Goal: Task Accomplishment & Management: Complete application form

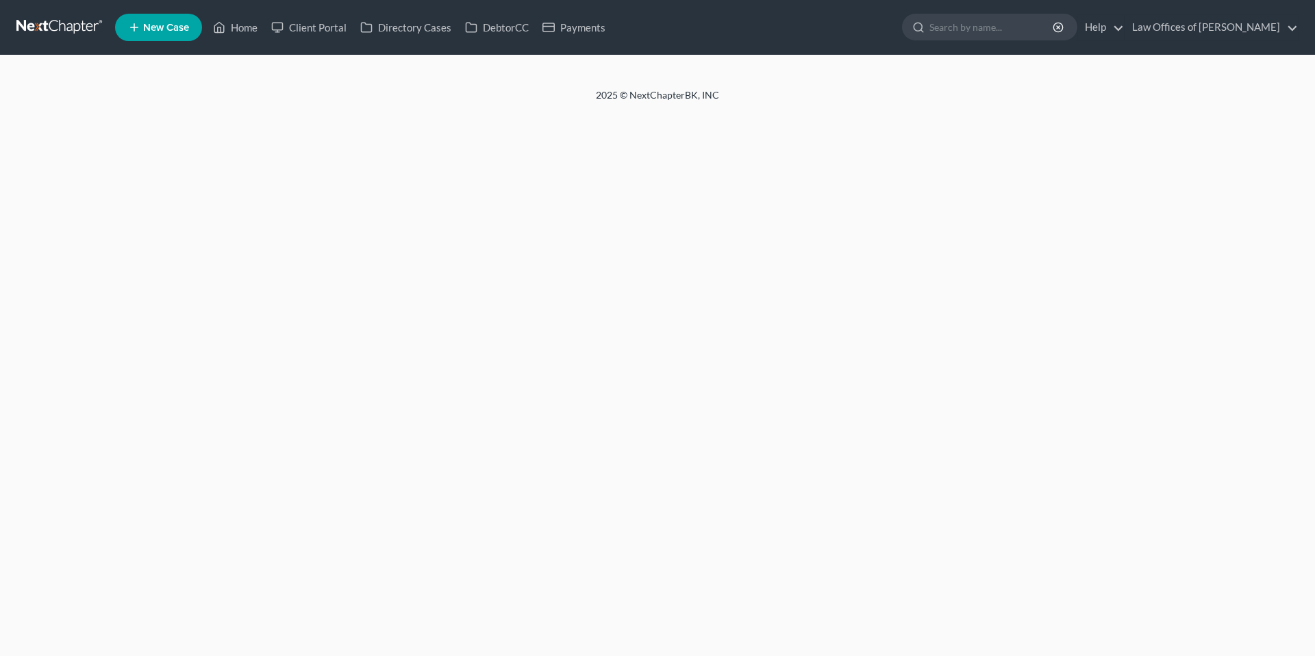
select select "2"
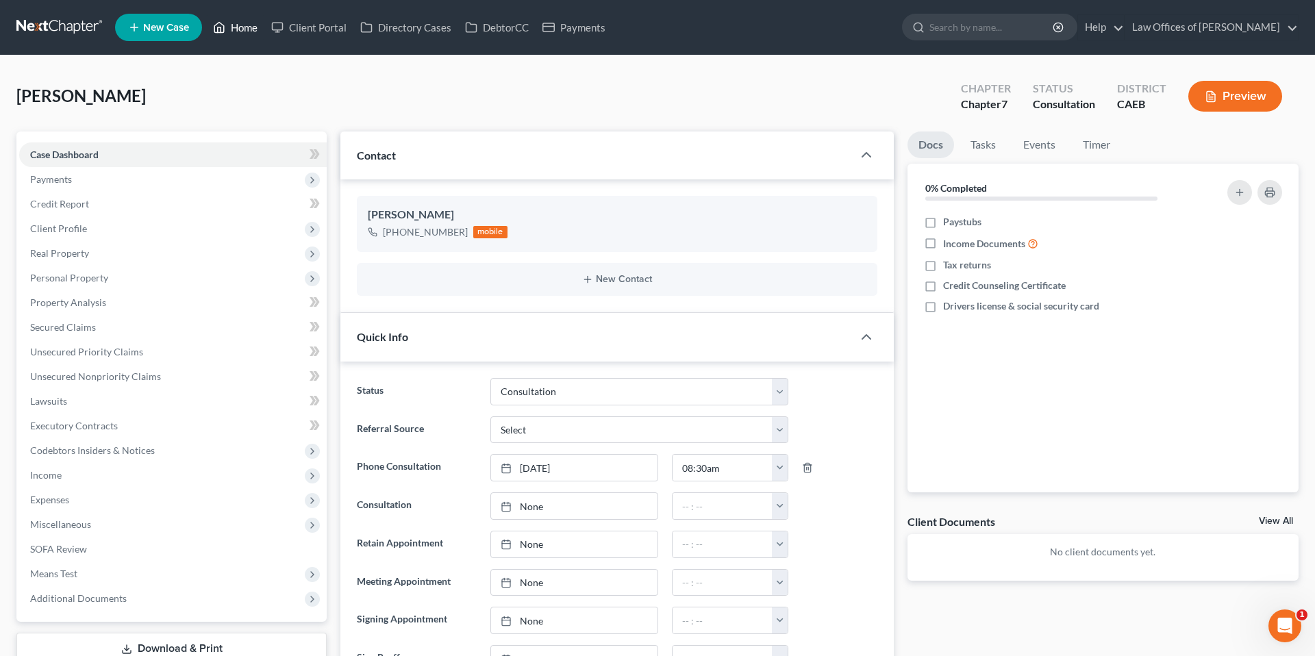
click at [251, 36] on link "Home" at bounding box center [235, 27] width 58 height 25
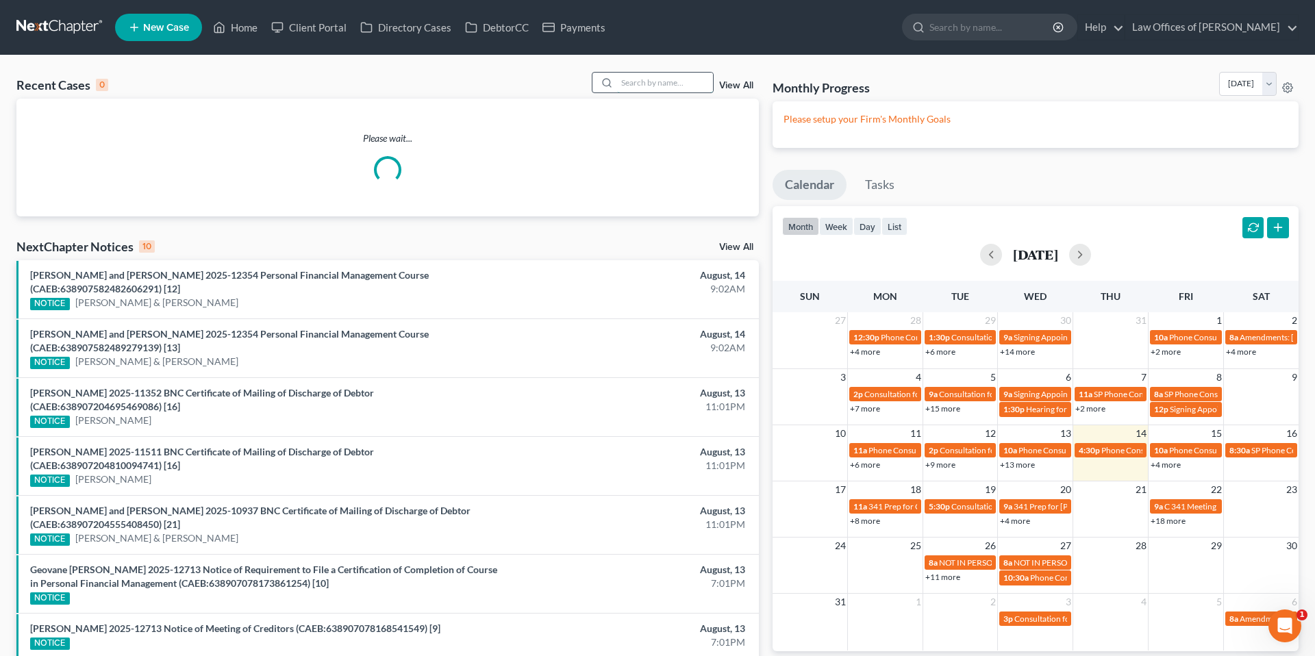
click at [629, 81] on input "search" at bounding box center [665, 83] width 96 height 20
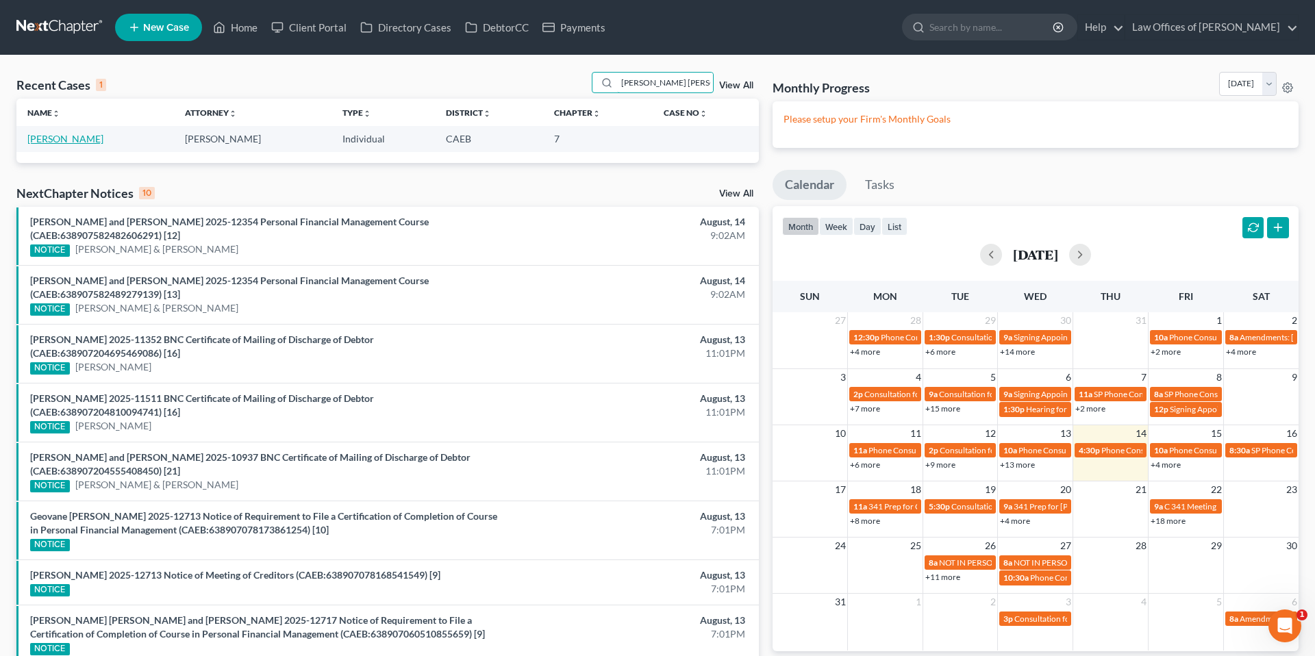
type input "Valle lopez"
click at [63, 138] on link "[PERSON_NAME]" at bounding box center [65, 139] width 76 height 12
select select "6"
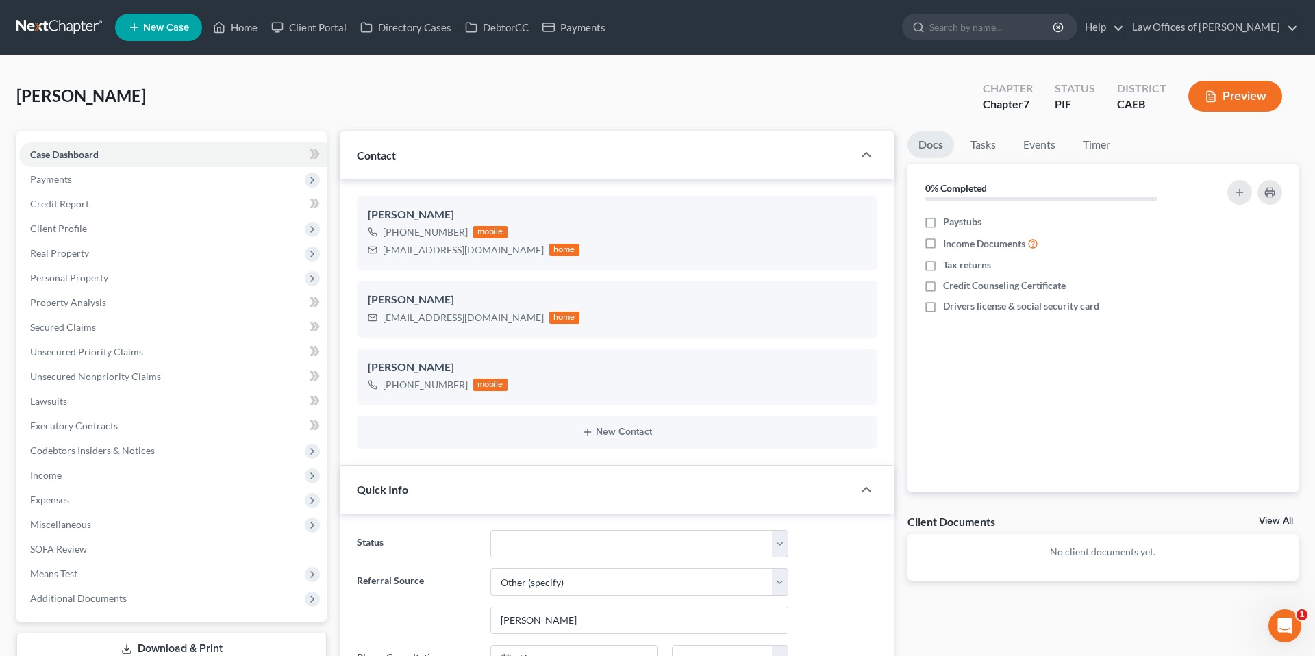
scroll to position [5574, 0]
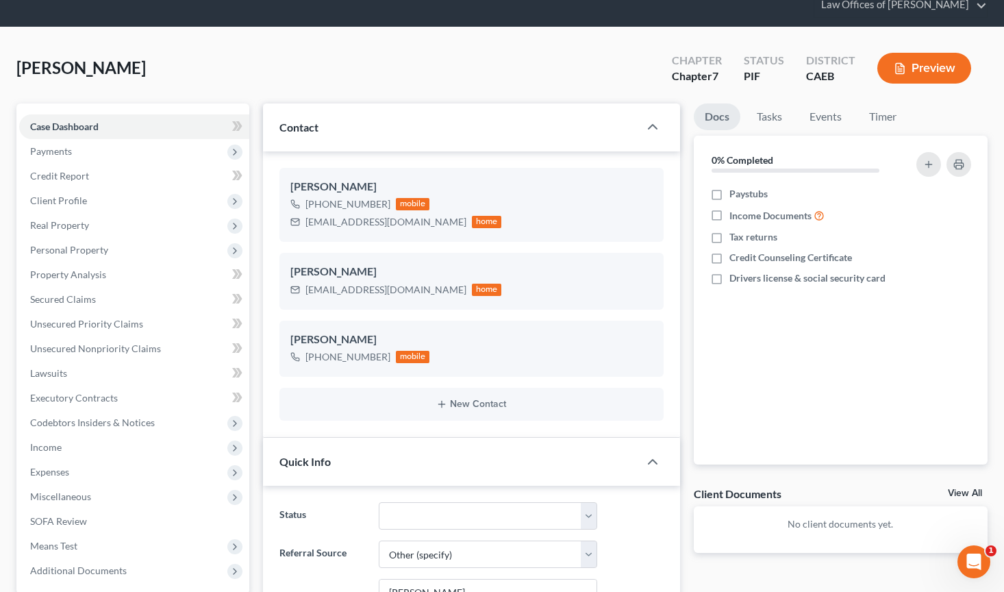
scroll to position [0, 0]
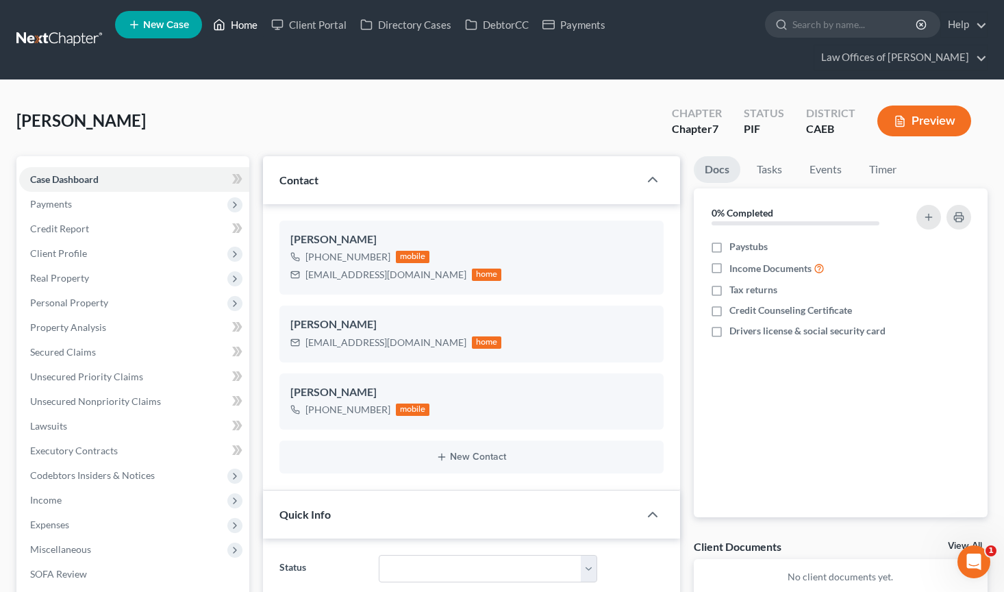
click at [243, 31] on link "Home" at bounding box center [235, 24] width 58 height 25
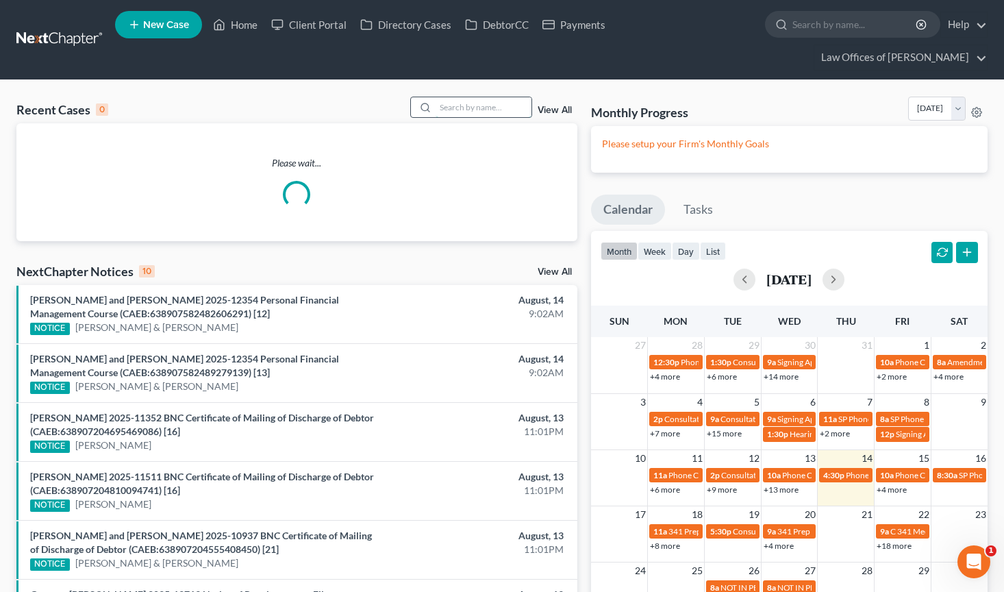
click at [448, 97] on input "search" at bounding box center [483, 107] width 96 height 20
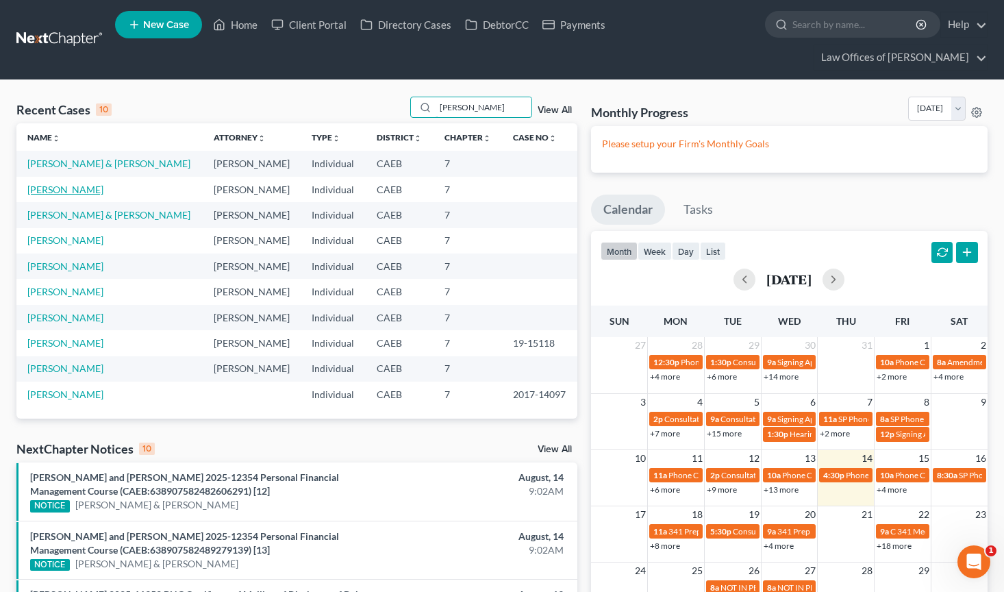
type input "aguirre"
click at [64, 184] on link "[PERSON_NAME]" at bounding box center [65, 190] width 76 height 12
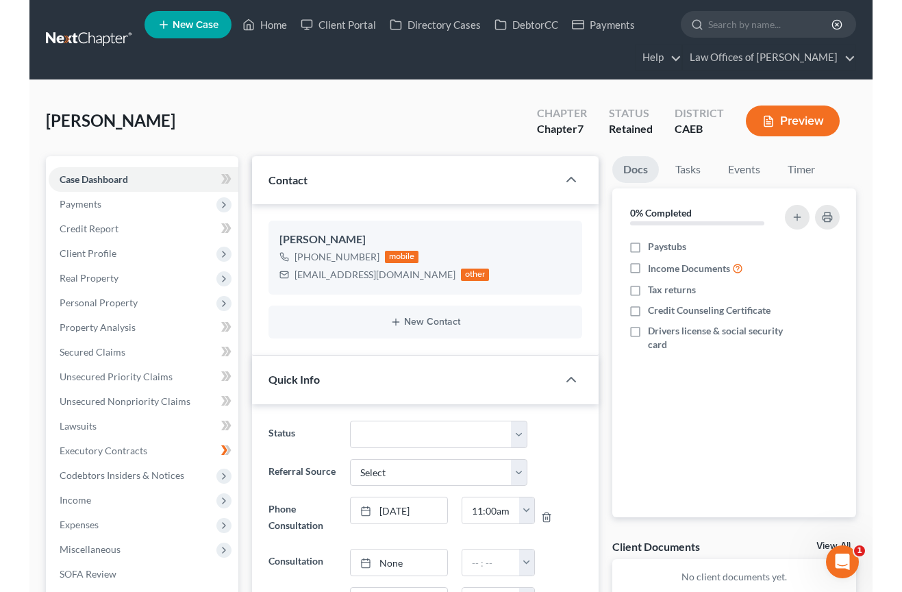
scroll to position [7363, 0]
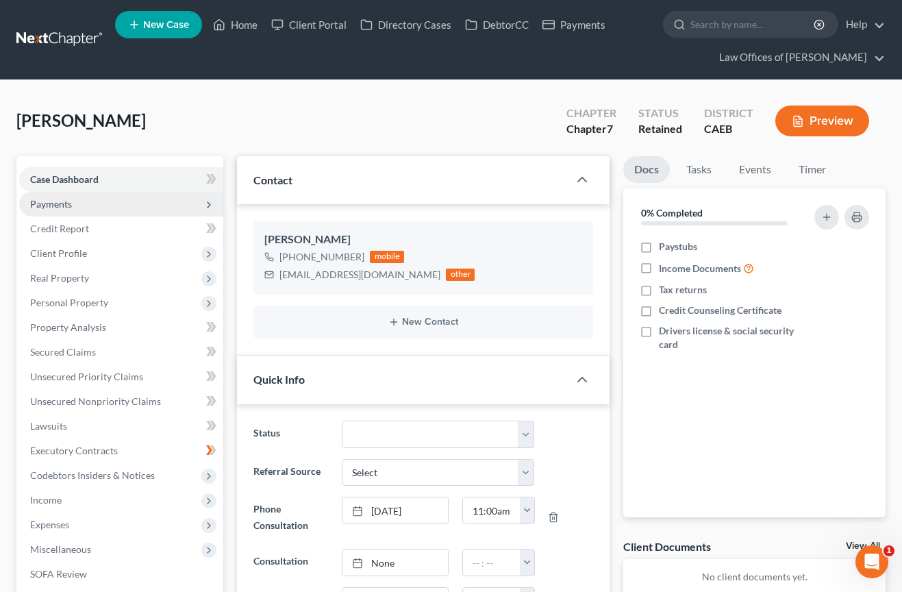
click at [61, 204] on span "Payments" at bounding box center [51, 204] width 42 height 12
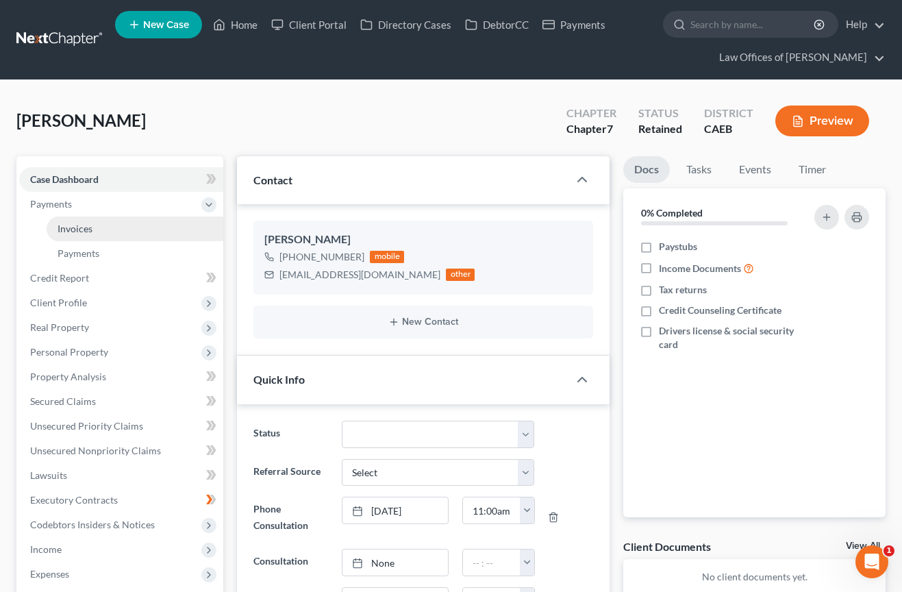
click at [66, 230] on span "Invoices" at bounding box center [75, 229] width 35 height 12
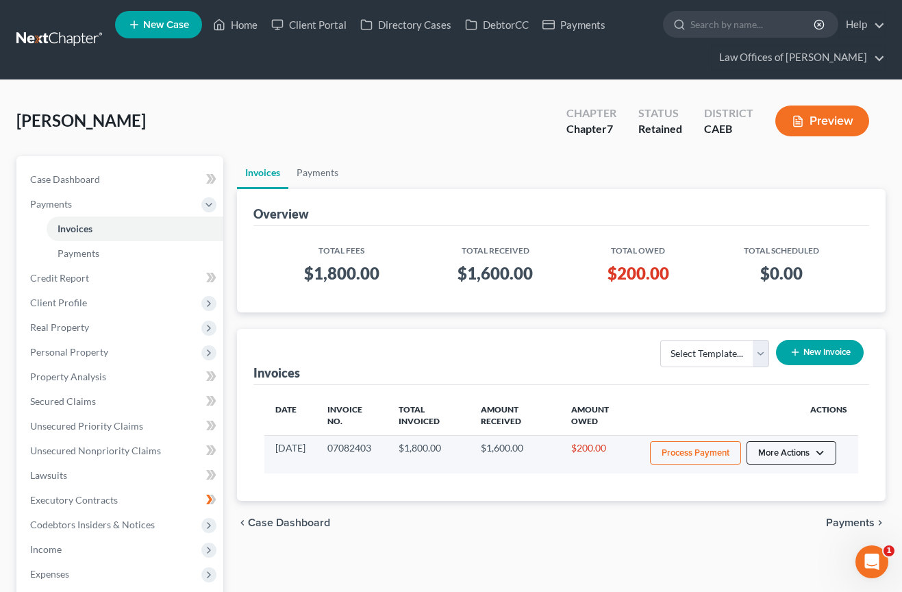
click at [805, 454] on button "More Actions" at bounding box center [791, 452] width 90 height 23
click at [784, 505] on link "Record Cash or Check Payment" at bounding box center [810, 504] width 160 height 23
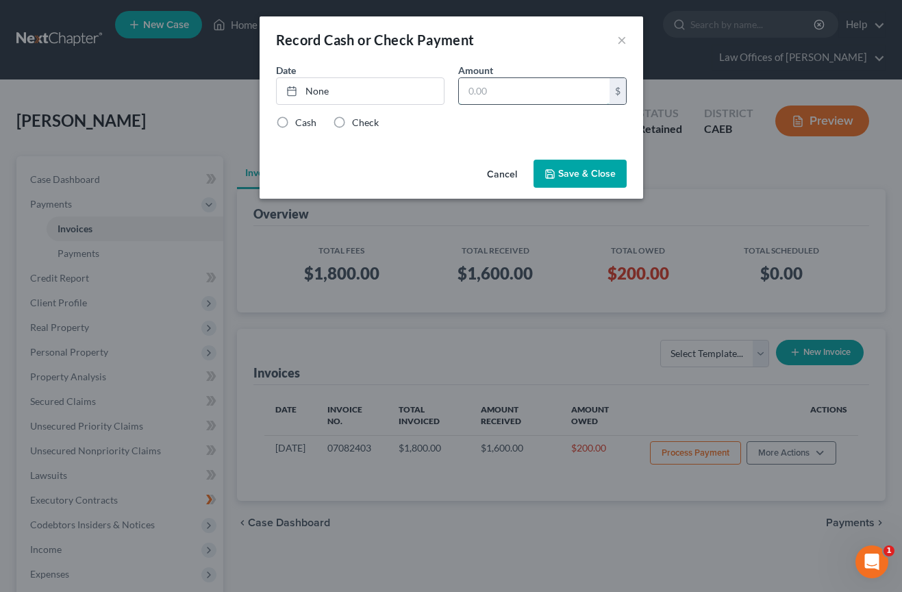
click at [488, 95] on input "text" at bounding box center [534, 91] width 151 height 26
type input "200"
click at [418, 83] on link "None" at bounding box center [360, 91] width 167 height 26
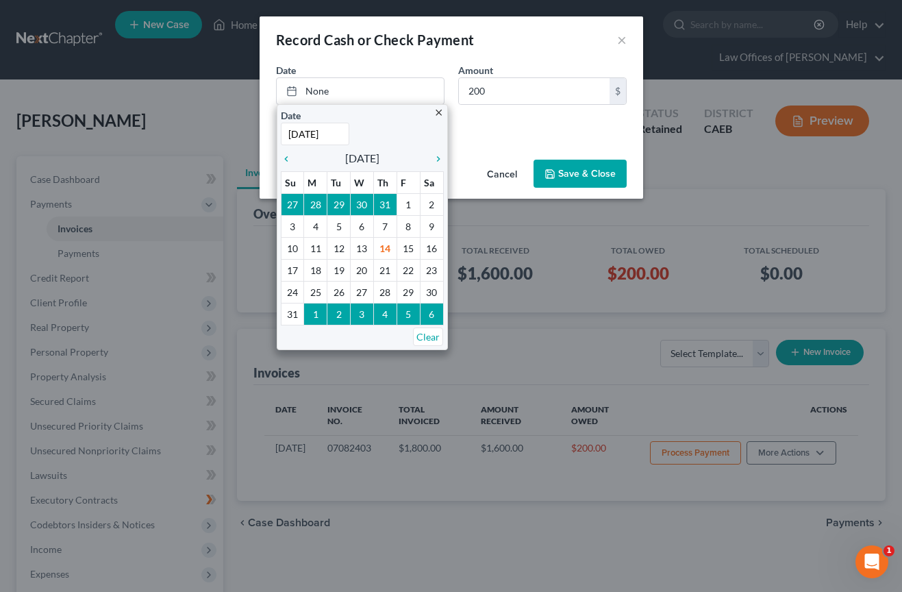
drag, startPoint x: 531, startPoint y: 128, endPoint x: 420, endPoint y: 128, distance: 110.9
click at [531, 128] on div "Cash Check" at bounding box center [451, 123] width 351 height 14
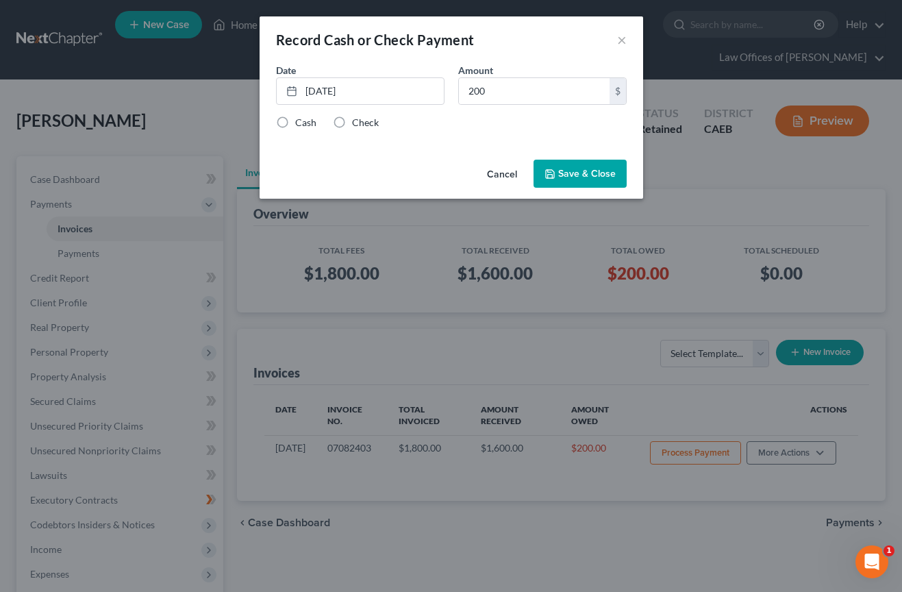
click at [356, 120] on label "Check" at bounding box center [365, 123] width 27 height 14
click at [357, 120] on input "Check" at bounding box center [361, 120] width 9 height 9
radio input "true"
click at [576, 169] on button "Save & Close" at bounding box center [579, 174] width 93 height 29
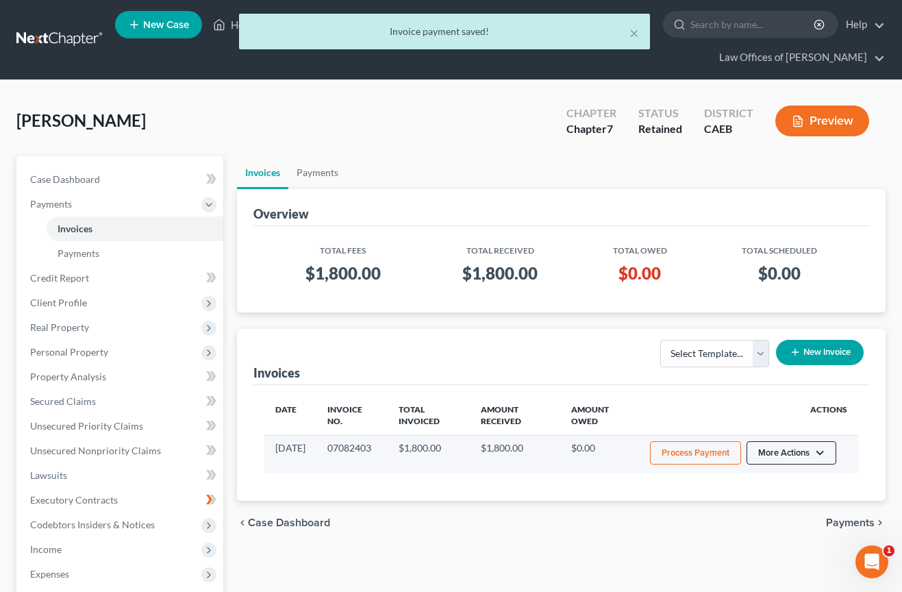
click at [792, 454] on button "More Actions" at bounding box center [791, 452] width 90 height 23
click at [757, 482] on link "View/Edit" at bounding box center [810, 481] width 160 height 23
select select "0"
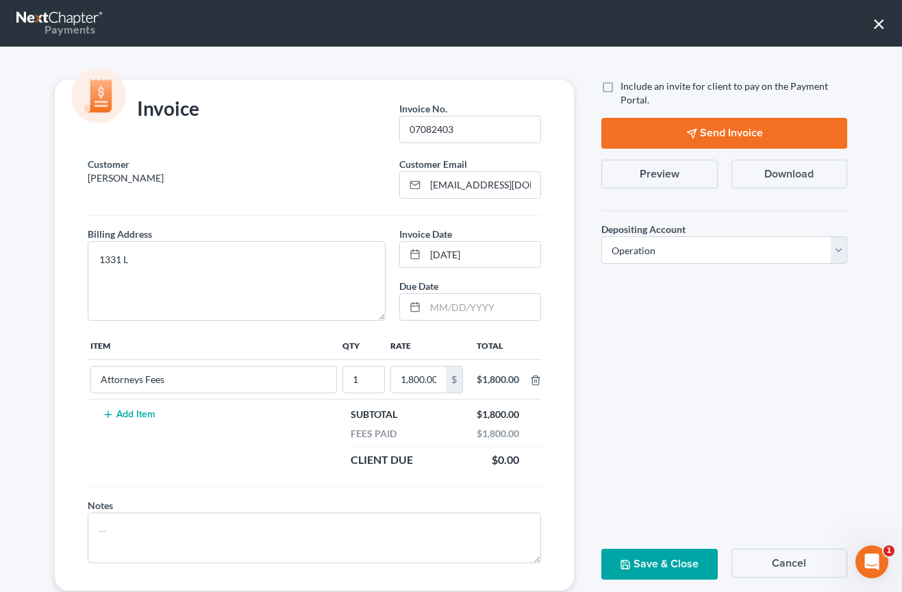
click at [738, 134] on button "Send Invoice" at bounding box center [724, 133] width 246 height 31
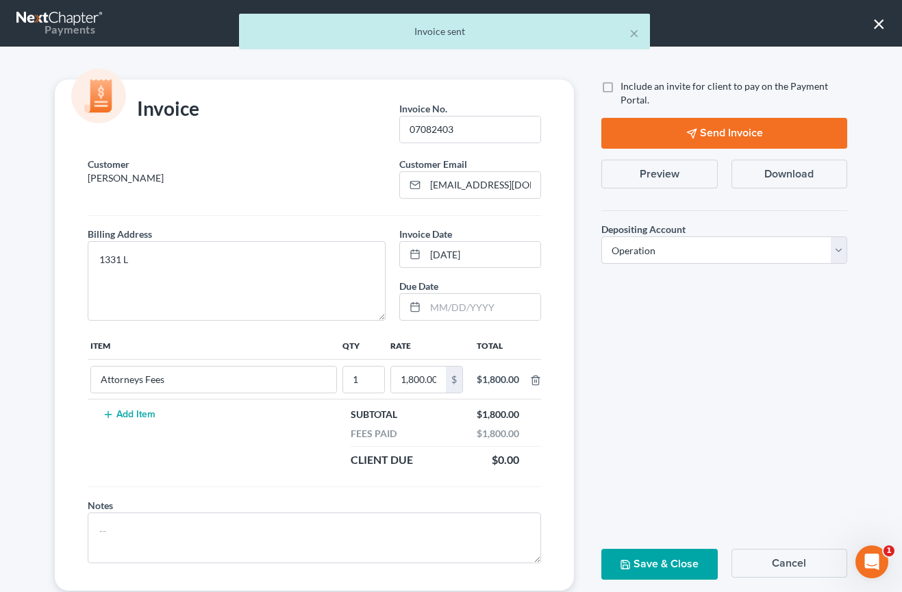
click at [874, 26] on div "× Invoice sent" at bounding box center [444, 35] width 902 height 42
click at [878, 24] on div "× Invoice sent" at bounding box center [444, 35] width 902 height 42
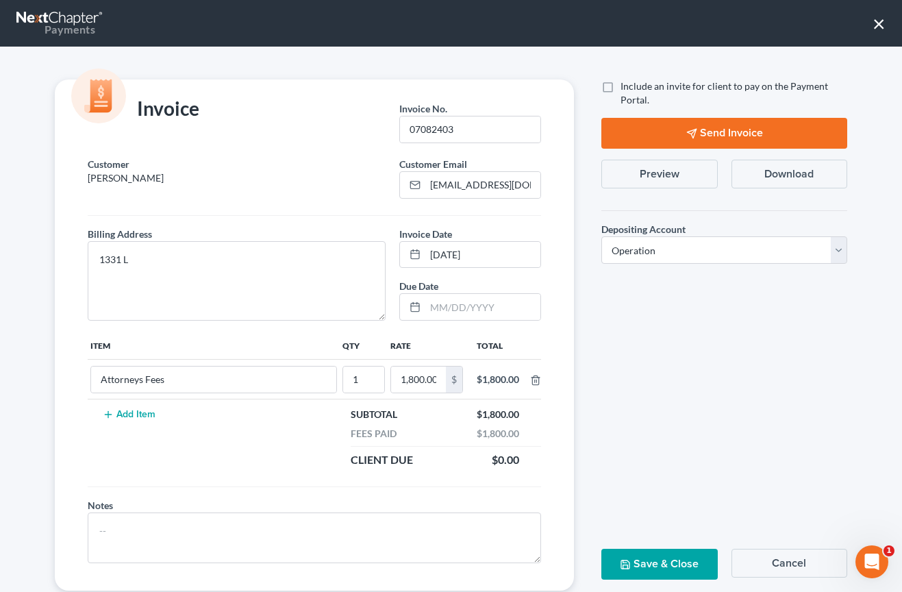
click at [881, 23] on button "×" at bounding box center [878, 23] width 13 height 22
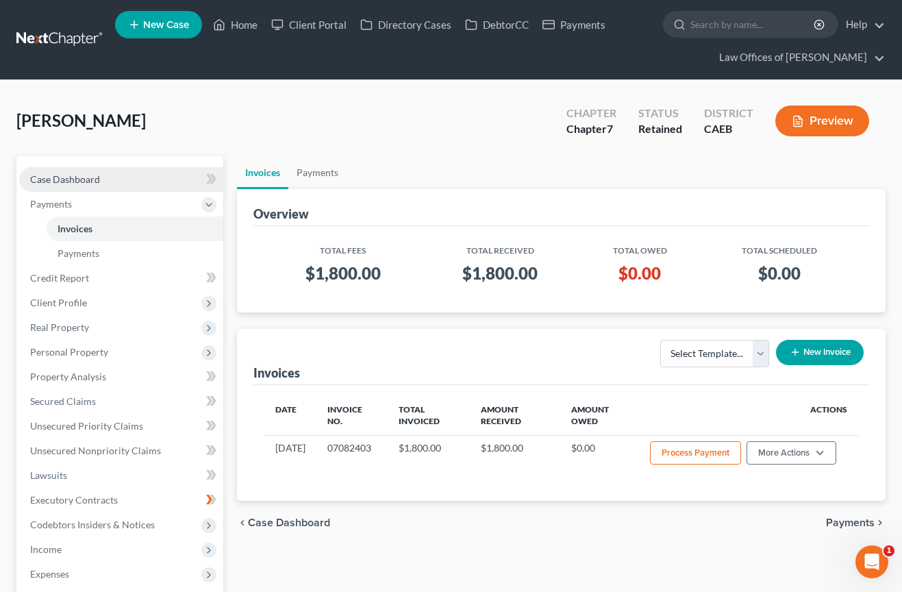
click at [64, 177] on span "Case Dashboard" at bounding box center [65, 179] width 70 height 12
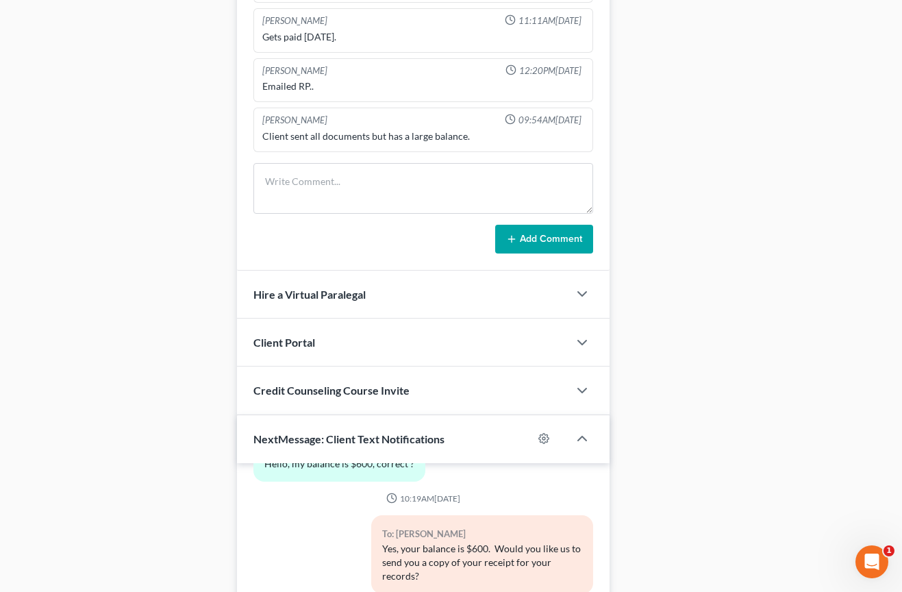
scroll to position [1250, 0]
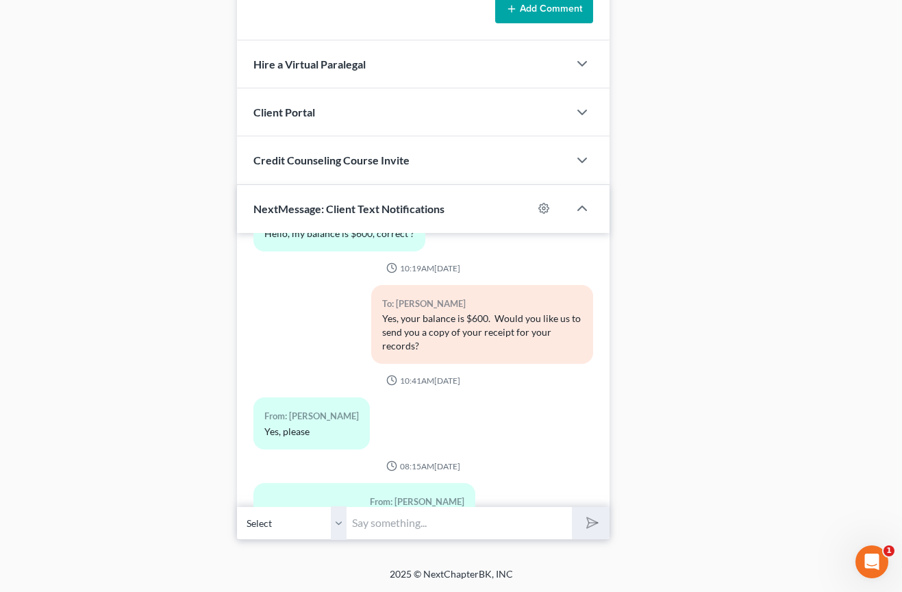
click at [402, 523] on input "text" at bounding box center [458, 523] width 225 height 34
click at [450, 525] on input "Good morning," at bounding box center [458, 523] width 225 height 34
type input "Good morning, we have received your payment and we can confirm it was your last."
click at [596, 526] on icon "submit" at bounding box center [590, 523] width 14 height 14
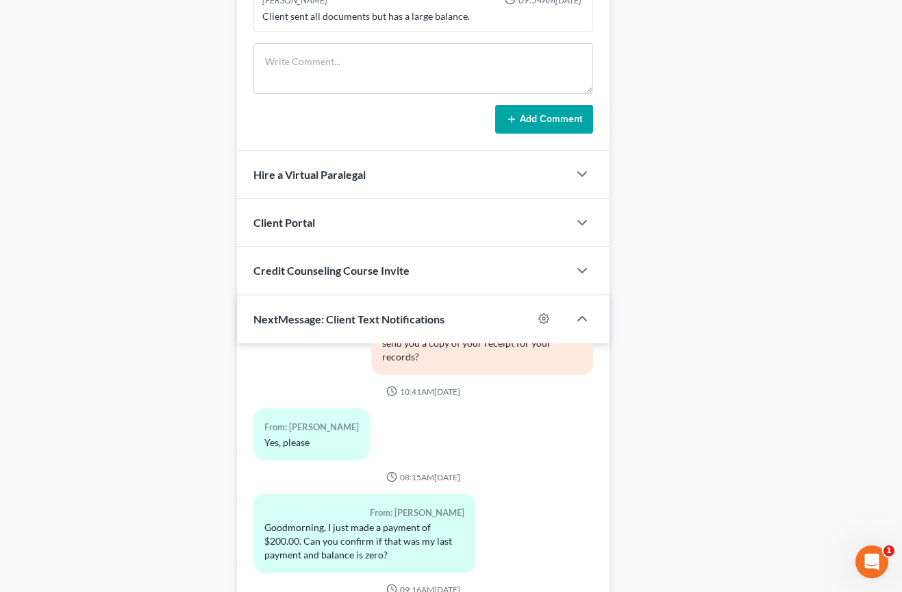
scroll to position [1250, 0]
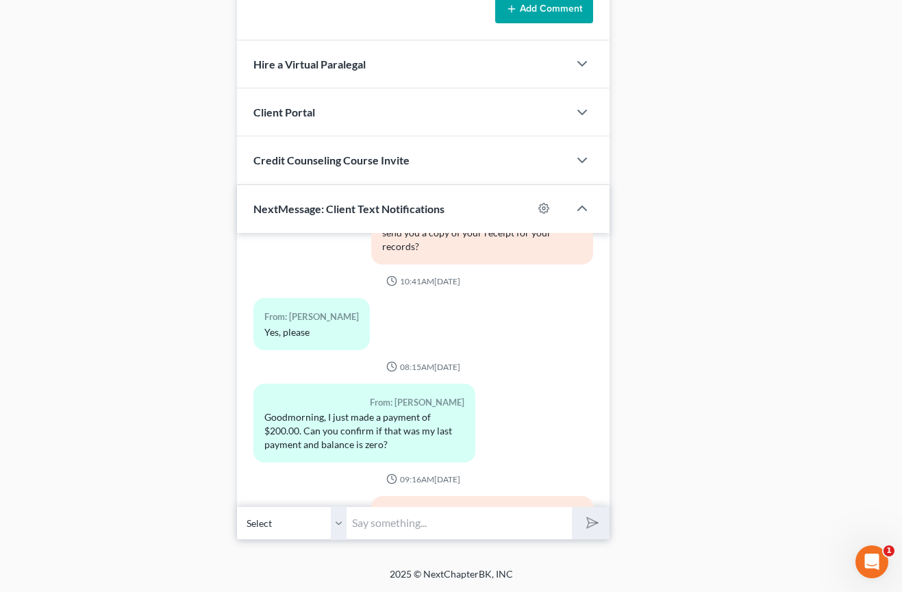
click at [376, 522] on input "text" at bounding box center [458, 523] width 225 height 34
type input "Y"
type input "Your next step will be the credit counseling course."
click at [588, 523] on polygon "submit" at bounding box center [589, 523] width 16 height 16
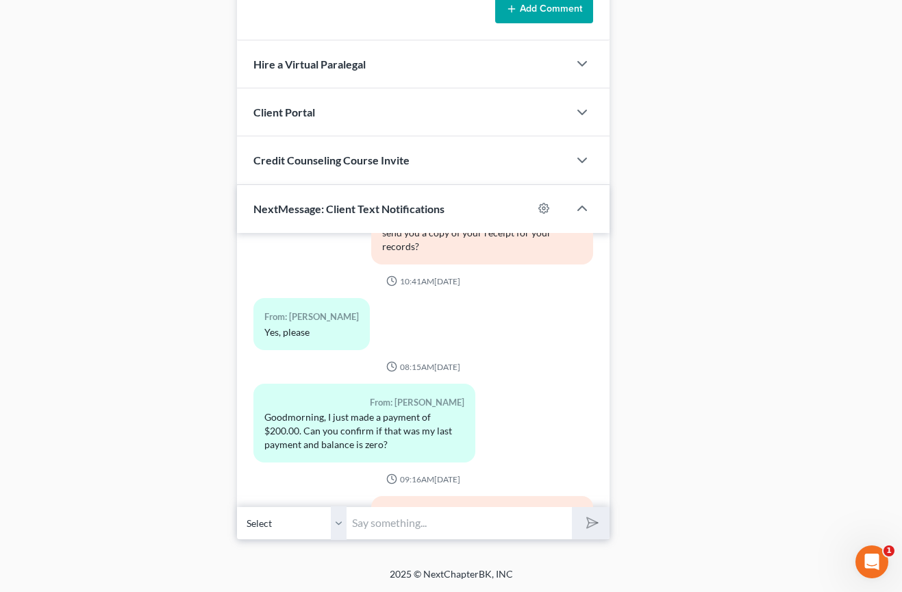
scroll to position [7552, 0]
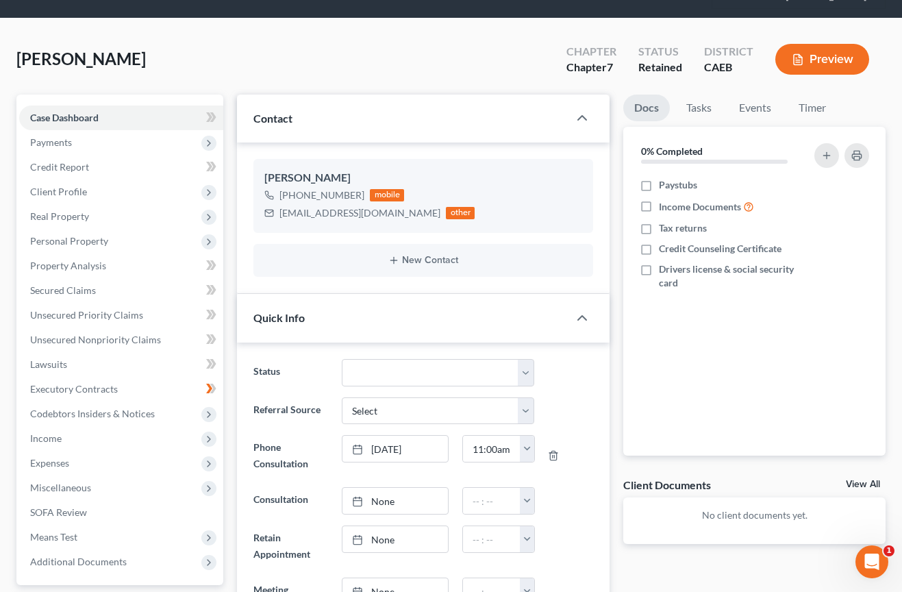
scroll to position [0, 0]
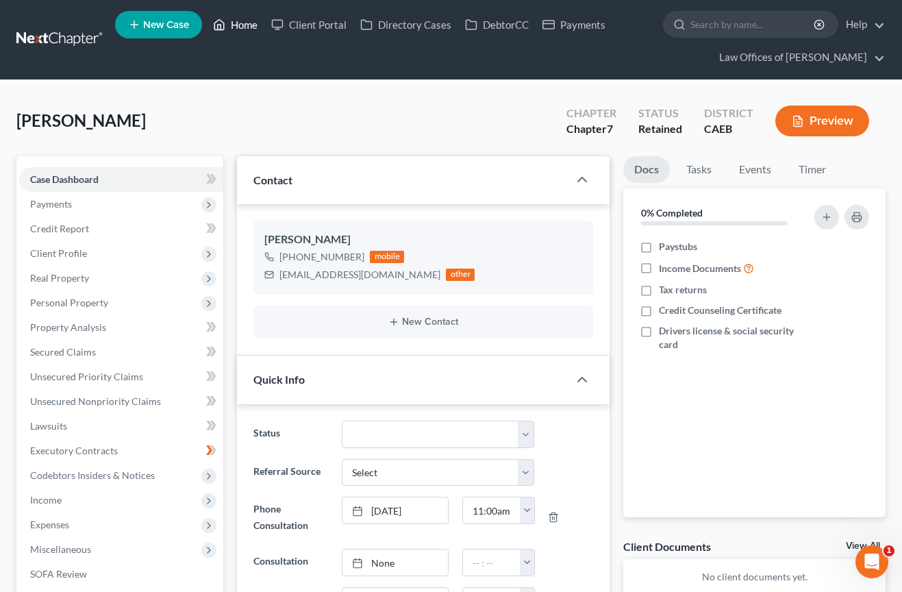
click at [247, 31] on link "Home" at bounding box center [235, 24] width 58 height 25
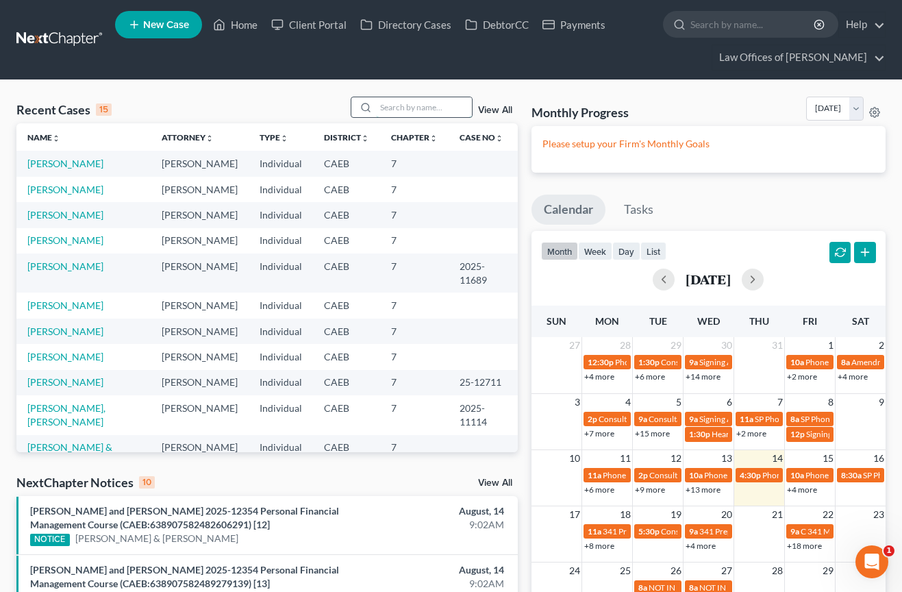
click at [401, 114] on input "search" at bounding box center [424, 107] width 96 height 20
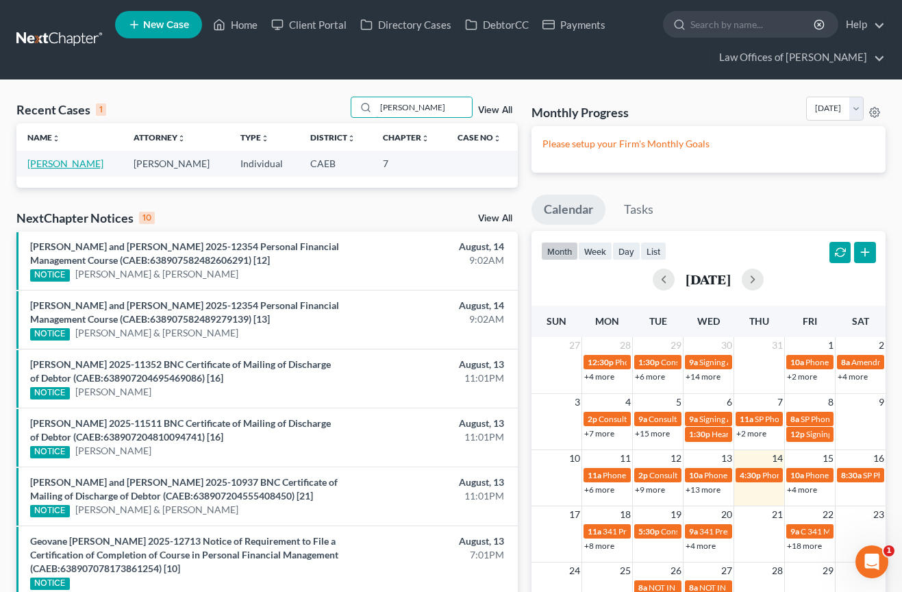
type input "mary mello"
click at [66, 164] on link "[PERSON_NAME]" at bounding box center [65, 163] width 76 height 12
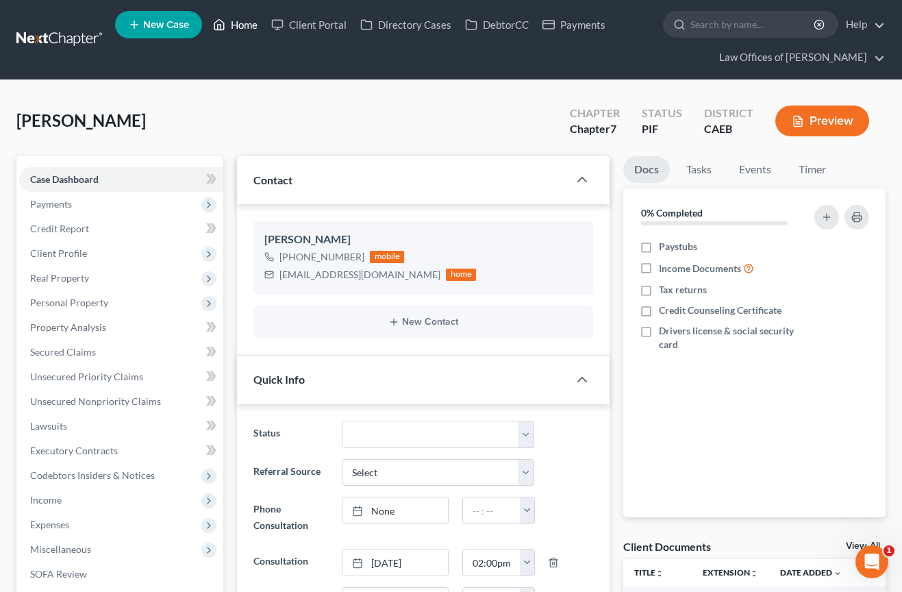
click at [247, 28] on link "Home" at bounding box center [235, 24] width 58 height 25
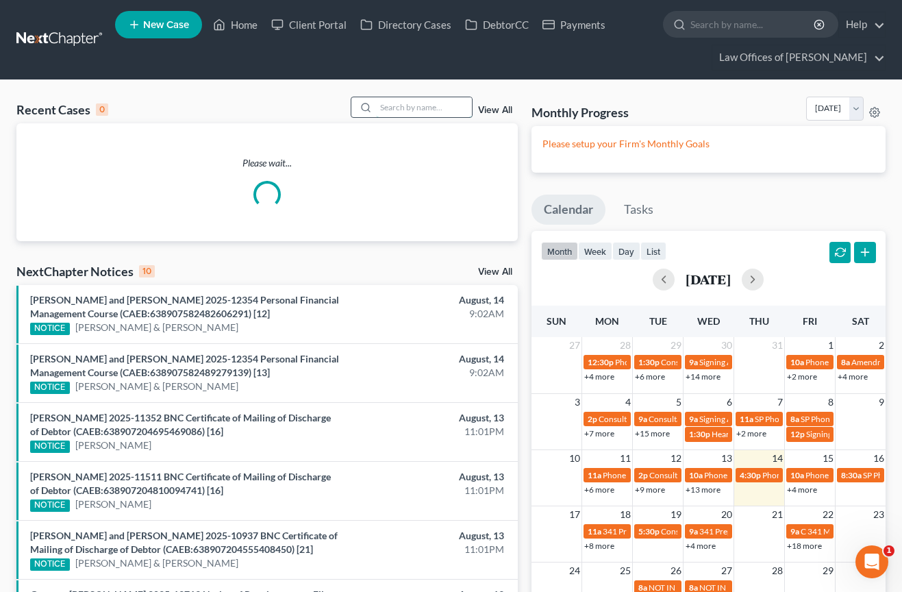
click at [414, 114] on input "search" at bounding box center [424, 107] width 96 height 20
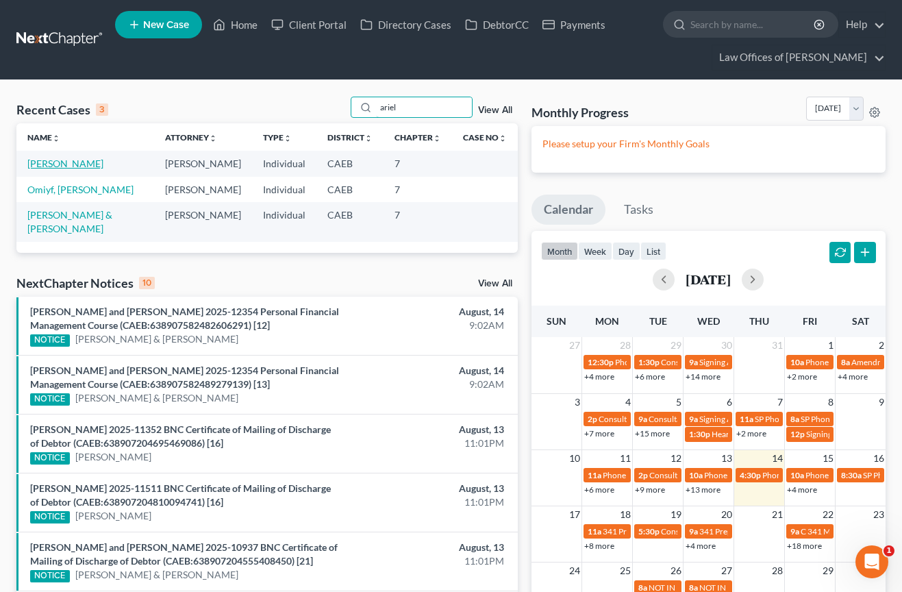
type input "ariel"
click at [58, 168] on td "[PERSON_NAME]" at bounding box center [85, 163] width 138 height 25
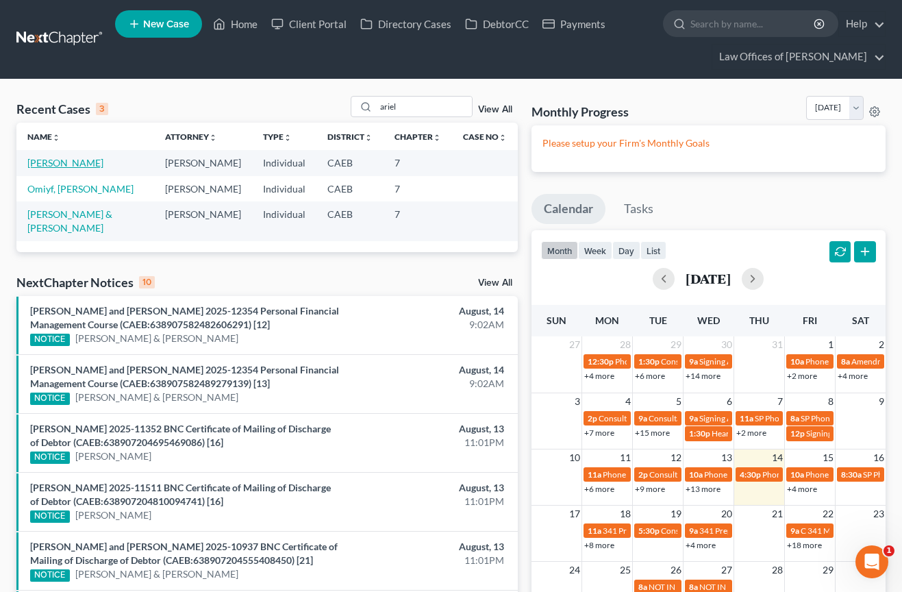
click at [43, 164] on link "[PERSON_NAME]" at bounding box center [65, 163] width 76 height 12
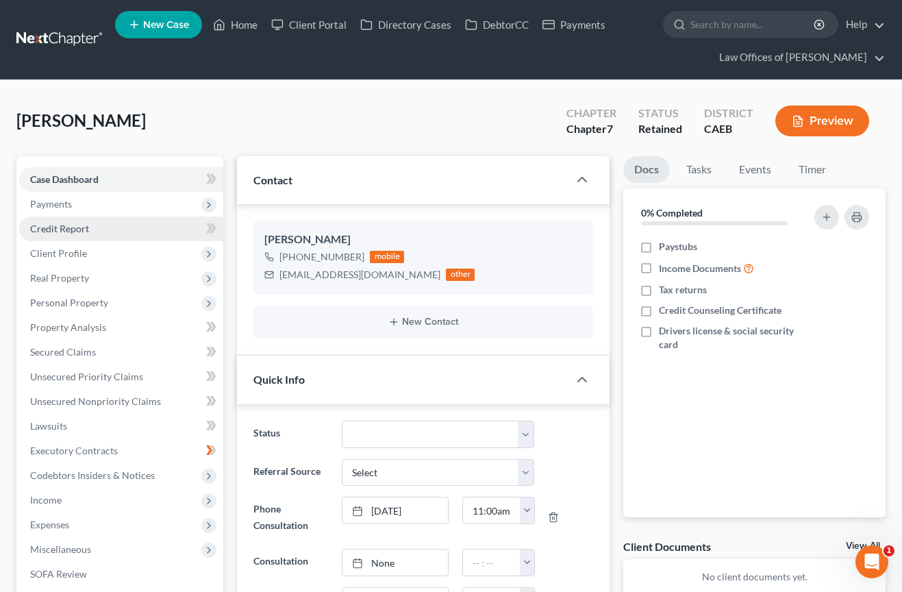
scroll to position [7552, 0]
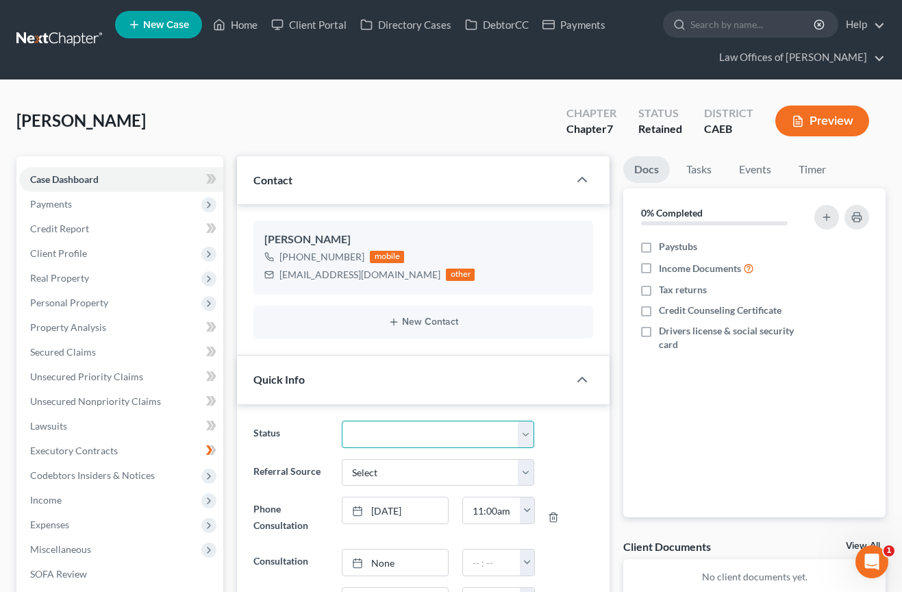
click at [370, 430] on select "Cancelled/Refund Closed Consultation Declined Discharged Filed Income Check In …" at bounding box center [438, 433] width 192 height 27
select select "11"
drag, startPoint x: 390, startPoint y: 113, endPoint x: 376, endPoint y: 115, distance: 14.5
click at [391, 114] on div "Aguirre, Ariel Upgraded Chapter Chapter 7 Status PIF District CAEB Preview" at bounding box center [450, 127] width 869 height 60
click at [244, 20] on link "Home" at bounding box center [235, 24] width 58 height 25
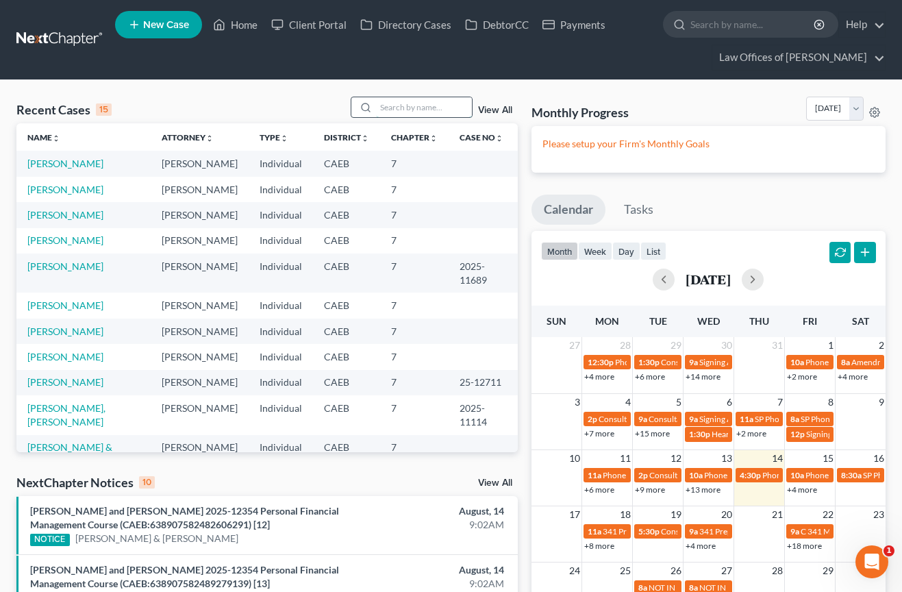
click at [420, 104] on input "search" at bounding box center [424, 107] width 96 height 20
click at [403, 109] on input "search" at bounding box center [424, 107] width 96 height 20
type input "wallis"
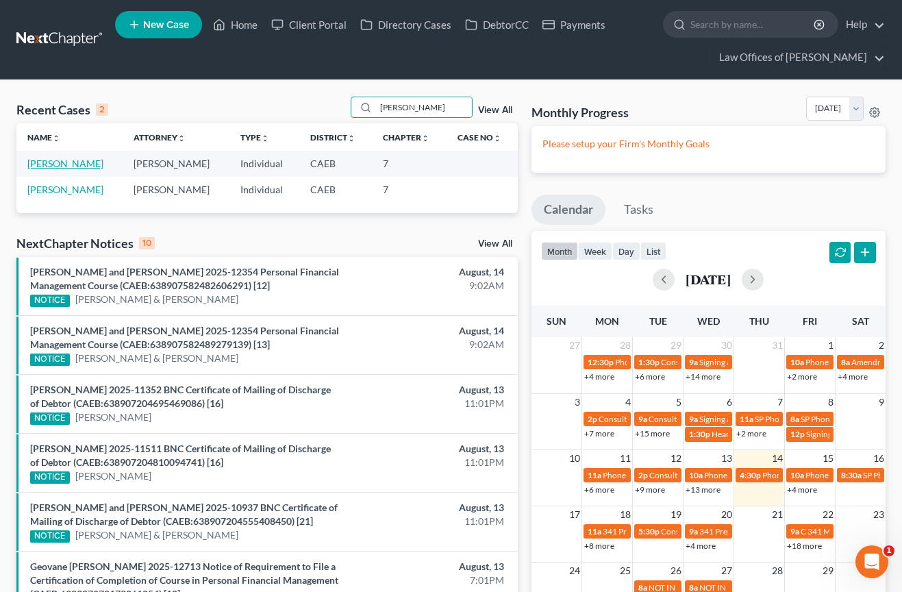
click at [71, 161] on link "[PERSON_NAME]" at bounding box center [65, 163] width 76 height 12
select select "14"
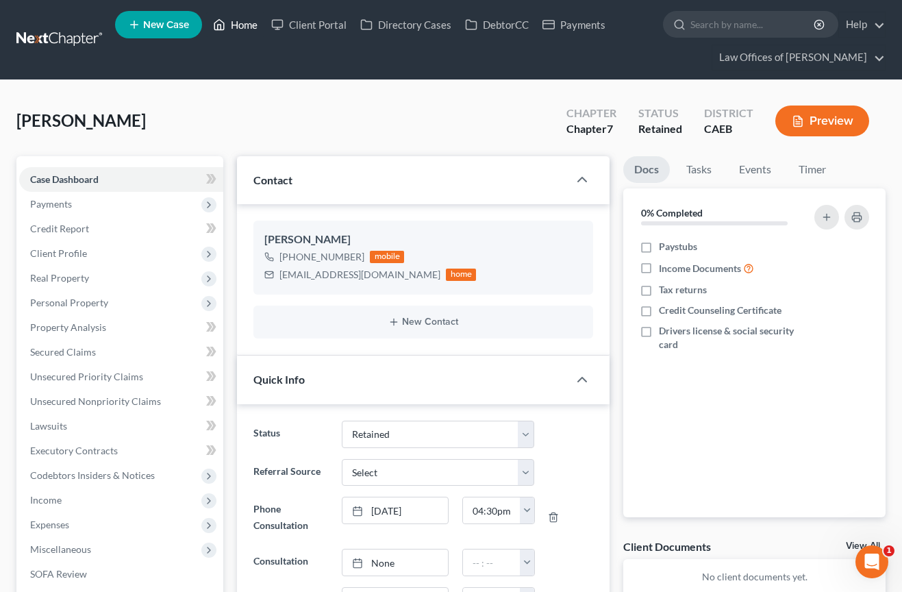
click at [242, 25] on link "Home" at bounding box center [235, 24] width 58 height 25
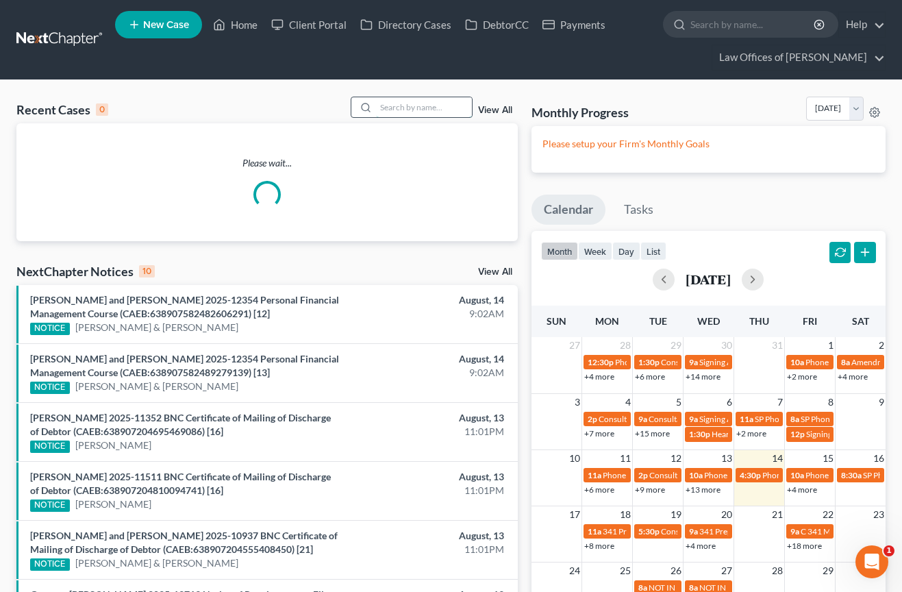
click at [396, 105] on input "search" at bounding box center [424, 107] width 96 height 20
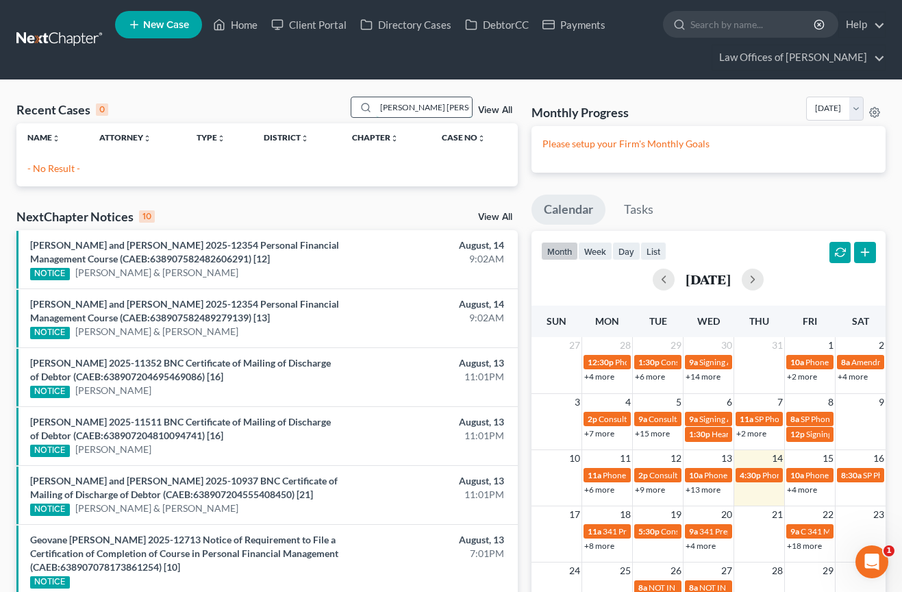
type input "valle lopez"
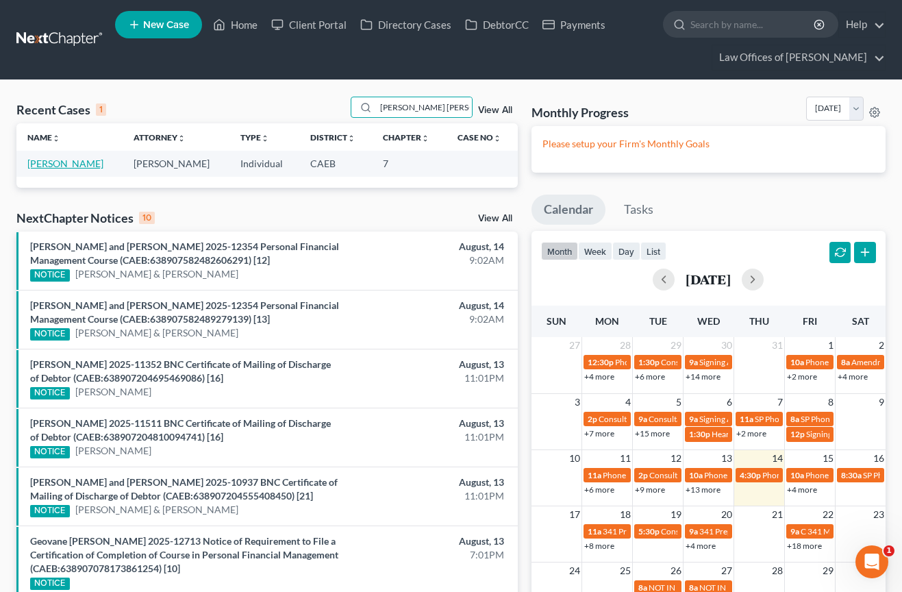
click at [90, 161] on link "[PERSON_NAME]" at bounding box center [65, 163] width 76 height 12
select select "11"
select select "6"
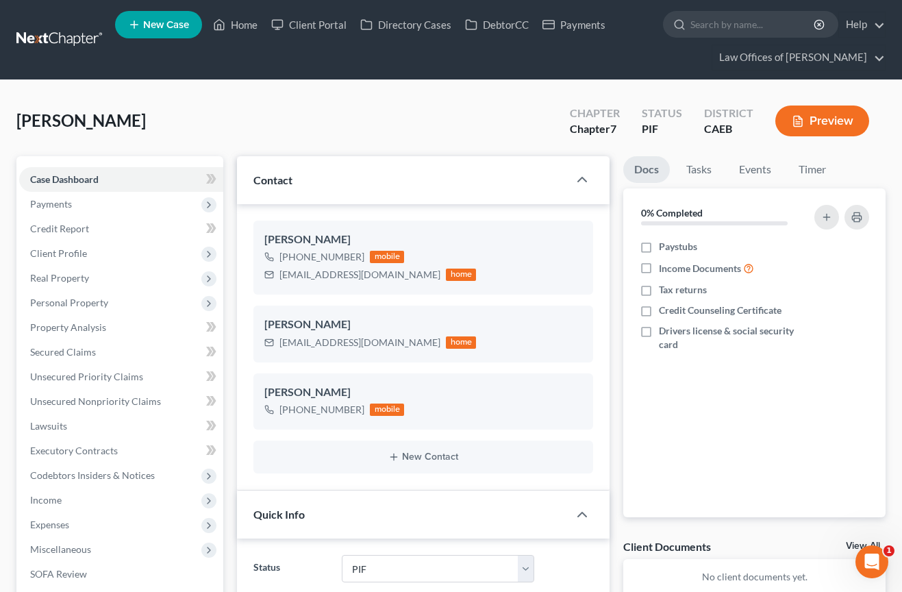
scroll to position [5984, 0]
click at [238, 16] on link "Home" at bounding box center [235, 24] width 58 height 25
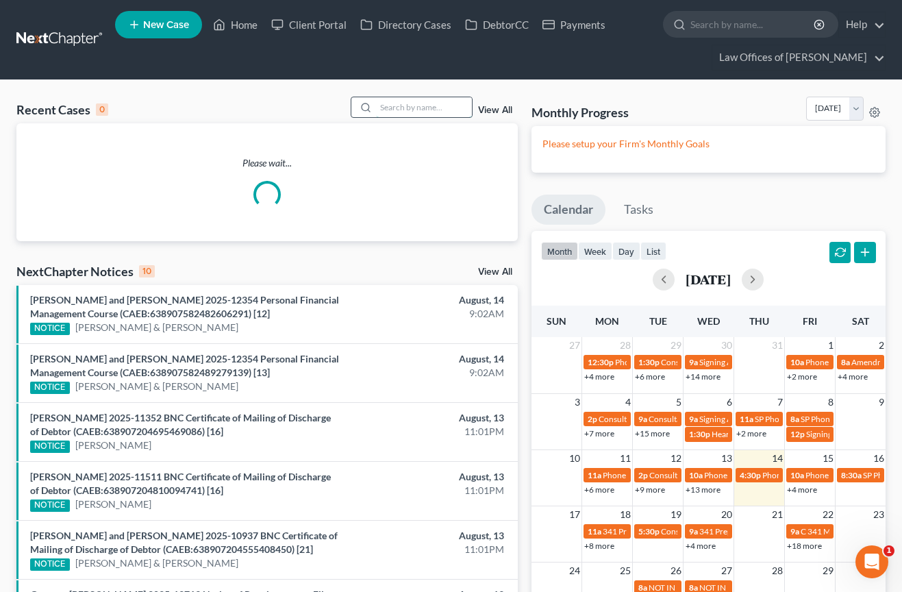
click at [412, 114] on input "search" at bounding box center [424, 107] width 96 height 20
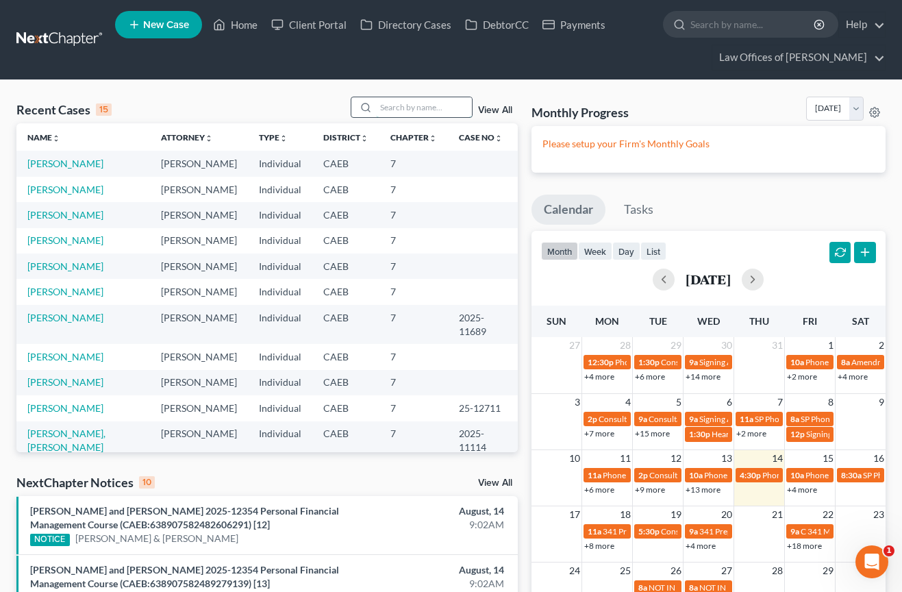
click at [406, 107] on input "search" at bounding box center [424, 107] width 96 height 20
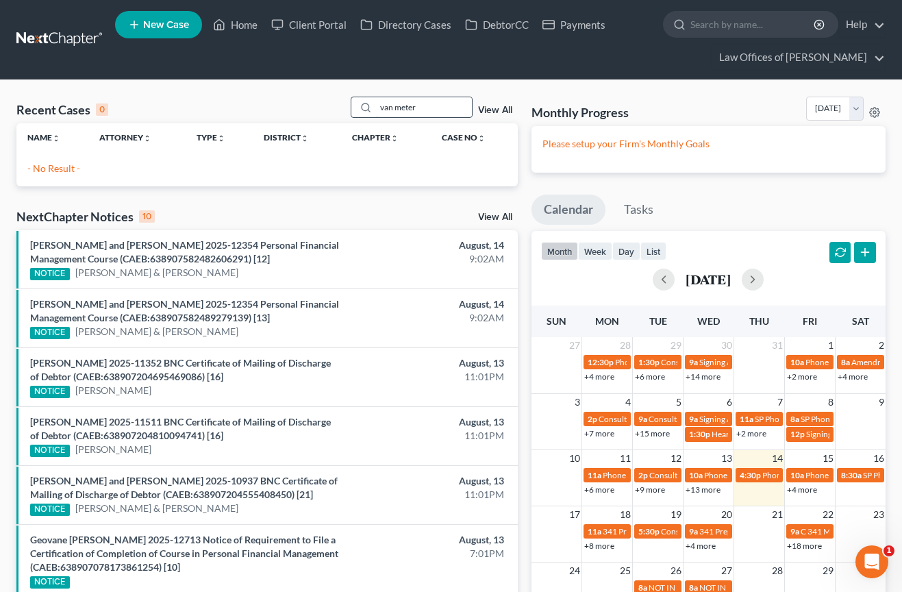
click at [425, 107] on input "van meter" at bounding box center [424, 107] width 96 height 20
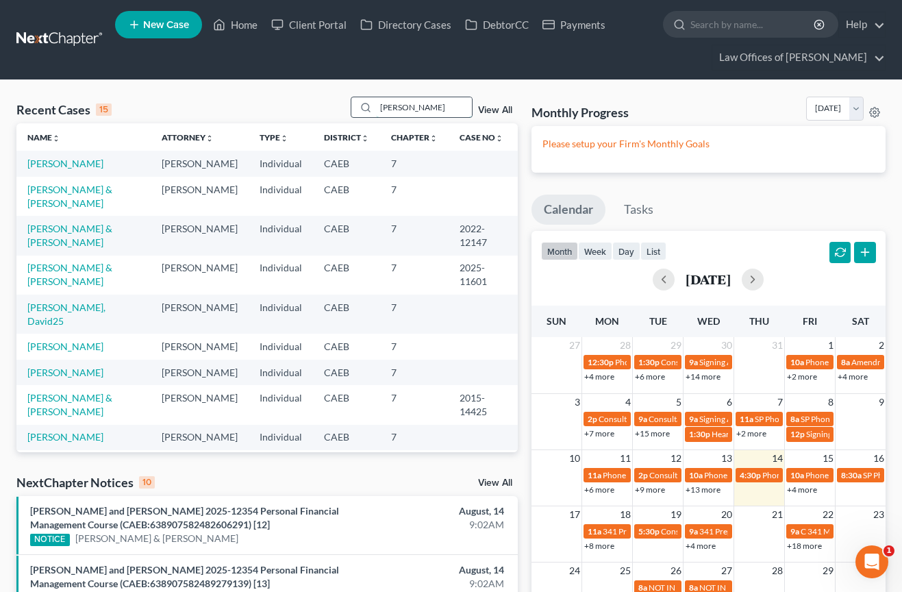
click at [406, 109] on input "david" at bounding box center [424, 107] width 96 height 20
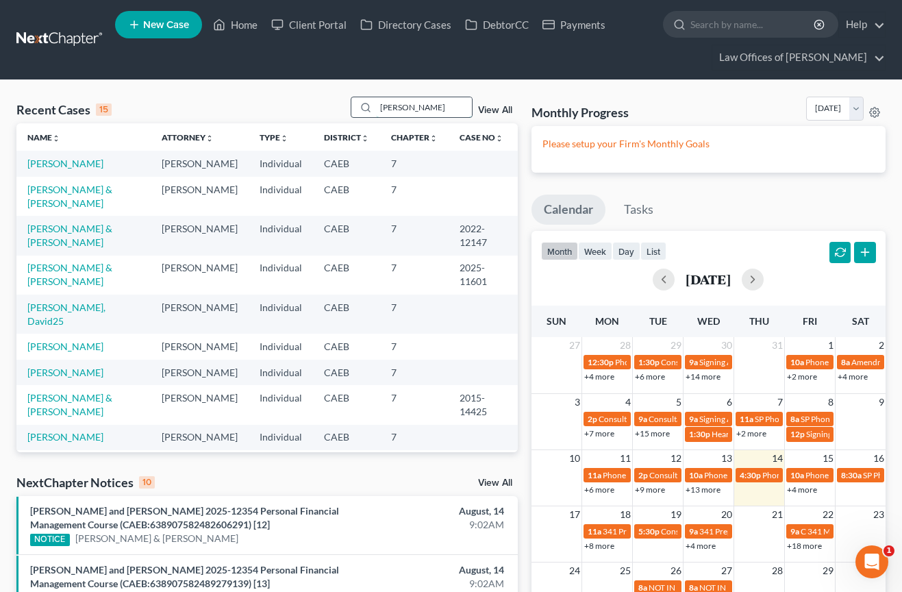
scroll to position [1, 0]
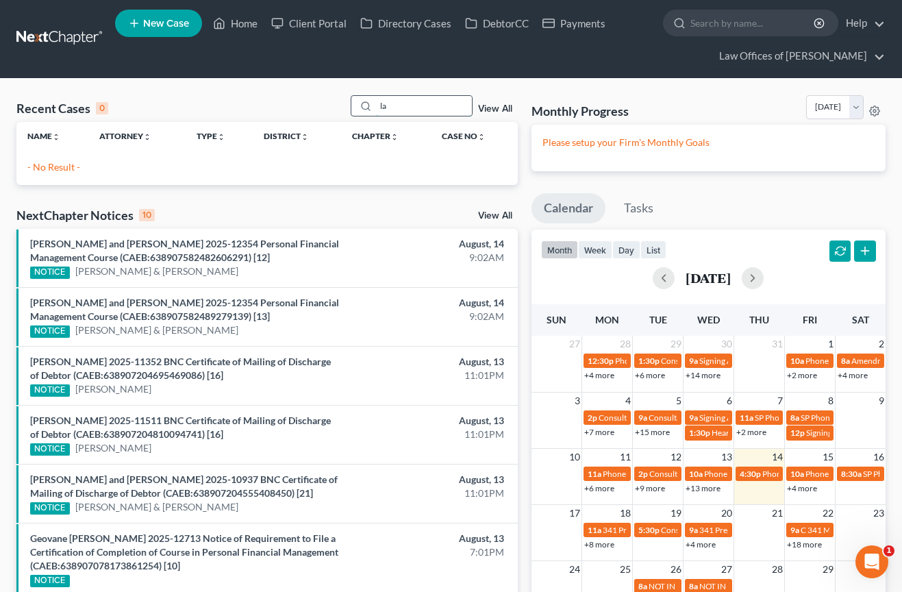
type input "l"
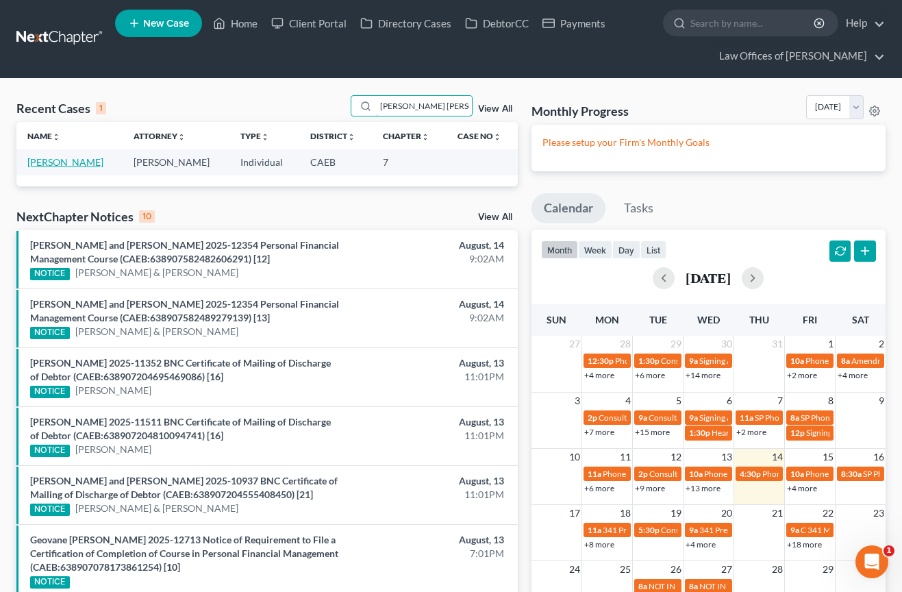
type input "valle lopez"
click at [66, 159] on link "[PERSON_NAME]" at bounding box center [65, 162] width 76 height 12
select select "11"
select select "6"
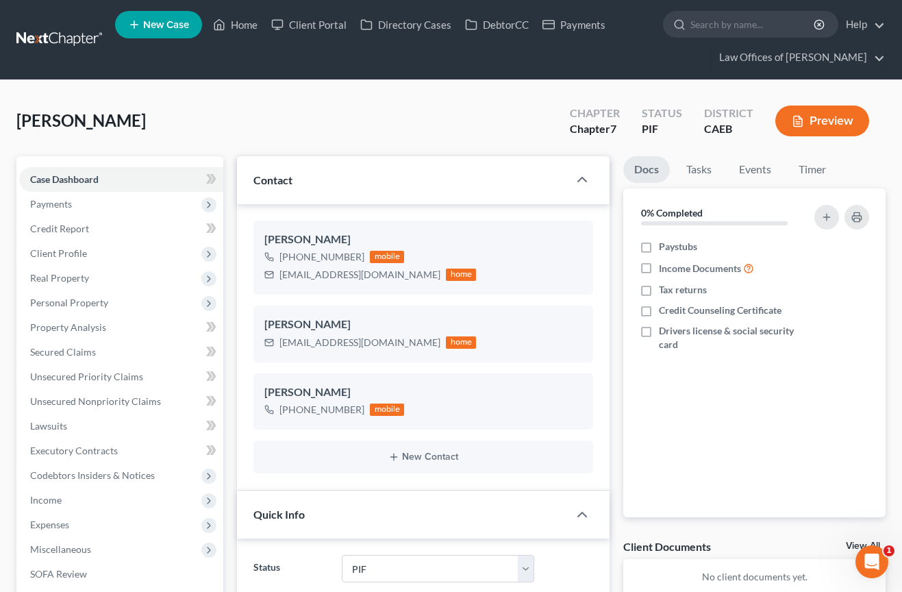
scroll to position [5984, 0]
click at [77, 251] on span "Client Profile" at bounding box center [58, 253] width 57 height 12
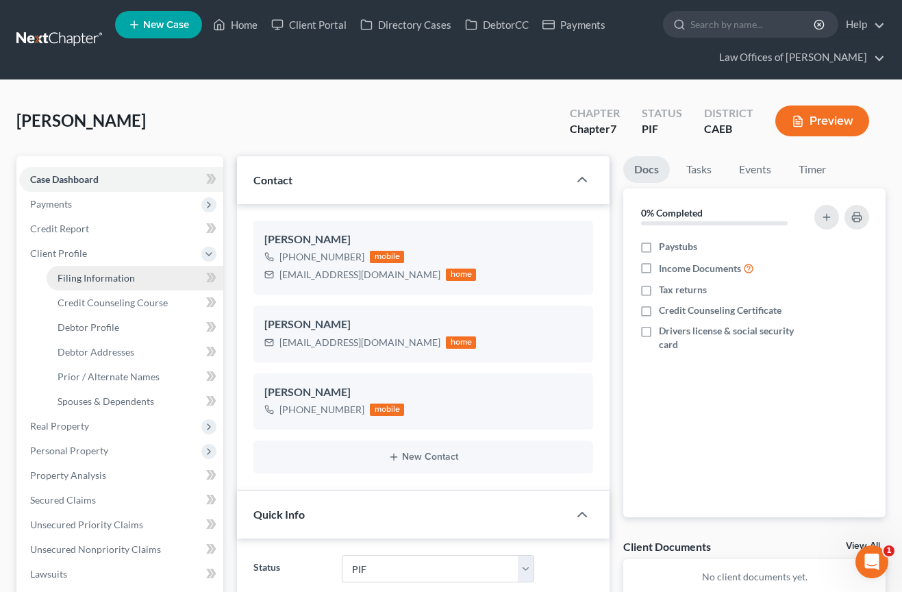
click at [127, 275] on span "Filing Information" at bounding box center [96, 278] width 77 height 12
select select "1"
select select "0"
select select "4"
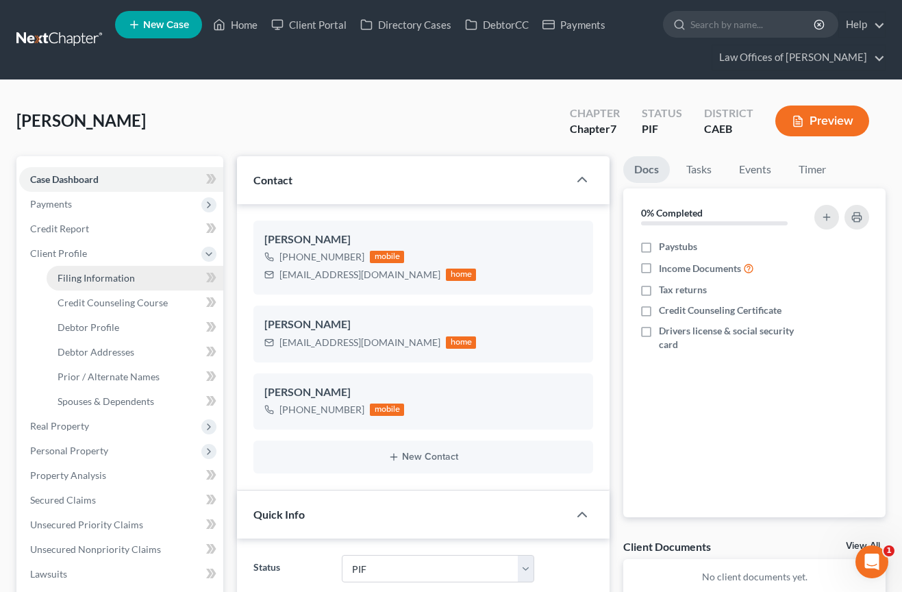
select select "0"
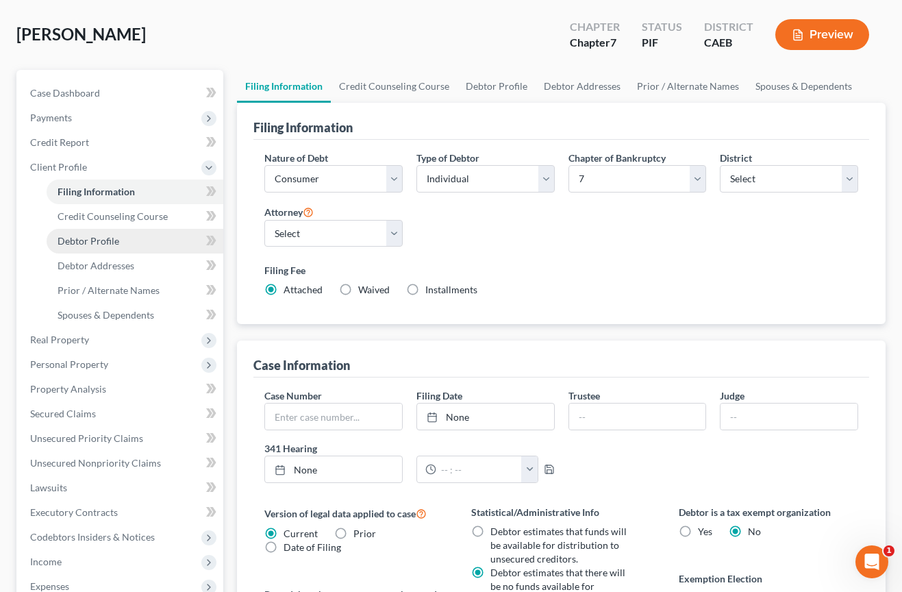
scroll to position [85, 0]
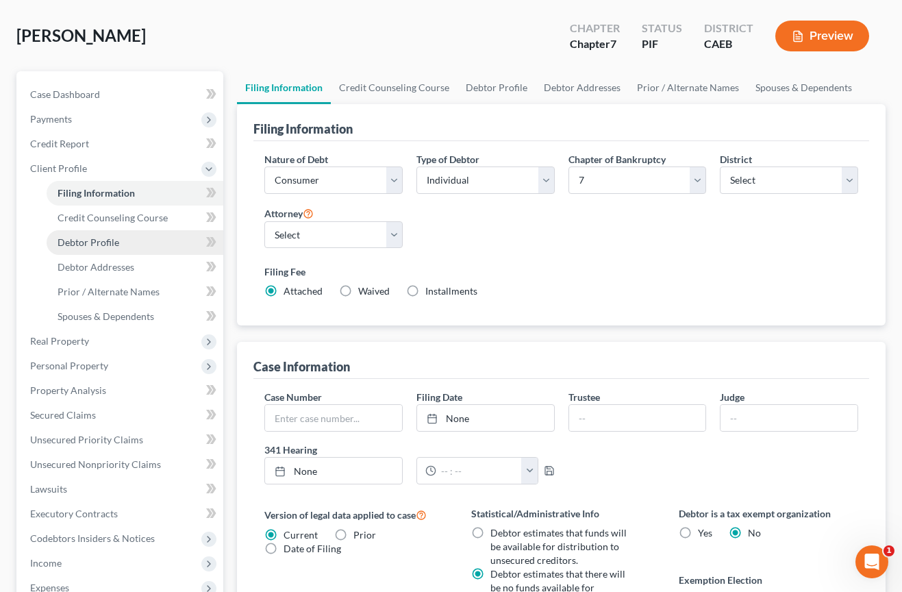
click at [107, 241] on span "Debtor Profile" at bounding box center [89, 242] width 62 height 12
select select "0"
select select "4"
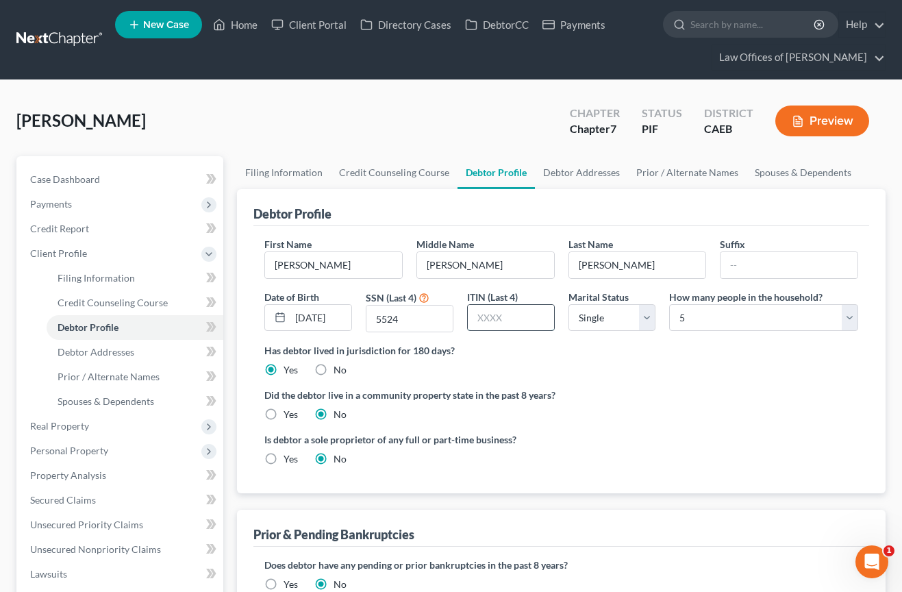
click at [511, 324] on input "text" at bounding box center [511, 318] width 86 height 26
click at [432, 320] on input "5524" at bounding box center [409, 318] width 86 height 26
click at [496, 318] on input "text" at bounding box center [511, 318] width 86 height 26
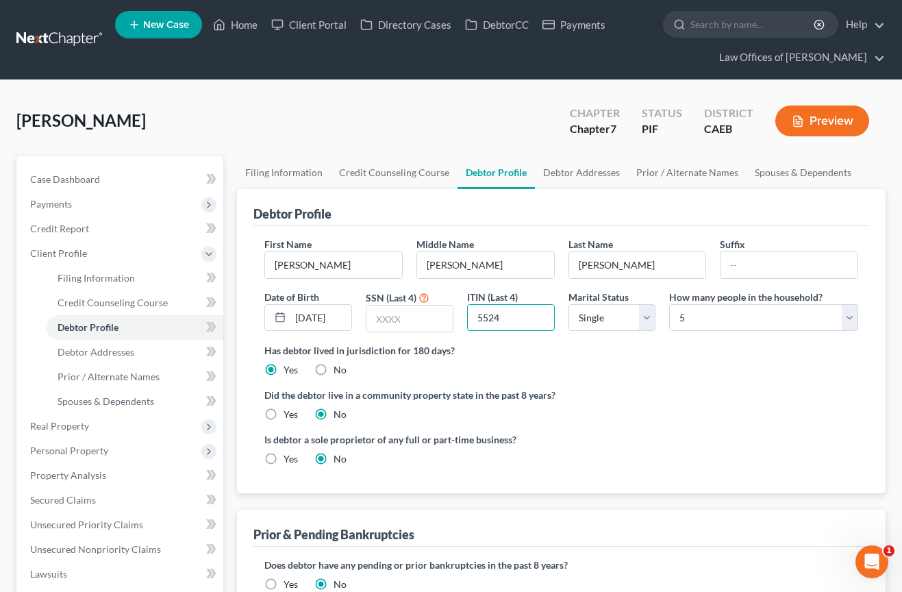
type input "5524"
click at [601, 368] on div "Has debtor lived in jurisdiction for 180 days? Yes No Debtor must reside in jur…" at bounding box center [561, 360] width 594 height 34
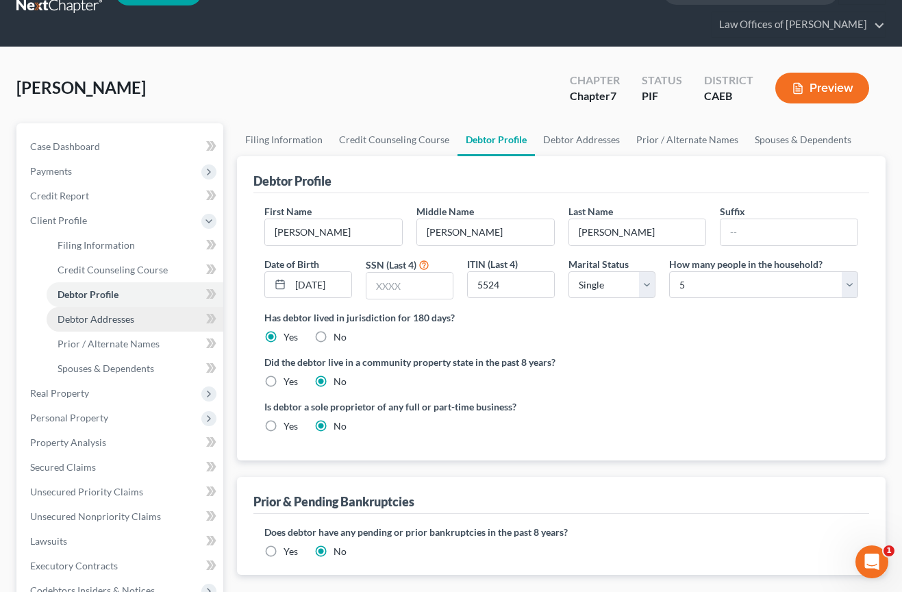
scroll to position [46, 0]
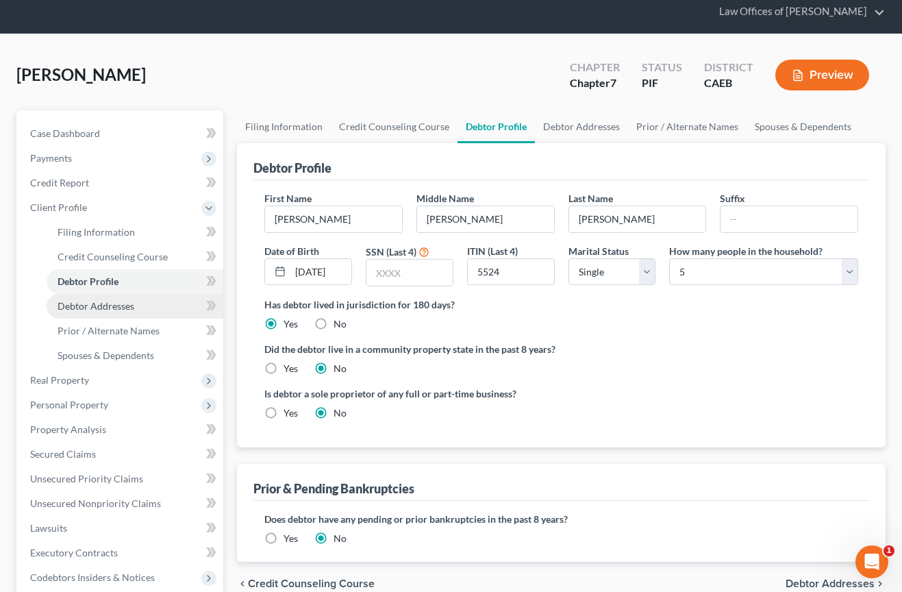
click at [116, 309] on span "Debtor Addresses" at bounding box center [96, 306] width 77 height 12
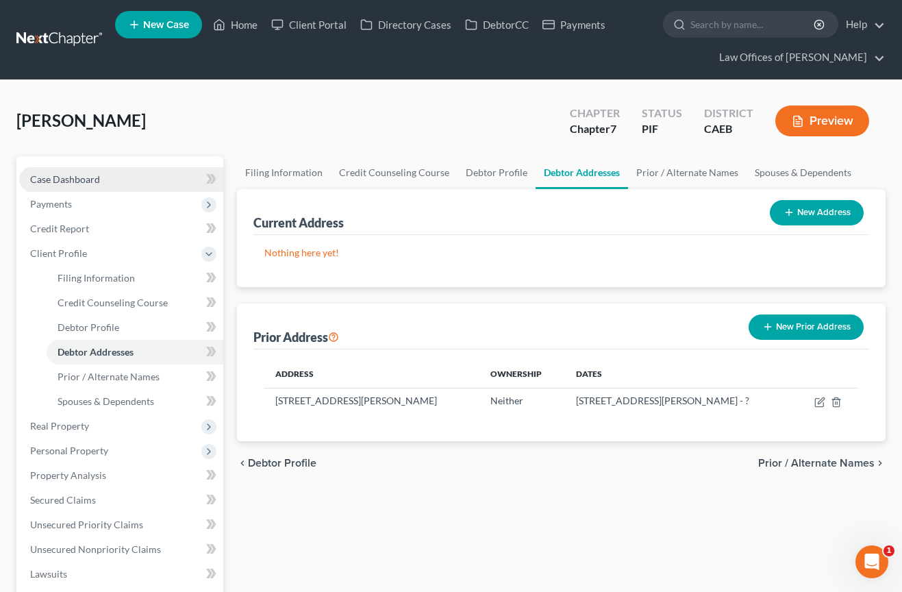
click at [107, 181] on link "Case Dashboard" at bounding box center [121, 179] width 204 height 25
select select "6"
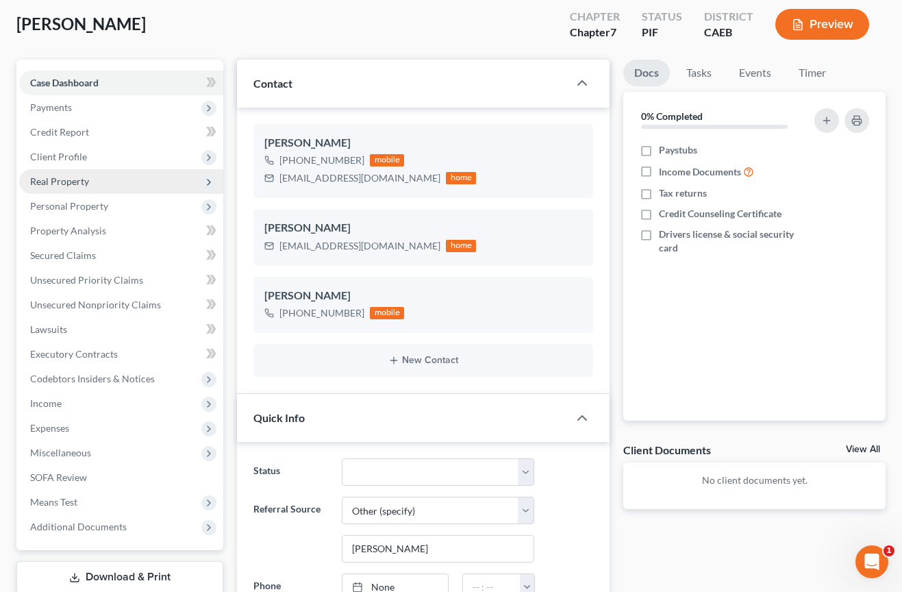
scroll to position [106, 0]
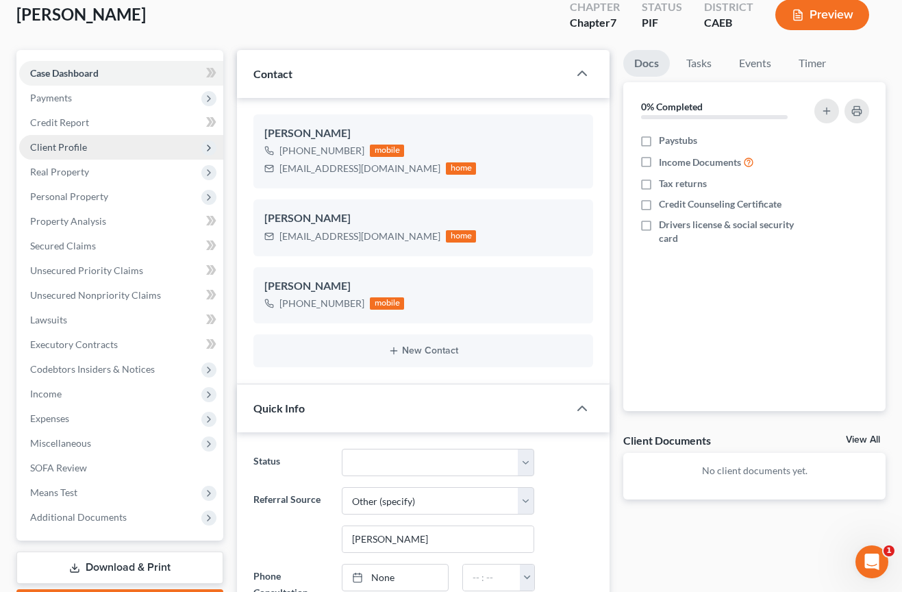
click at [66, 149] on span "Client Profile" at bounding box center [58, 147] width 57 height 12
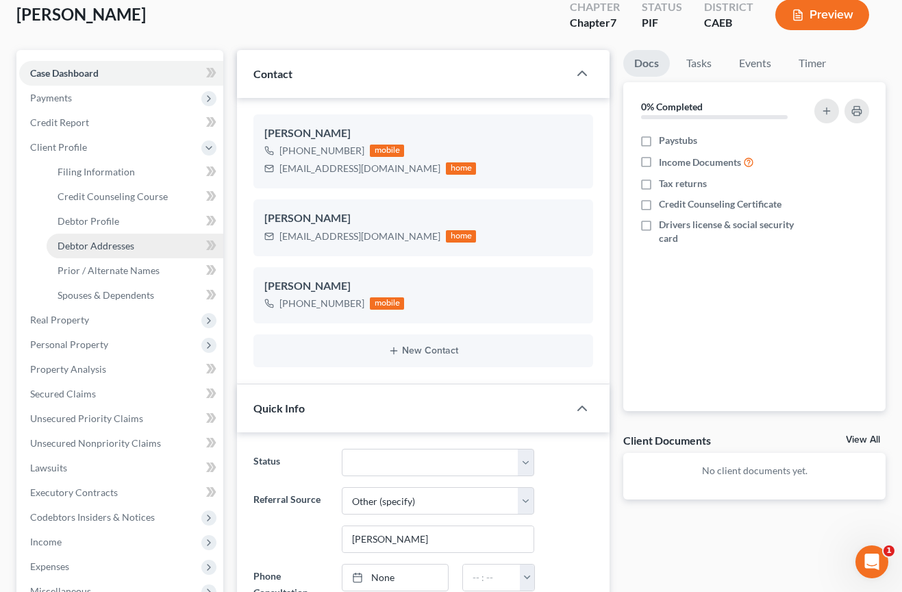
click at [116, 242] on span "Debtor Addresses" at bounding box center [96, 246] width 77 height 12
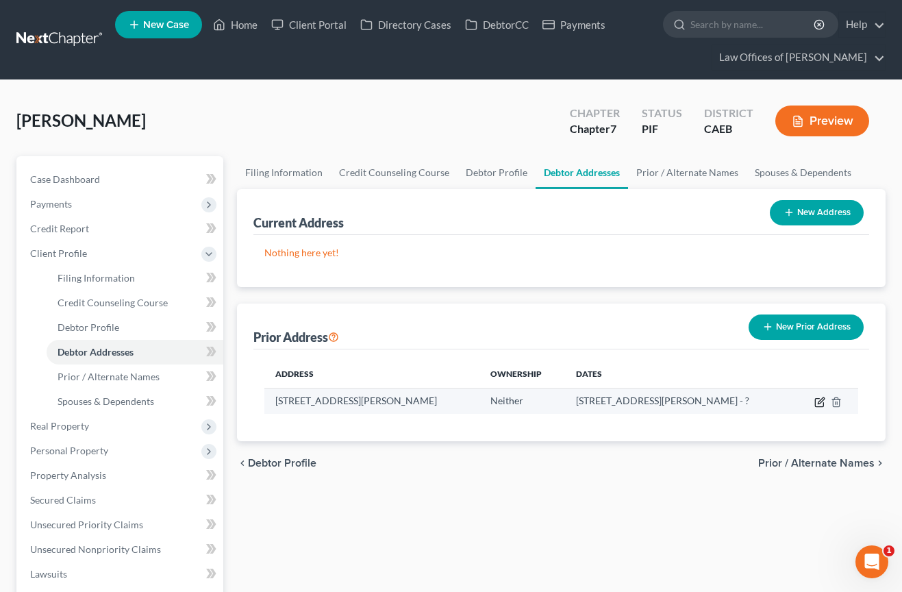
click at [819, 398] on icon "button" at bounding box center [819, 402] width 8 height 8
select select "4"
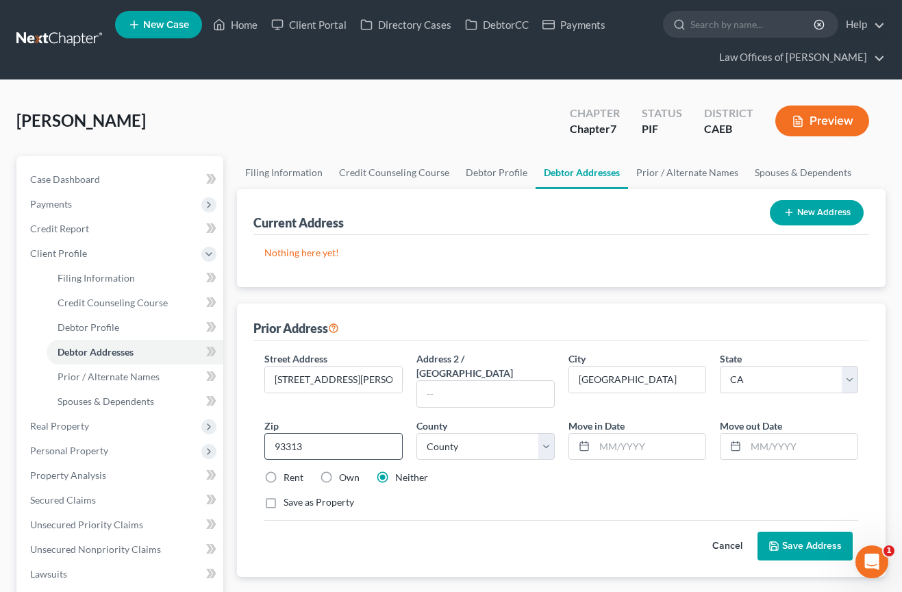
scroll to position [63, 0]
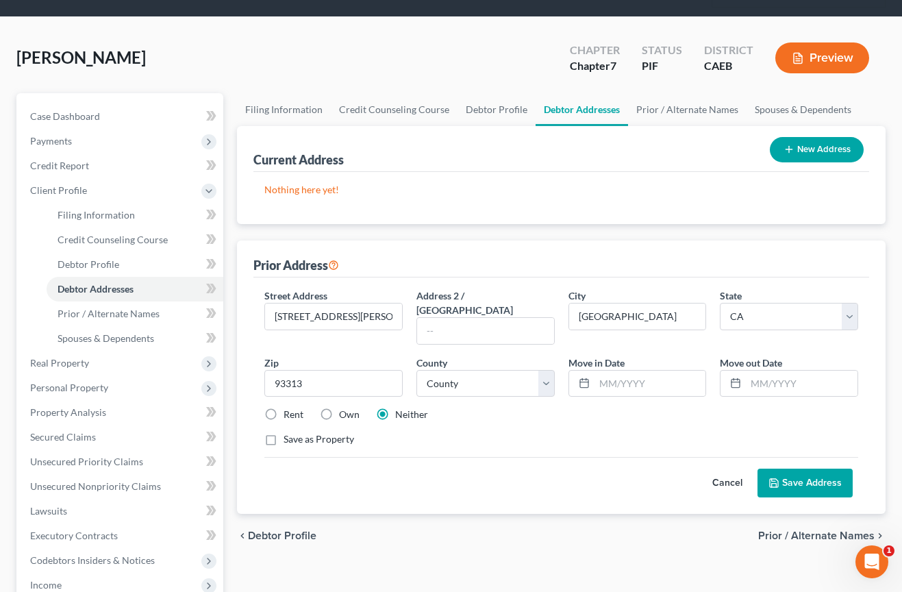
click at [283, 407] on label "Rent" at bounding box center [293, 414] width 20 height 14
click at [289, 407] on input "Rent" at bounding box center [293, 411] width 9 height 9
radio input "true"
click at [787, 468] on button "Save Address" at bounding box center [804, 482] width 95 height 29
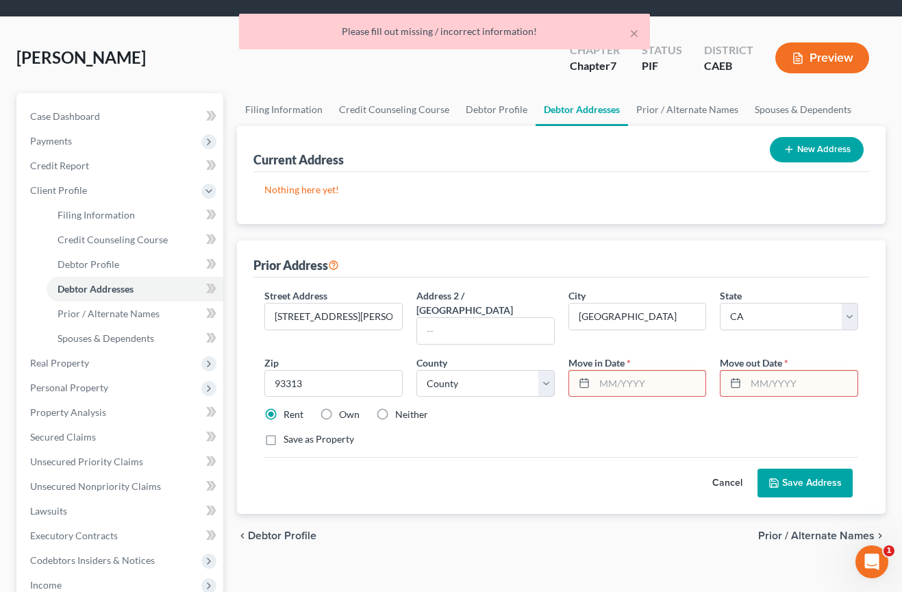
click at [639, 375] on input "text" at bounding box center [650, 383] width 112 height 26
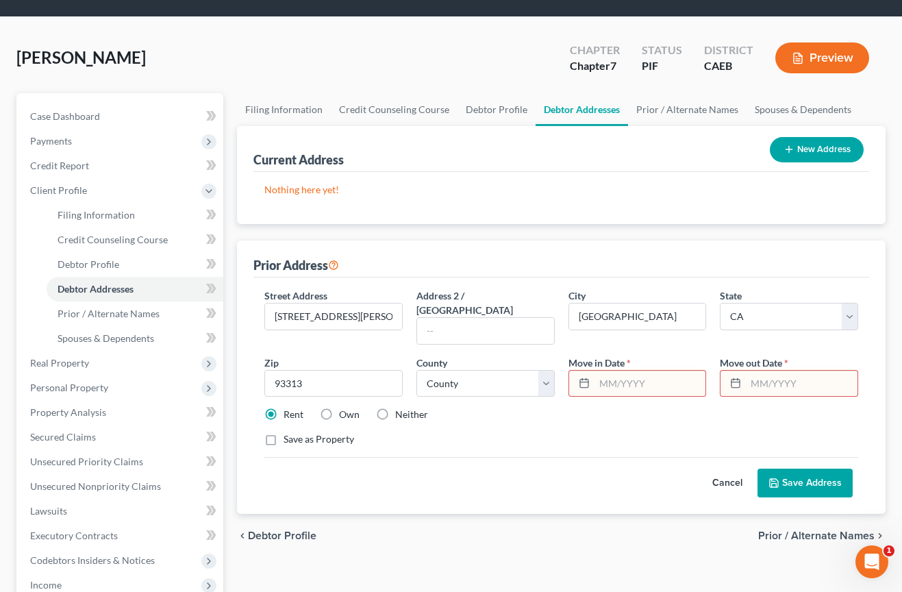
click at [717, 469] on button "Cancel" at bounding box center [727, 482] width 60 height 27
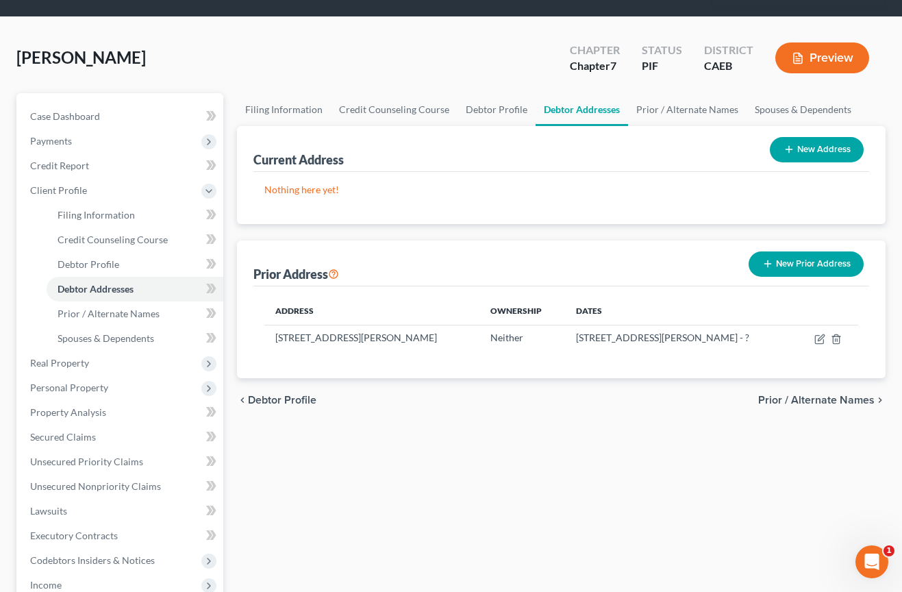
click at [818, 144] on button "New Address" at bounding box center [817, 149] width 94 height 25
select select "0"
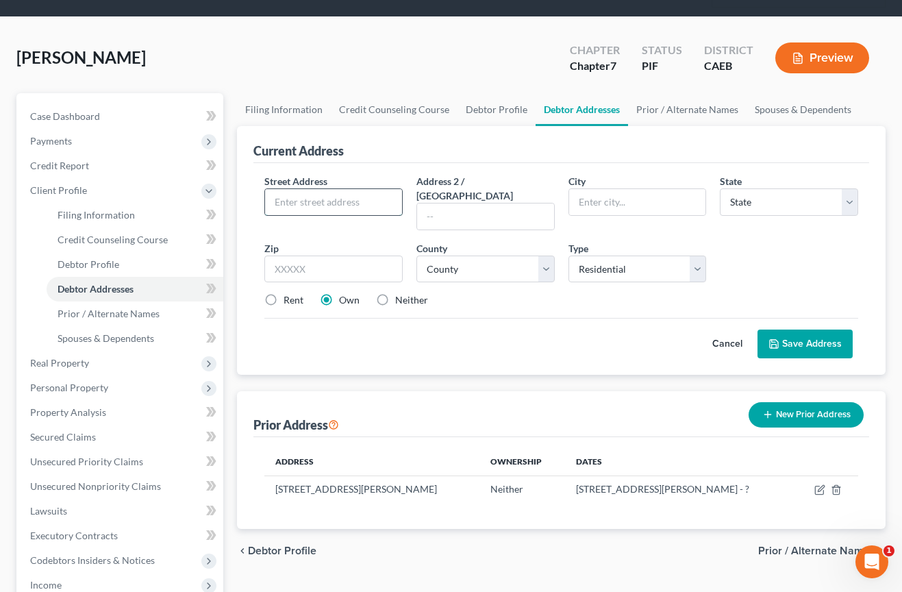
click at [359, 207] on input "text" at bounding box center [333, 202] width 137 height 26
type input "5305 Grogan Dr"
type input "[GEOGRAPHIC_DATA]"
select select "4"
click at [320, 255] on input "text" at bounding box center [333, 268] width 138 height 27
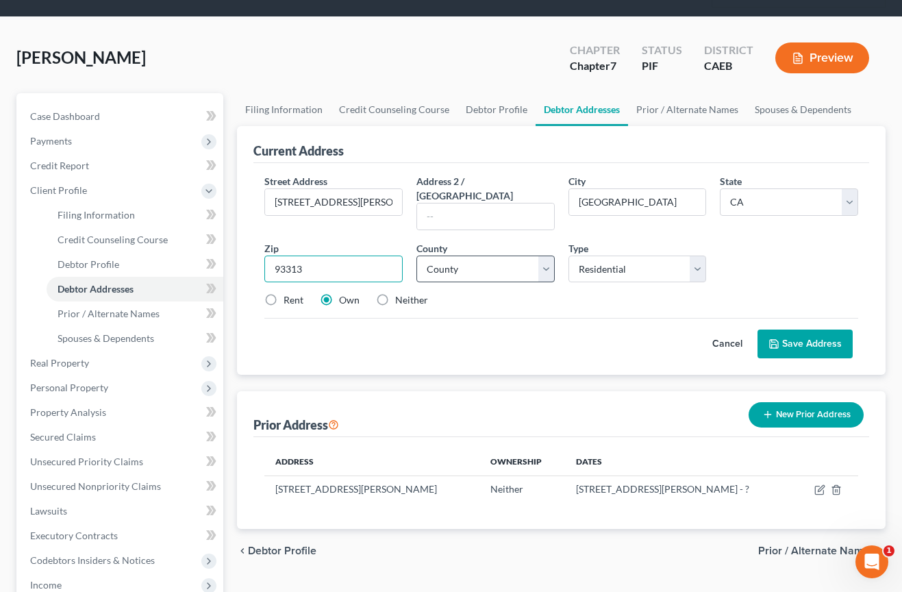
type input "93313"
click at [479, 257] on select "County [GEOGRAPHIC_DATA] [GEOGRAPHIC_DATA] [GEOGRAPHIC_DATA] [GEOGRAPHIC_DATA] …" at bounding box center [485, 268] width 138 height 27
select select "14"
click at [670, 255] on select "Select Residential Mailing Rental Business" at bounding box center [637, 268] width 138 height 27
click at [301, 293] on label "Rent" at bounding box center [293, 300] width 20 height 14
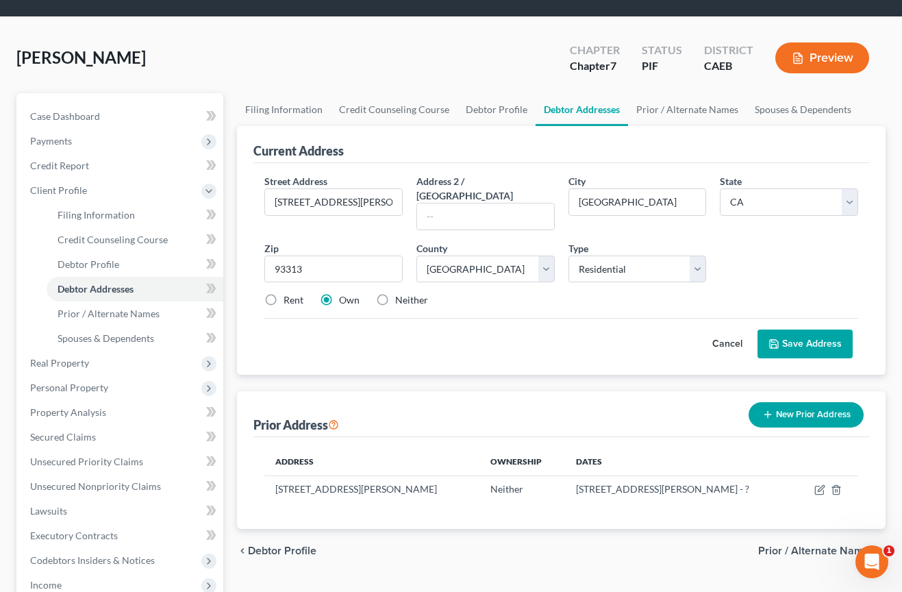
click at [298, 293] on input "Rent" at bounding box center [293, 297] width 9 height 9
radio input "true"
click at [813, 330] on button "Save Address" at bounding box center [804, 343] width 95 height 29
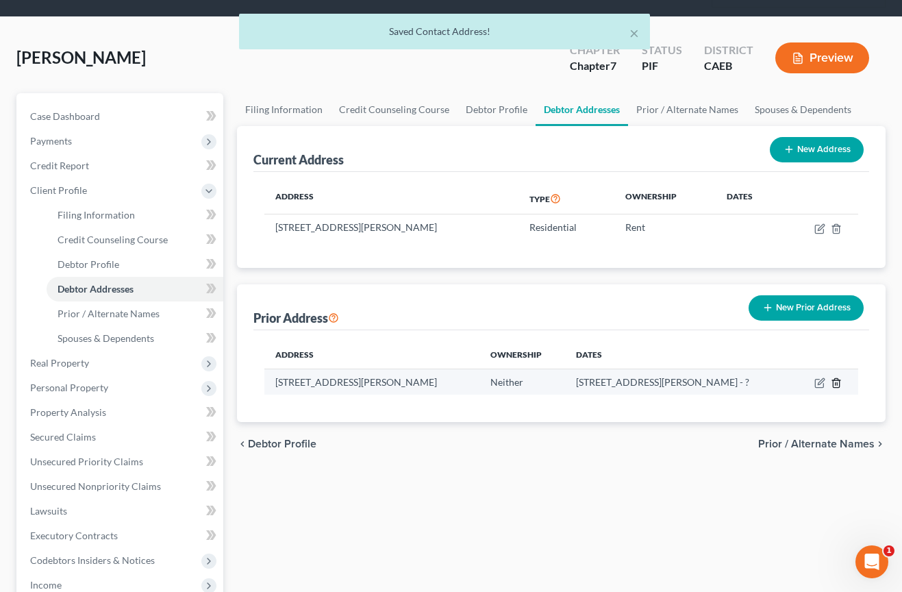
click at [833, 379] on icon "button" at bounding box center [836, 382] width 11 height 11
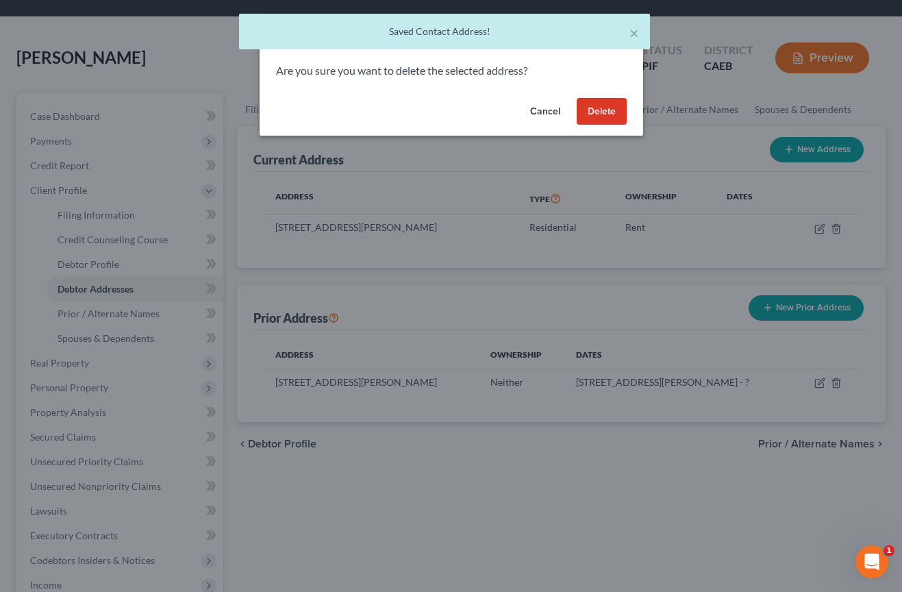
click at [609, 118] on button "Delete" at bounding box center [602, 111] width 50 height 27
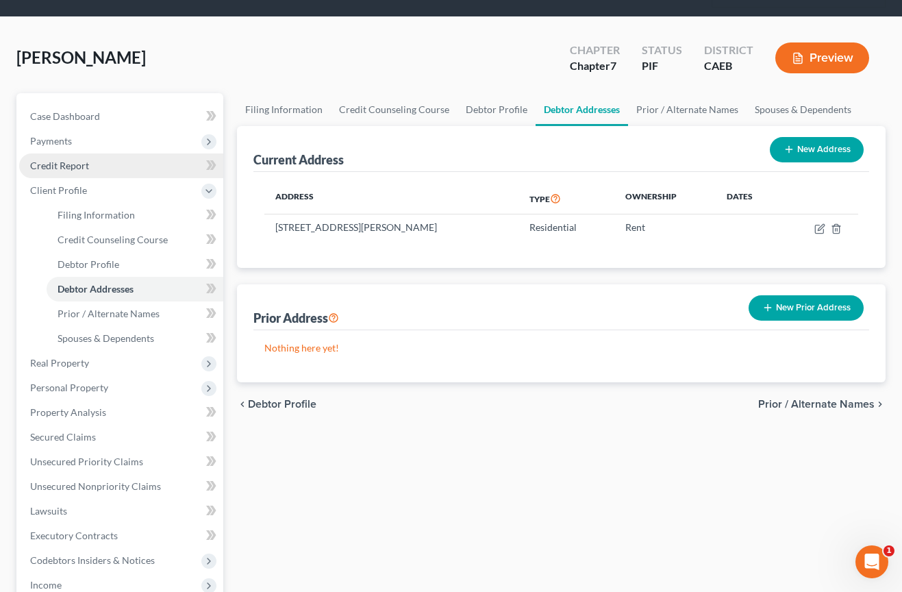
click at [58, 170] on span "Credit Report" at bounding box center [59, 166] width 59 height 12
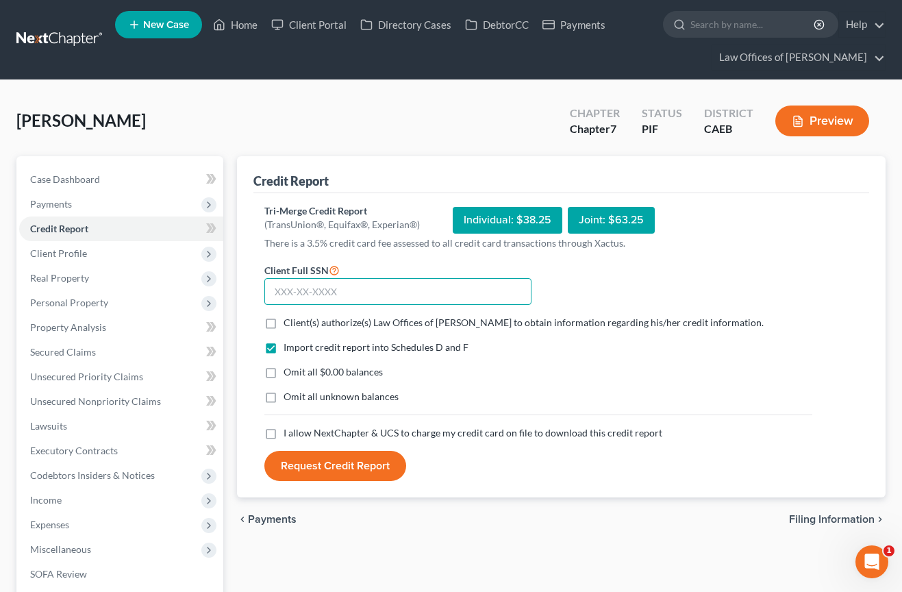
click at [377, 292] on input "text" at bounding box center [397, 291] width 267 height 27
click at [306, 293] on input "text" at bounding box center [397, 291] width 267 height 27
type input "926-75-5524"
click at [288, 322] on span "Client(s) authorize(s) Law Offices of [PERSON_NAME] to obtain information regar…" at bounding box center [523, 322] width 480 height 12
click at [289, 322] on input "Client(s) authorize(s) Law Offices of [PERSON_NAME] to obtain information regar…" at bounding box center [293, 320] width 9 height 9
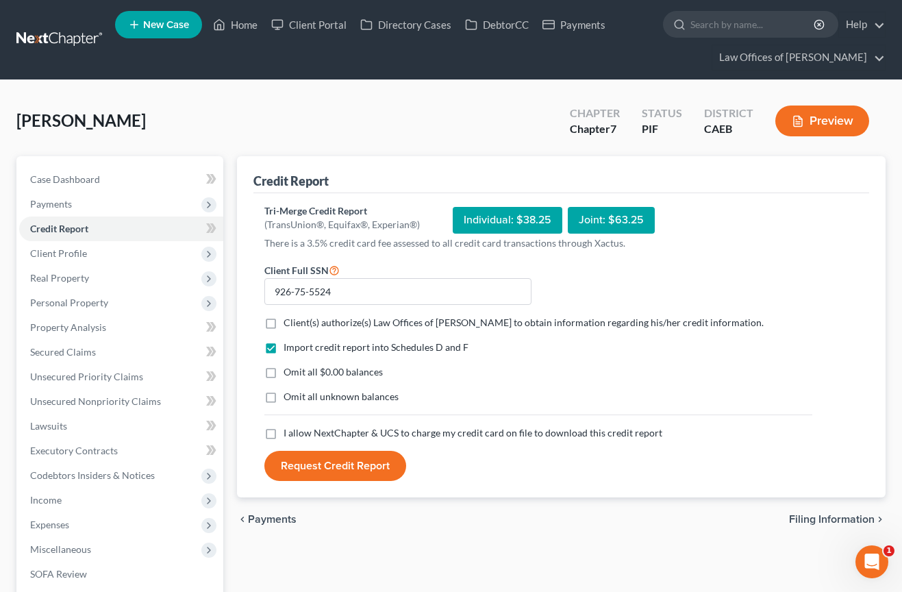
checkbox input "true"
click at [338, 372] on span "Omit all $0.00 balances" at bounding box center [332, 372] width 99 height 12
click at [298, 372] on input "Omit all $0.00 balances" at bounding box center [293, 369] width 9 height 9
checkbox input "true"
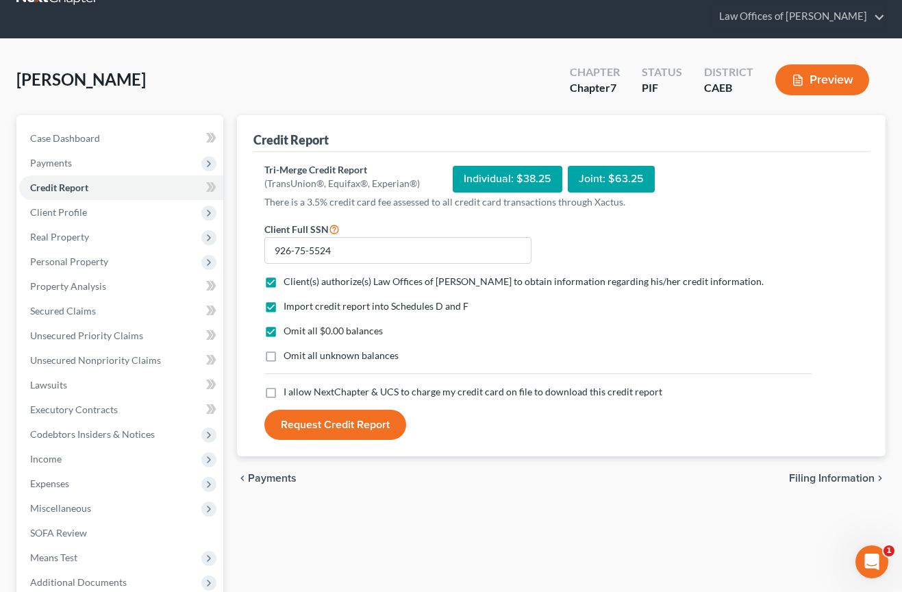
scroll to position [42, 0]
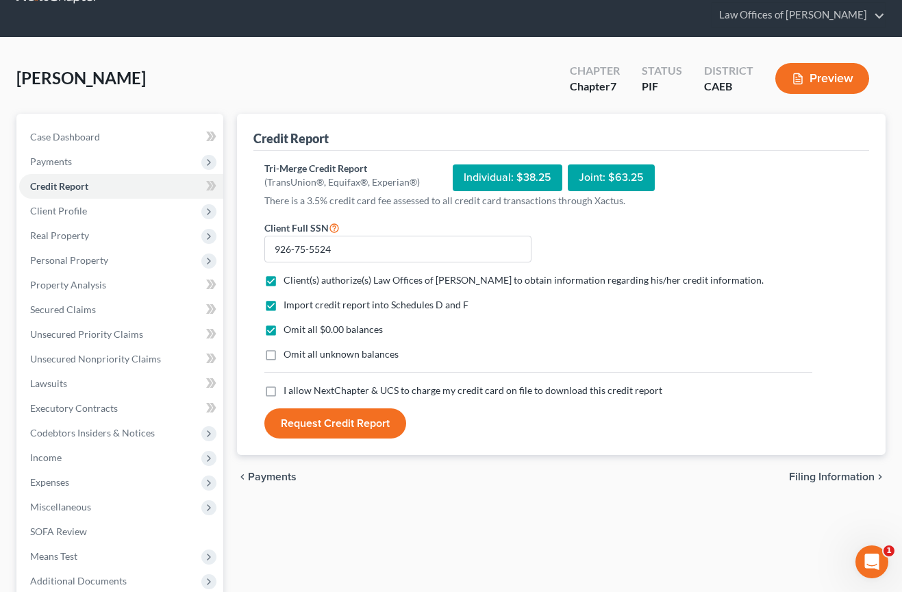
click at [341, 391] on span "I allow NextChapter & UCS to charge my credit card on file to download this cre…" at bounding box center [472, 390] width 379 height 12
click at [298, 391] on input "I allow NextChapter & UCS to charge my credit card on file to download this cre…" at bounding box center [293, 387] width 9 height 9
checkbox input "true"
click at [355, 420] on button "Request Credit Report" at bounding box center [335, 423] width 142 height 30
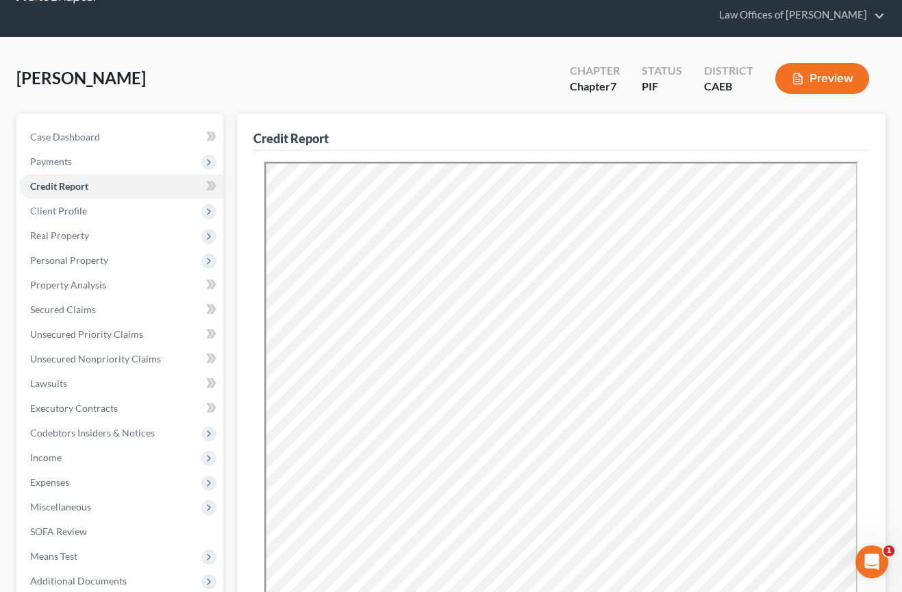
scroll to position [0, 0]
click at [120, 137] on link "Case Dashboard" at bounding box center [121, 137] width 204 height 25
select select "11"
select select "6"
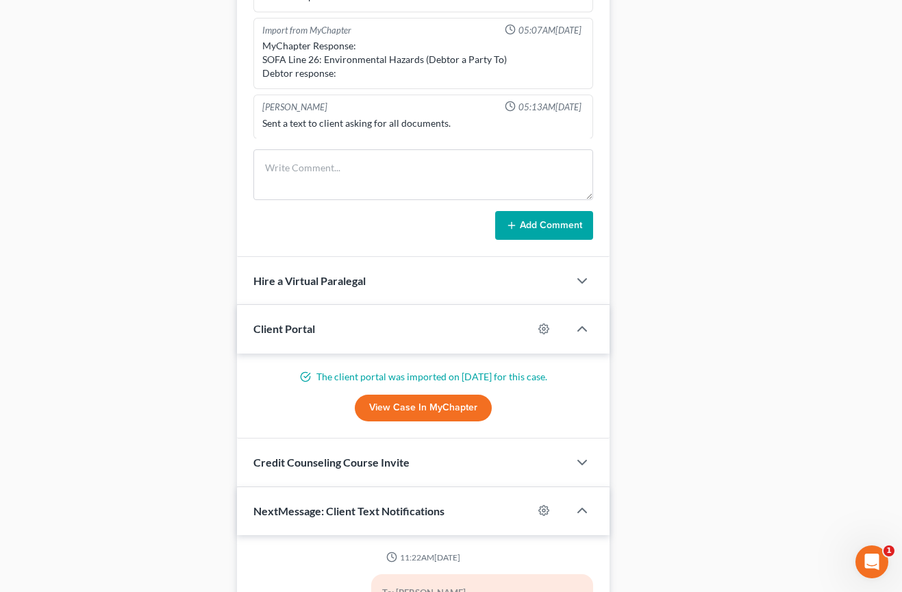
scroll to position [5984, 0]
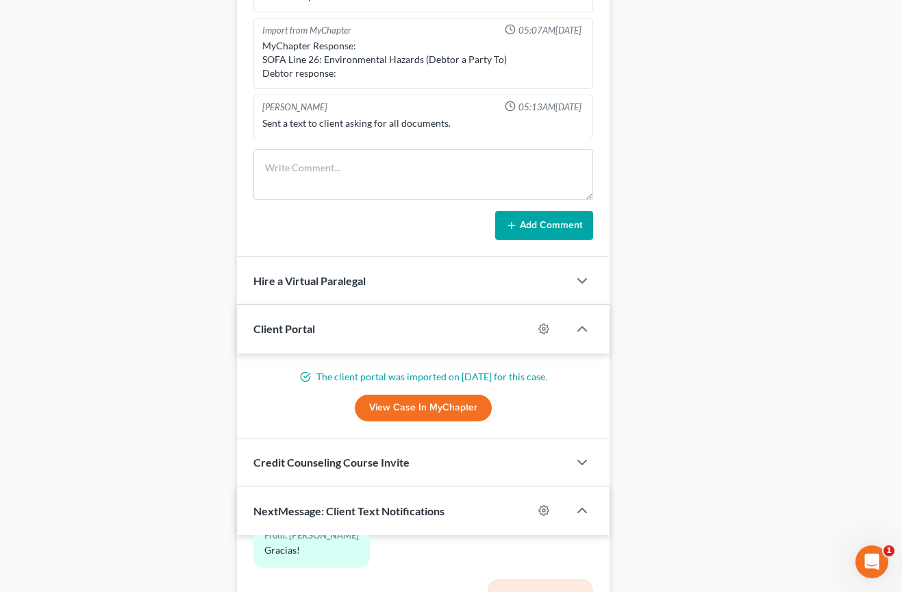
click at [453, 413] on link "View Case in MyChapter" at bounding box center [423, 407] width 137 height 27
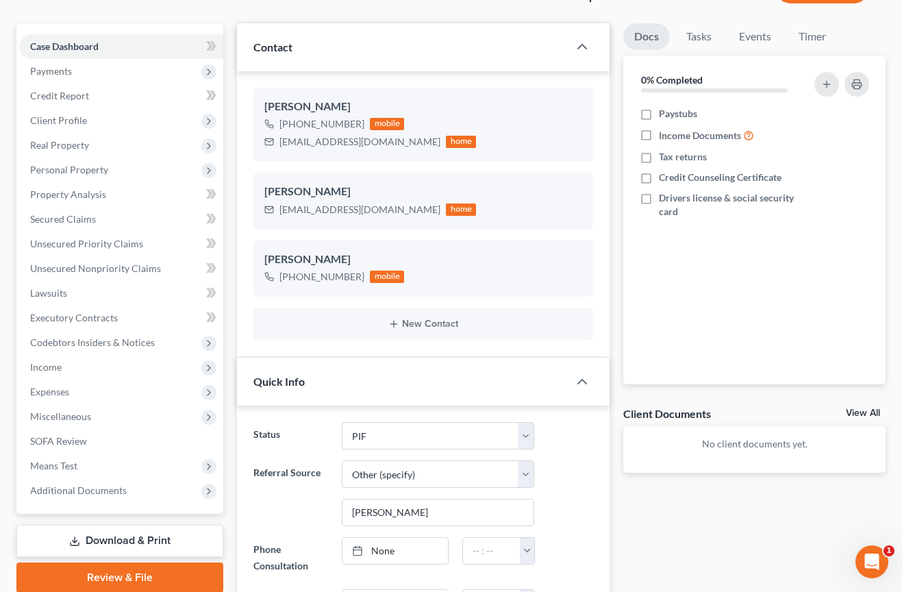
scroll to position [0, 0]
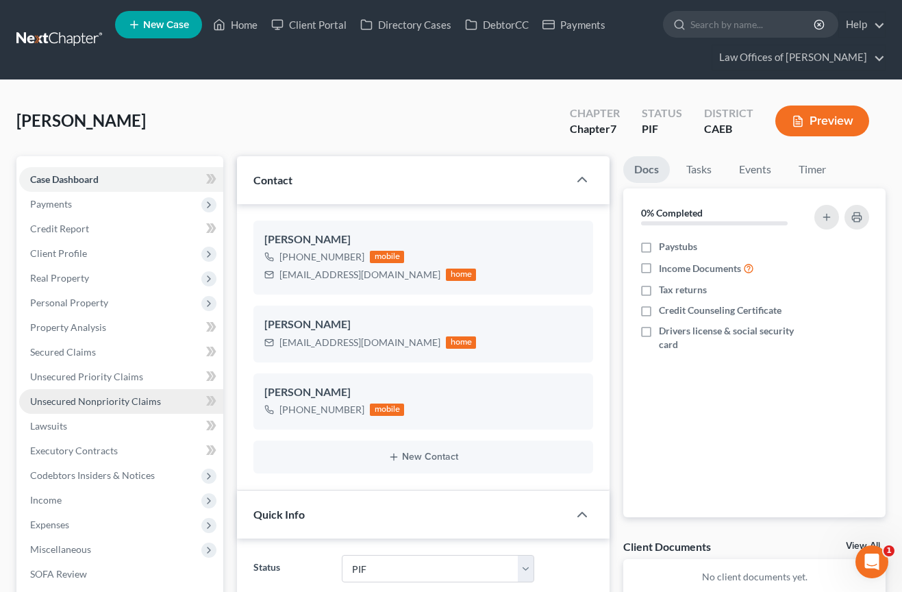
click at [118, 398] on span "Unsecured Nonpriority Claims" at bounding box center [95, 401] width 131 height 12
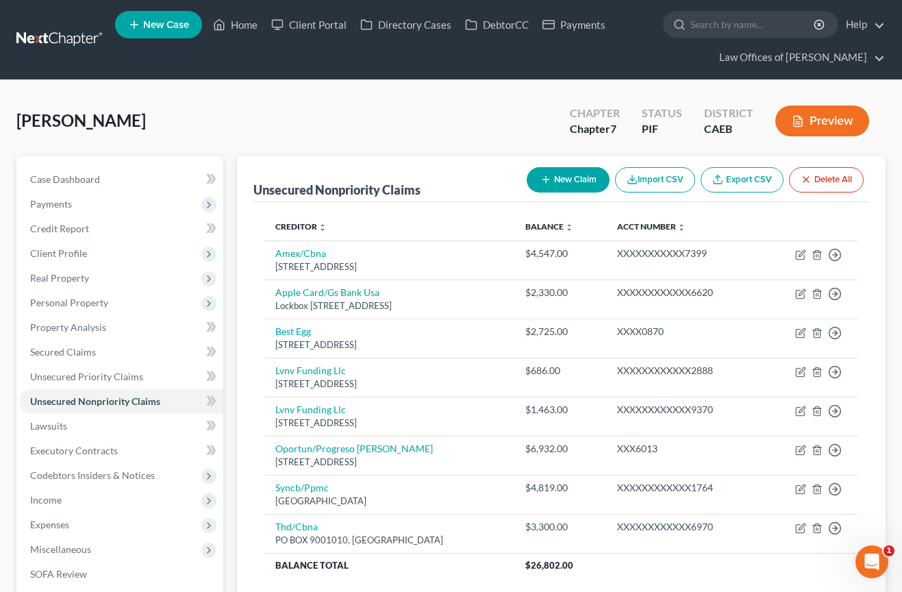
click at [818, 118] on button "Preview" at bounding box center [822, 120] width 94 height 31
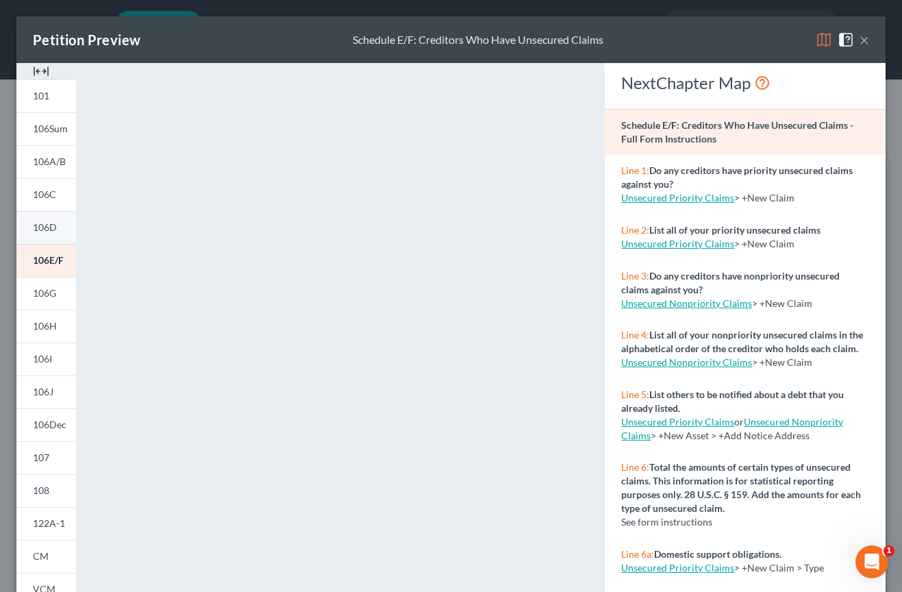
click at [51, 226] on span "106D" at bounding box center [45, 227] width 24 height 12
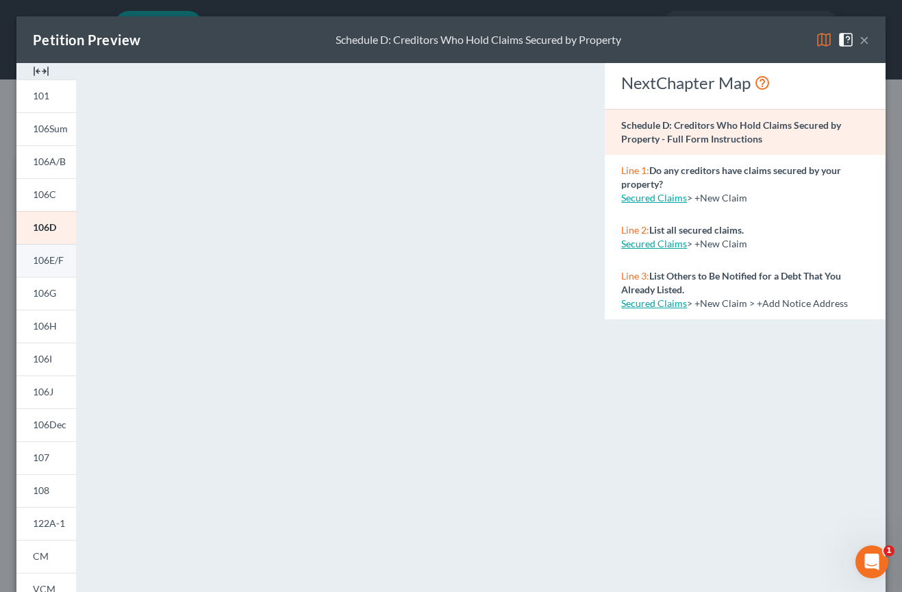
click at [58, 262] on span "106E/F" at bounding box center [48, 260] width 31 height 12
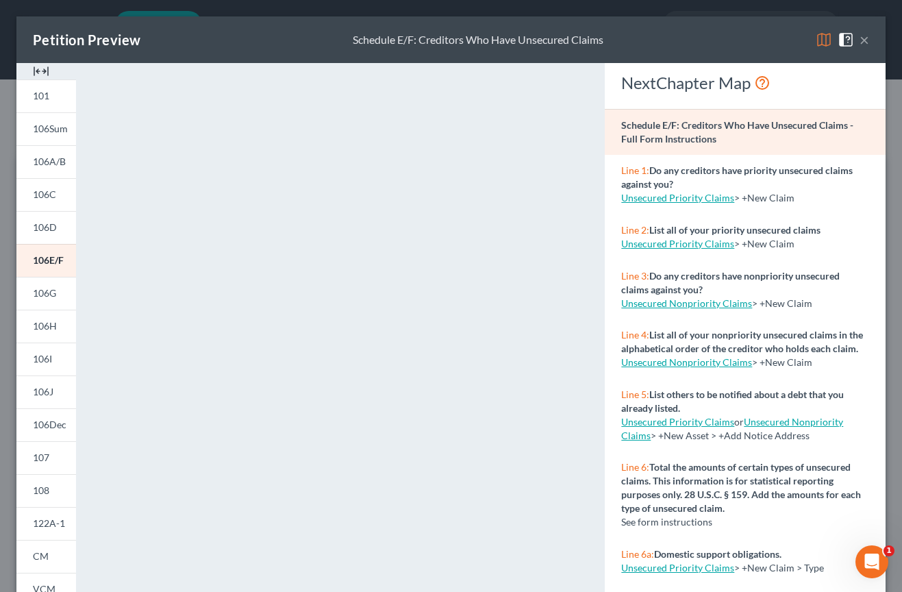
click at [863, 41] on button "×" at bounding box center [864, 39] width 10 height 16
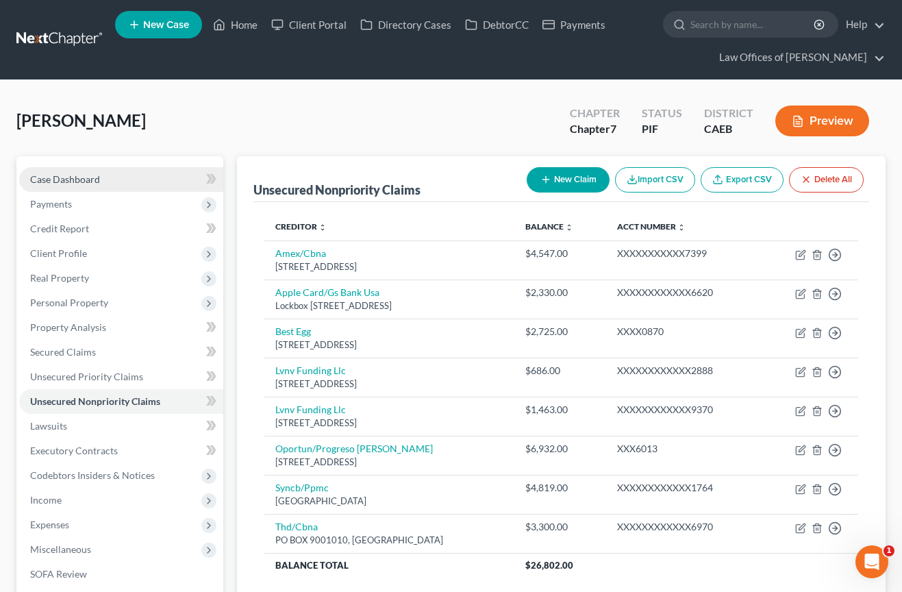
click at [81, 178] on span "Case Dashboard" at bounding box center [65, 179] width 70 height 12
select select "6"
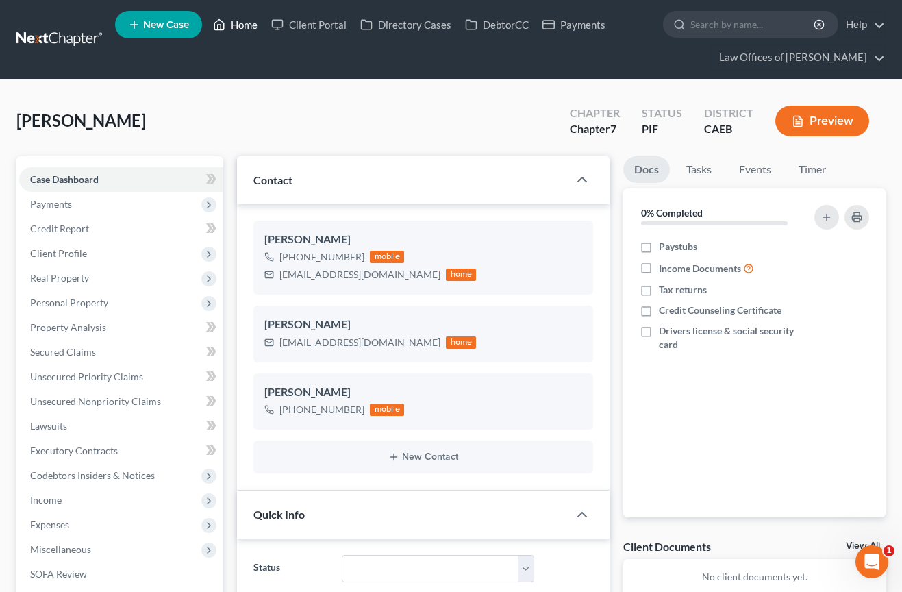
drag, startPoint x: 244, startPoint y: 19, endPoint x: 409, endPoint y: 94, distance: 181.4
click at [244, 19] on link "Home" at bounding box center [235, 24] width 58 height 25
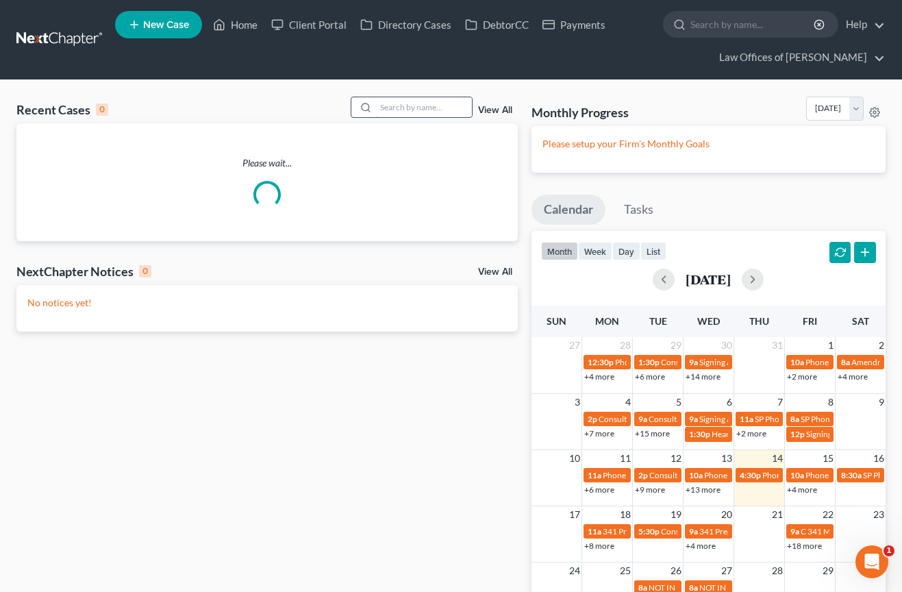
click at [412, 107] on input "search" at bounding box center [424, 107] width 96 height 20
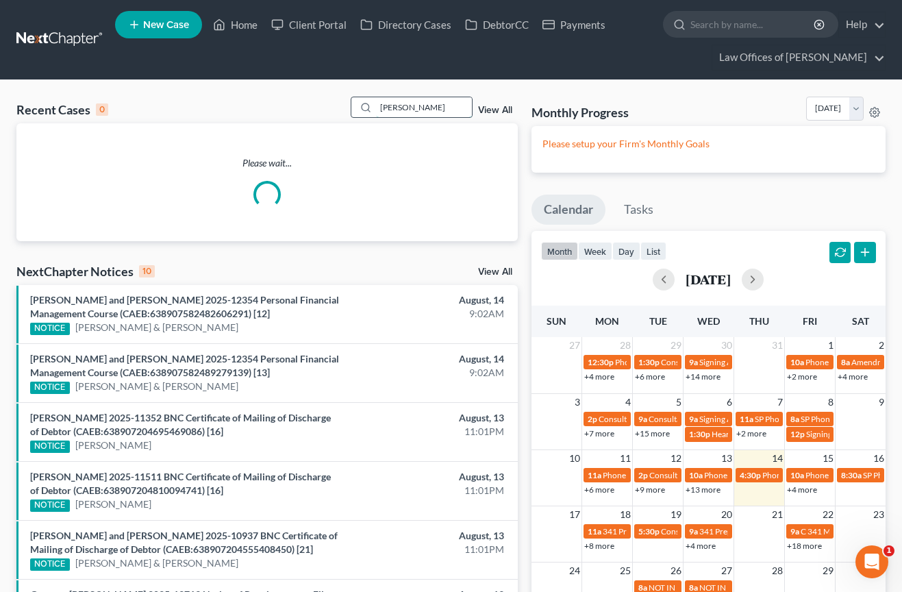
type input "amanda simpson"
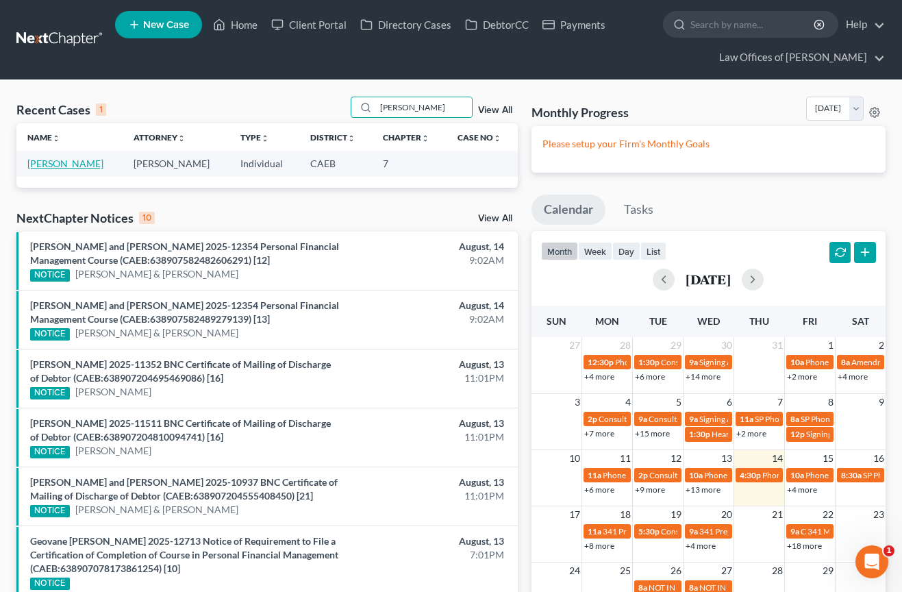
click at [73, 164] on link "[PERSON_NAME]" at bounding box center [65, 163] width 76 height 12
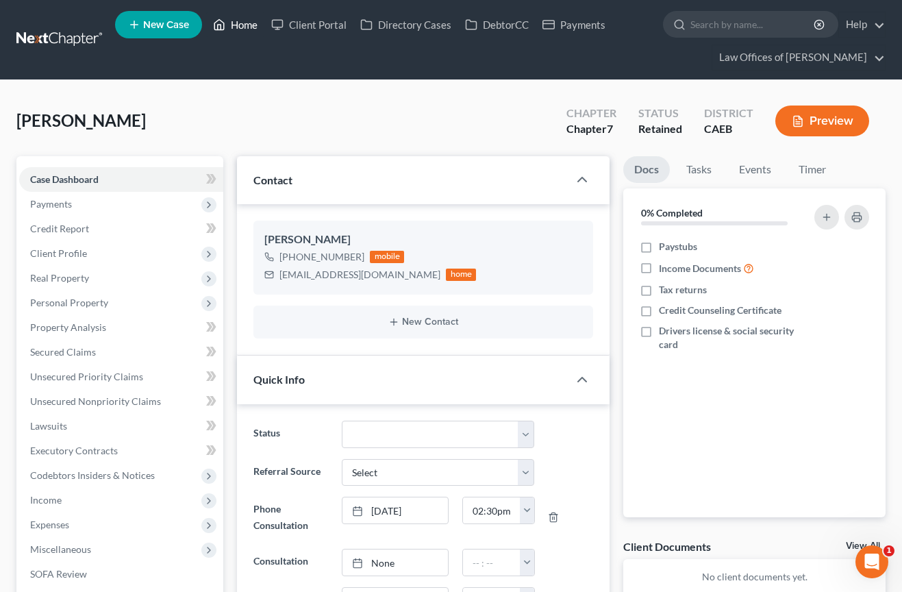
click at [243, 29] on link "Home" at bounding box center [235, 24] width 58 height 25
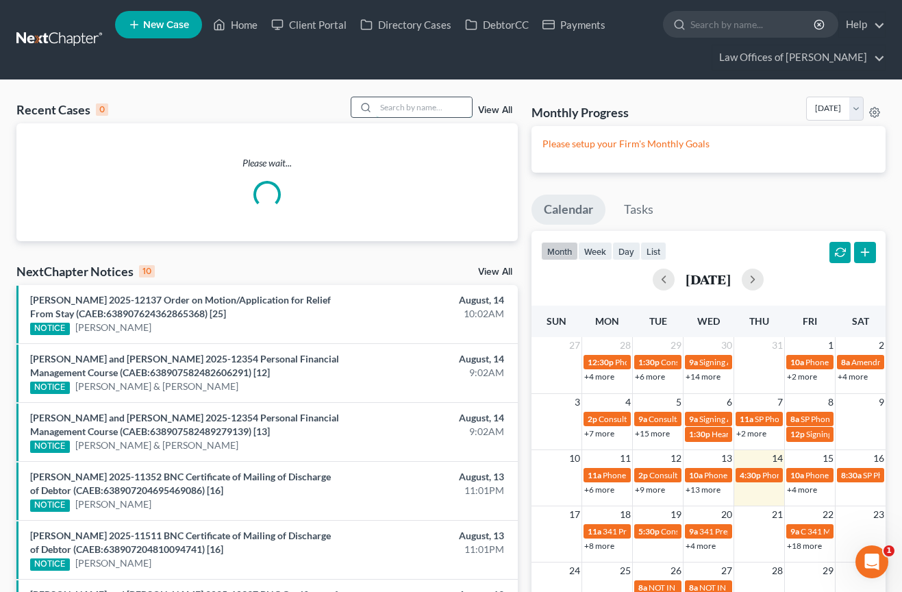
click at [431, 106] on input "search" at bounding box center [424, 107] width 96 height 20
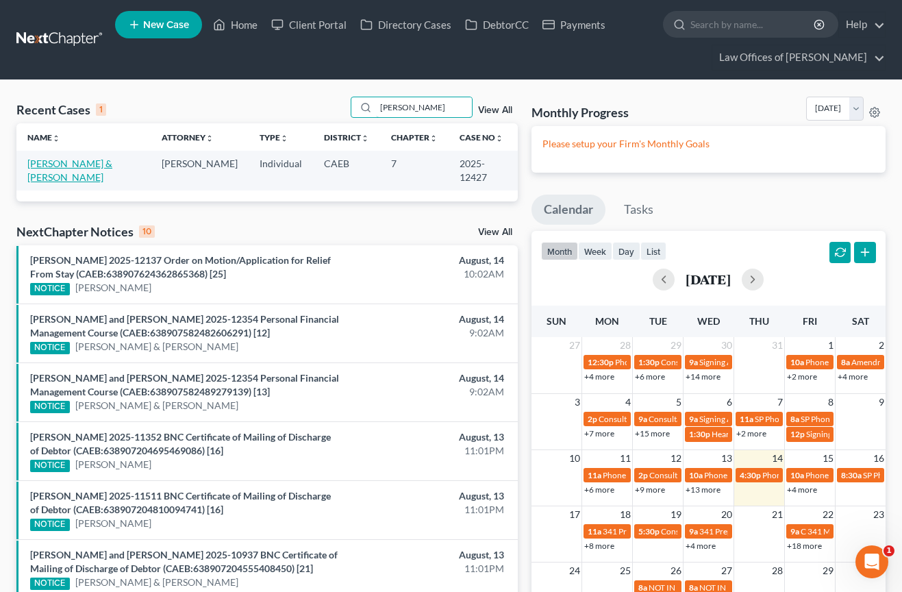
type input "mayra cortez"
click at [96, 164] on link "[PERSON_NAME] & [PERSON_NAME]" at bounding box center [69, 169] width 85 height 25
select select "0"
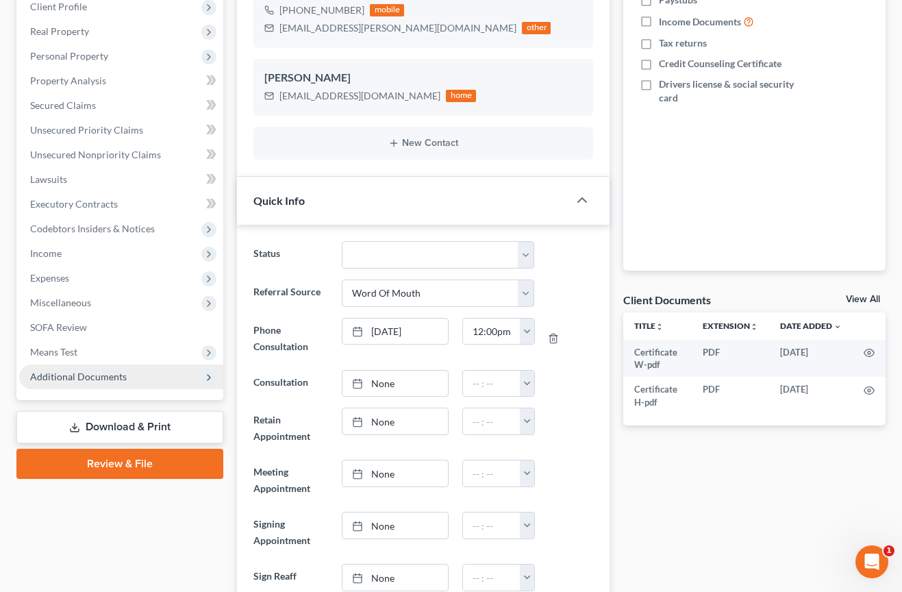
scroll to position [378, 0]
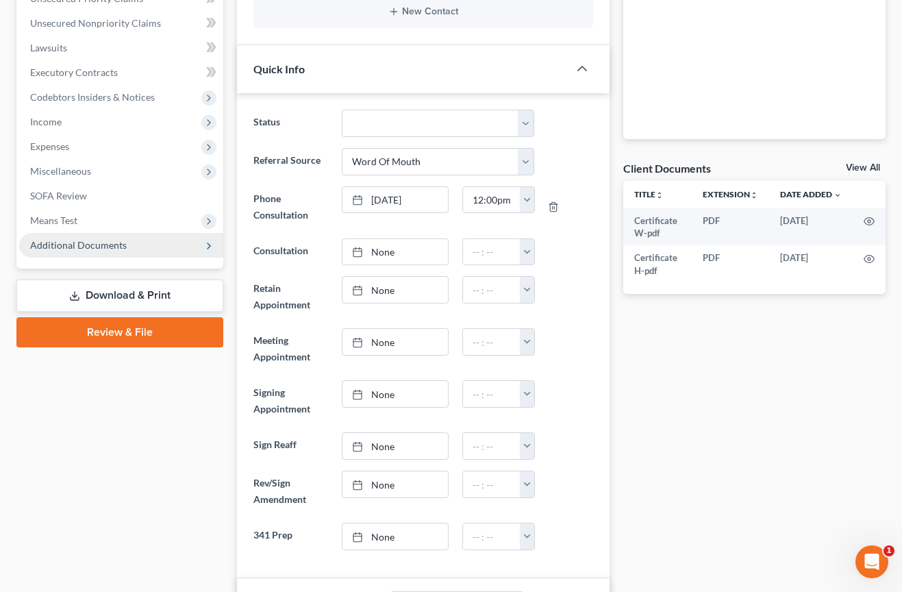
click at [79, 239] on span "Additional Documents" at bounding box center [78, 245] width 97 height 12
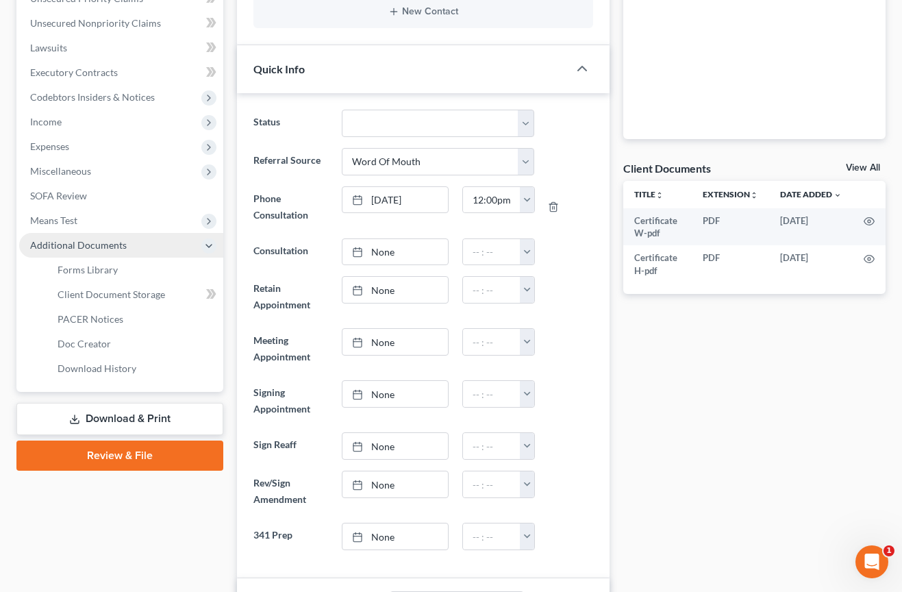
scroll to position [8171, 0]
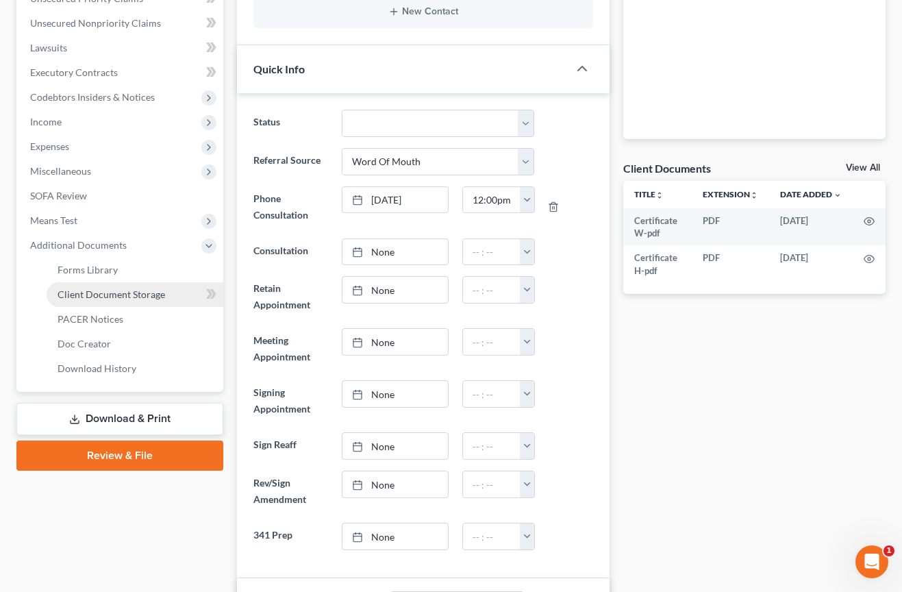
click at [106, 294] on span "Client Document Storage" at bounding box center [111, 294] width 107 height 12
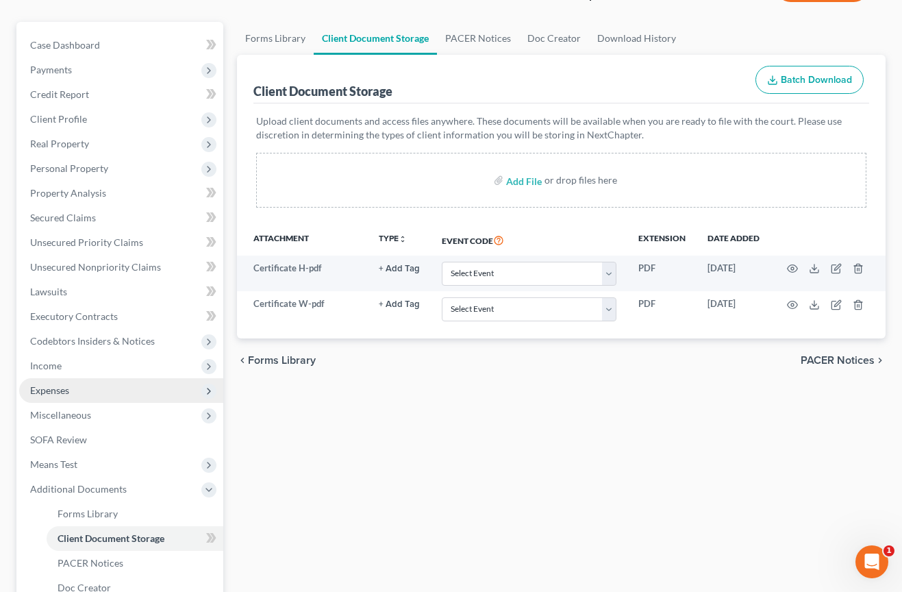
scroll to position [309, 0]
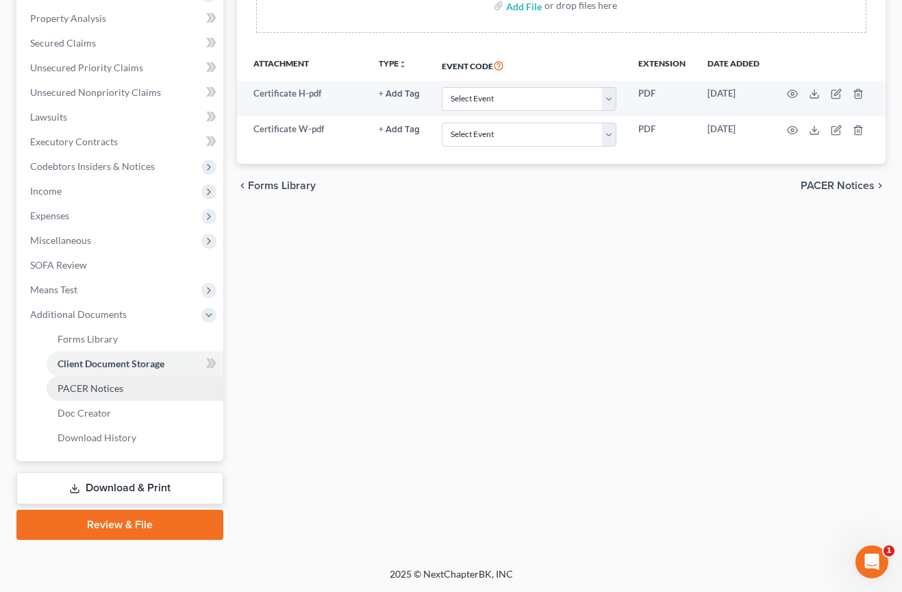
click at [90, 392] on span "PACER Notices" at bounding box center [91, 388] width 66 height 12
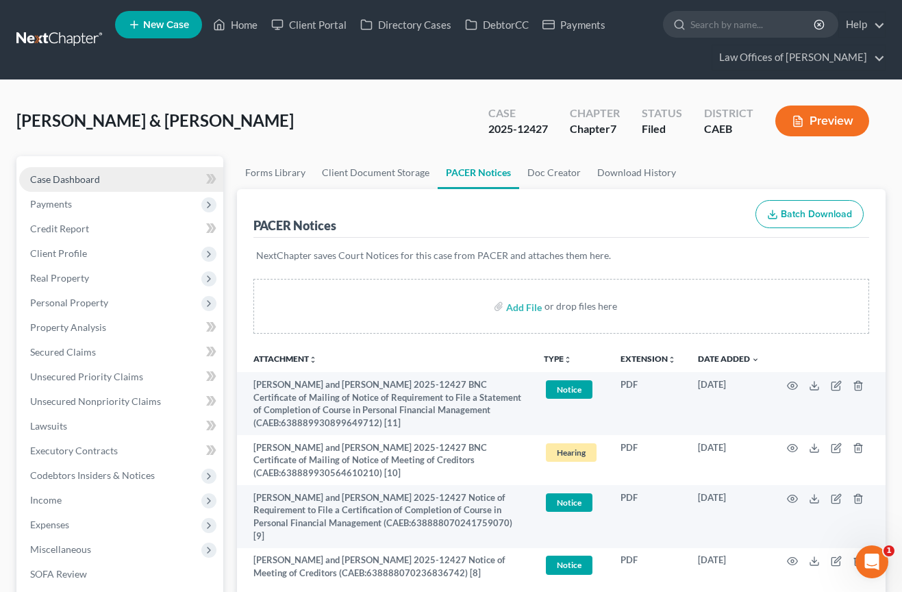
click at [97, 181] on span "Case Dashboard" at bounding box center [65, 179] width 70 height 12
select select "0"
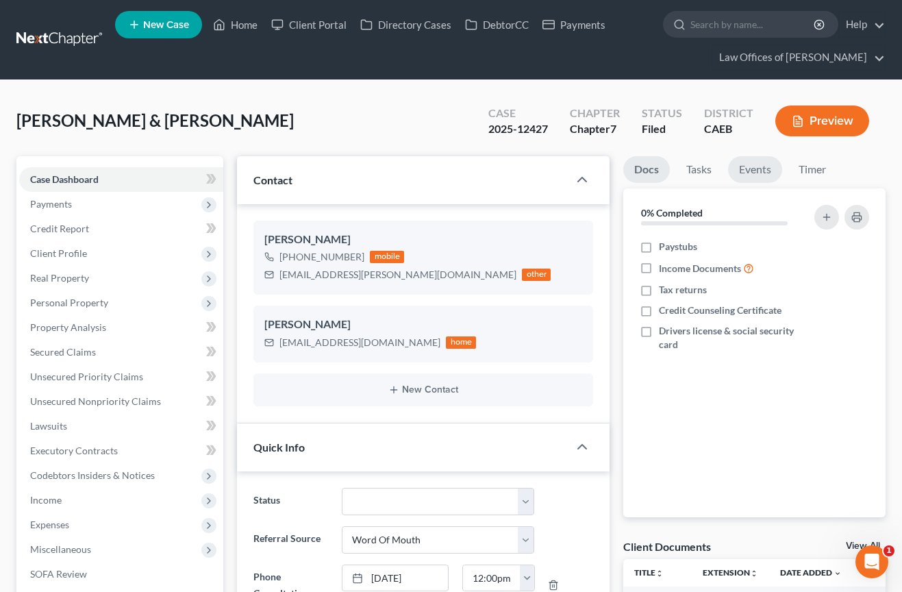
scroll to position [833, 0]
click at [738, 170] on link "Events" at bounding box center [755, 169] width 54 height 27
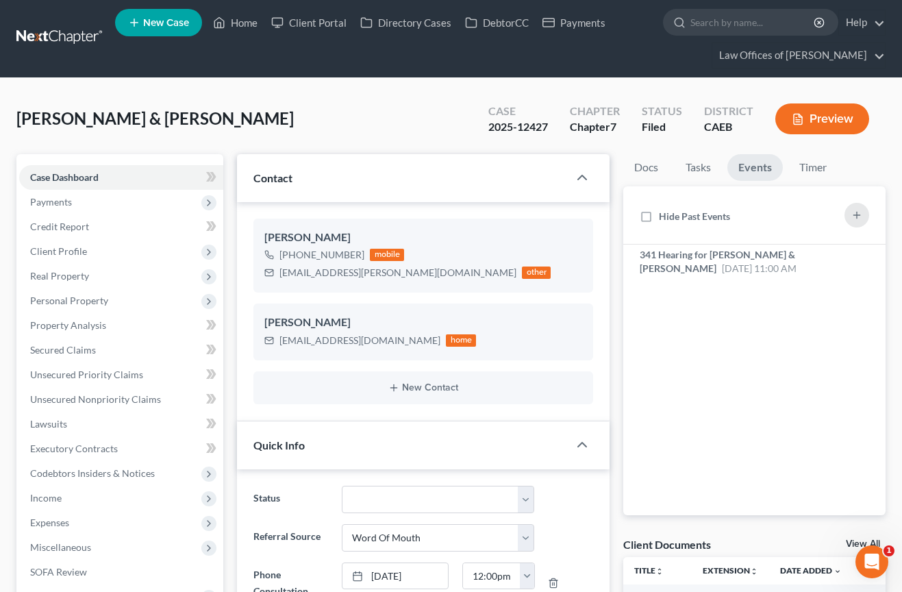
scroll to position [8319, 0]
drag, startPoint x: 238, startPoint y: 23, endPoint x: 457, endPoint y: 71, distance: 225.1
click at [239, 23] on link "Home" at bounding box center [235, 22] width 58 height 25
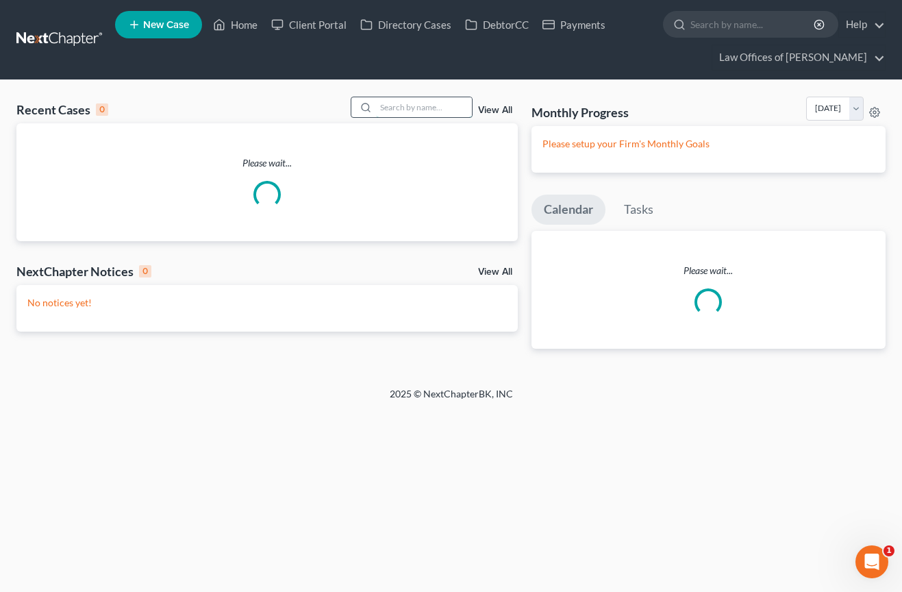
click at [400, 111] on input "search" at bounding box center [424, 107] width 96 height 20
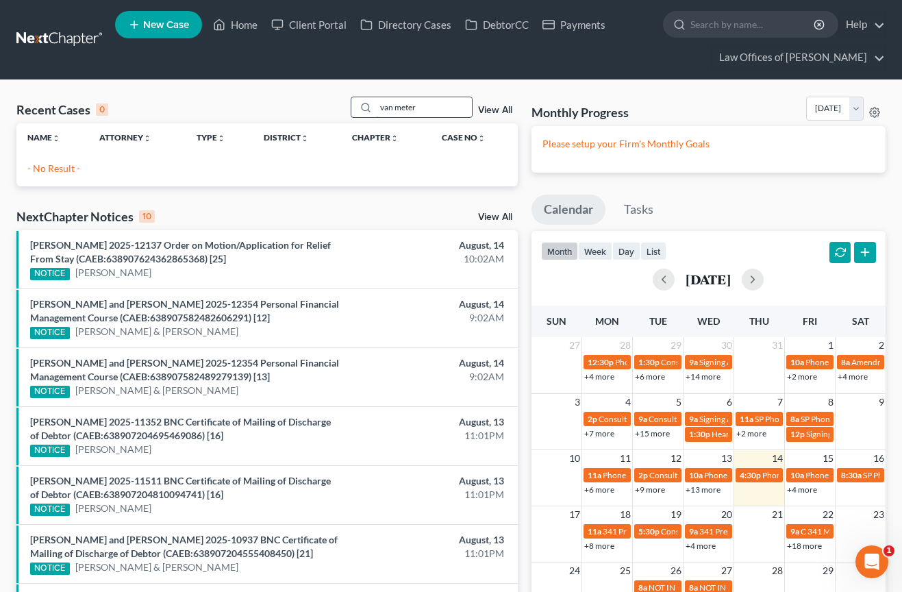
click at [431, 111] on input "van meter" at bounding box center [424, 107] width 96 height 20
type input "david"
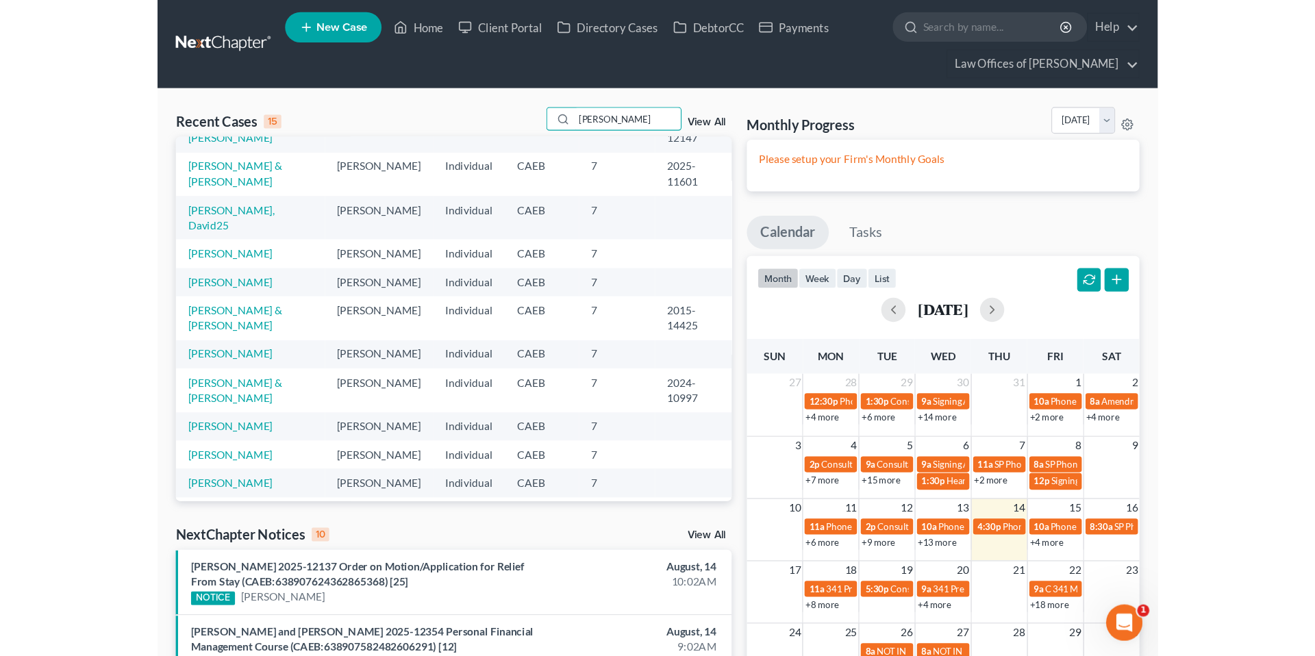
scroll to position [162, 0]
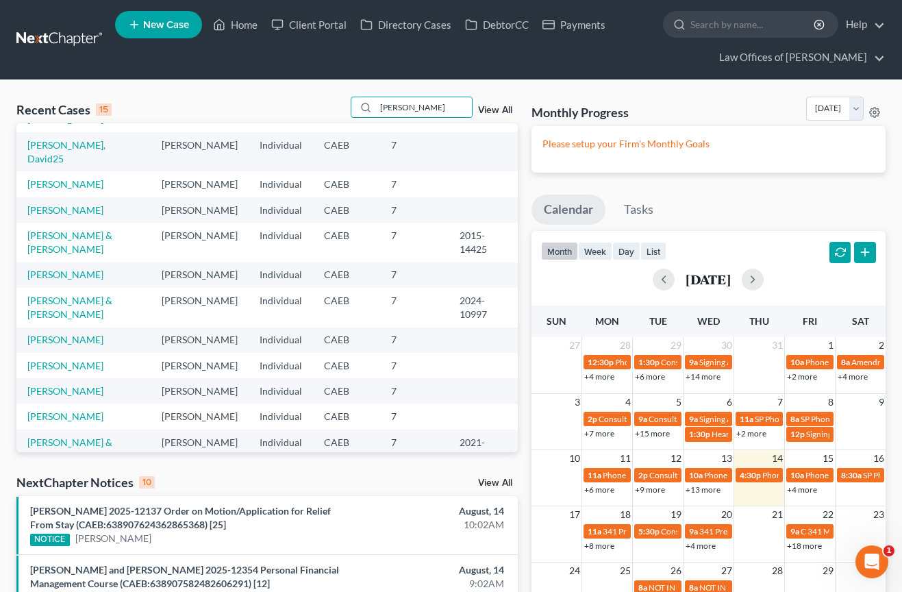
click at [167, 23] on span "New Case" at bounding box center [166, 25] width 46 height 10
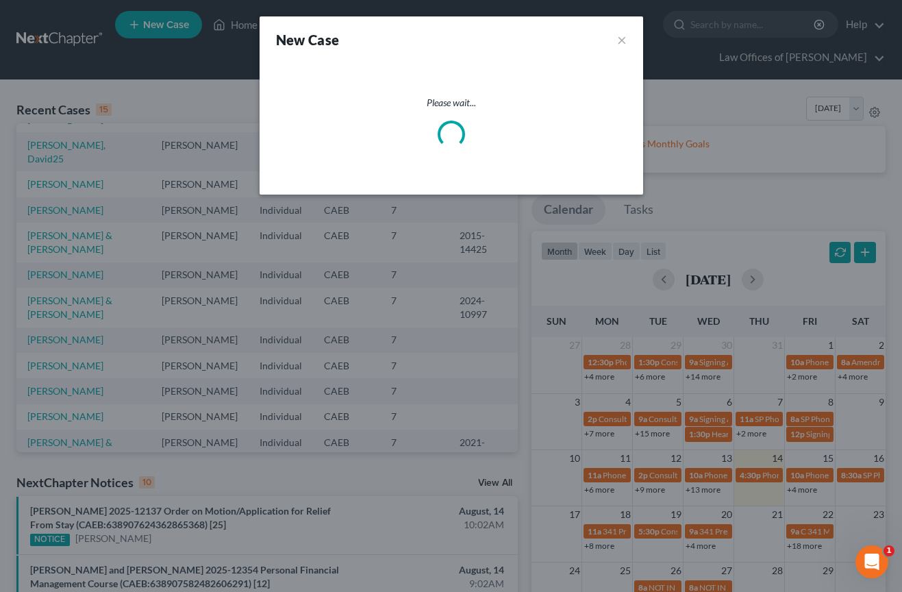
select select "8"
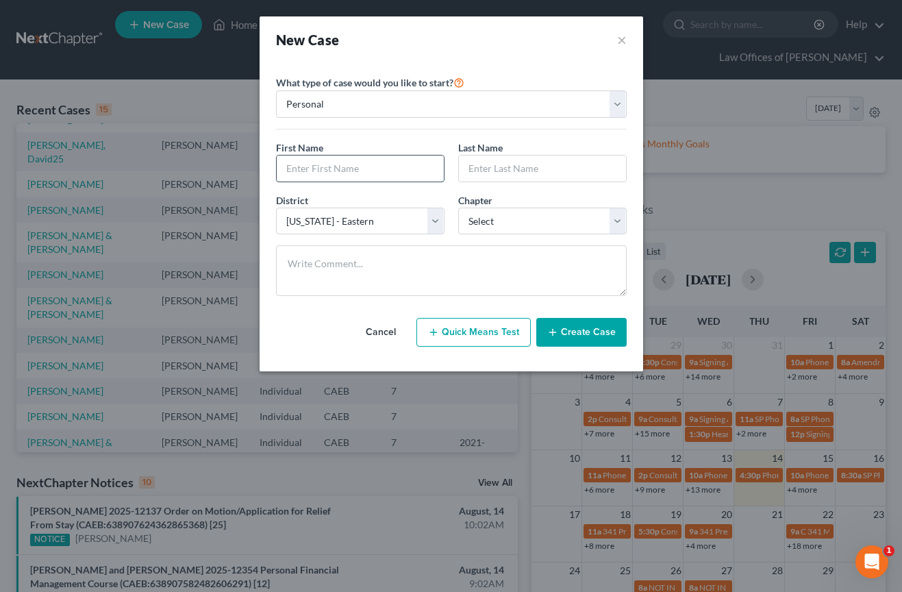
click at [373, 175] on input "text" at bounding box center [360, 168] width 167 height 26
type input "[PERSON_NAME]"
type input "M"
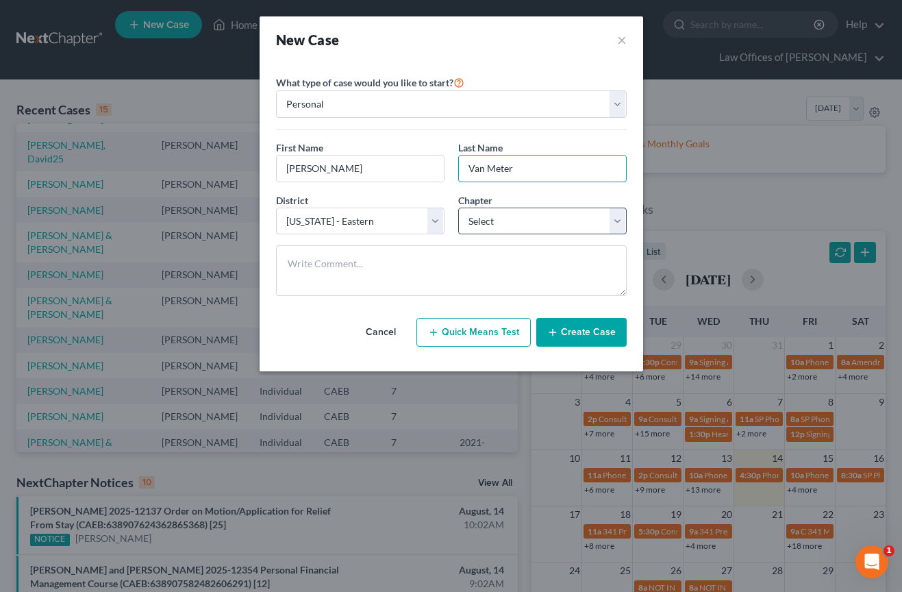
type input "Van Meter"
click at [515, 222] on select "Select 7 11 12 13" at bounding box center [542, 220] width 168 height 27
select select "0"
click at [579, 340] on button "Create Case" at bounding box center [581, 332] width 90 height 29
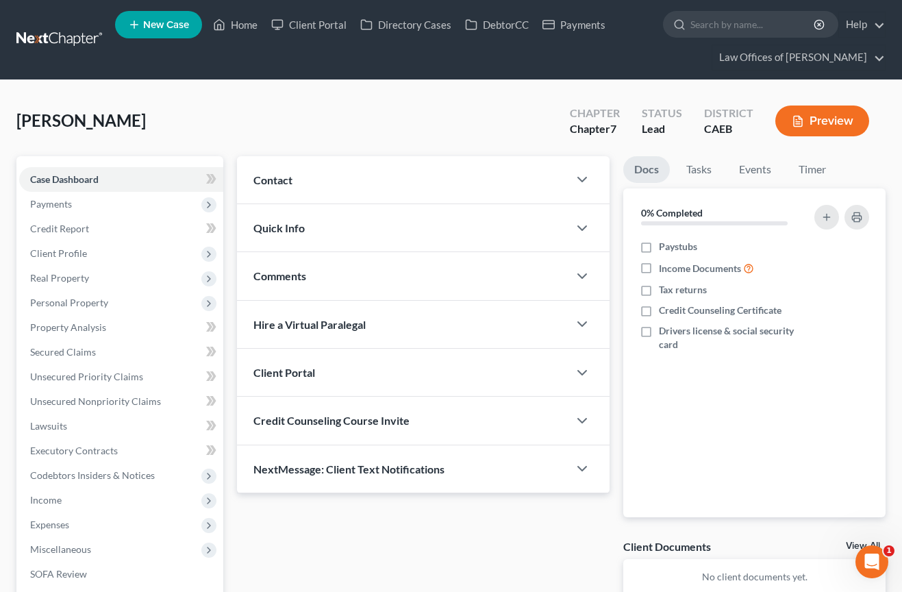
click at [446, 186] on div "Contact" at bounding box center [402, 179] width 331 height 47
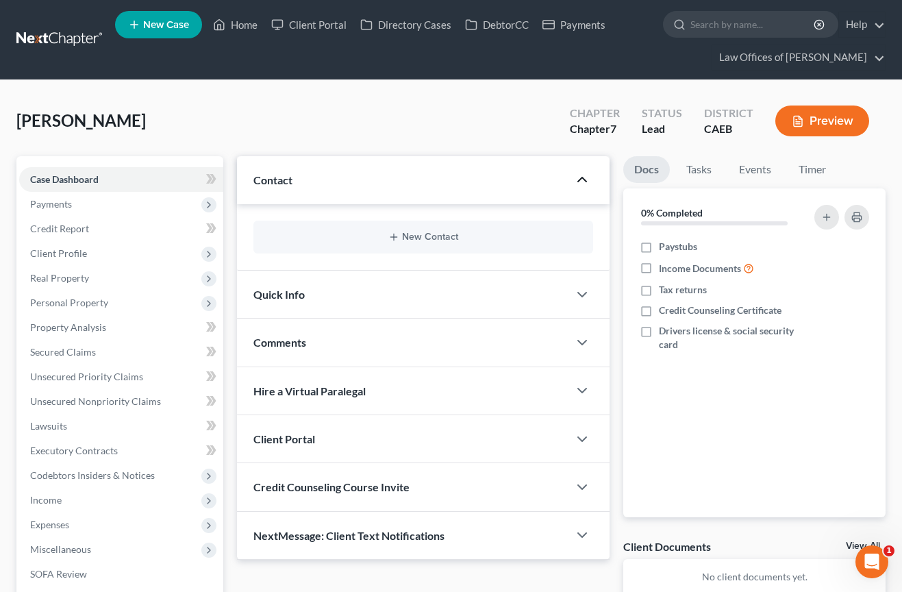
click at [582, 183] on icon "button" at bounding box center [582, 179] width 16 height 16
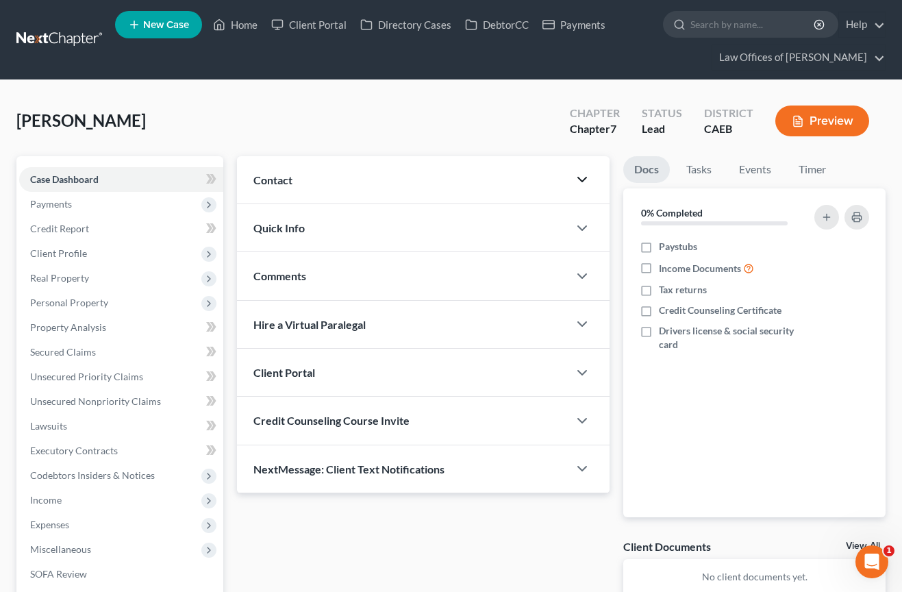
drag, startPoint x: 483, startPoint y: 175, endPoint x: 420, endPoint y: 246, distance: 95.1
click at [483, 175] on div "Contact" at bounding box center [402, 179] width 331 height 47
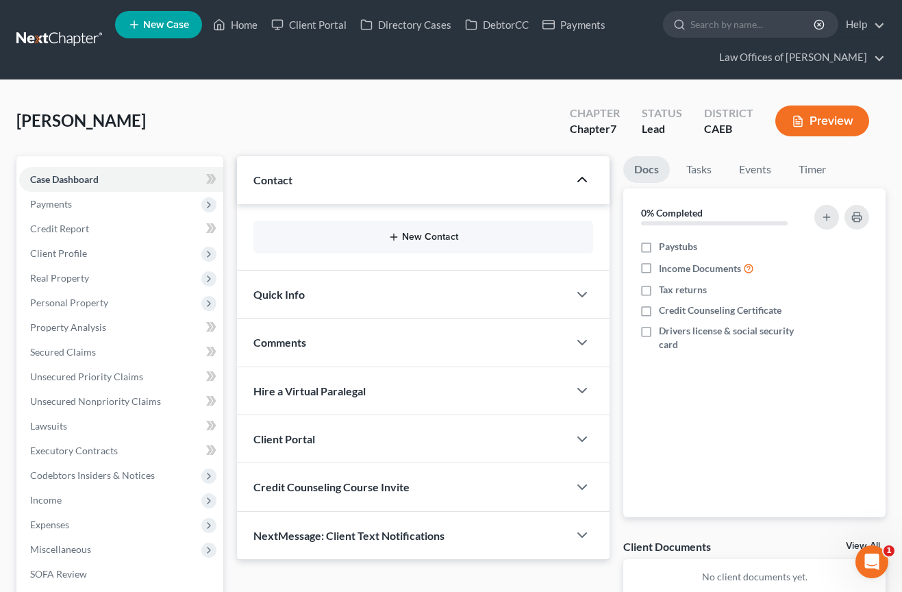
click at [398, 231] on icon "button" at bounding box center [393, 236] width 11 height 11
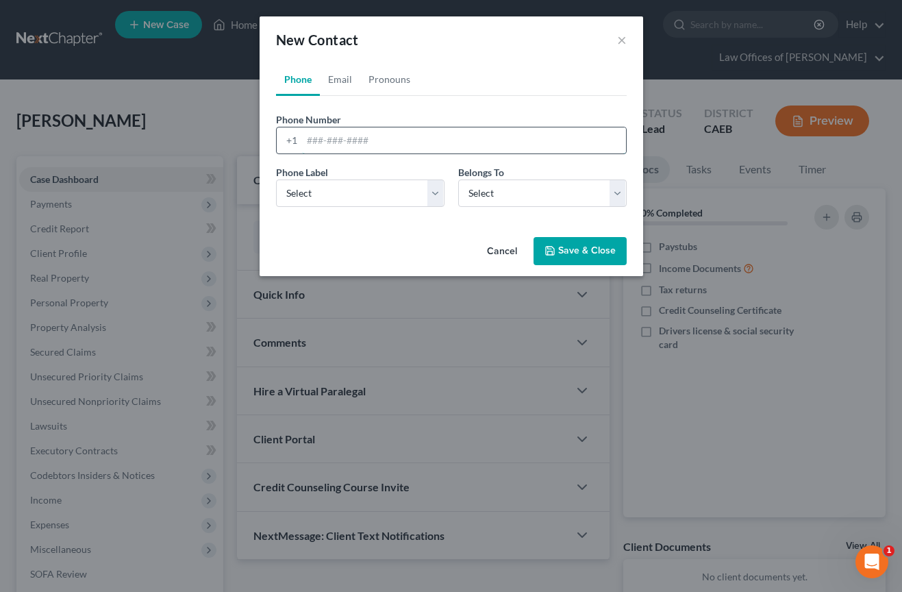
click at [377, 133] on input "tel" at bounding box center [464, 140] width 324 height 26
type input "6616192288"
click at [407, 182] on select "Select Mobile Home Work Other" at bounding box center [360, 192] width 168 height 27
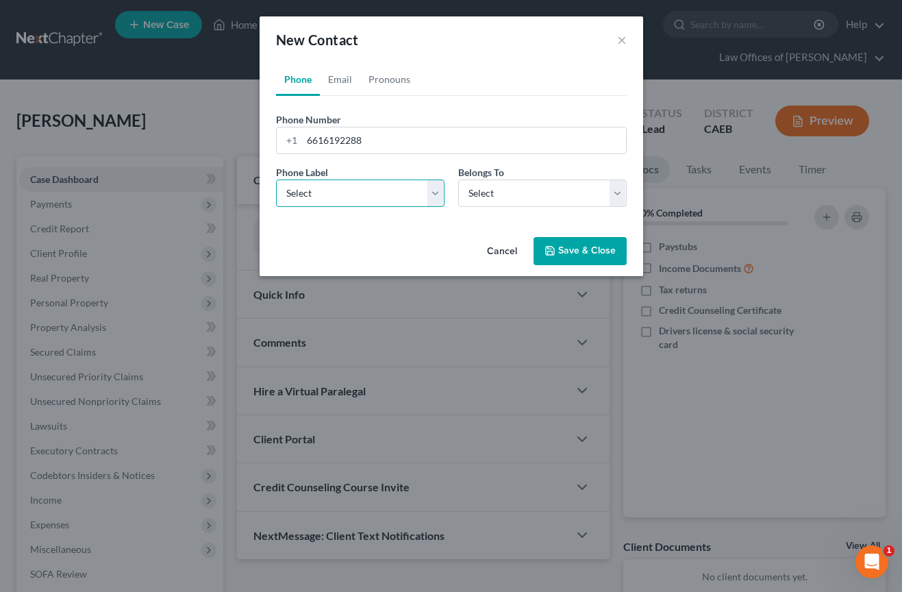
select select "0"
click at [492, 197] on select "Select Client Other" at bounding box center [542, 192] width 168 height 27
select select "0"
click at [585, 255] on button "Save & Close" at bounding box center [579, 251] width 93 height 29
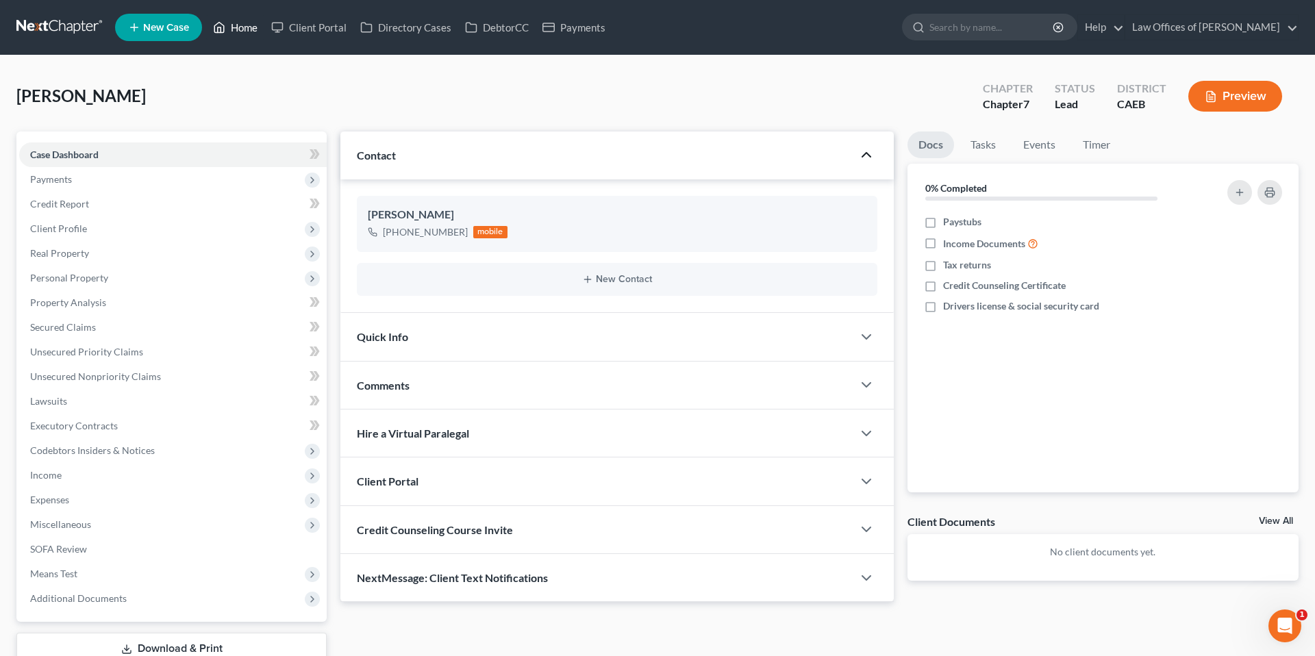
click at [227, 28] on link "Home" at bounding box center [235, 27] width 58 height 25
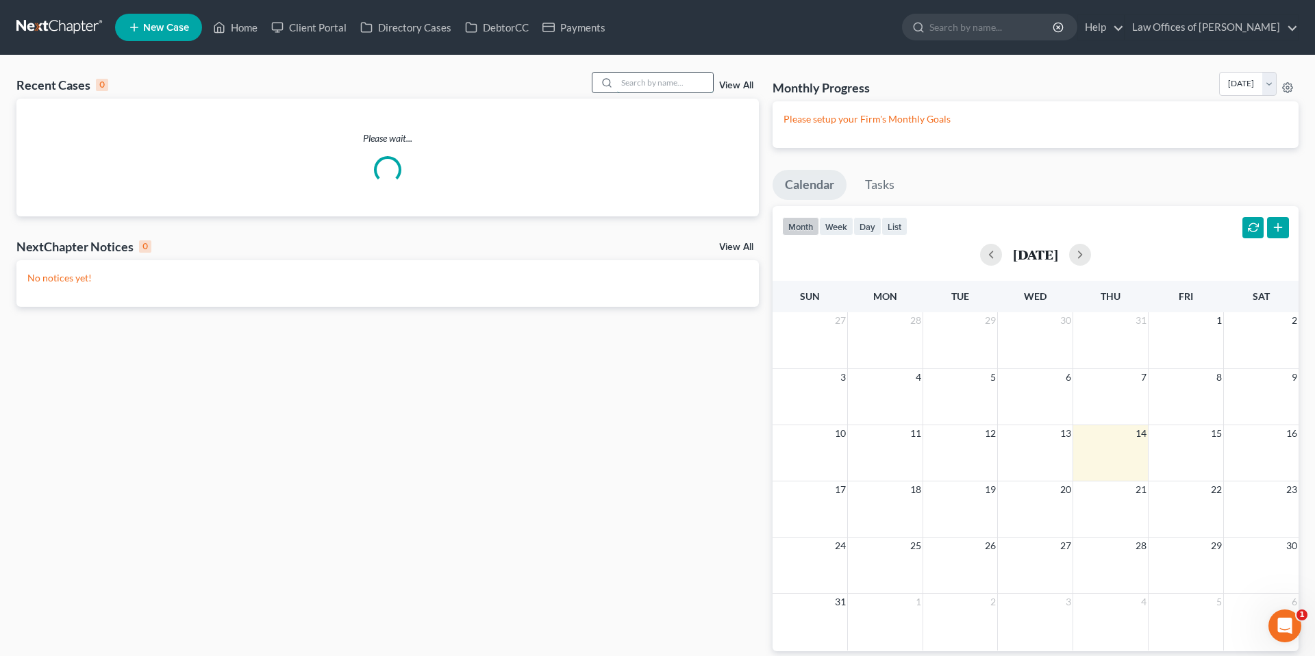
click at [659, 82] on input "search" at bounding box center [665, 83] width 96 height 20
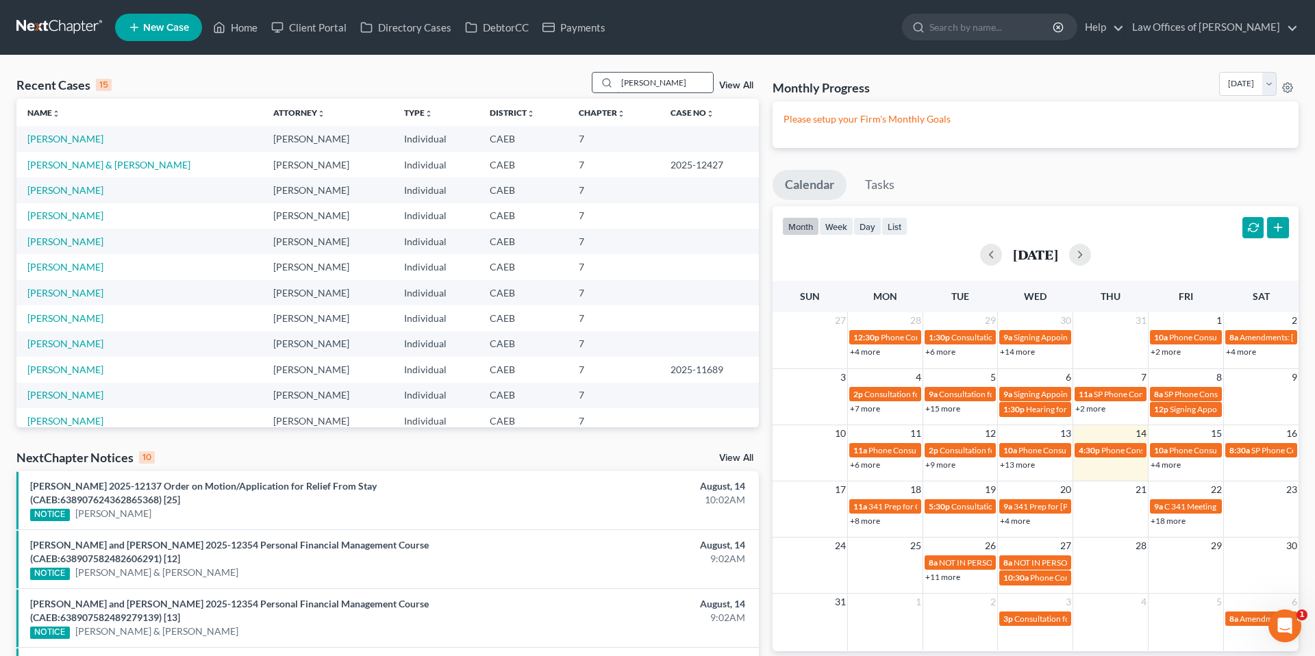
click at [676, 90] on input "chavolla" at bounding box center [665, 83] width 96 height 20
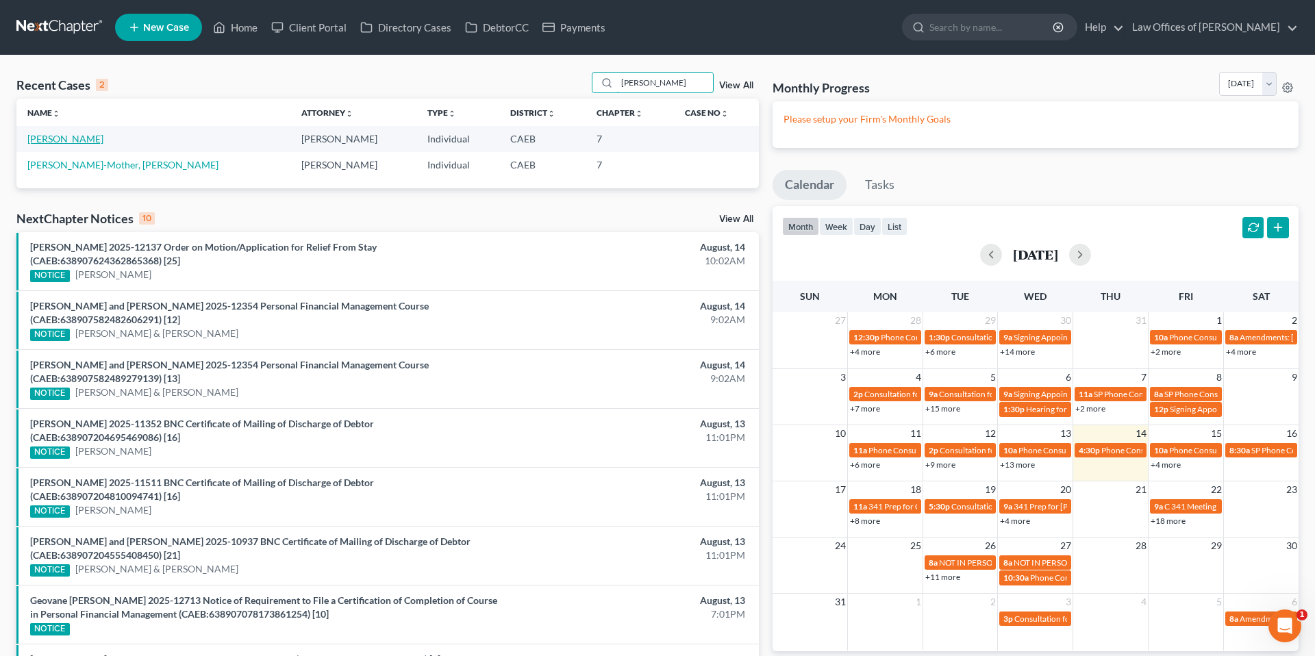
type input "chavolla sandra"
click at [75, 138] on link "[PERSON_NAME]" at bounding box center [65, 139] width 76 height 12
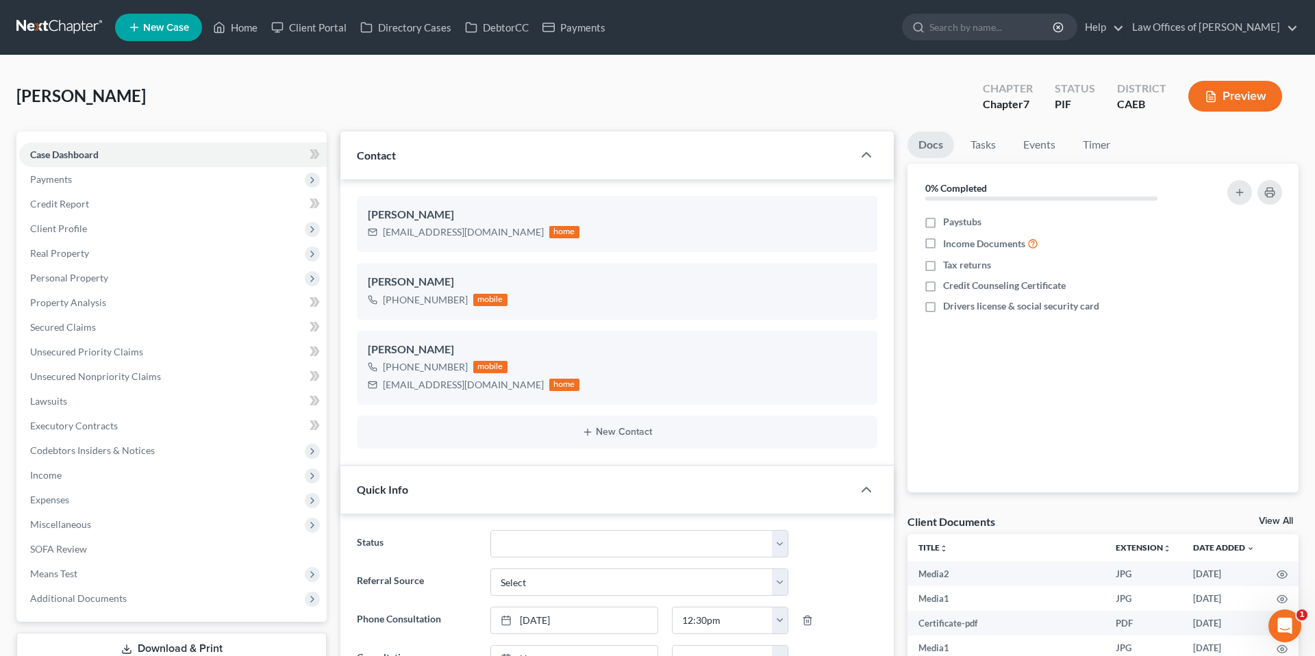
scroll to position [4805, 0]
click at [244, 26] on link "Home" at bounding box center [235, 27] width 58 height 25
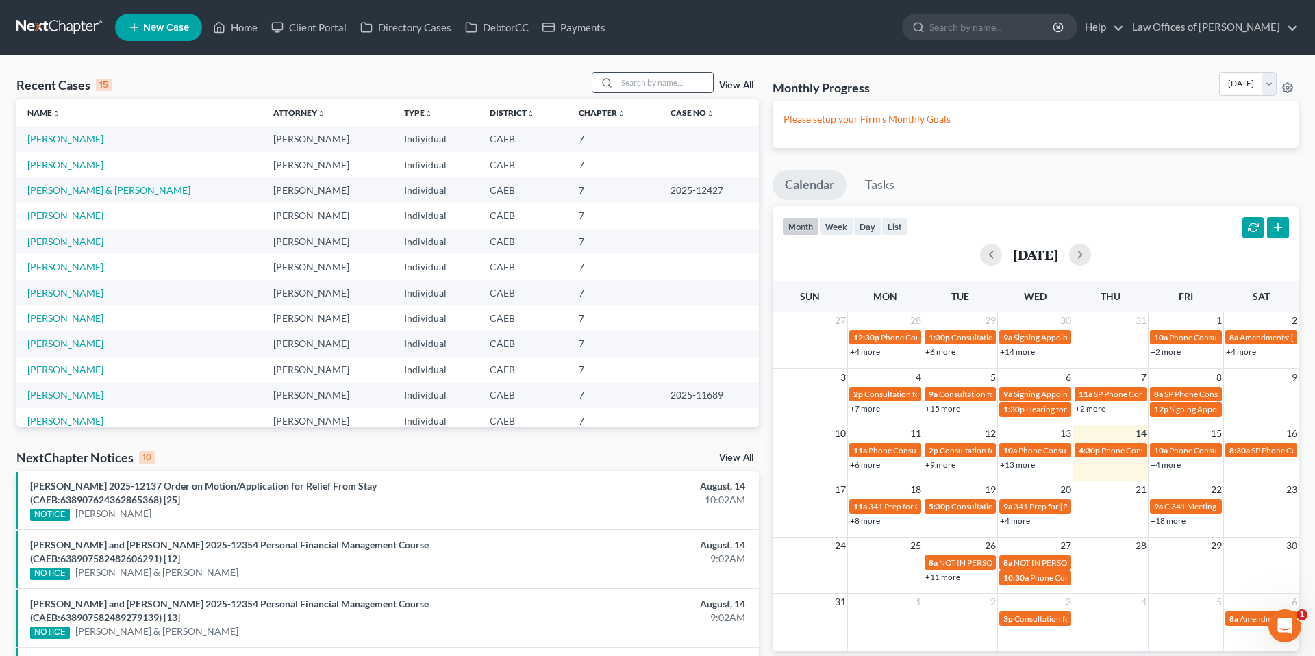
click at [657, 79] on input "search" at bounding box center [665, 83] width 96 height 20
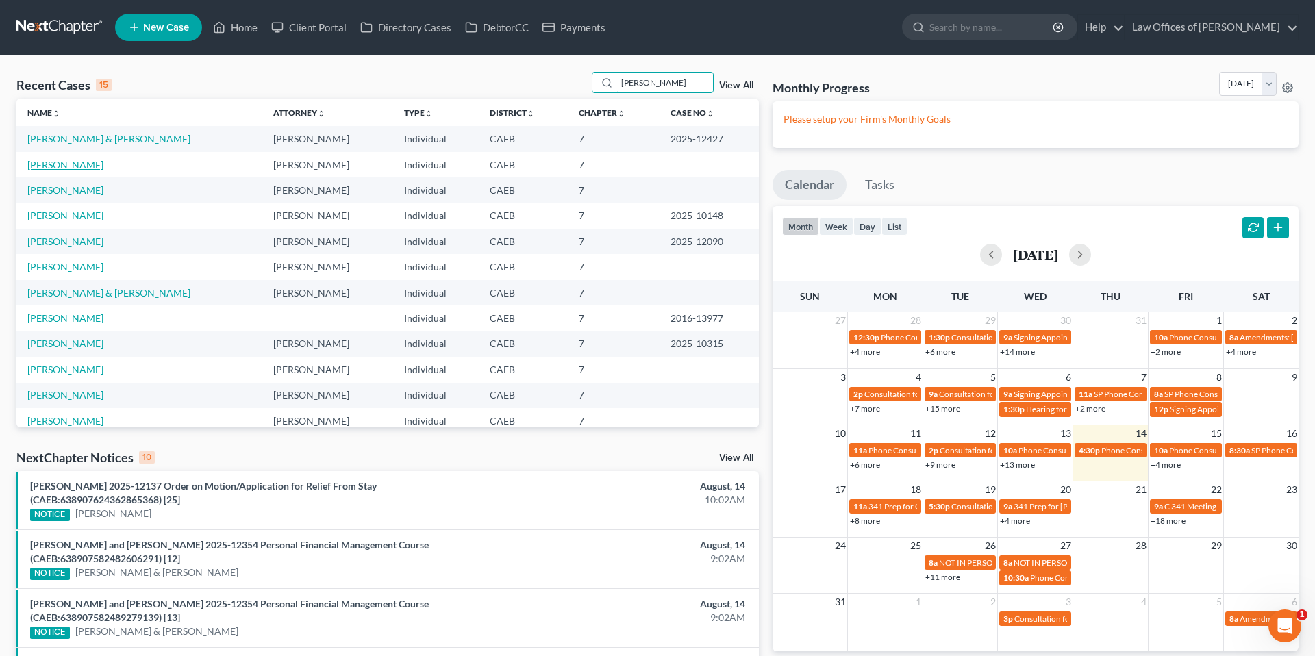
type input "[PERSON_NAME]"
click at [103, 163] on link "[PERSON_NAME]" at bounding box center [65, 165] width 76 height 12
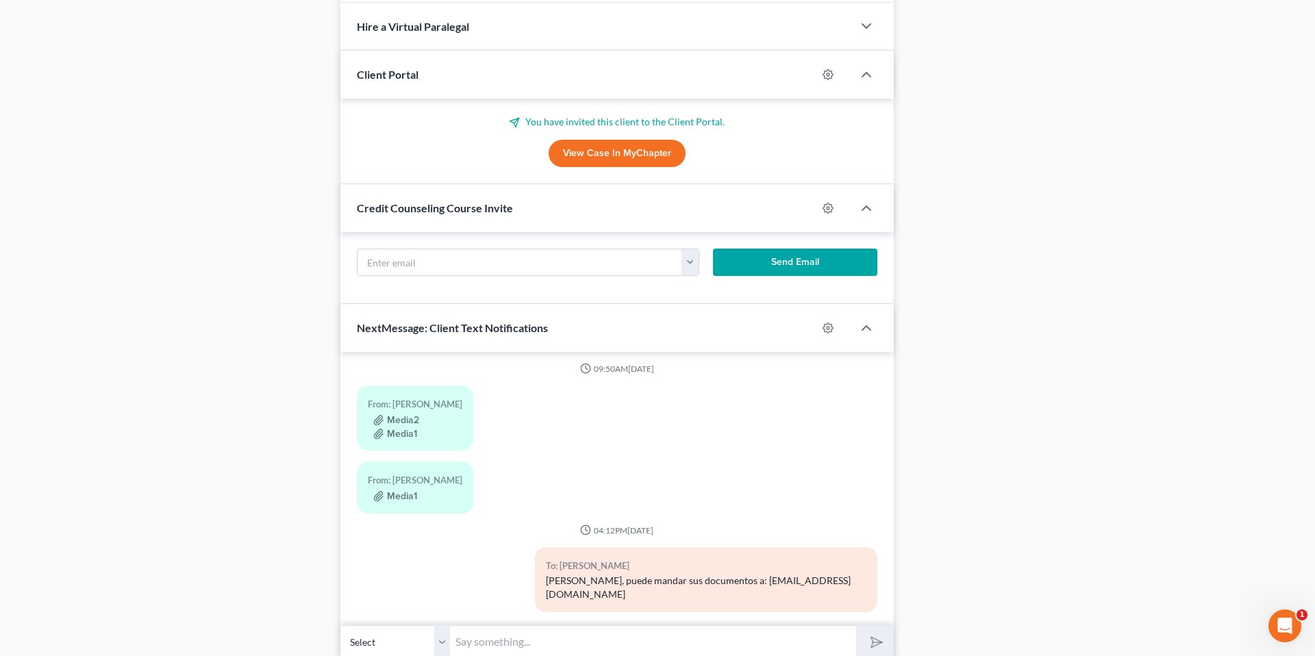
scroll to position [833, 0]
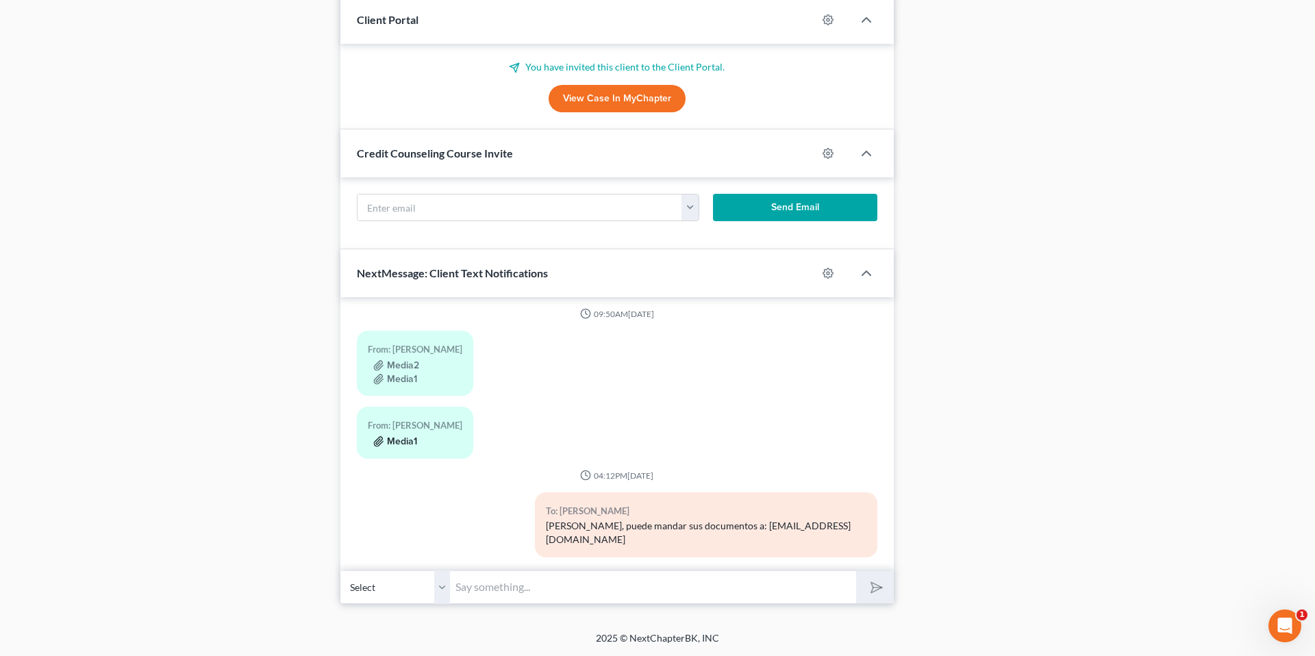
click at [398, 440] on button "Media1" at bounding box center [395, 441] width 44 height 11
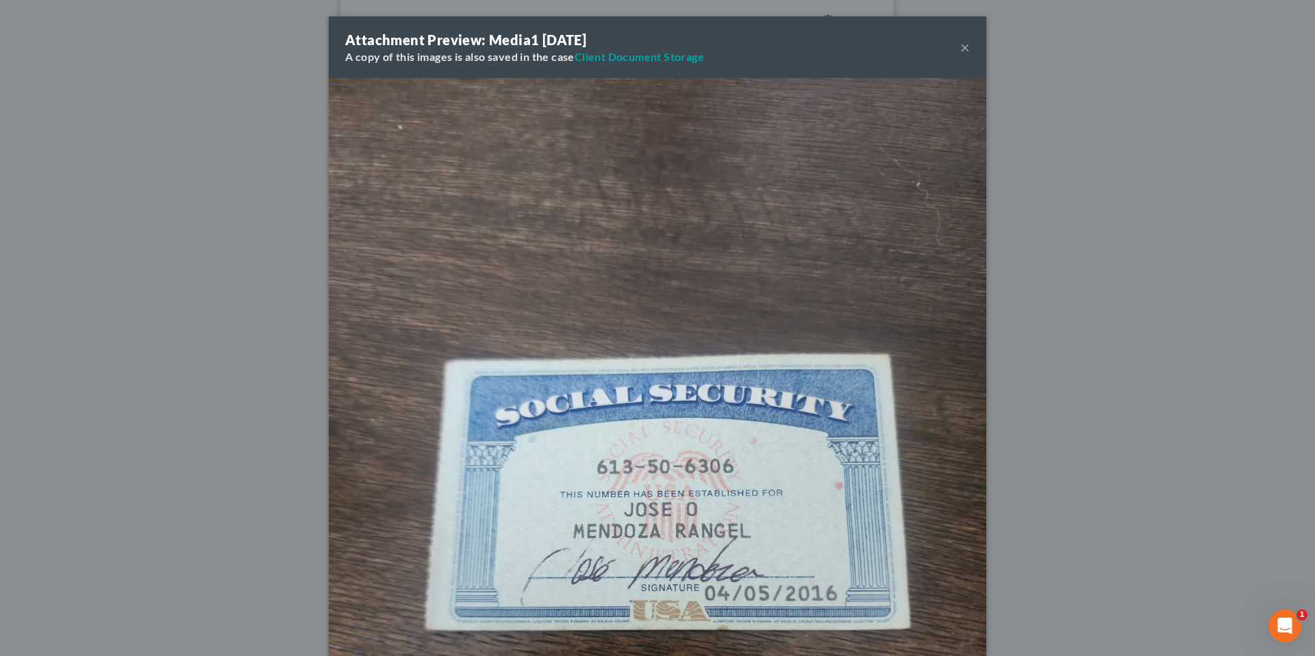
click at [288, 385] on div "Attachment Preview: Media1 05/19/2025 A copy of this images is also saved in th…" at bounding box center [657, 328] width 1315 height 656
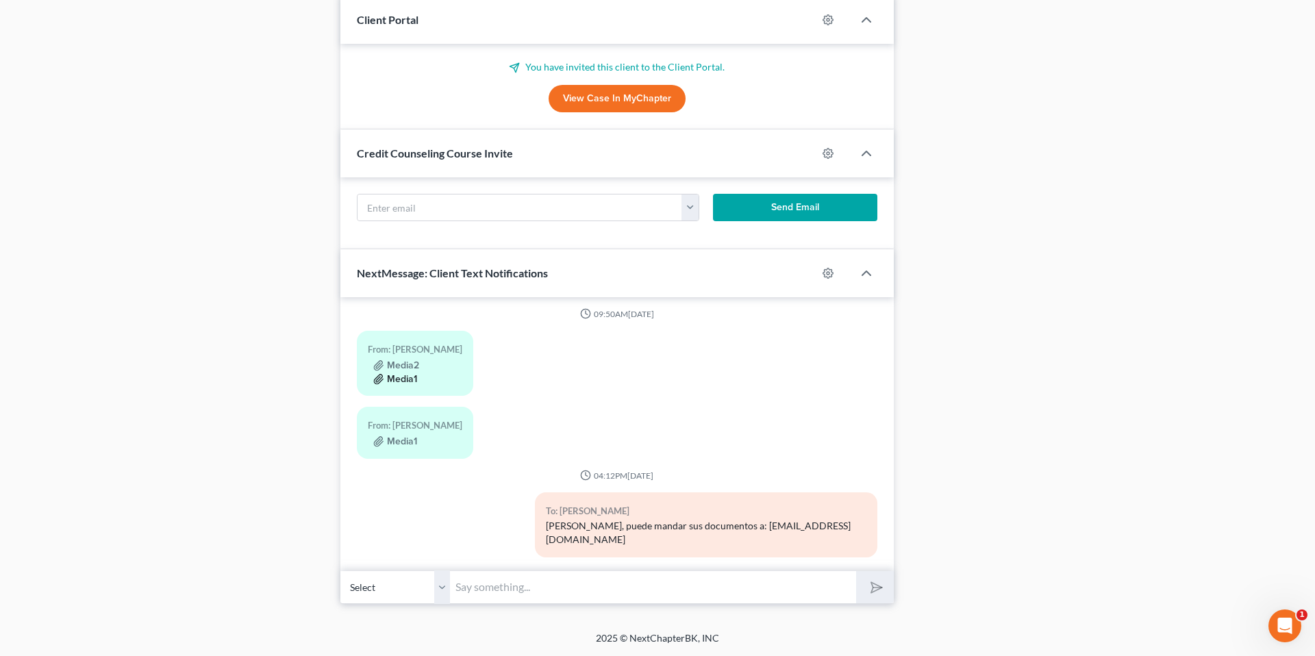
click at [407, 377] on button "Media1" at bounding box center [395, 379] width 44 height 11
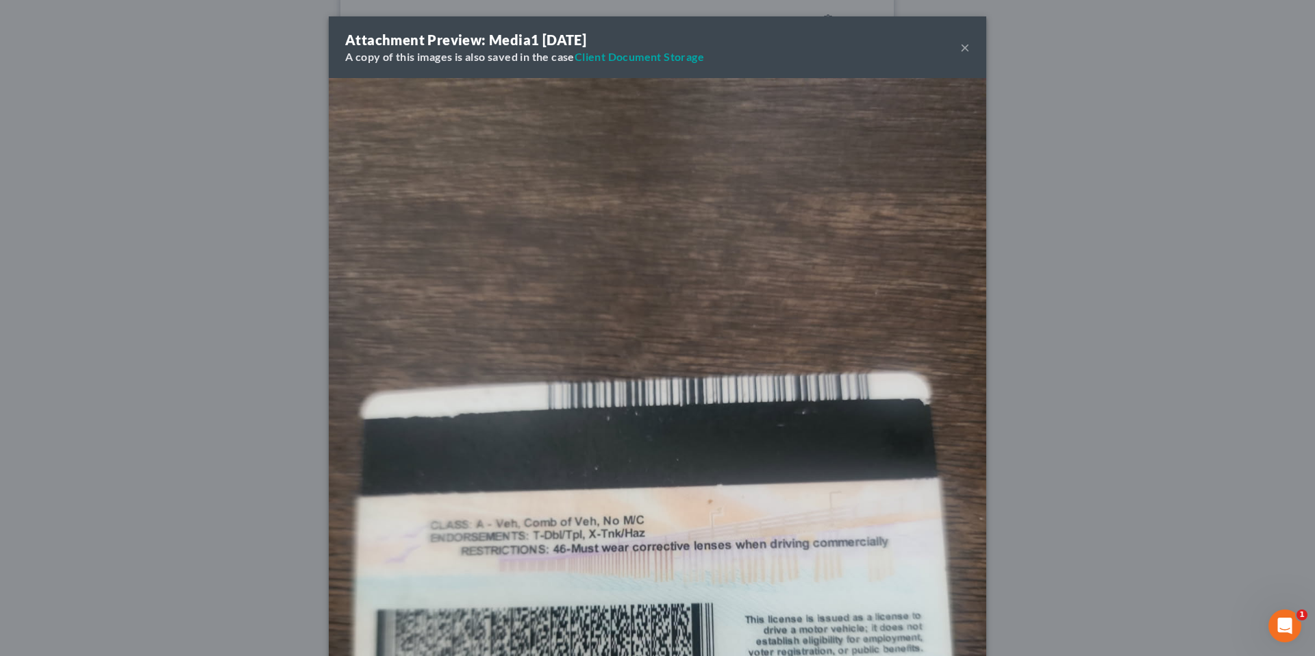
click at [966, 47] on button "×" at bounding box center [965, 47] width 10 height 16
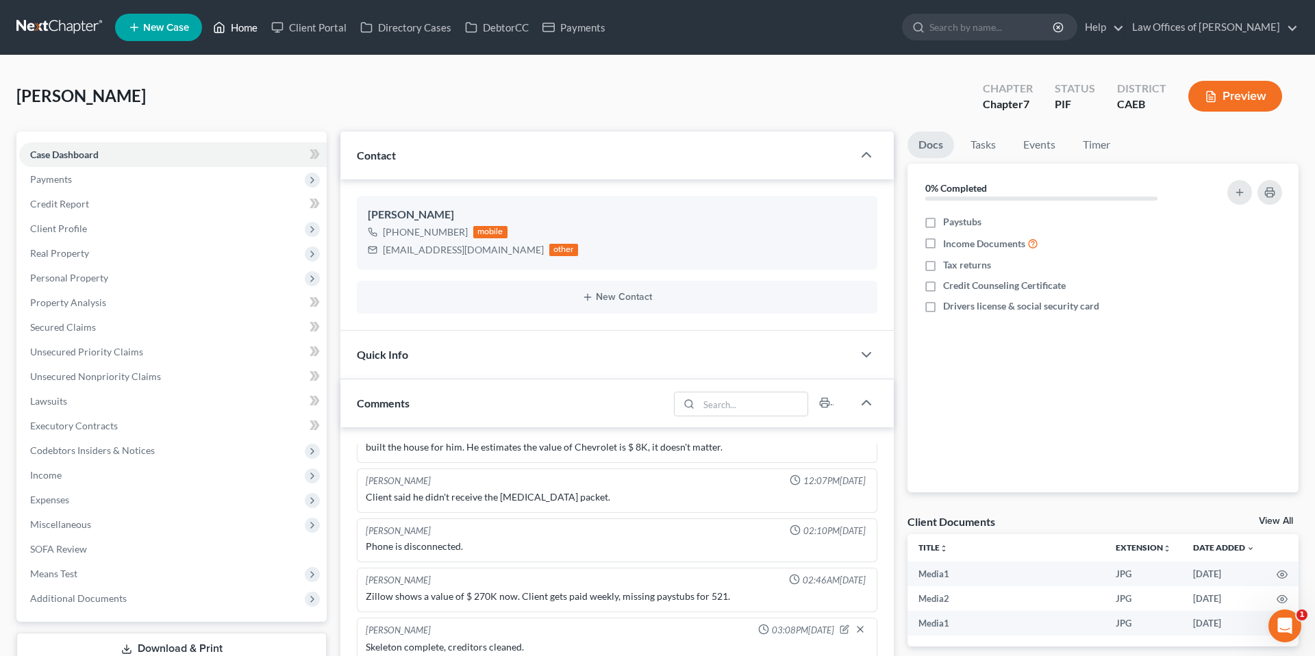
click at [231, 27] on link "Home" at bounding box center [235, 27] width 58 height 25
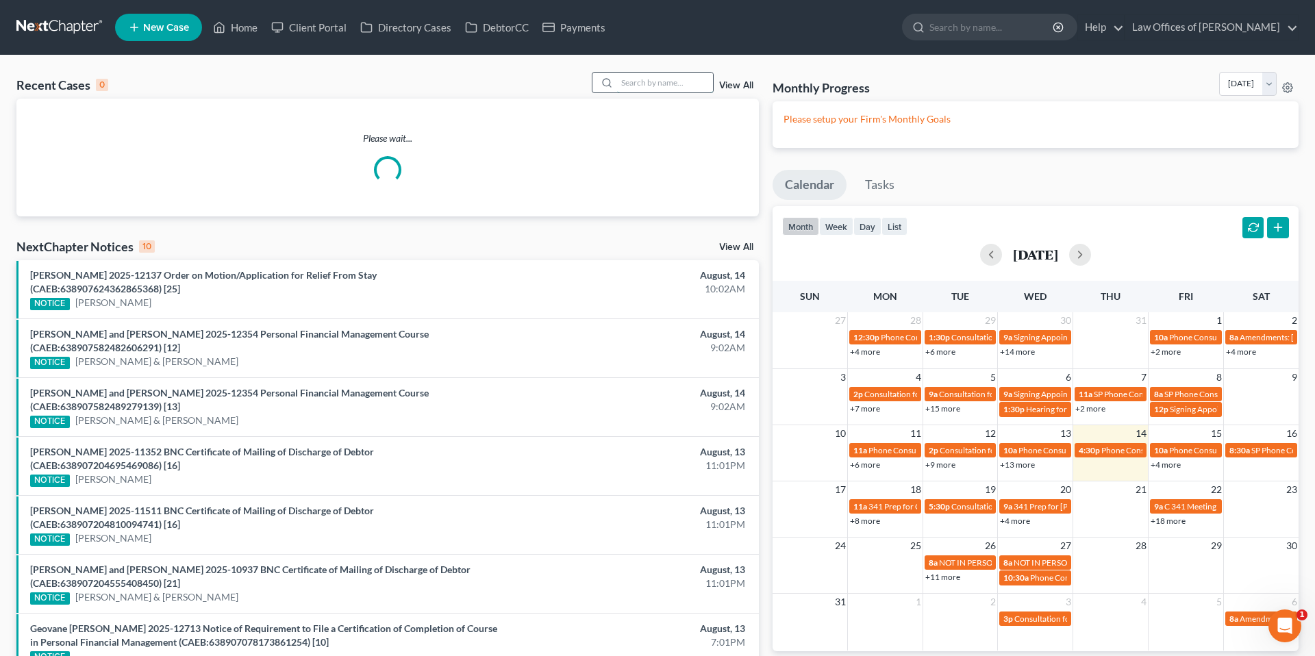
click at [654, 81] on input "search" at bounding box center [665, 83] width 96 height 20
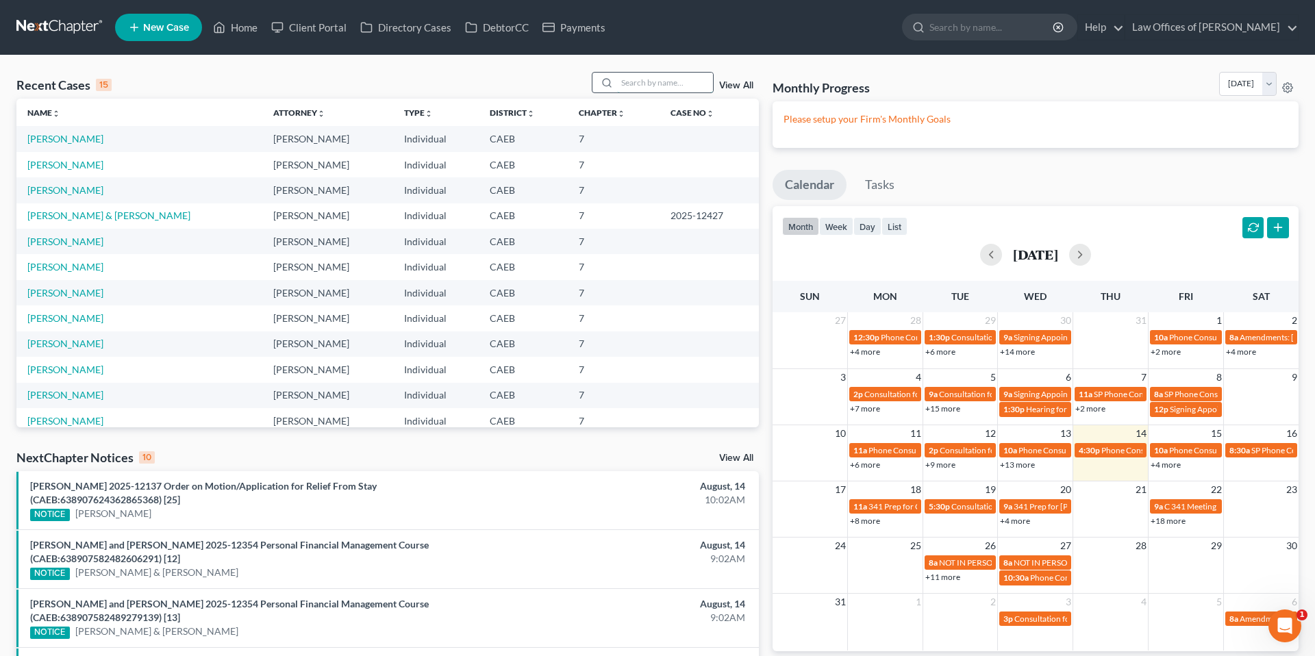
click at [644, 86] on input "search" at bounding box center [665, 83] width 96 height 20
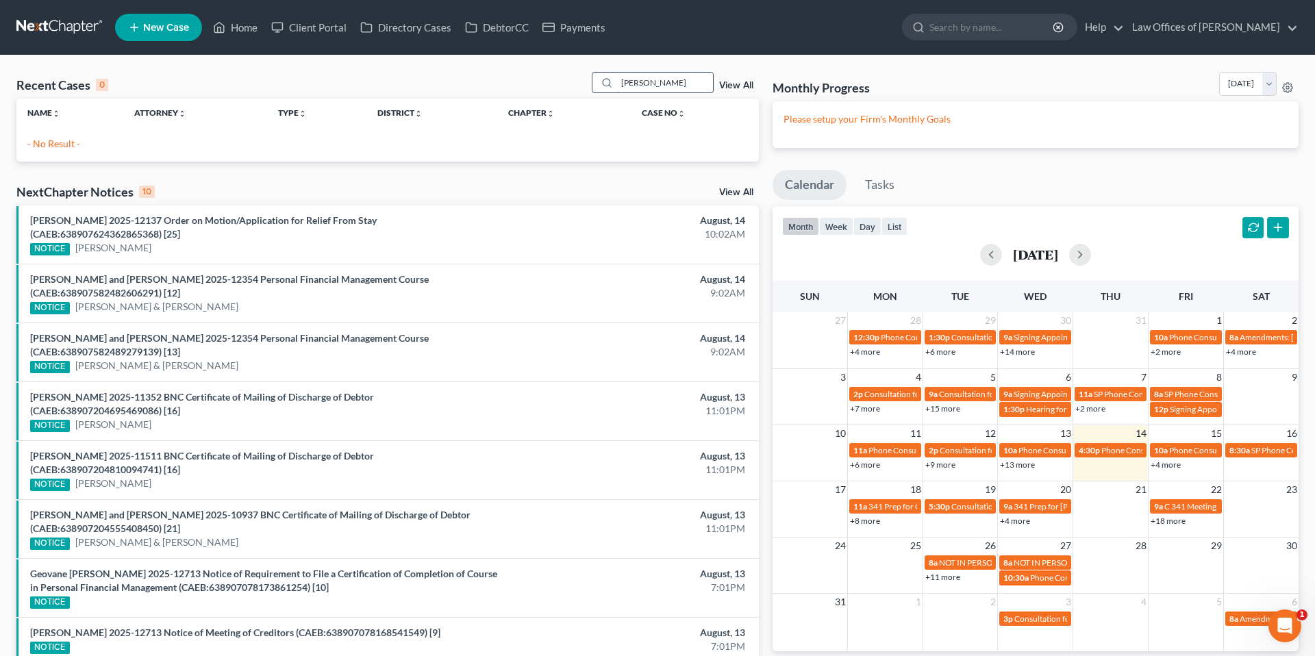
scroll to position [1, 0]
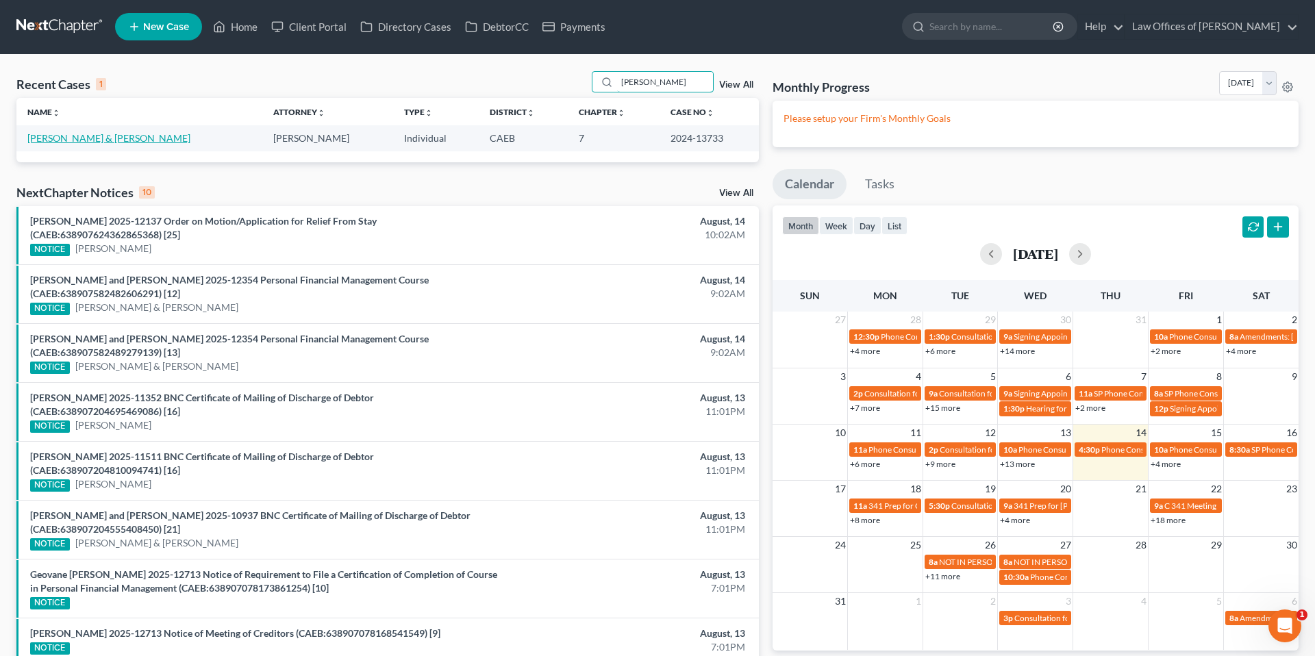
type input "jay nguyen"
click at [75, 140] on link "[PERSON_NAME] & [PERSON_NAME]" at bounding box center [108, 138] width 163 height 12
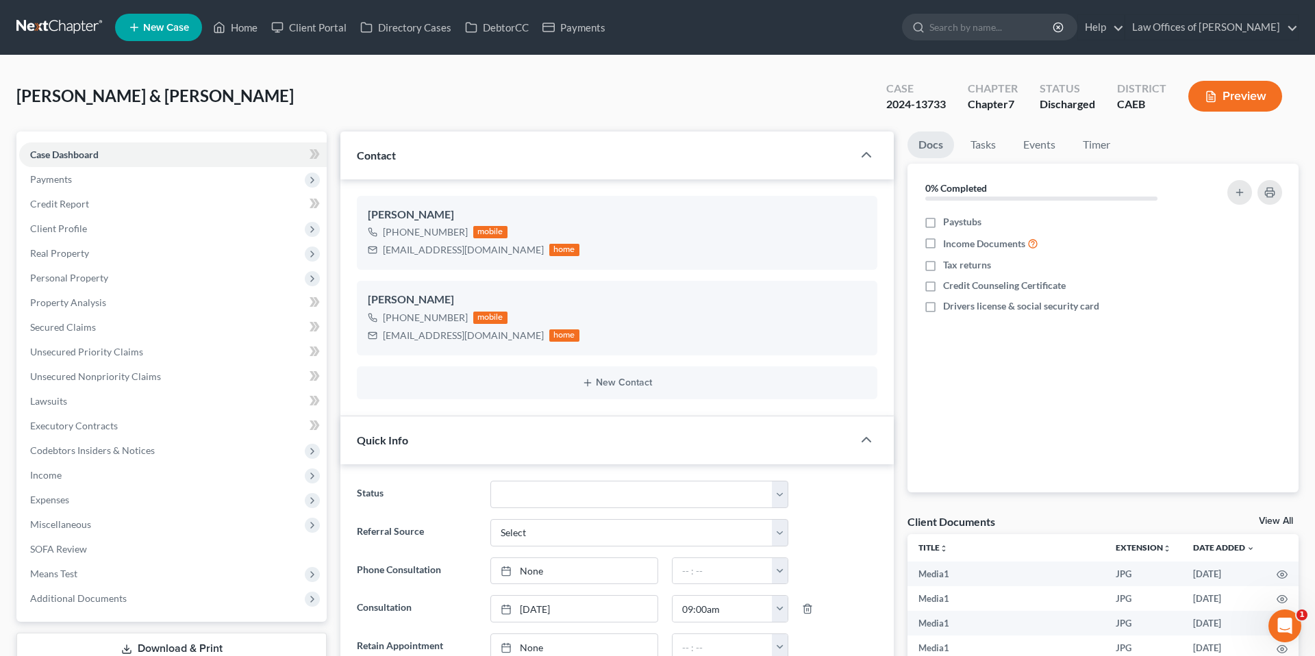
scroll to position [9617, 0]
click at [85, 378] on span "Unsecured Nonpriority Claims" at bounding box center [95, 376] width 131 height 12
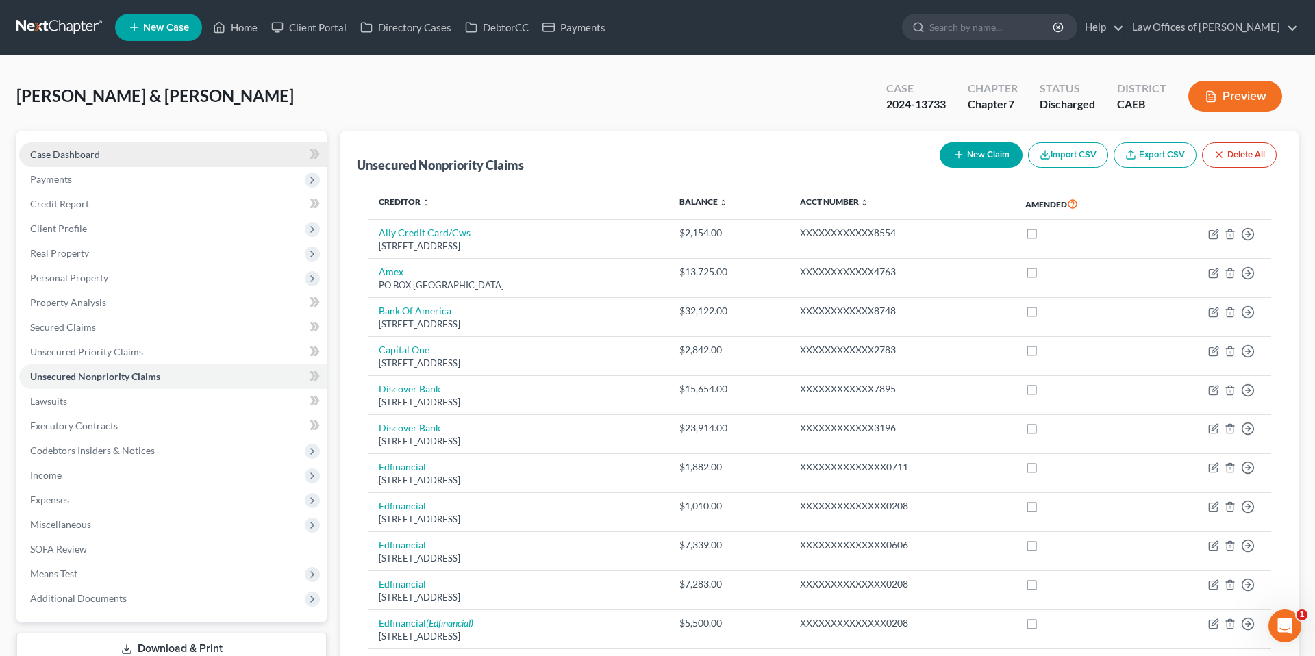
click at [88, 155] on span "Case Dashboard" at bounding box center [65, 155] width 70 height 12
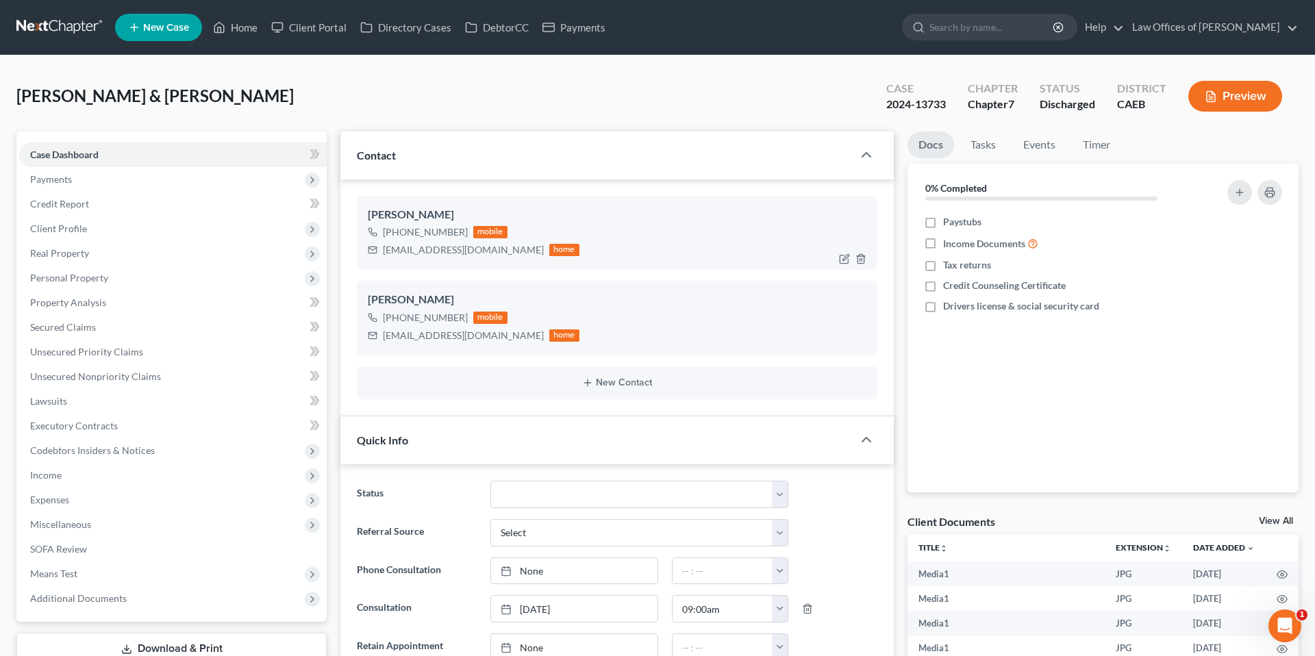
scroll to position [9617, 0]
click at [251, 24] on link "Home" at bounding box center [235, 27] width 58 height 25
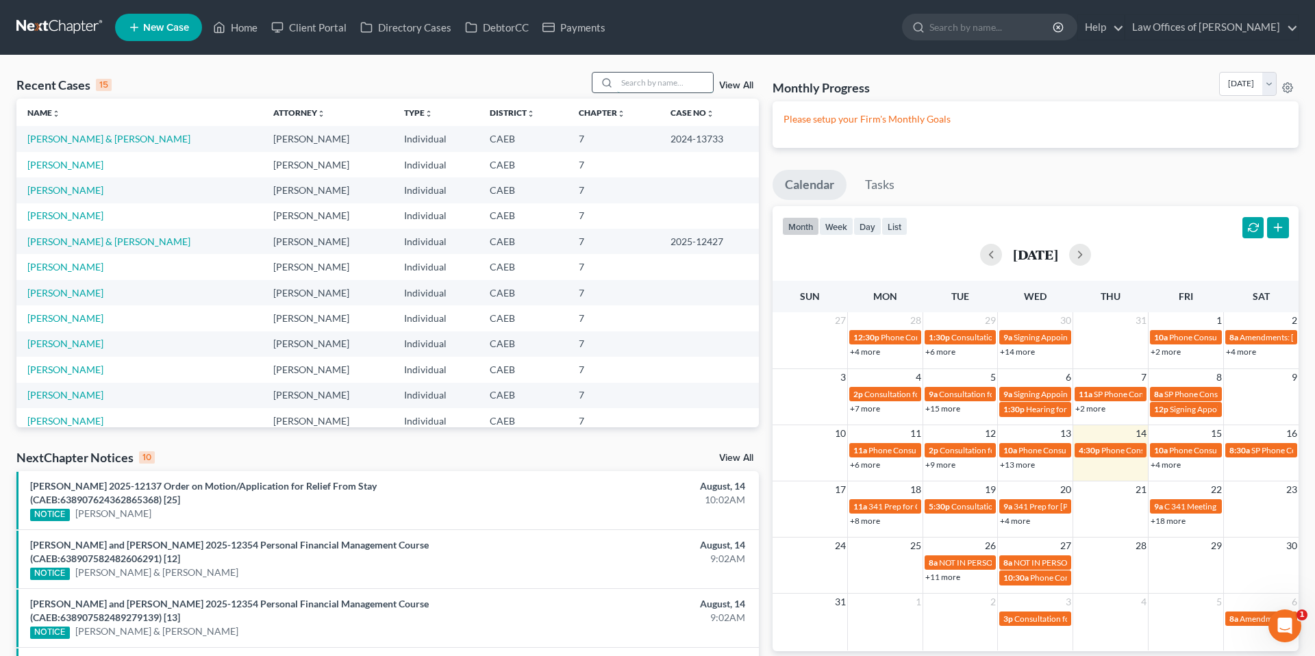
click at [641, 84] on input "search" at bounding box center [665, 83] width 96 height 20
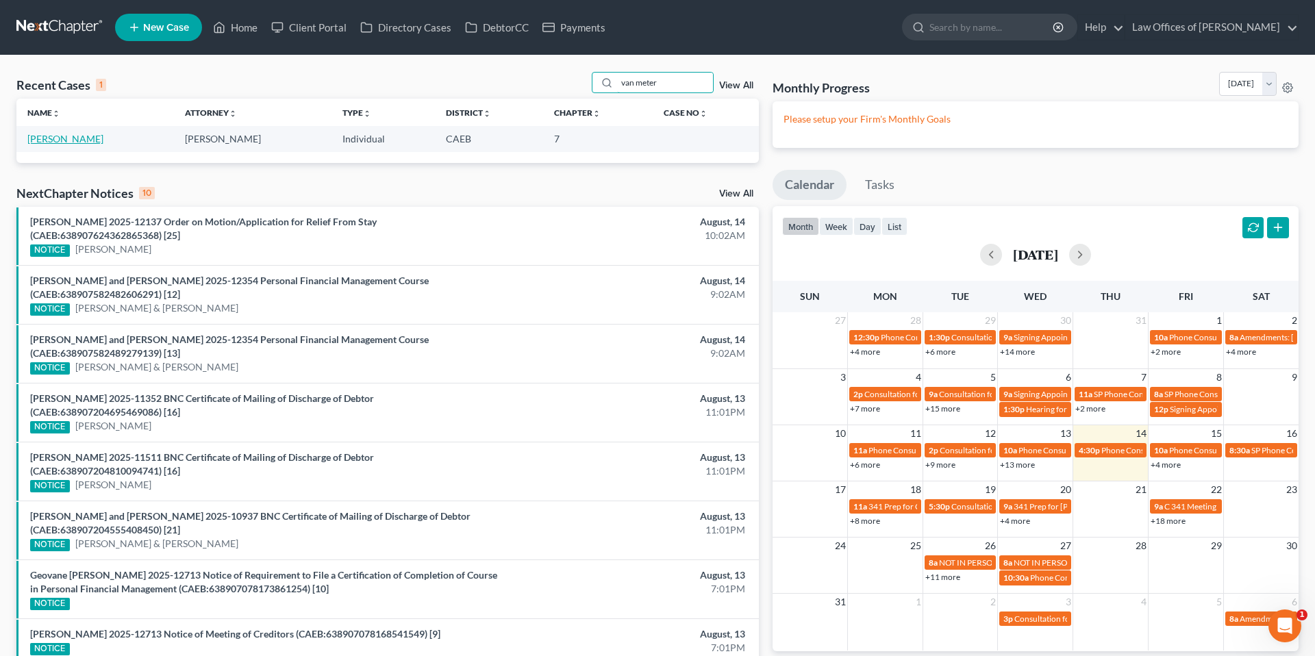
type input "van meter"
click at [81, 140] on link "[PERSON_NAME]" at bounding box center [65, 139] width 76 height 12
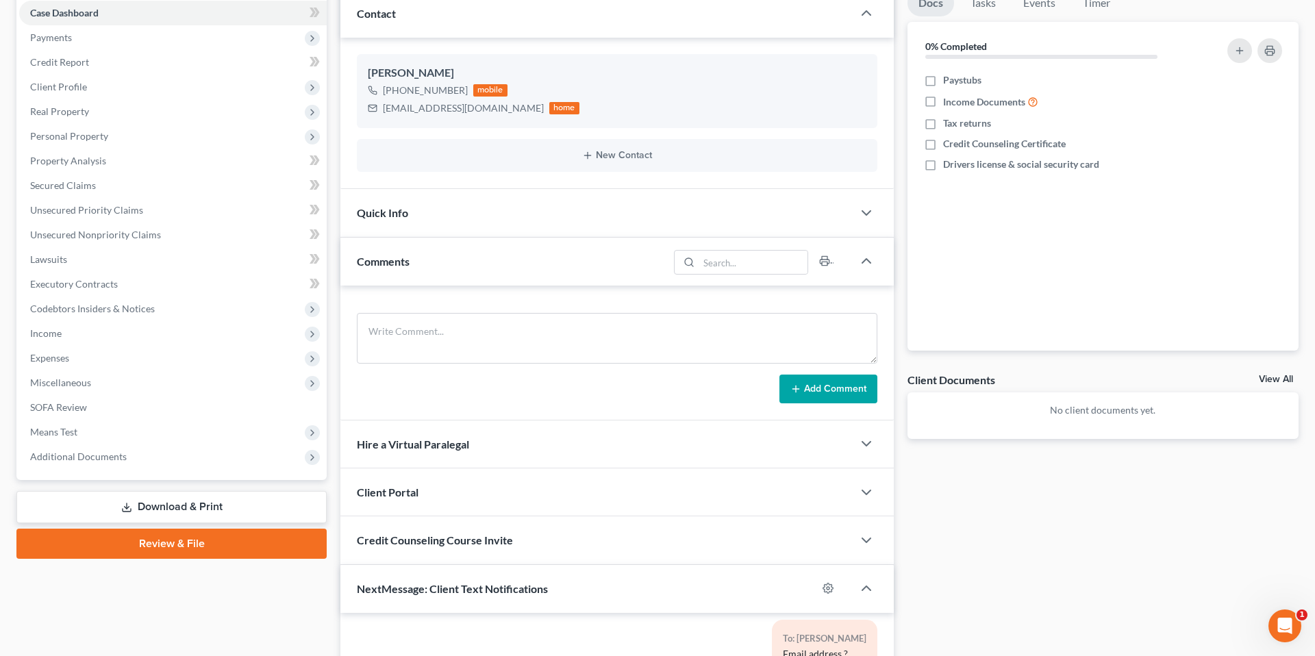
scroll to position [146, 0]
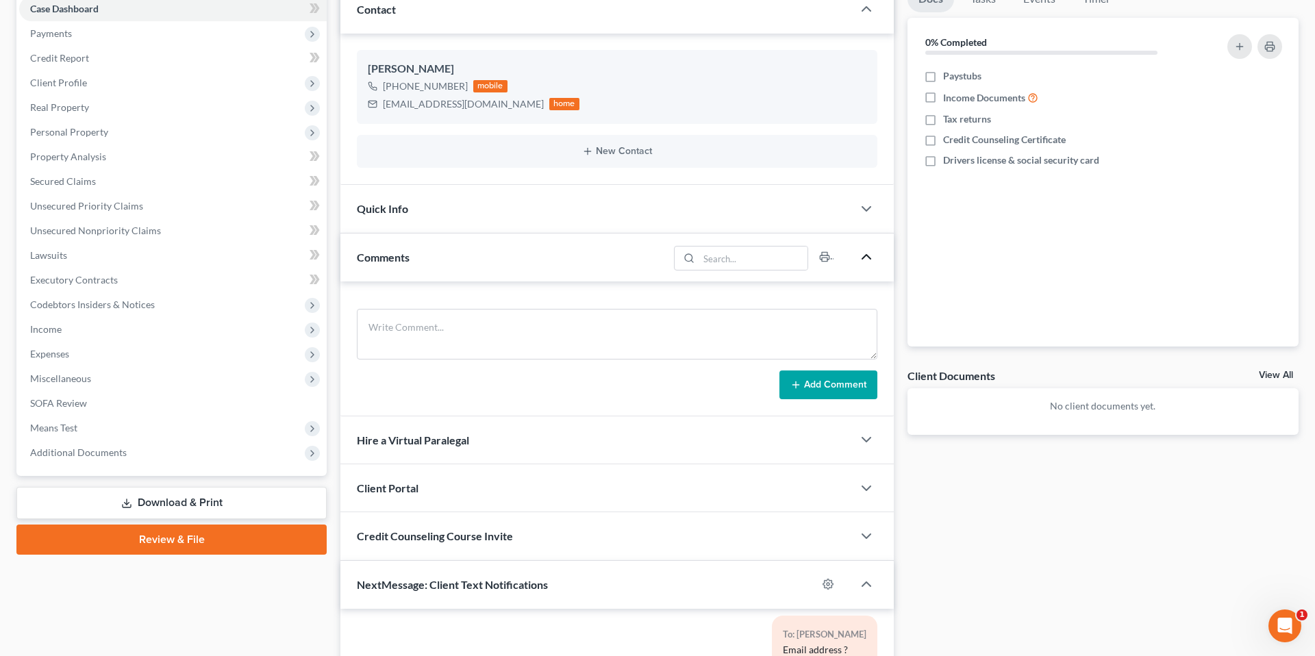
click at [866, 253] on icon "button" at bounding box center [866, 257] width 16 height 16
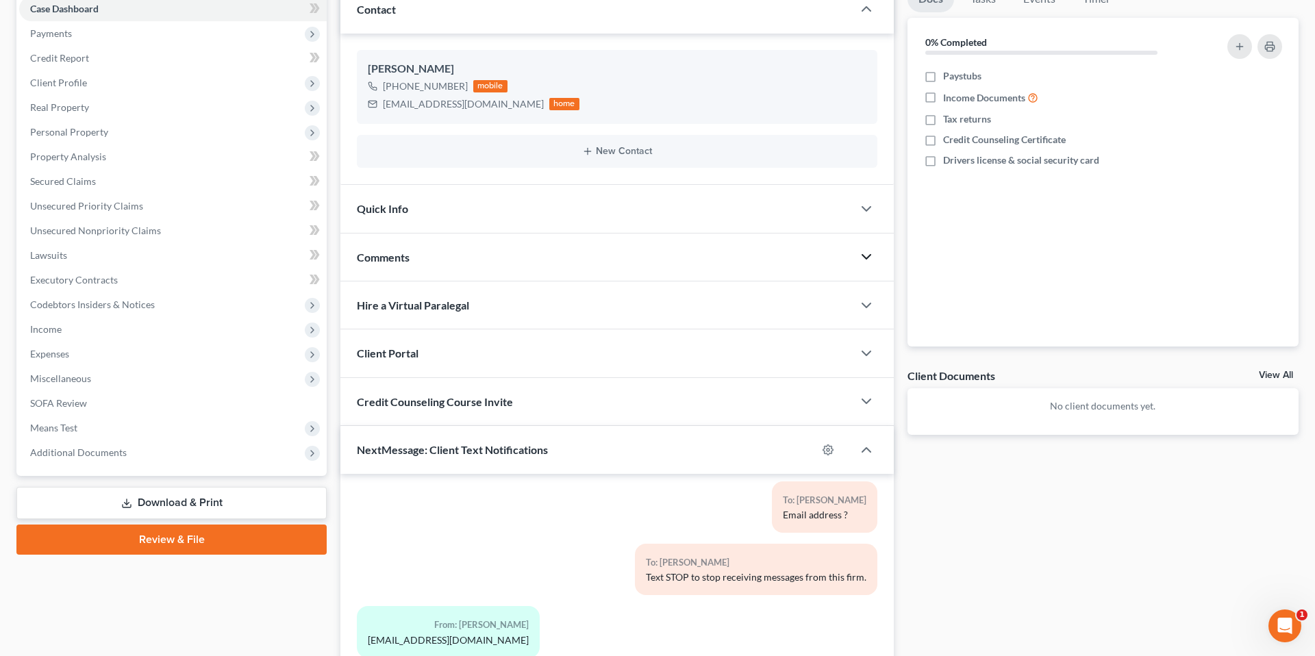
scroll to position [0, 0]
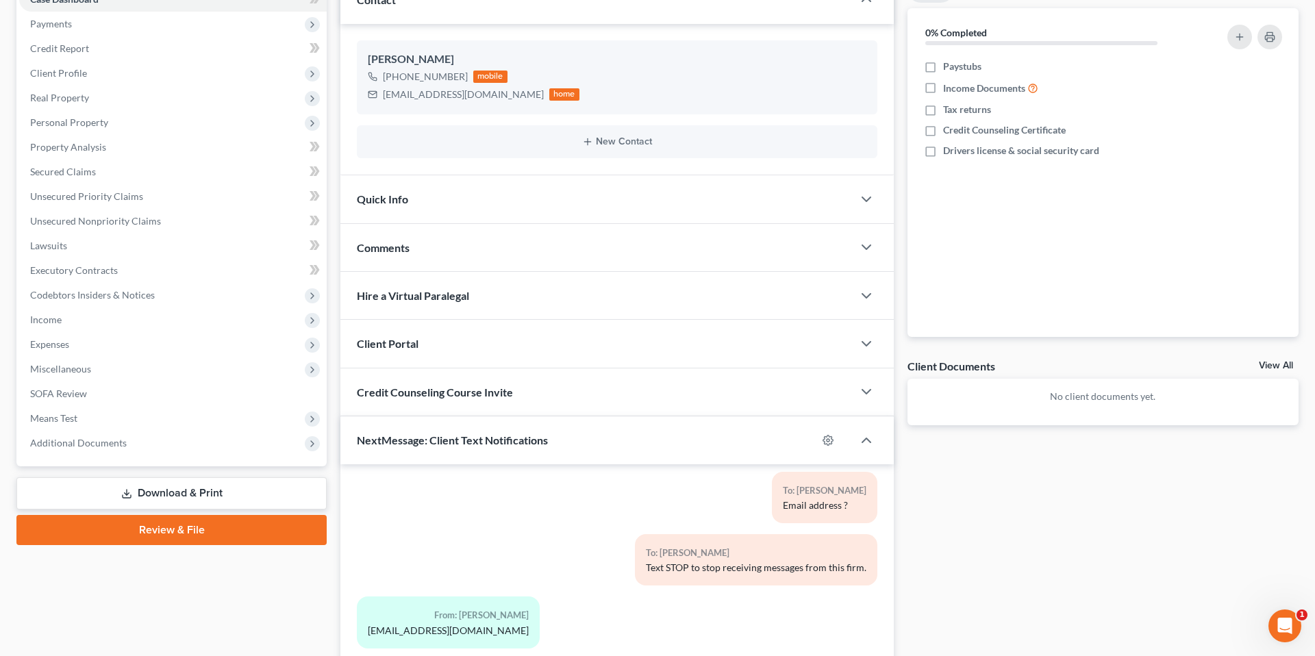
scroll to position [156, 0]
click at [858, 255] on div at bounding box center [872, 246] width 41 height 27
click at [865, 247] on icon "button" at bounding box center [866, 246] width 16 height 16
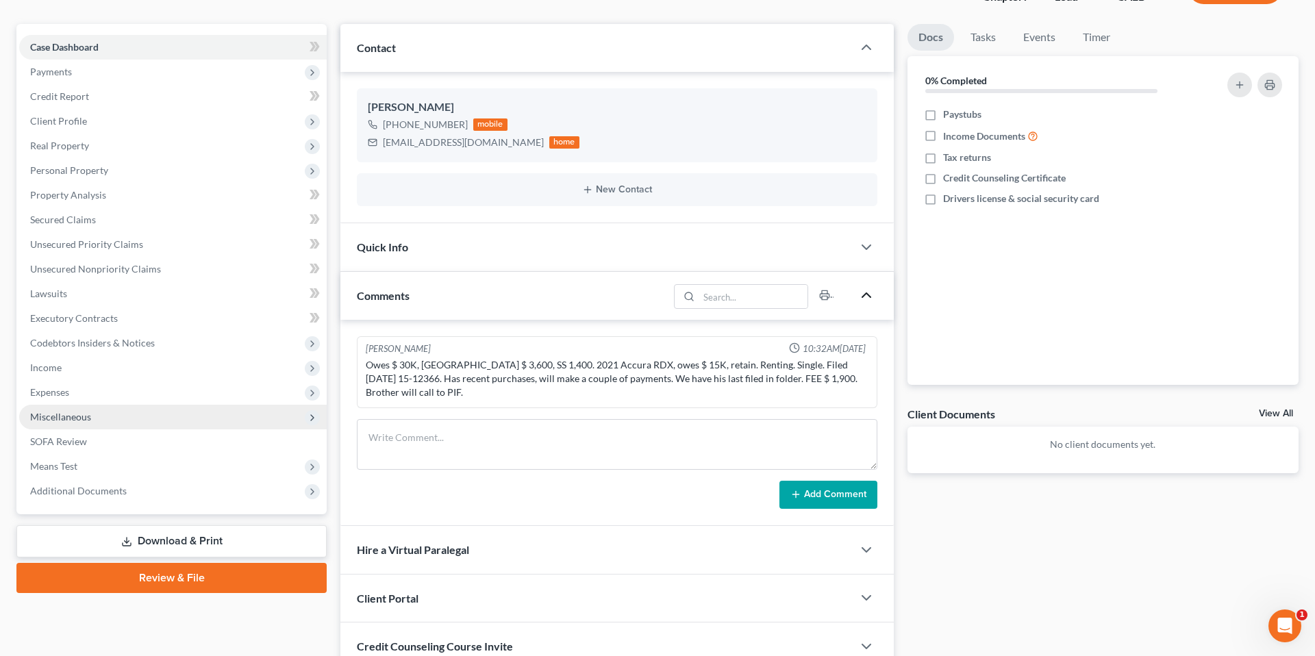
scroll to position [0, 0]
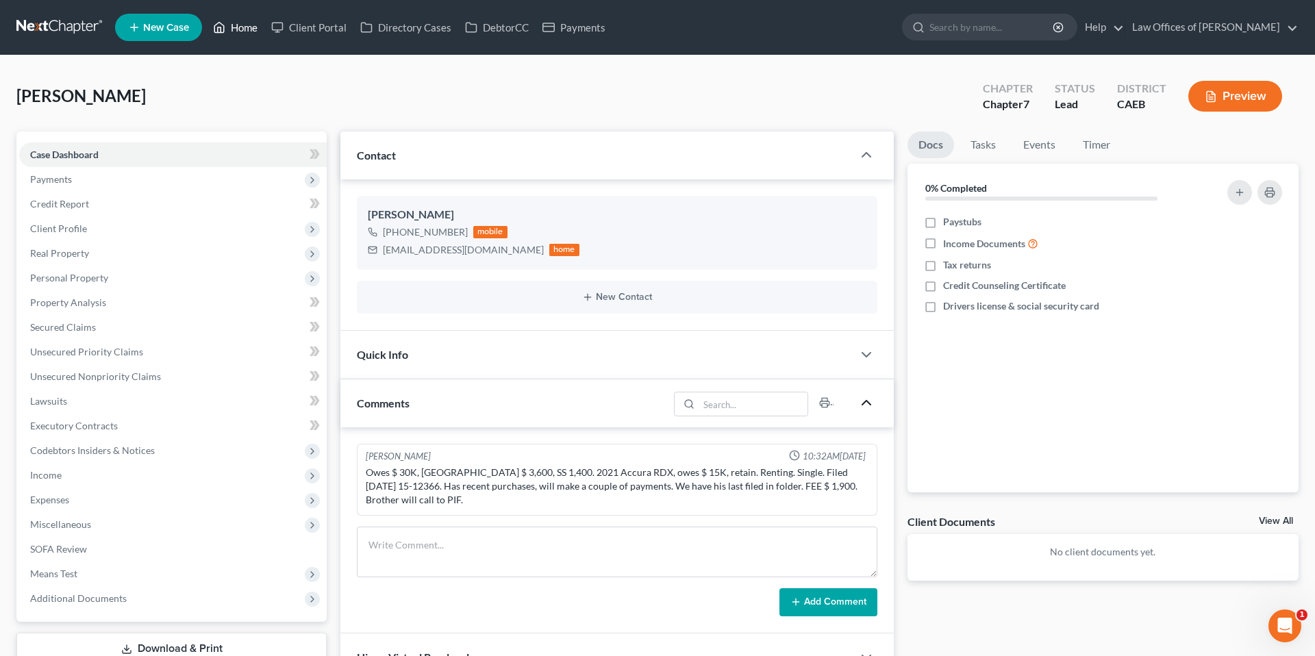
click at [249, 27] on link "Home" at bounding box center [235, 27] width 58 height 25
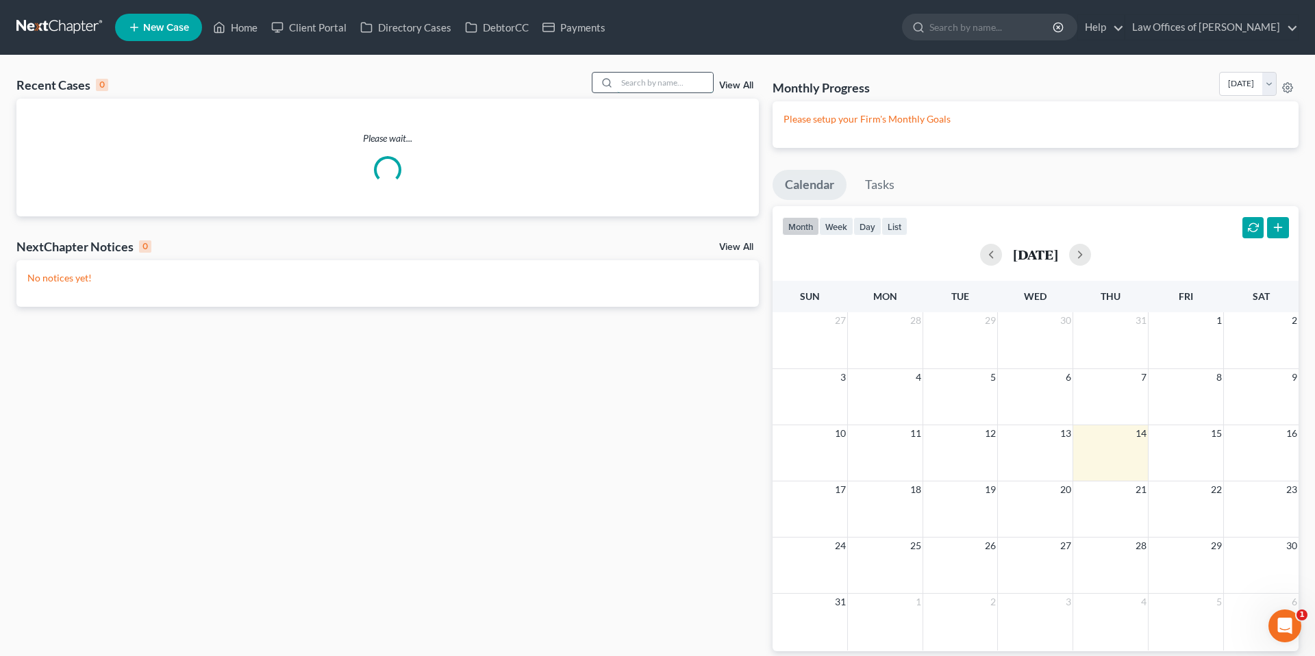
click at [644, 86] on input "search" at bounding box center [665, 83] width 96 height 20
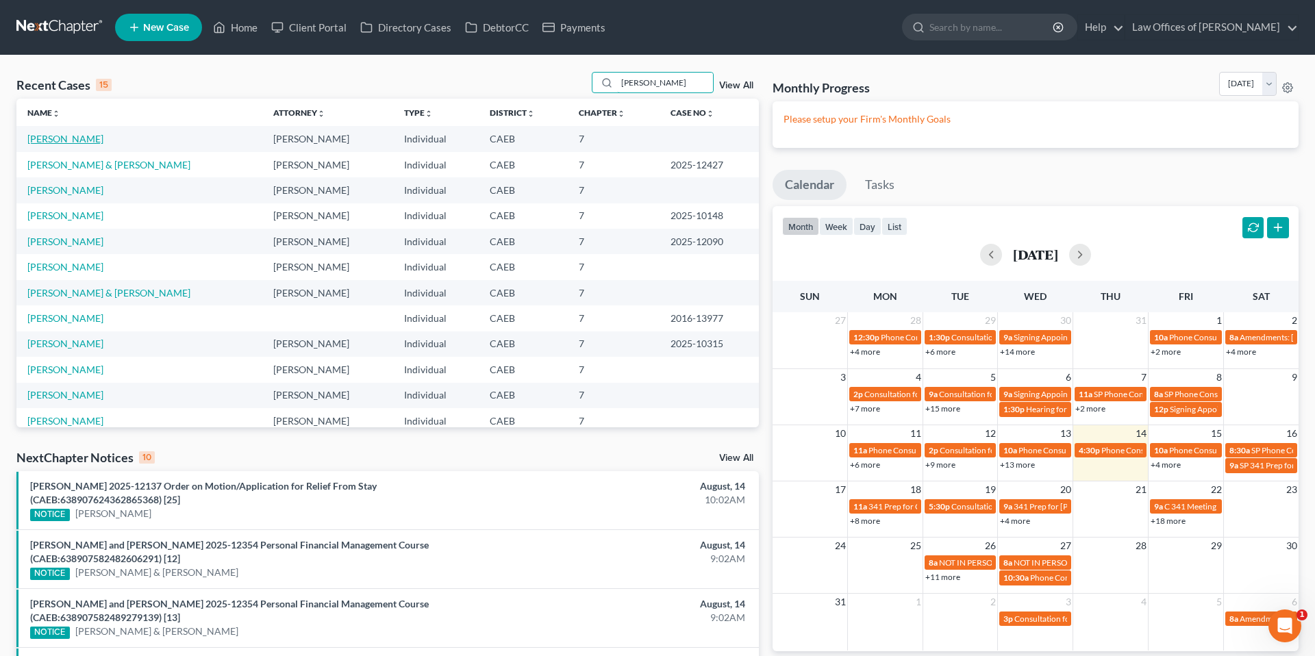
type input "[PERSON_NAME]"
click at [64, 139] on link "[PERSON_NAME]" at bounding box center [65, 139] width 76 height 12
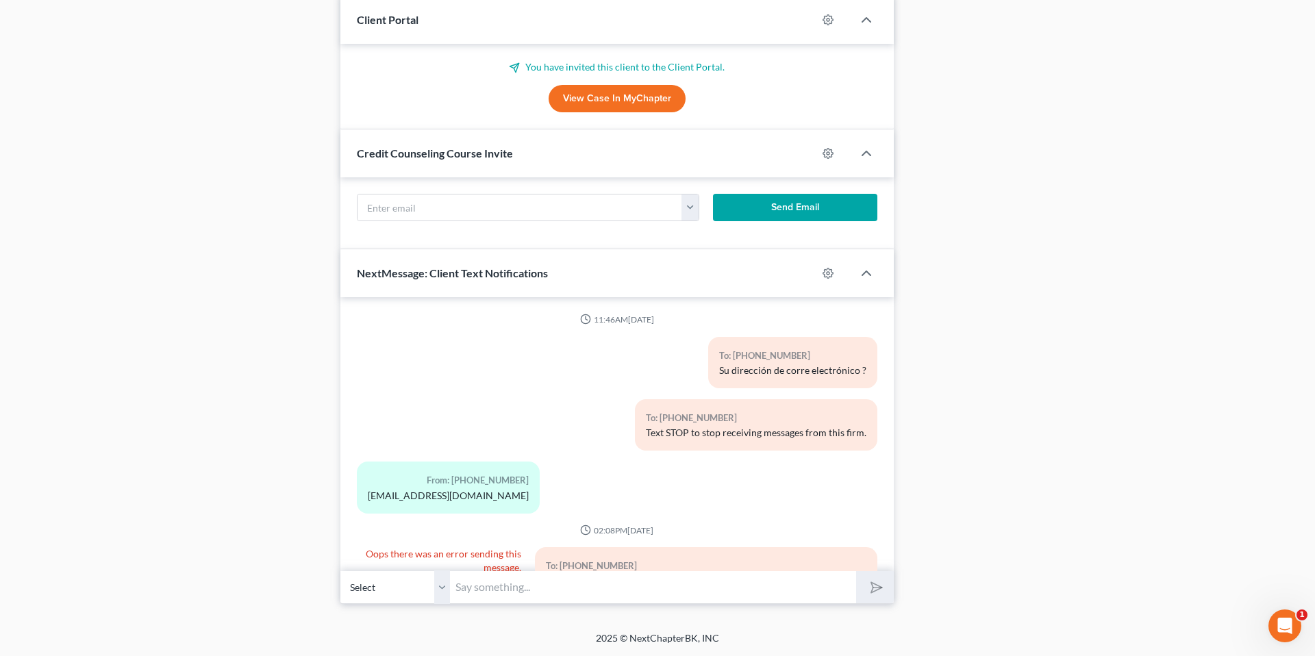
scroll to position [746, 0]
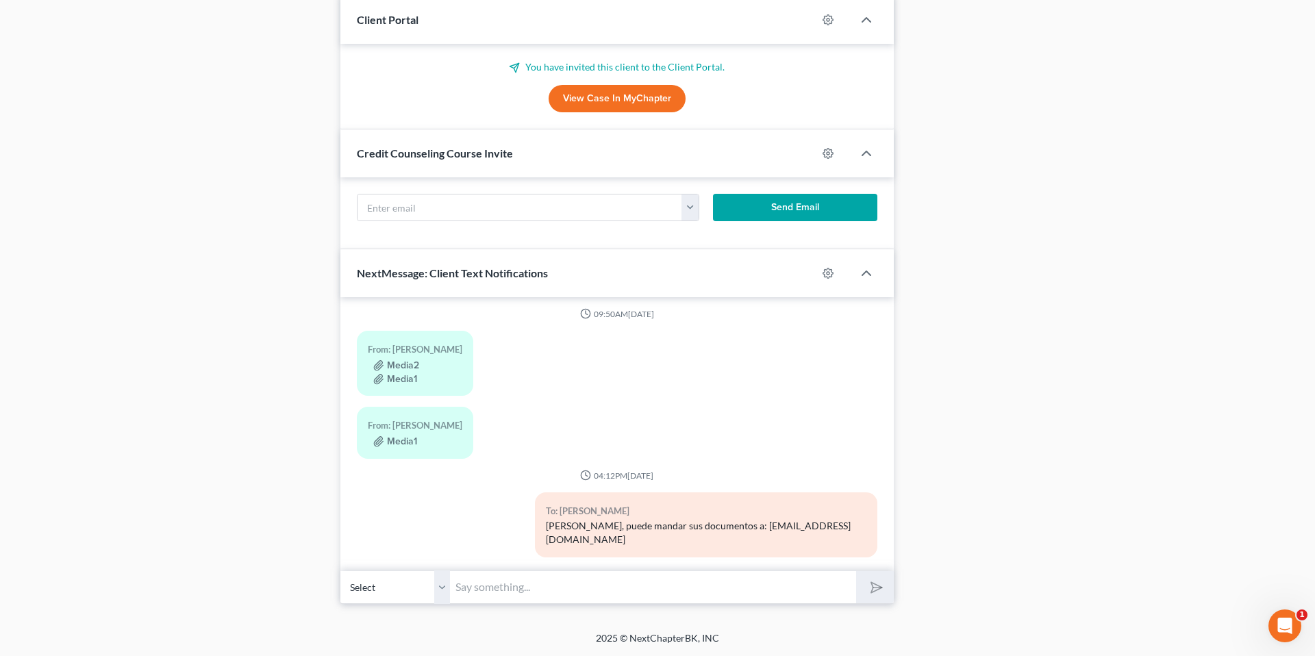
click at [506, 585] on input "text" at bounding box center [653, 587] width 406 height 34
click at [537, 587] on input "Hola, nos pueden mandar cheques de Heidy del 3/24 hasta ahora y [PERSON_NAME] d…" at bounding box center [653, 587] width 406 height 34
drag, startPoint x: 621, startPoint y: 590, endPoint x: 818, endPoint y: 588, distance: 197.2
click at [826, 589] on input "Hola, nos puede mandar cheques de Heidy del 3/24 hasta ahora y [PERSON_NAME] de…" at bounding box center [653, 587] width 406 height 34
drag, startPoint x: 792, startPoint y: 586, endPoint x: 624, endPoint y: 586, distance: 168.4
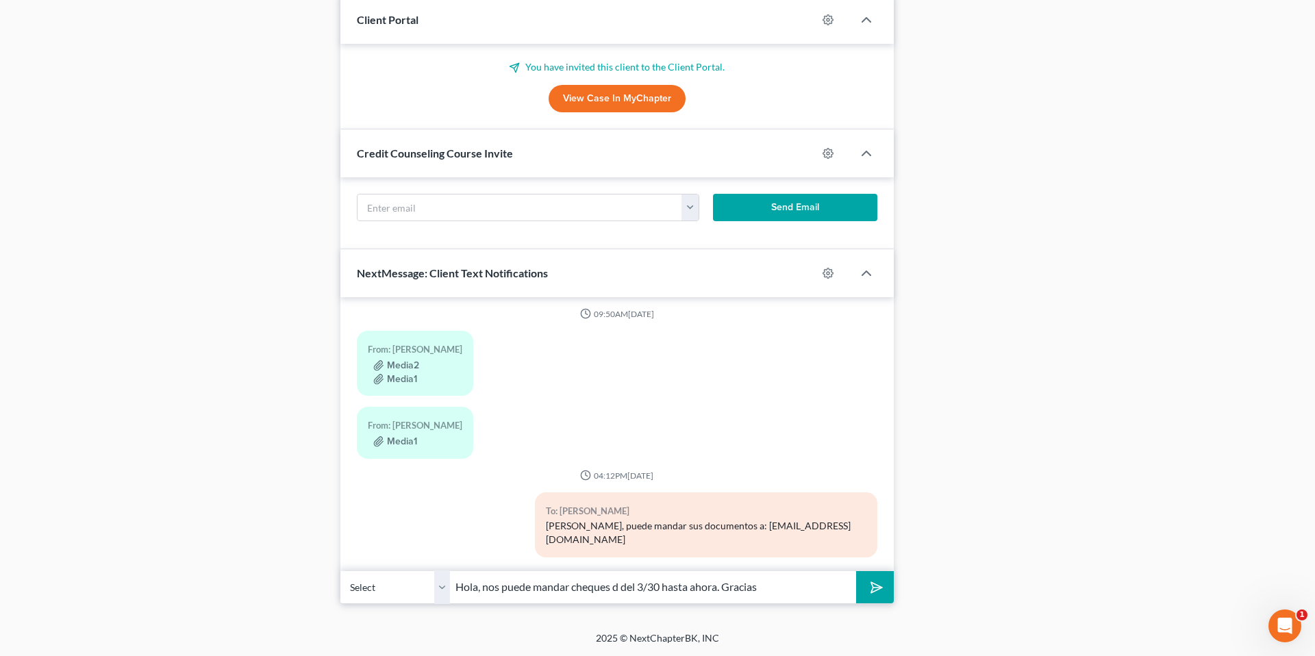
click at [624, 585] on input "Hola, nos puede mandar cheques d del 3/30 hasta ahora. Gracias" at bounding box center [653, 587] width 406 height 34
click at [839, 591] on input "Hola, nos puede mandar cheques [PERSON_NAME] 23 y 30, Junio 6 y 11, [PERSON_NAM…" at bounding box center [653, 587] width 406 height 34
type input "Hola, nos puede mandar cheques [PERSON_NAME] 23 y 30, Junio 6 y 11, [PERSON_NAM…"
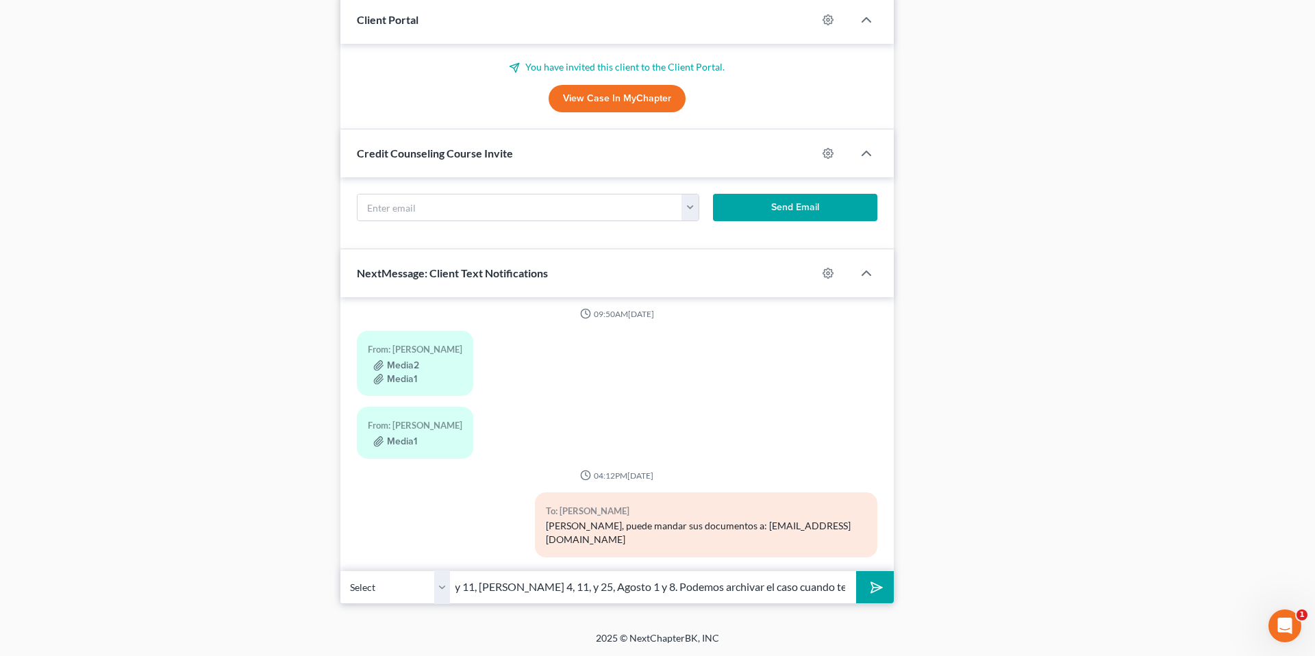
click at [867, 585] on icon "submit" at bounding box center [872, 587] width 19 height 19
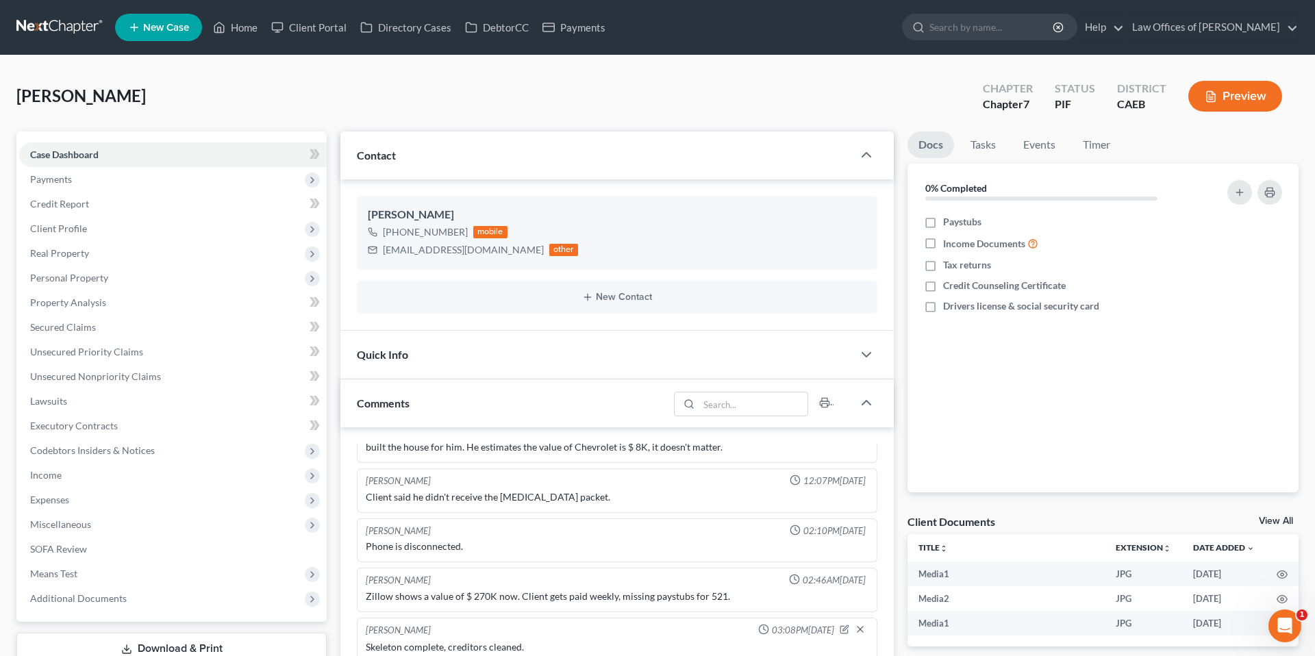
scroll to position [845, 0]
click at [254, 33] on link "Home" at bounding box center [235, 27] width 58 height 25
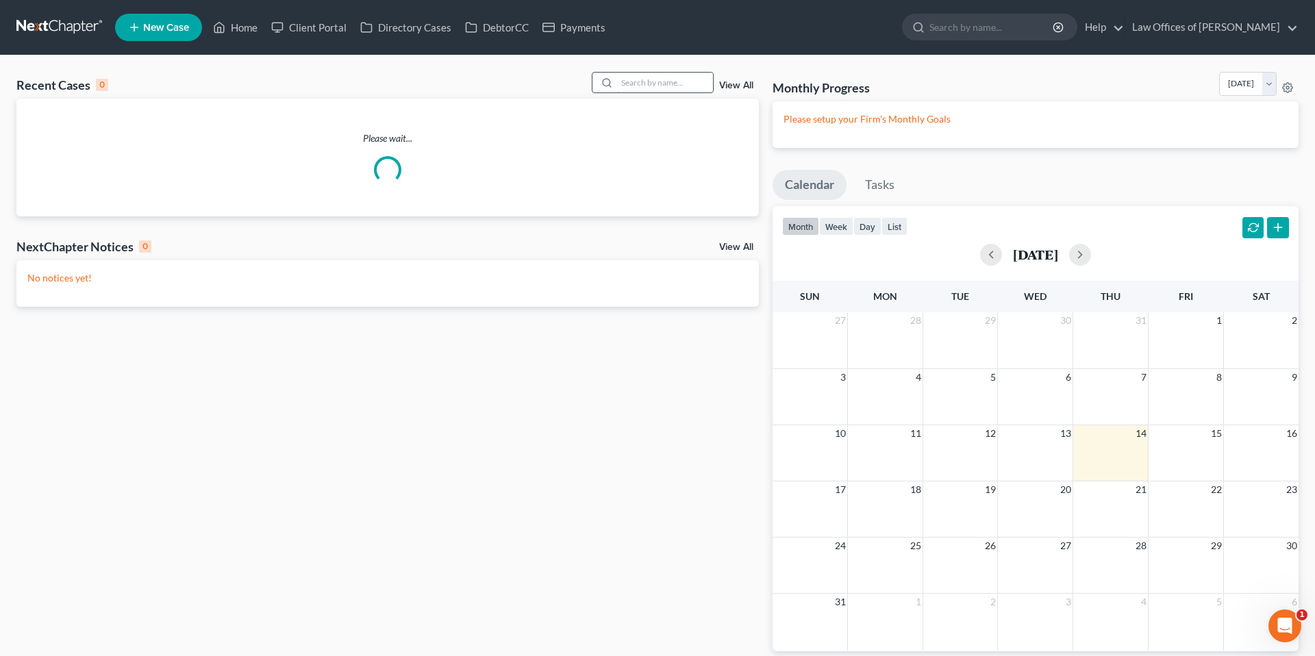
click at [653, 77] on input "search" at bounding box center [665, 83] width 96 height 20
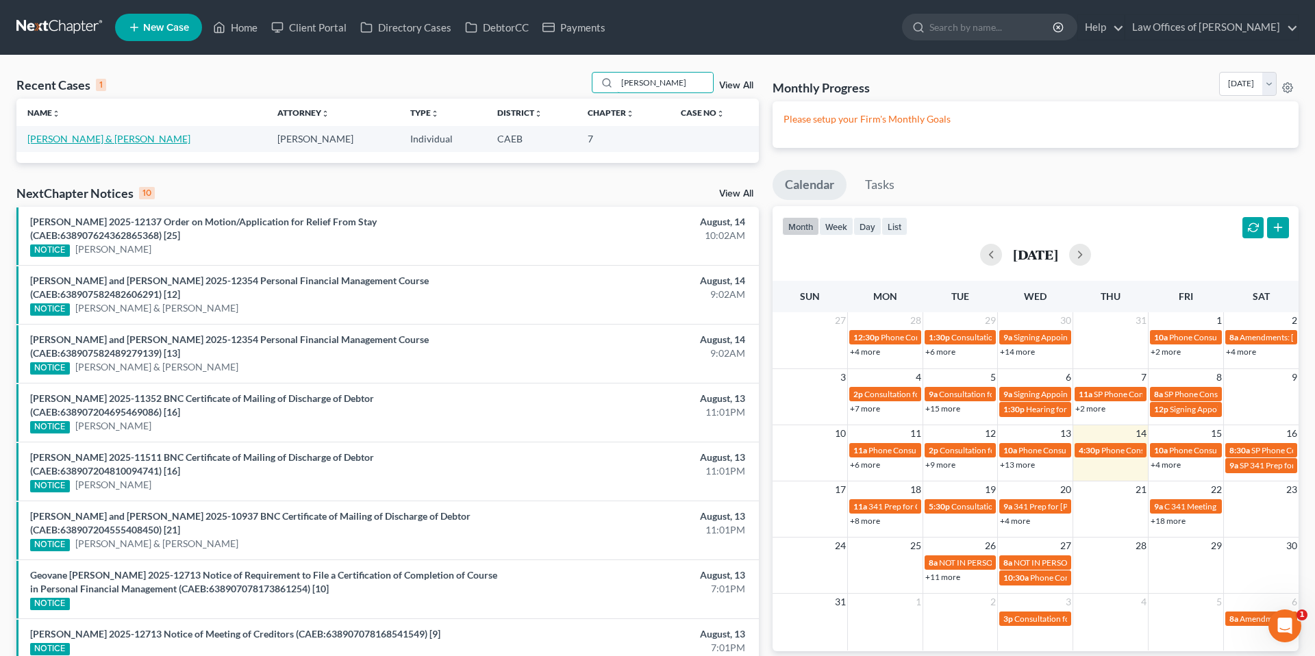
type input "[PERSON_NAME]"
click at [121, 138] on link "[PERSON_NAME] & [PERSON_NAME]" at bounding box center [108, 139] width 163 height 12
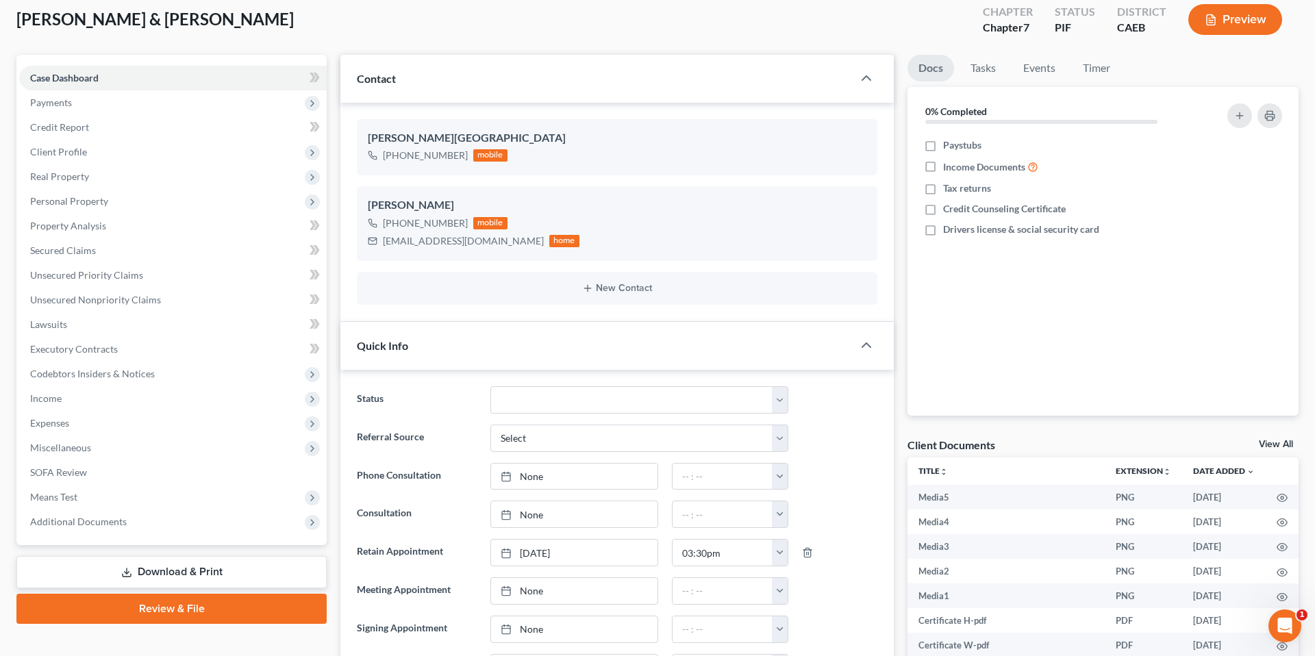
scroll to position [68, 0]
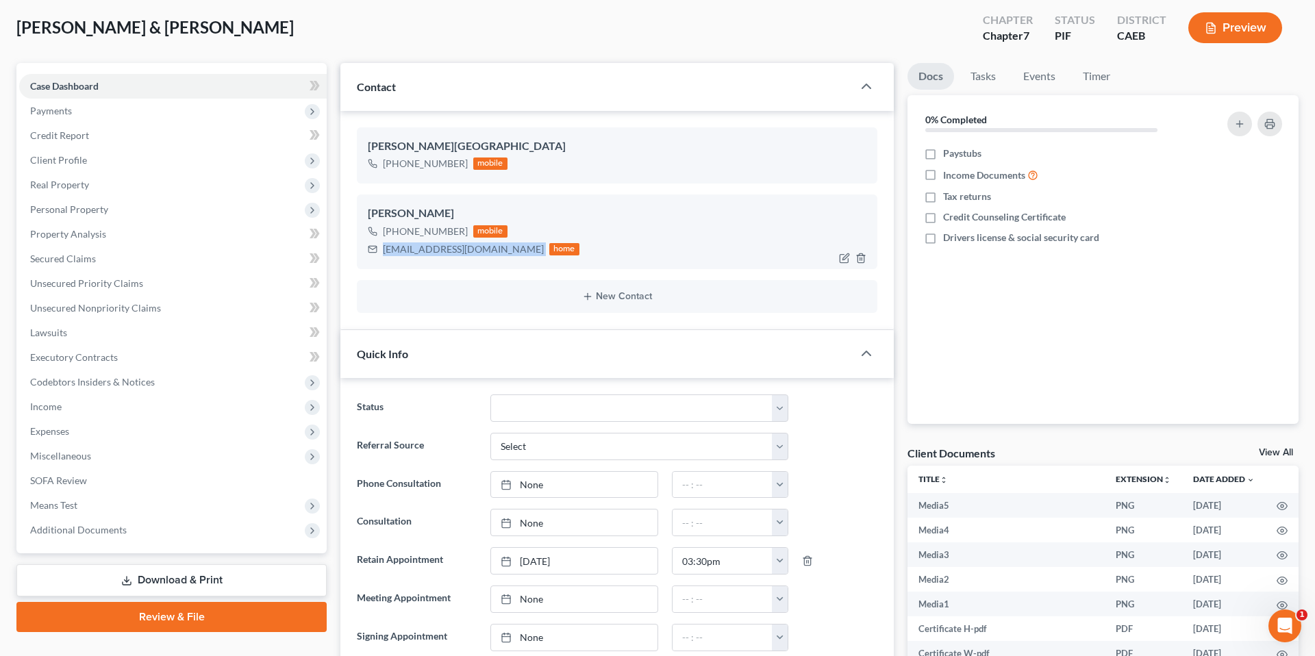
drag, startPoint x: 379, startPoint y: 248, endPoint x: 514, endPoint y: 249, distance: 134.9
click at [514, 249] on div "[EMAIL_ADDRESS][DOMAIN_NAME] home" at bounding box center [474, 249] width 212 height 18
copy div "[EMAIL_ADDRESS][DOMAIN_NAME]"
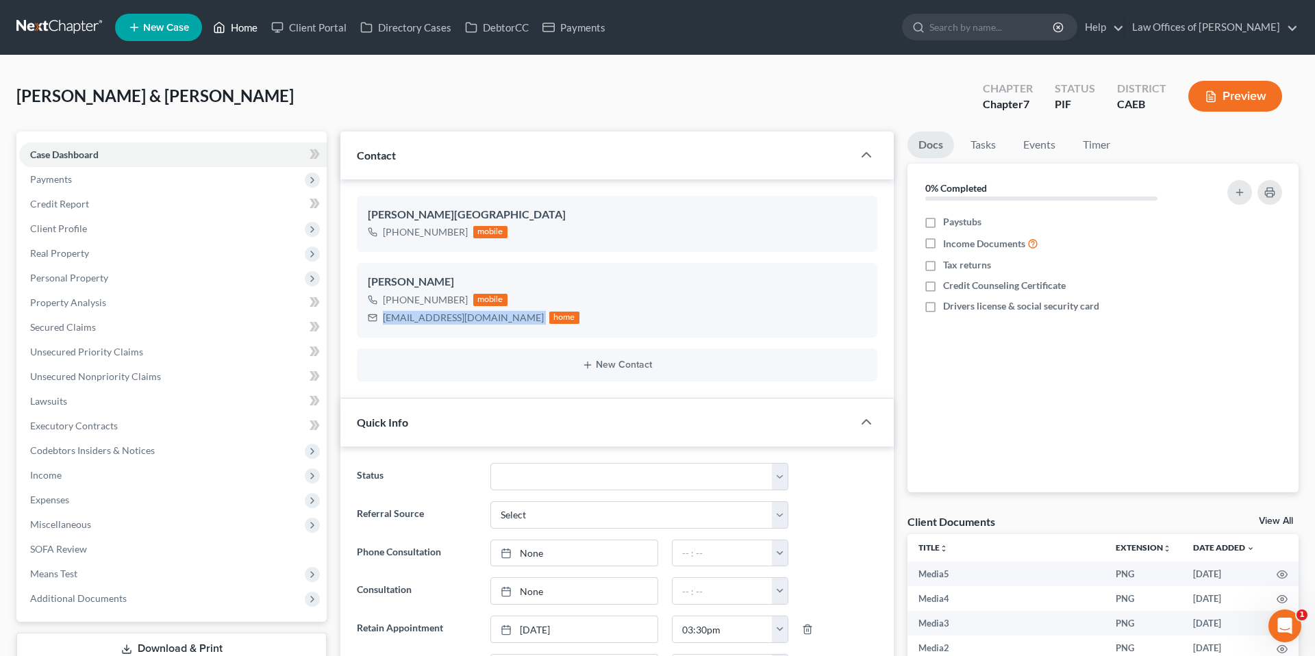
drag, startPoint x: 242, startPoint y: 17, endPoint x: 259, endPoint y: 25, distance: 18.7
click at [243, 18] on link "Home" at bounding box center [235, 27] width 58 height 25
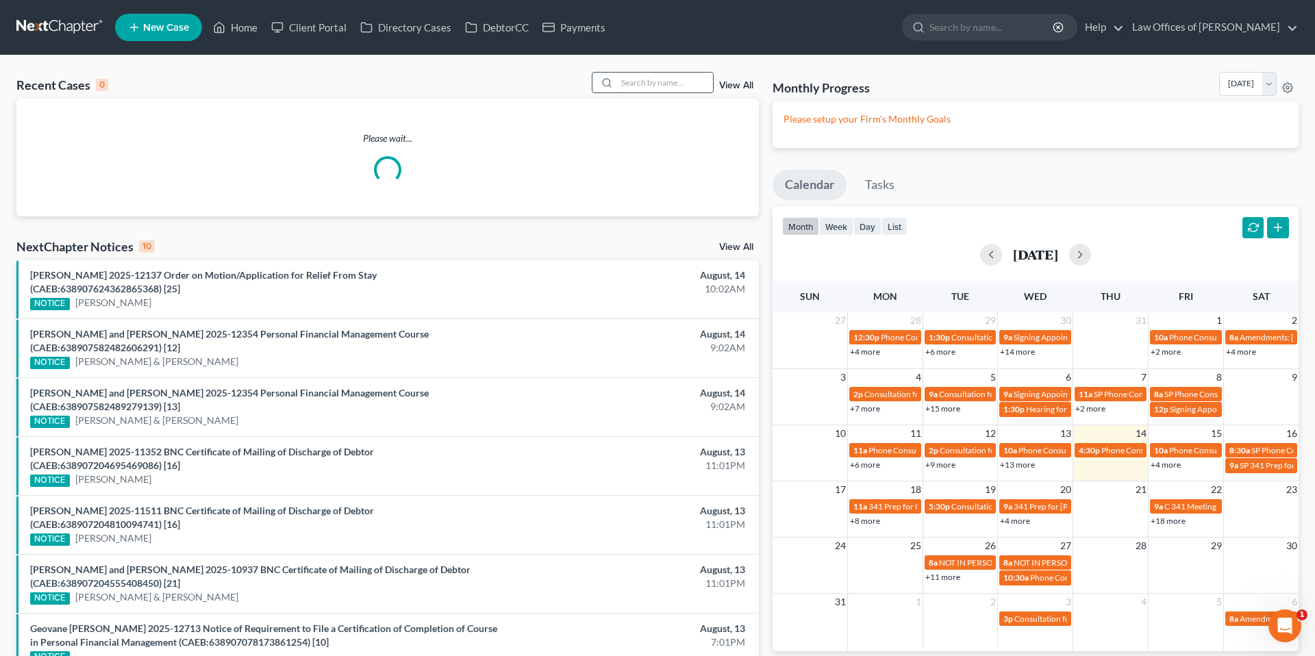
click at [648, 86] on input "search" at bounding box center [665, 83] width 96 height 20
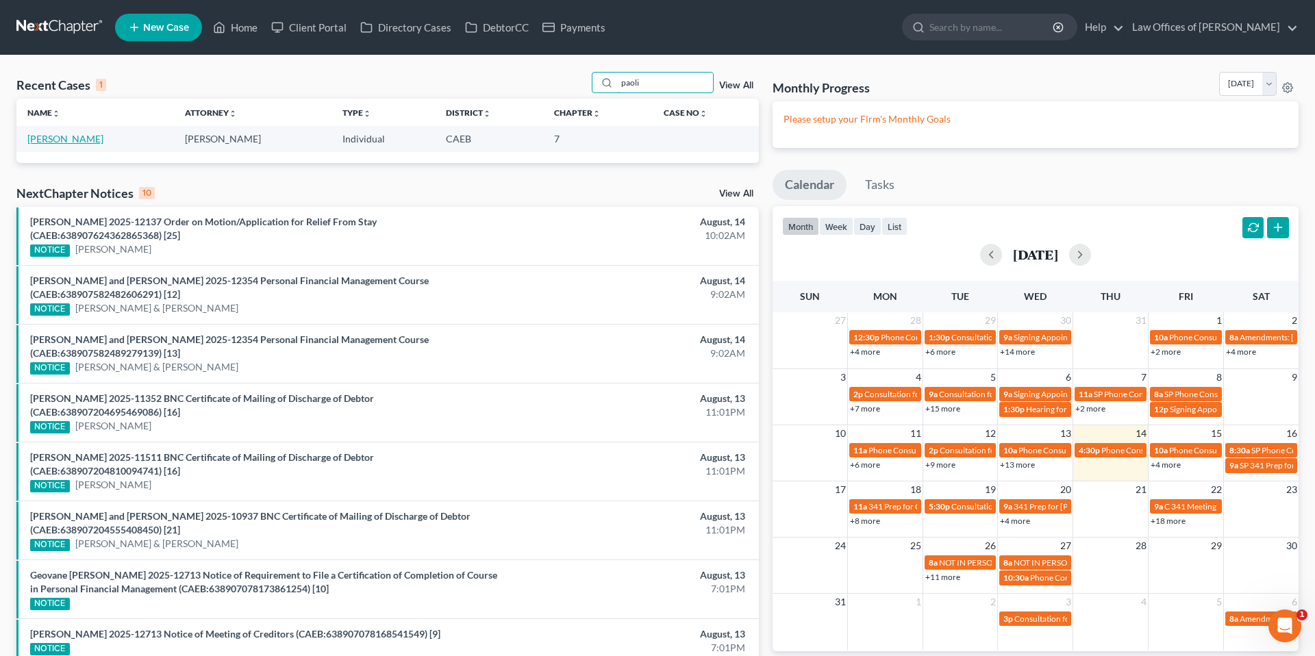
type input "paoli"
click at [66, 136] on link "[PERSON_NAME]" at bounding box center [65, 139] width 76 height 12
select select "0"
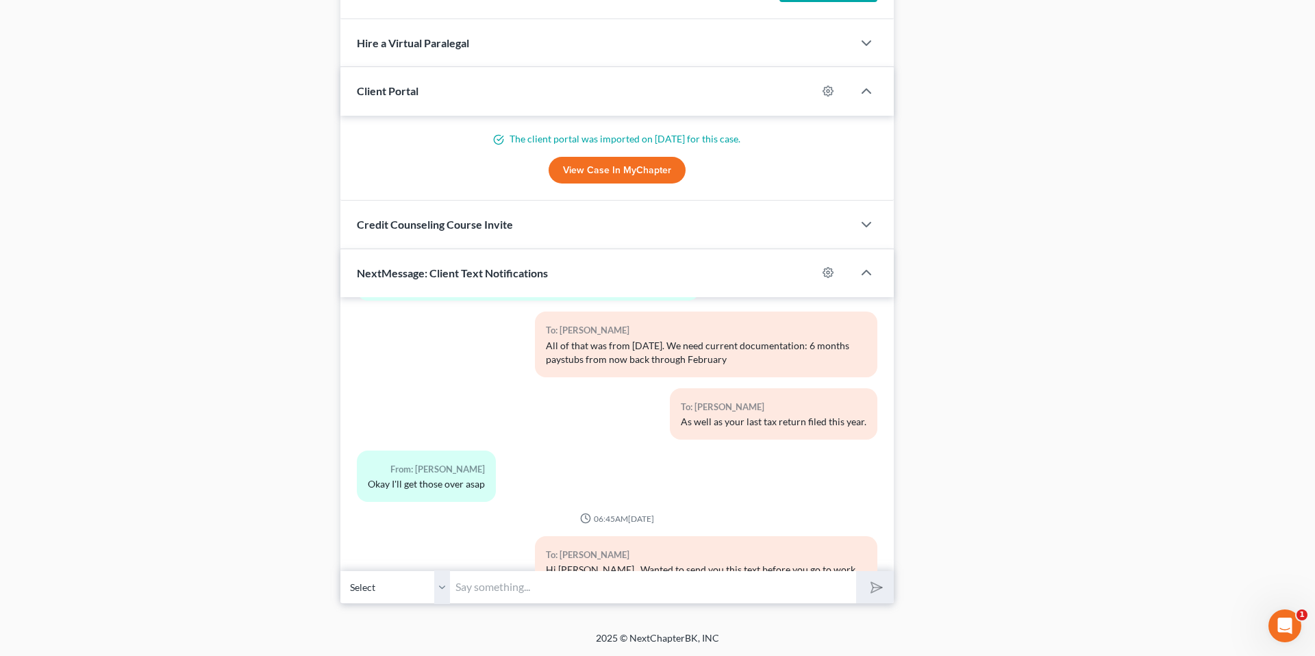
scroll to position [1519, 0]
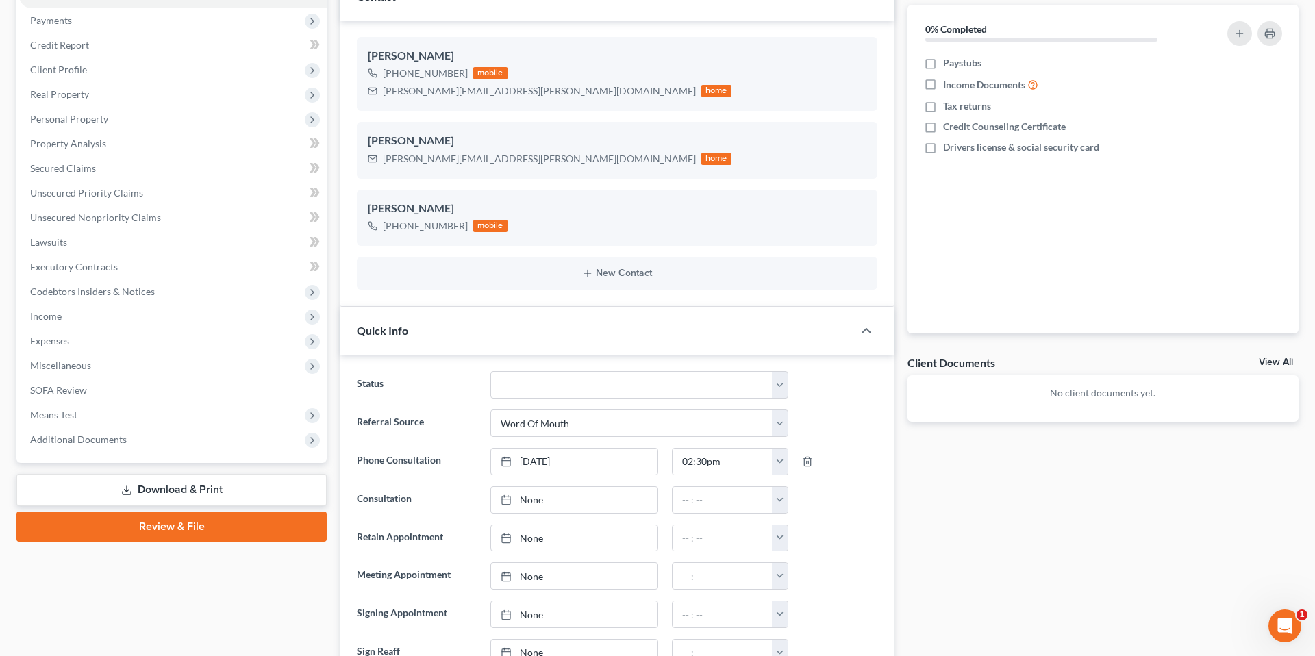
scroll to position [0, 0]
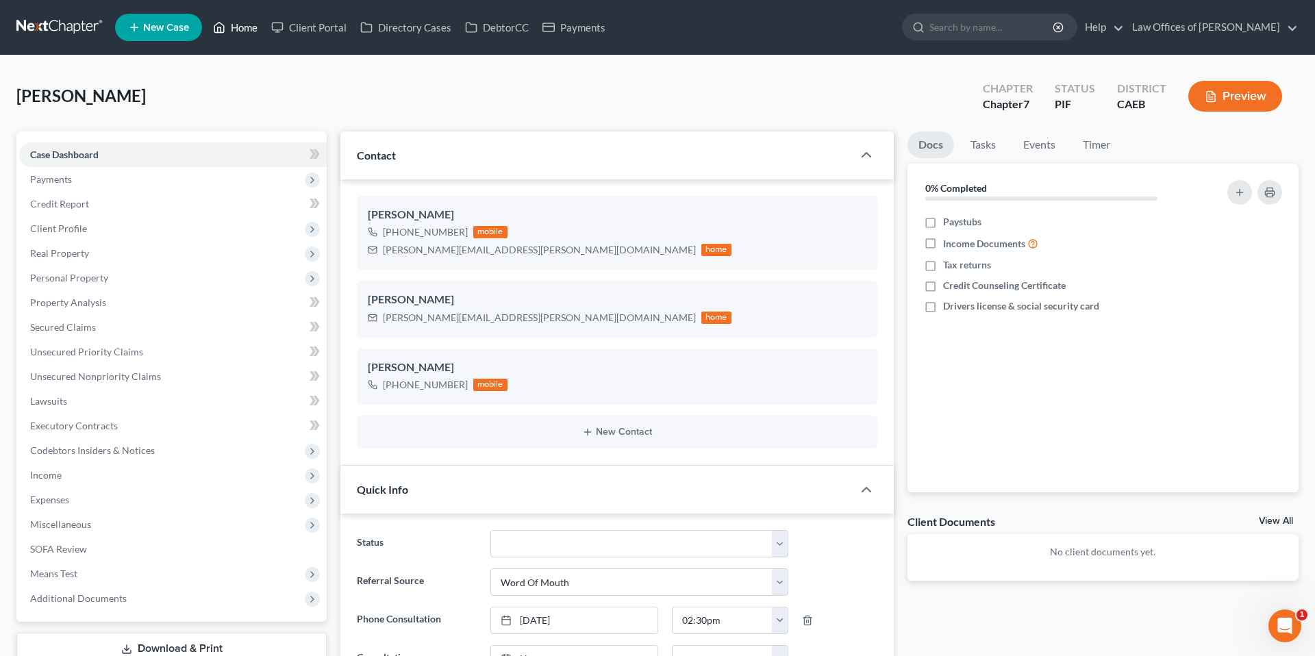
click at [244, 29] on link "Home" at bounding box center [235, 27] width 58 height 25
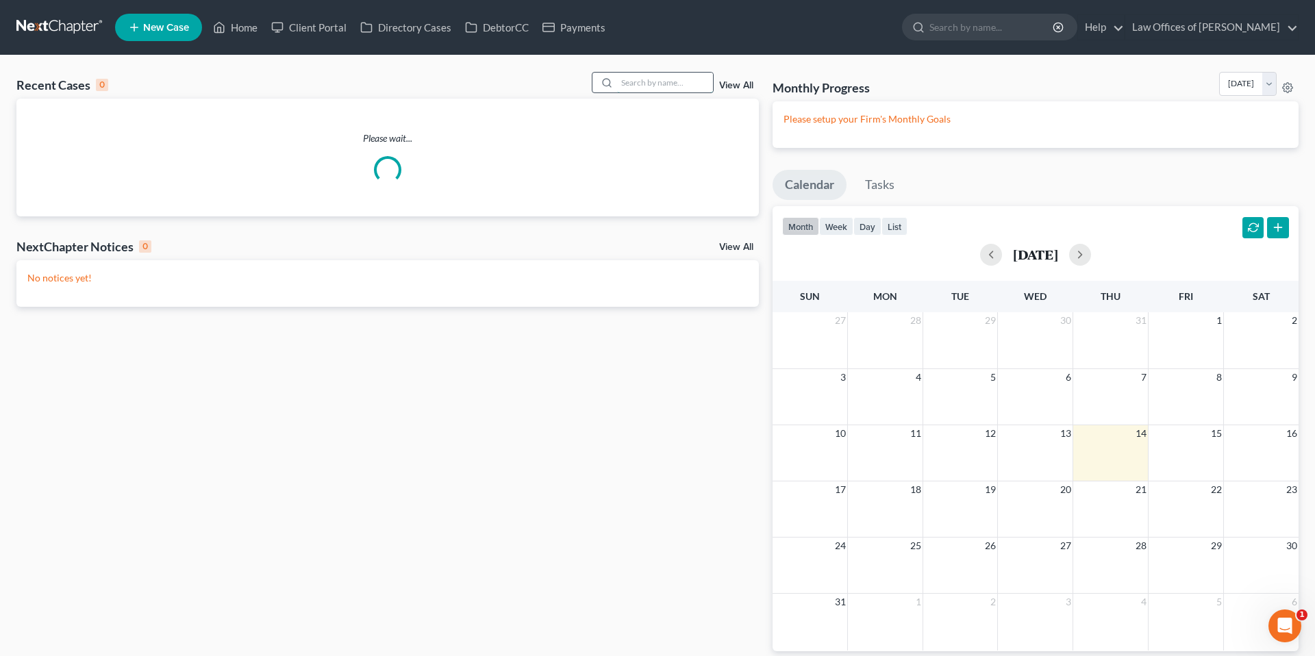
click at [666, 86] on input "search" at bounding box center [665, 83] width 96 height 20
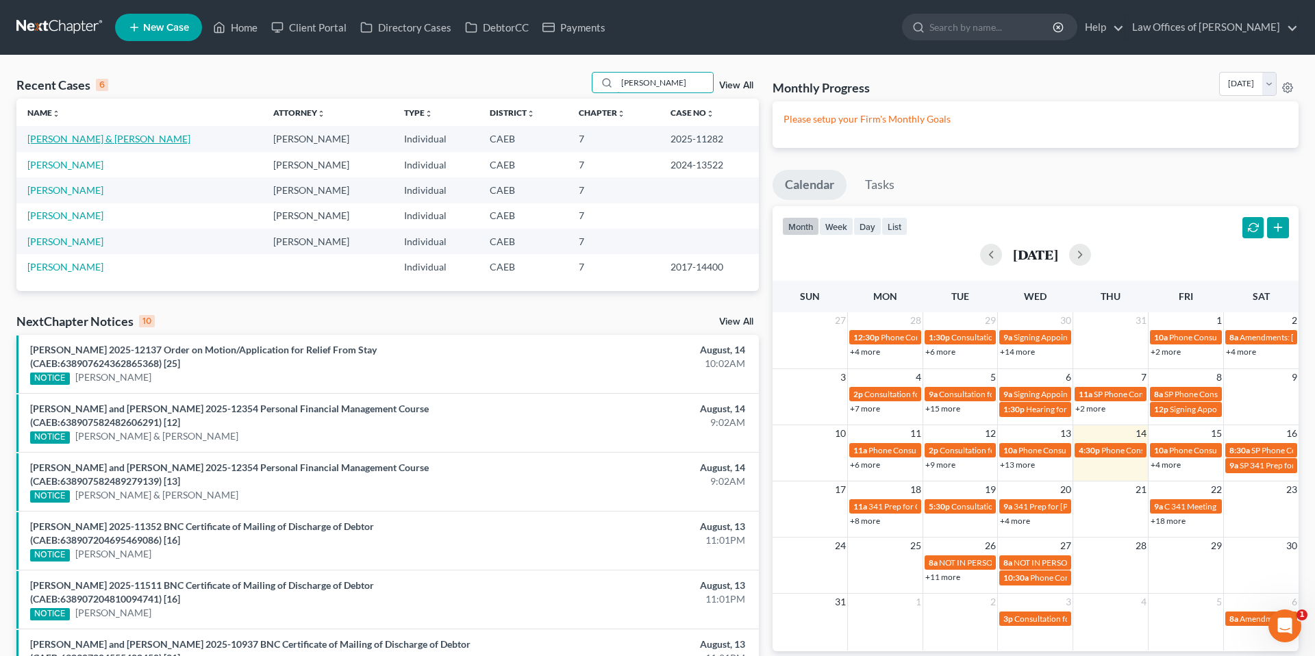
type input "[PERSON_NAME]"
click at [173, 142] on link "[PERSON_NAME] & [PERSON_NAME]" at bounding box center [108, 139] width 163 height 12
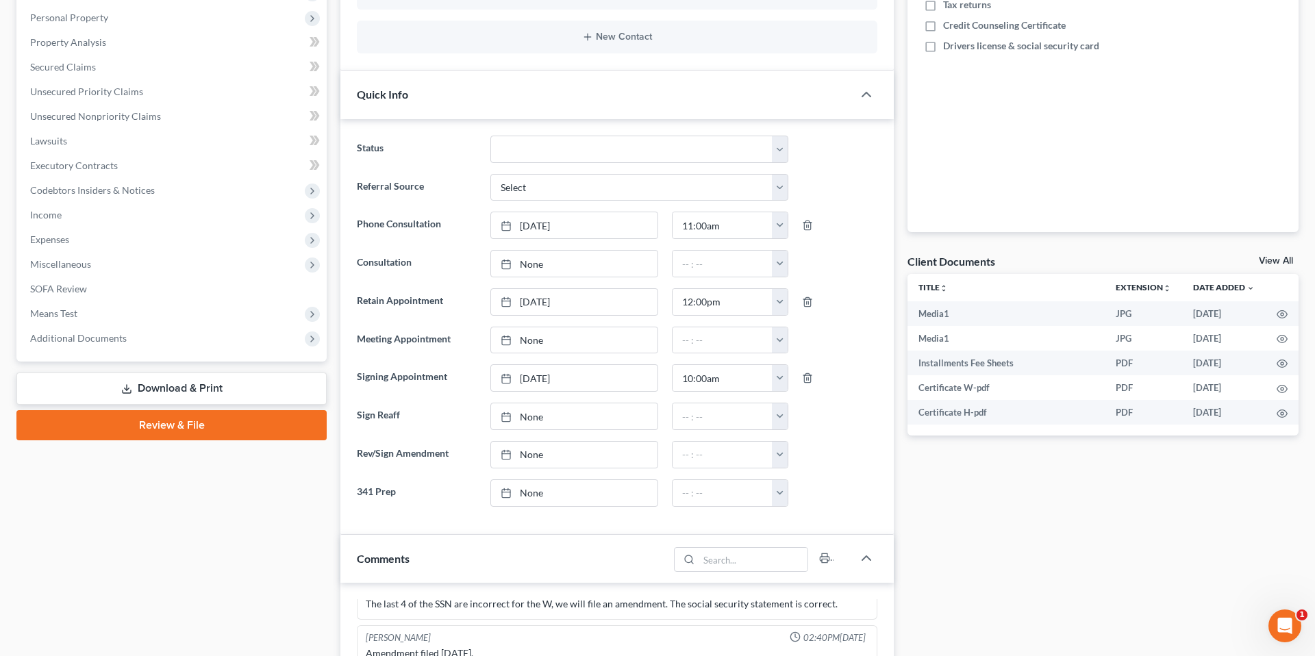
scroll to position [265, 0]
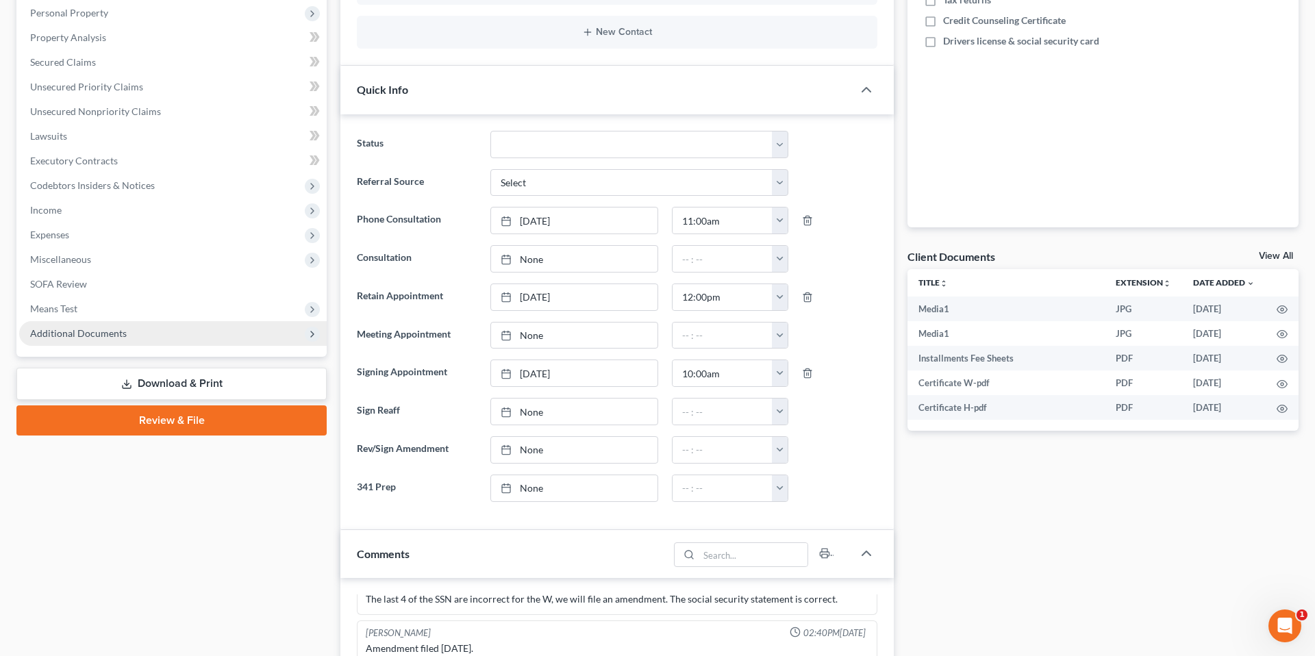
click at [116, 334] on span "Additional Documents" at bounding box center [78, 333] width 97 height 12
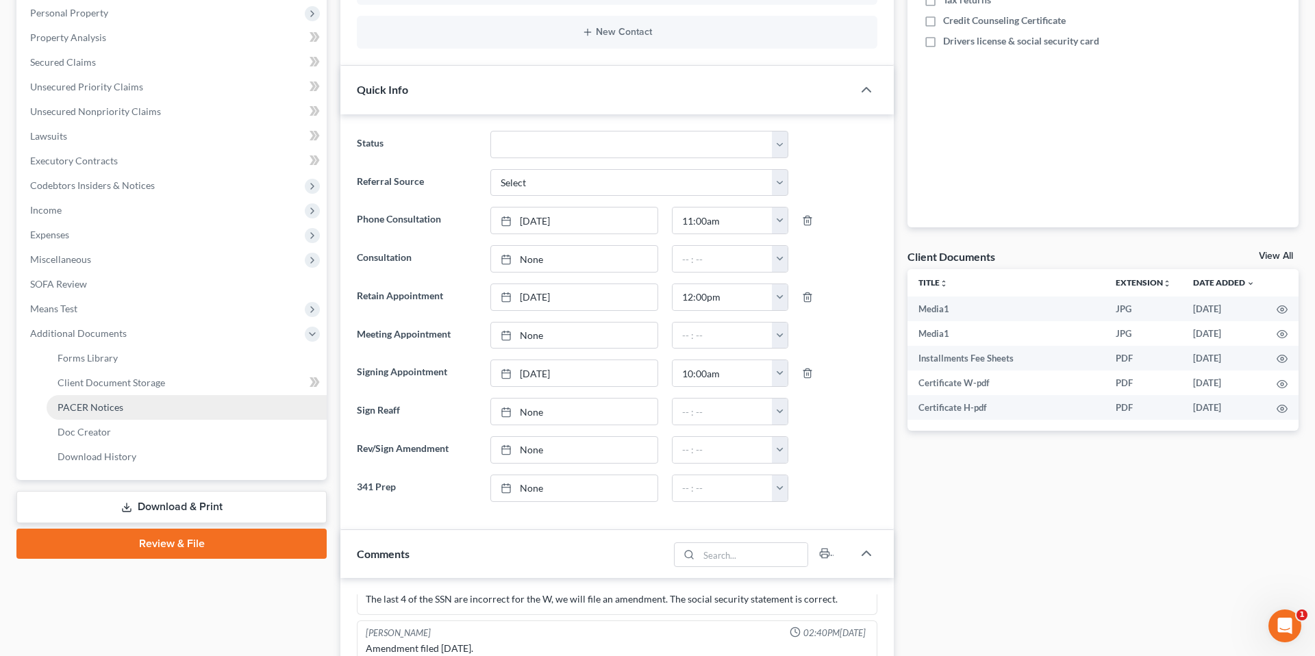
click at [117, 403] on span "PACER Notices" at bounding box center [91, 407] width 66 height 12
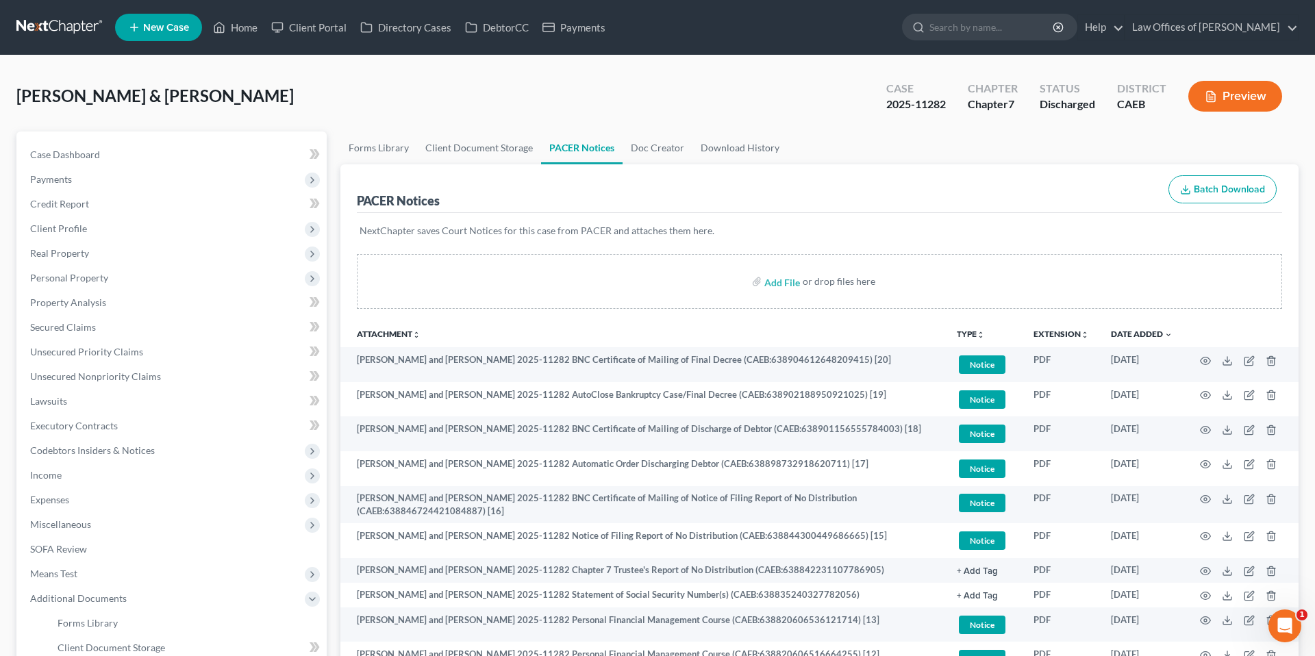
click at [326, 112] on div "[PERSON_NAME] & [PERSON_NAME] Upgraded Case 2025-11282 Chapter Chapter 7 Status…" at bounding box center [657, 102] width 1282 height 60
click at [238, 26] on link "Home" at bounding box center [235, 27] width 58 height 25
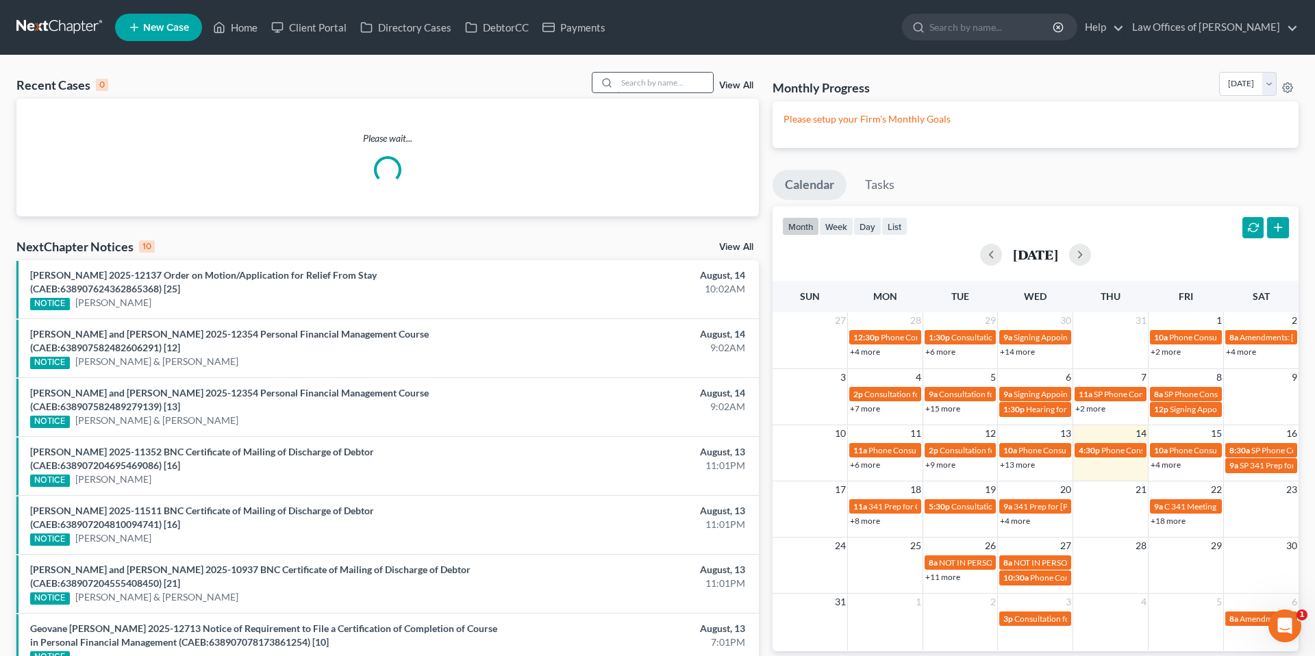
click at [691, 86] on input "search" at bounding box center [665, 83] width 96 height 20
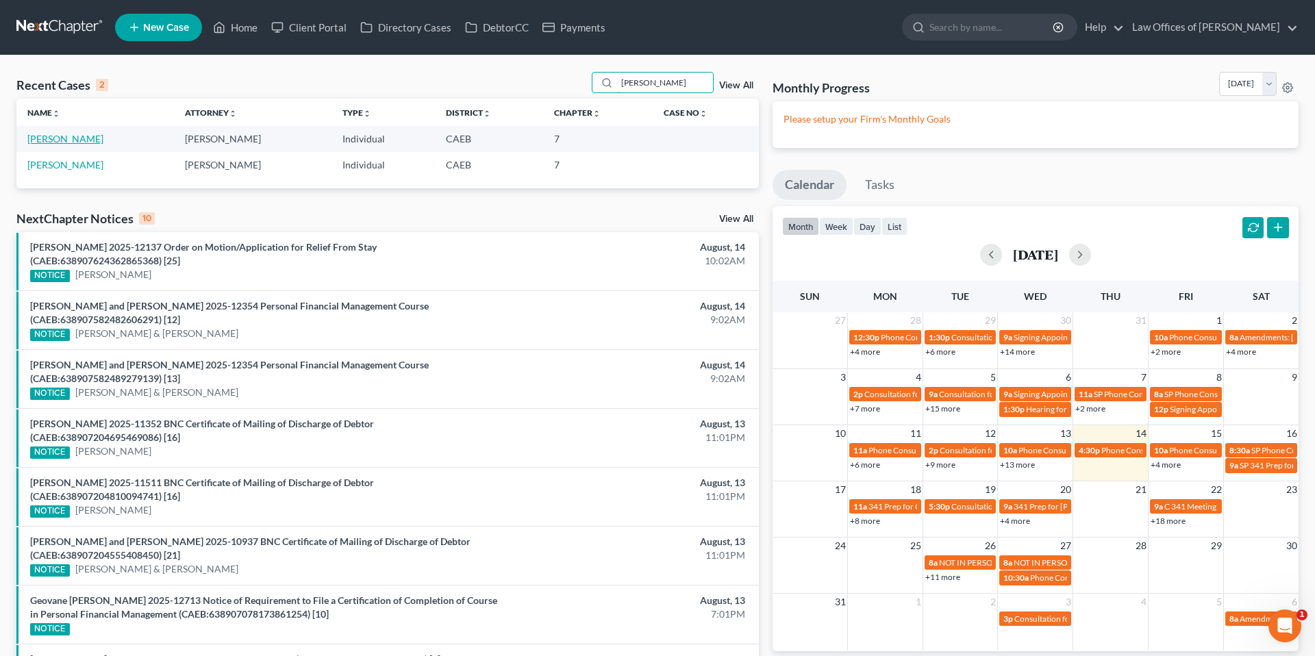
type input "[PERSON_NAME]"
click at [71, 139] on link "[PERSON_NAME]" at bounding box center [65, 139] width 76 height 12
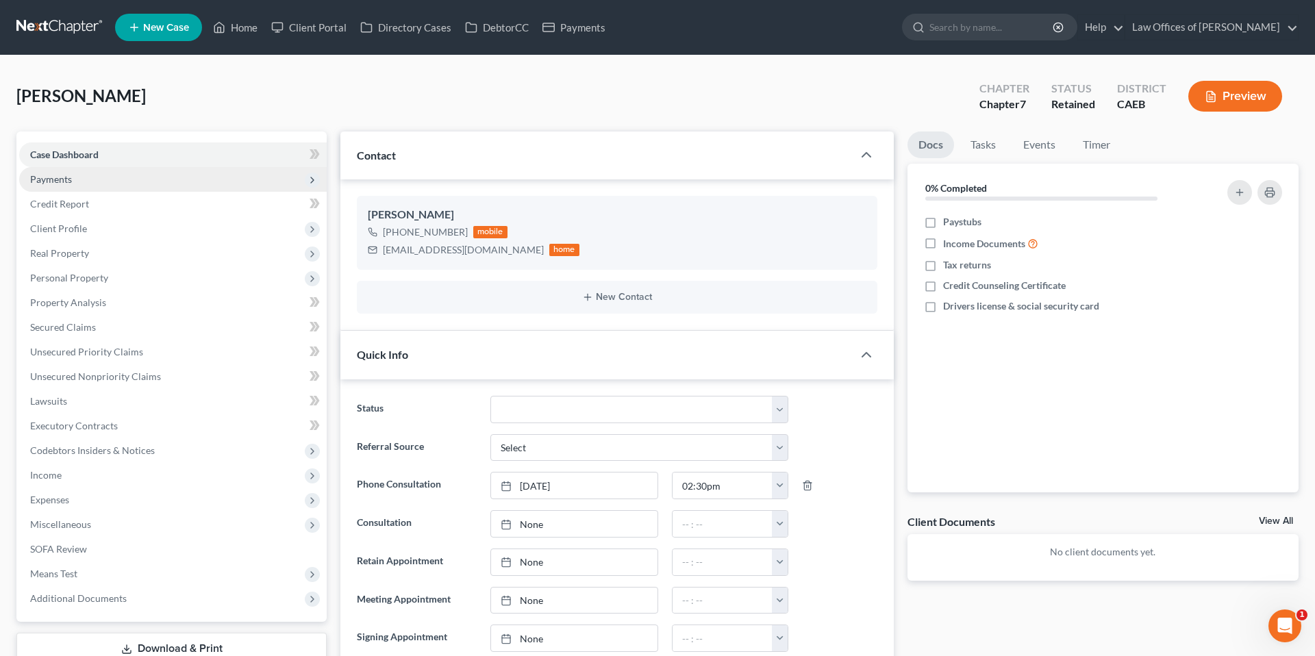
click at [75, 176] on span "Payments" at bounding box center [172, 179] width 307 height 25
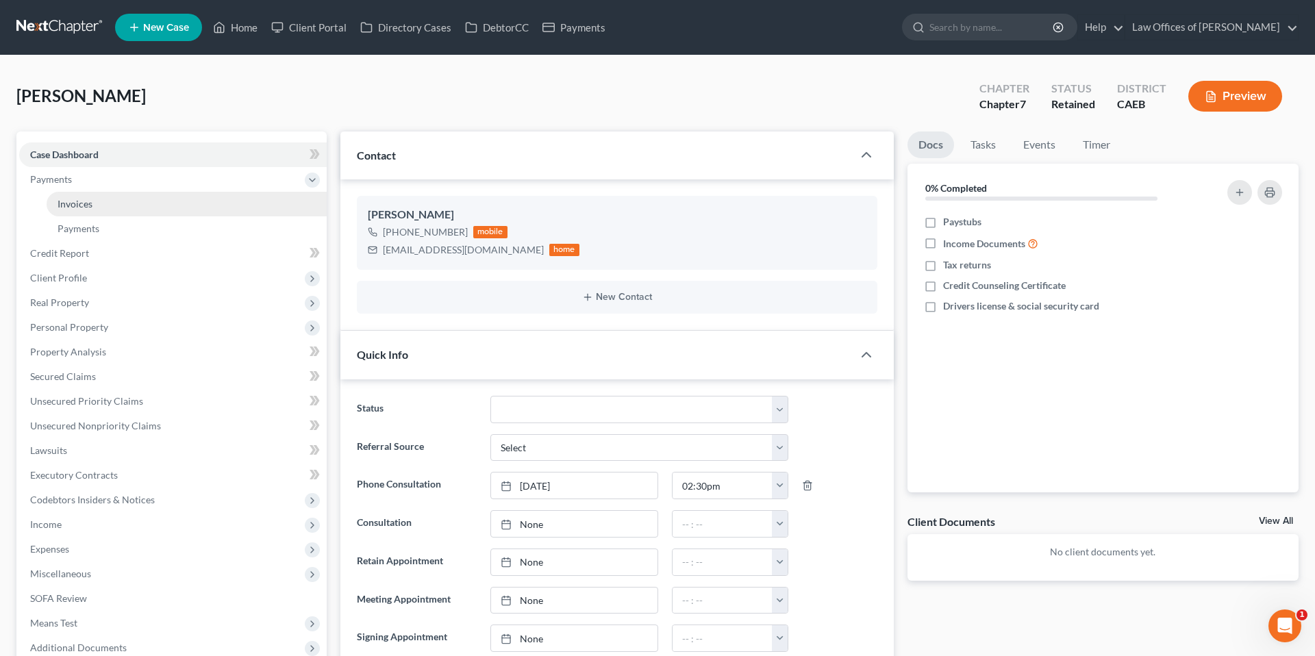
click at [90, 203] on span "Invoices" at bounding box center [75, 204] width 35 height 12
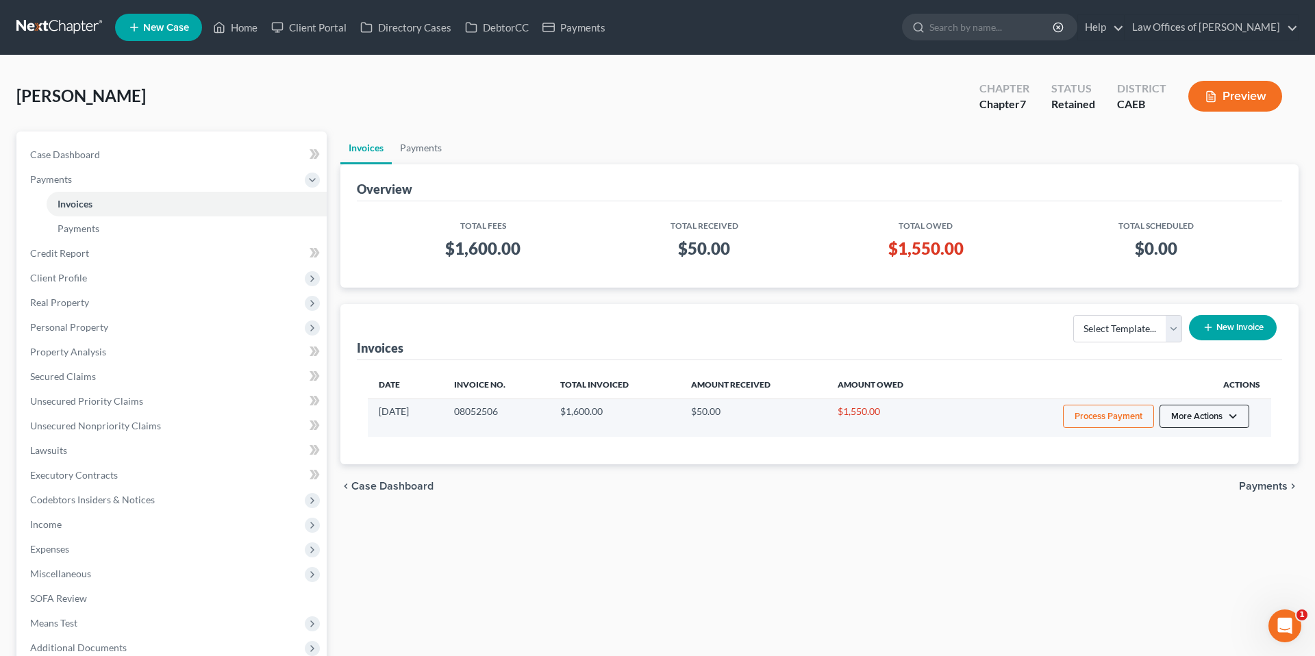
click at [1202, 418] on button "More Actions" at bounding box center [1204, 416] width 90 height 23
click at [1186, 466] on link "Record Cash or Check Payment" at bounding box center [1223, 467] width 160 height 23
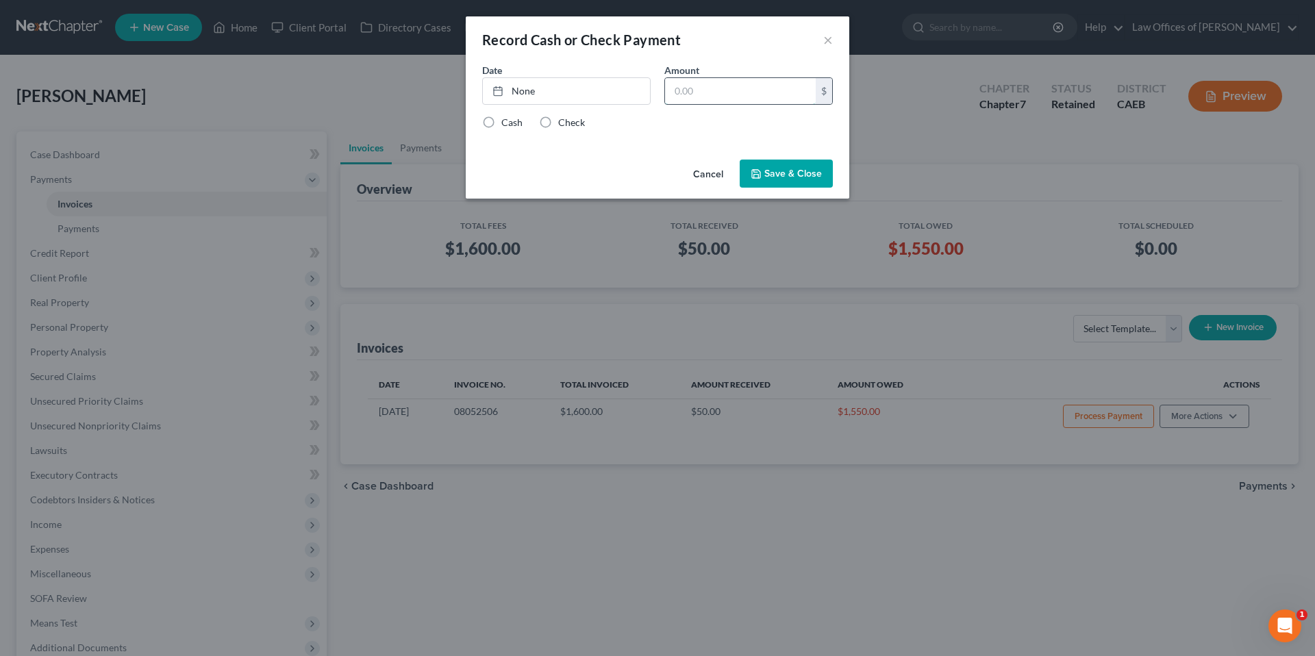
click at [735, 93] on input "text" at bounding box center [740, 91] width 151 height 26
type input "1,550"
click at [610, 86] on link "None" at bounding box center [566, 91] width 167 height 26
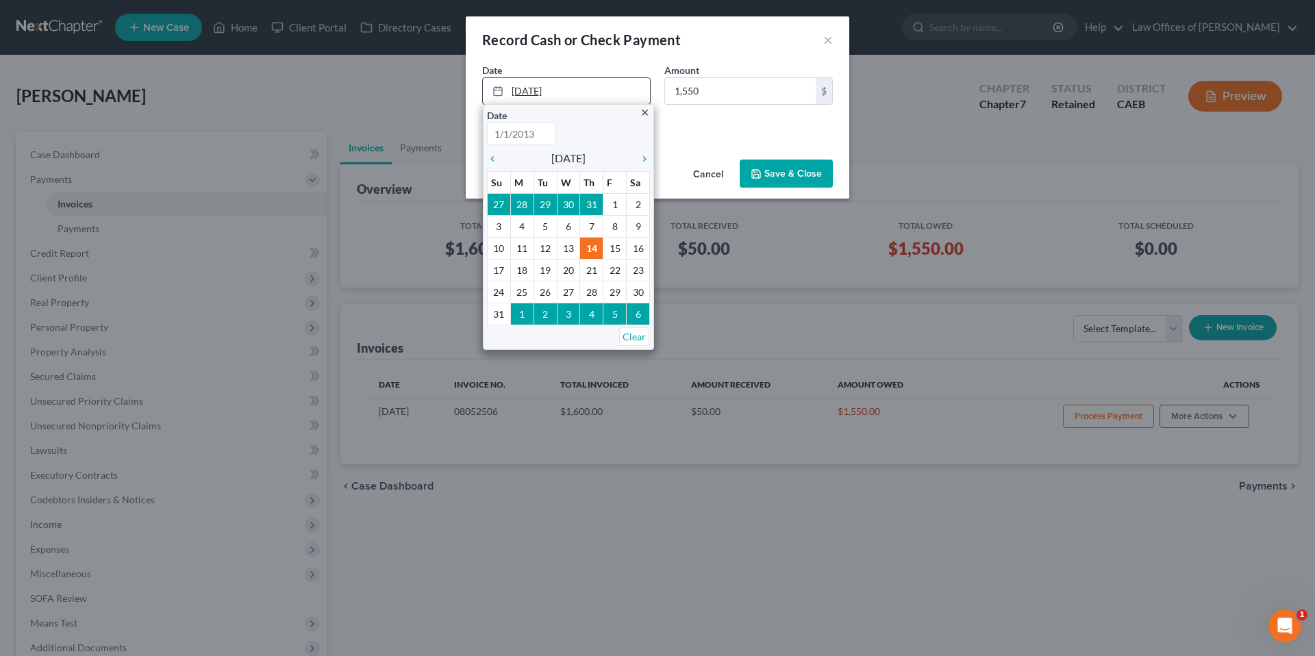
type input "[DATE]"
click at [742, 129] on div "Date [DATE] close Date [DATE] Time 12:00 AM chevron_left [DATE] chevron_right S…" at bounding box center [657, 108] width 383 height 91
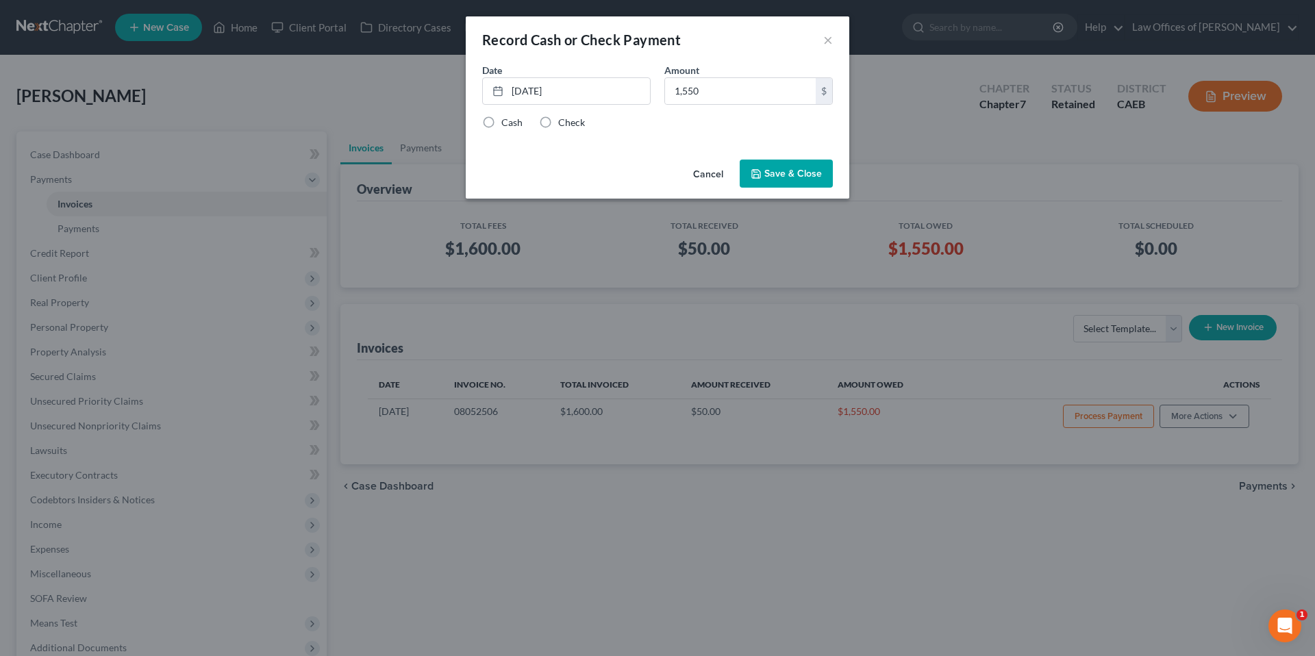
click at [558, 122] on label "Check" at bounding box center [571, 123] width 27 height 14
click at [564, 122] on input "Check" at bounding box center [568, 120] width 9 height 9
radio input "true"
click at [816, 171] on button "Save & Close" at bounding box center [785, 174] width 93 height 29
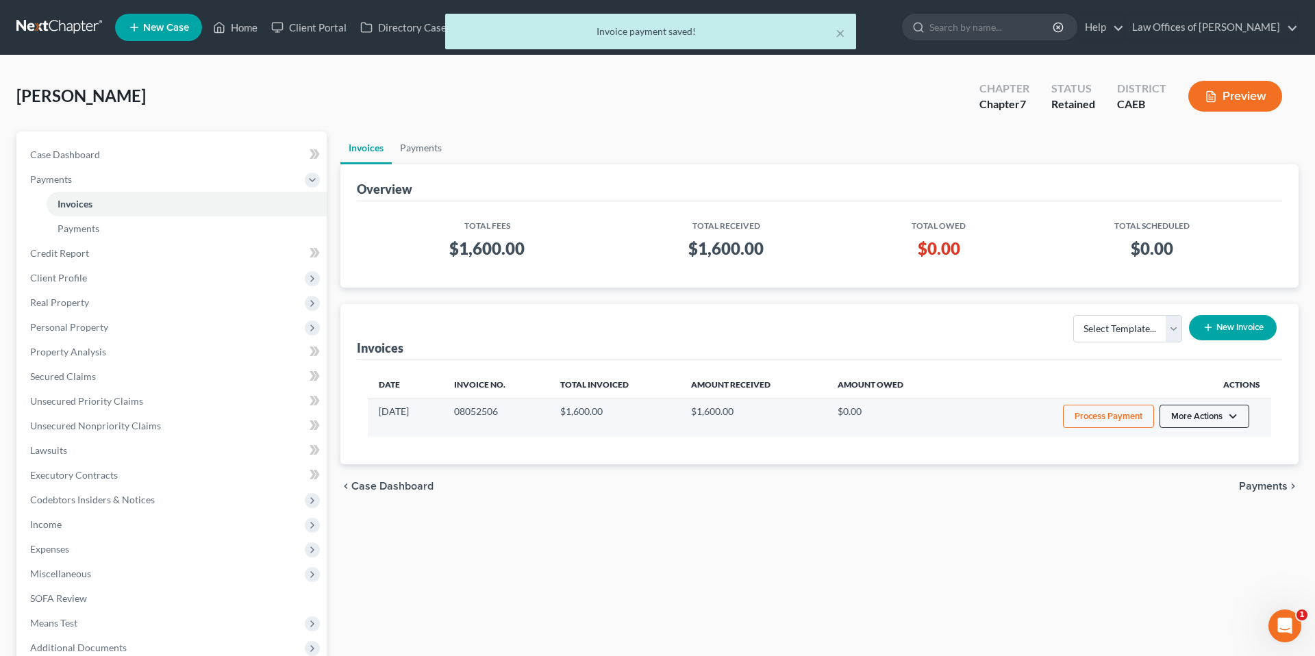
click at [1202, 414] on button "More Actions" at bounding box center [1204, 416] width 90 height 23
click at [1182, 449] on link "View/Edit" at bounding box center [1223, 444] width 160 height 23
select select "0"
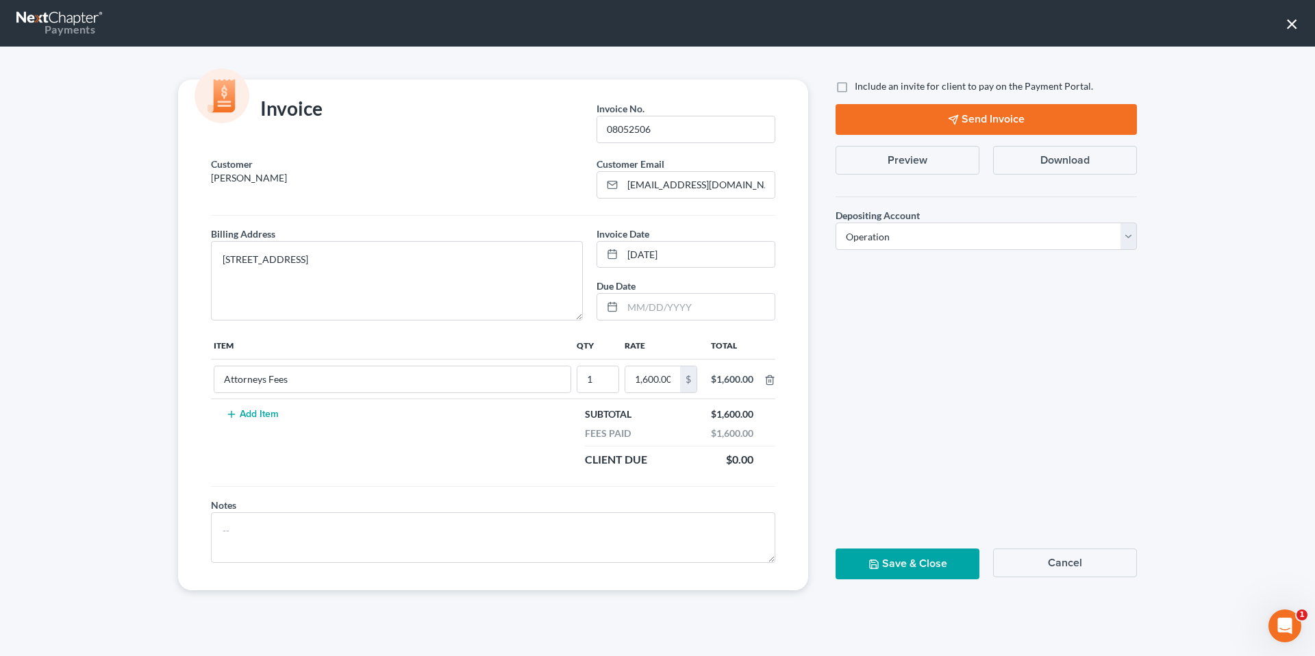
click at [931, 158] on button "Preview" at bounding box center [907, 160] width 144 height 29
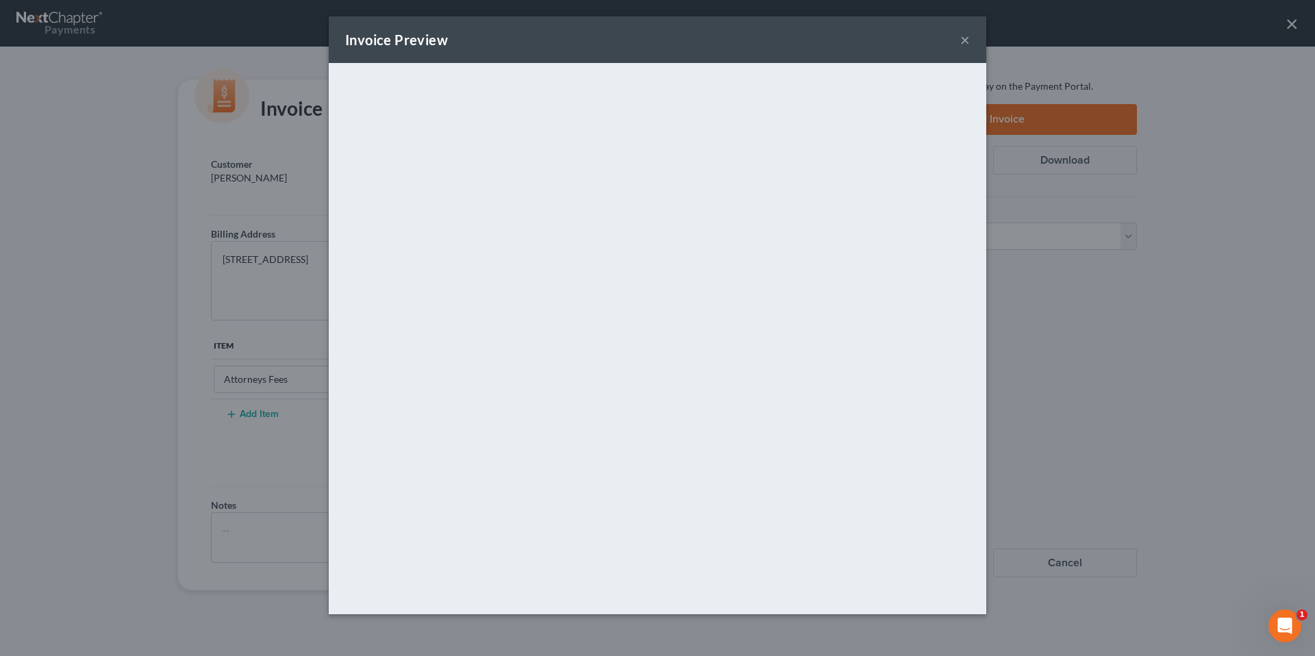
click at [964, 40] on button "×" at bounding box center [965, 39] width 10 height 16
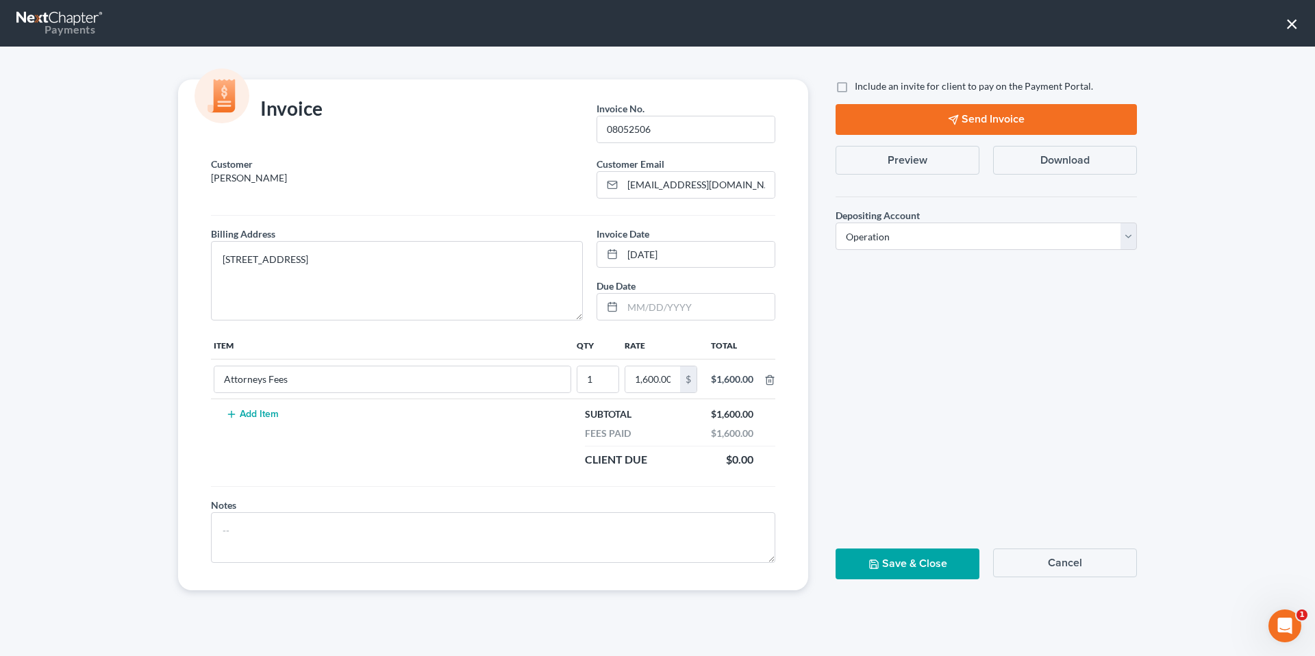
click at [1291, 25] on button "×" at bounding box center [1291, 23] width 13 height 22
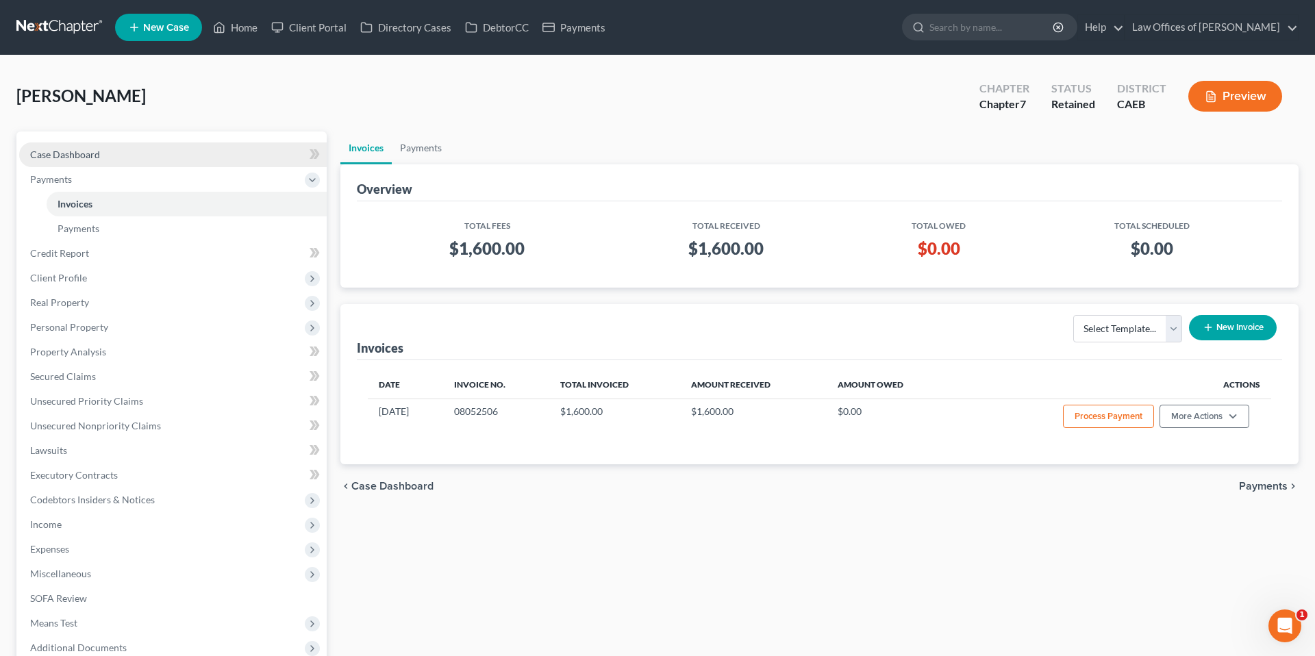
click at [82, 147] on link "Case Dashboard" at bounding box center [172, 154] width 307 height 25
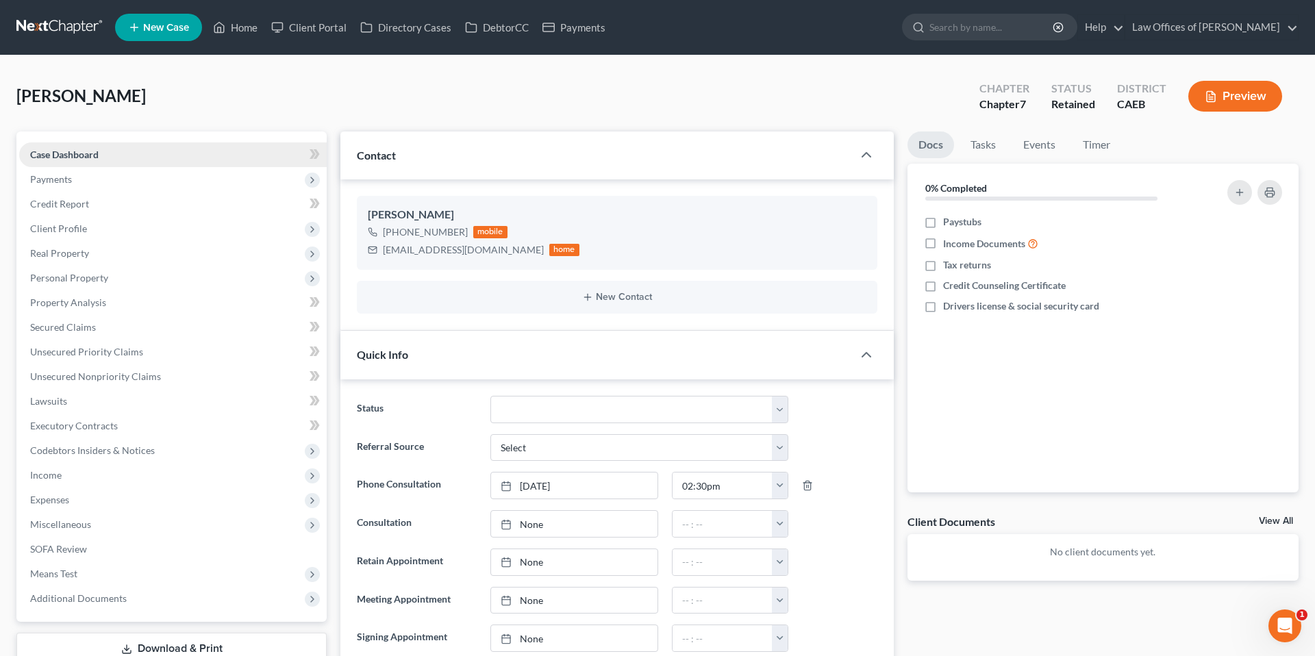
click at [146, 149] on link "Case Dashboard" at bounding box center [172, 154] width 307 height 25
click at [19, 142] on link "Case Dashboard" at bounding box center [172, 154] width 307 height 25
click at [839, 258] on icon "button" at bounding box center [843, 259] width 8 height 8
select select "0"
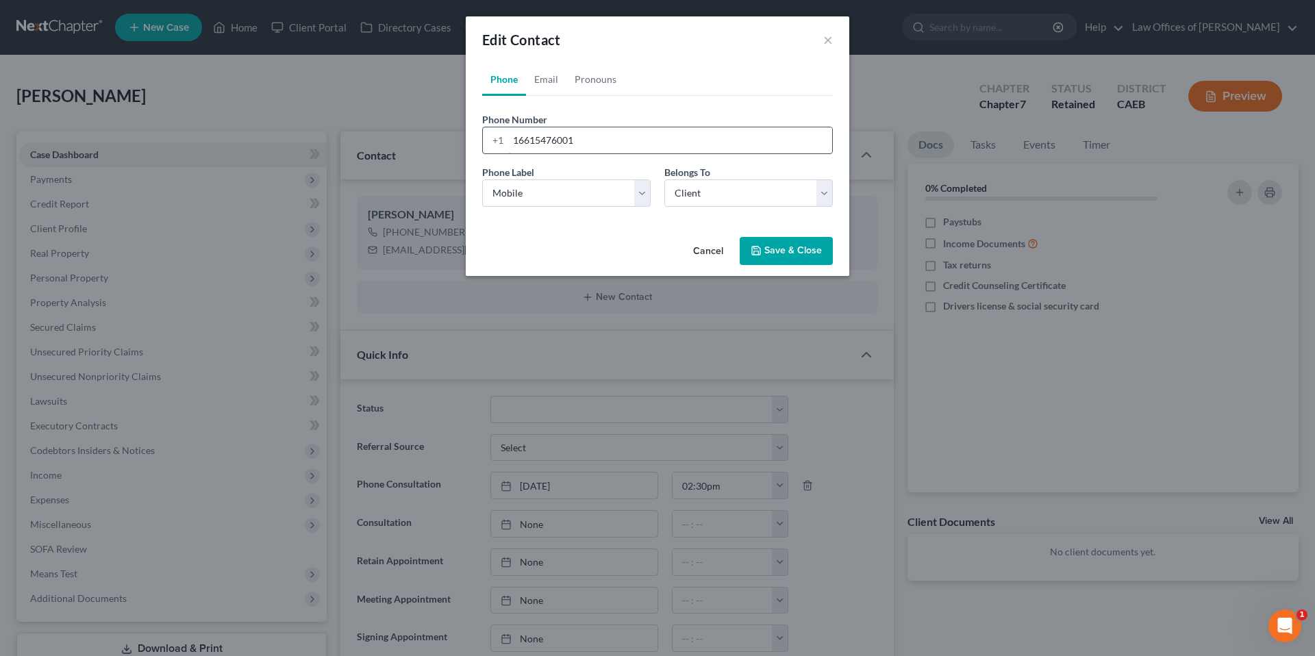
drag, startPoint x: 596, startPoint y: 142, endPoint x: 531, endPoint y: 142, distance: 64.4
click at [531, 142] on input "16615476001" at bounding box center [670, 140] width 324 height 26
type input "16613450535"
click at [794, 256] on button "Save & Close" at bounding box center [785, 251] width 93 height 29
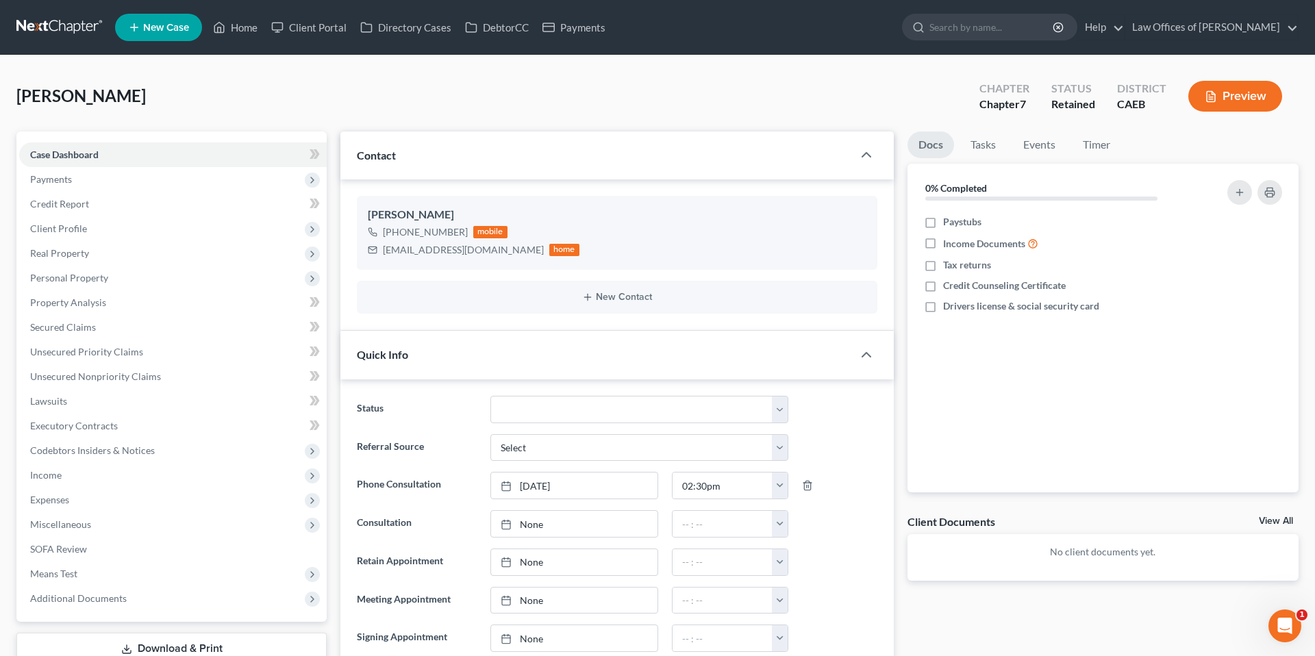
scroll to position [21, 0]
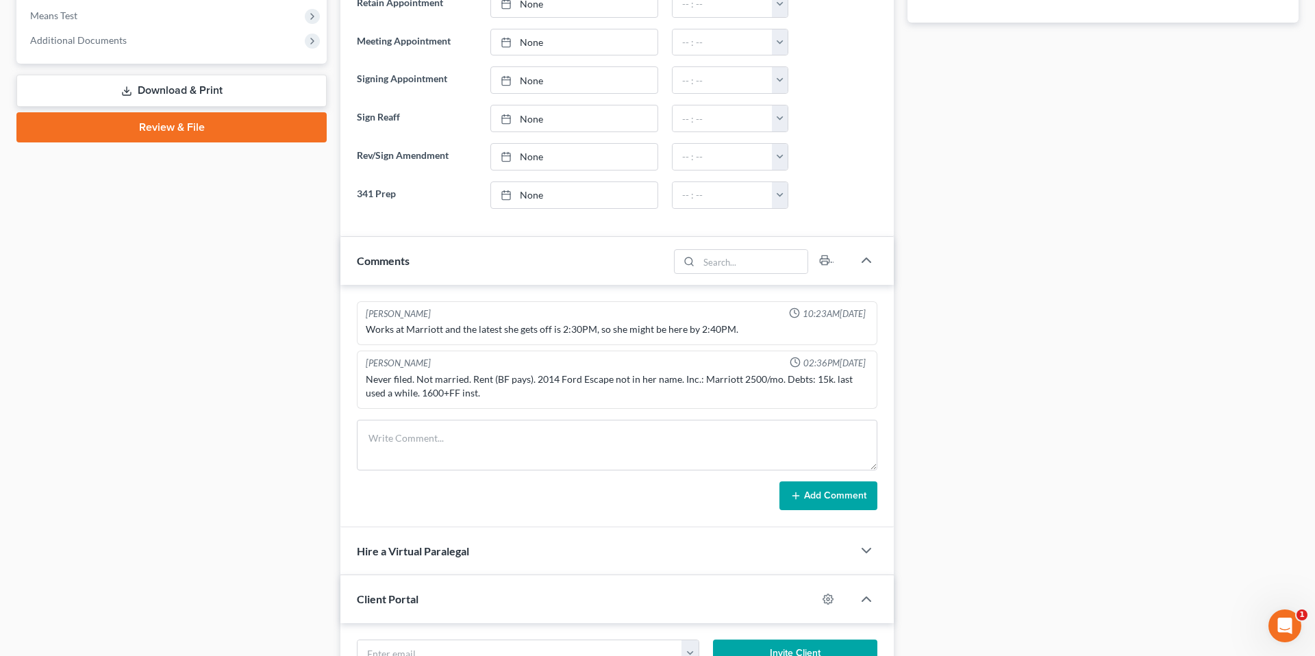
scroll to position [589, 0]
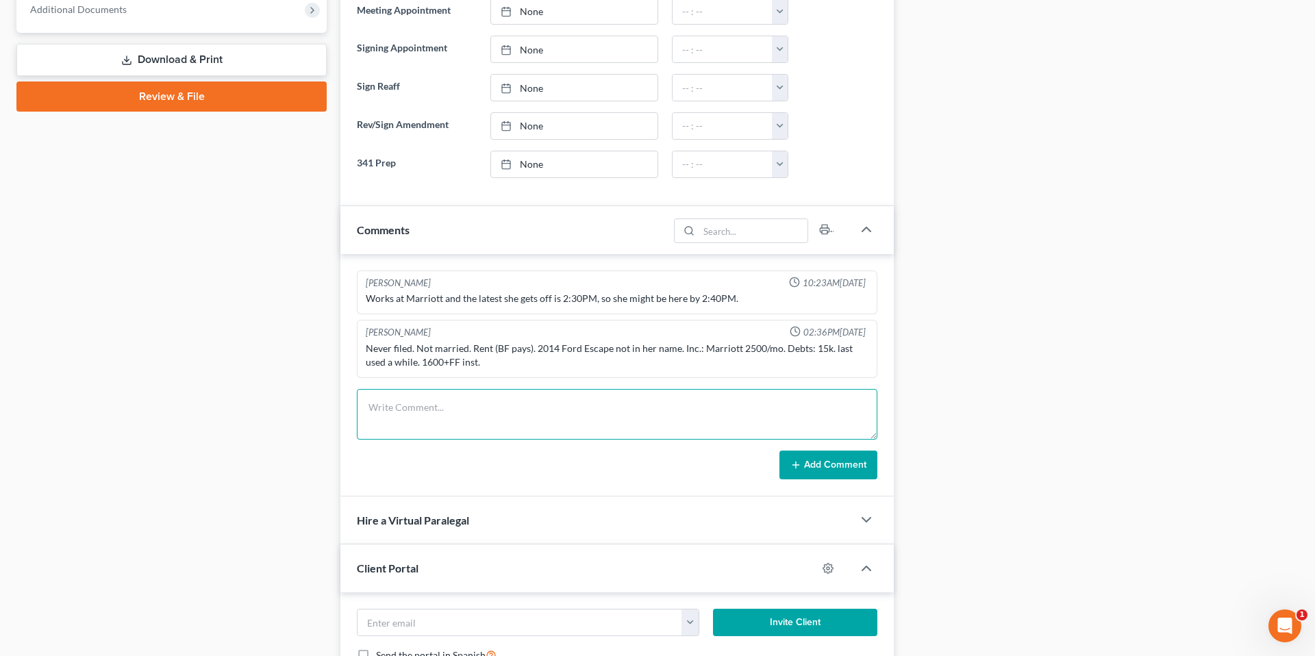
click at [505, 415] on textarea at bounding box center [617, 414] width 520 height 51
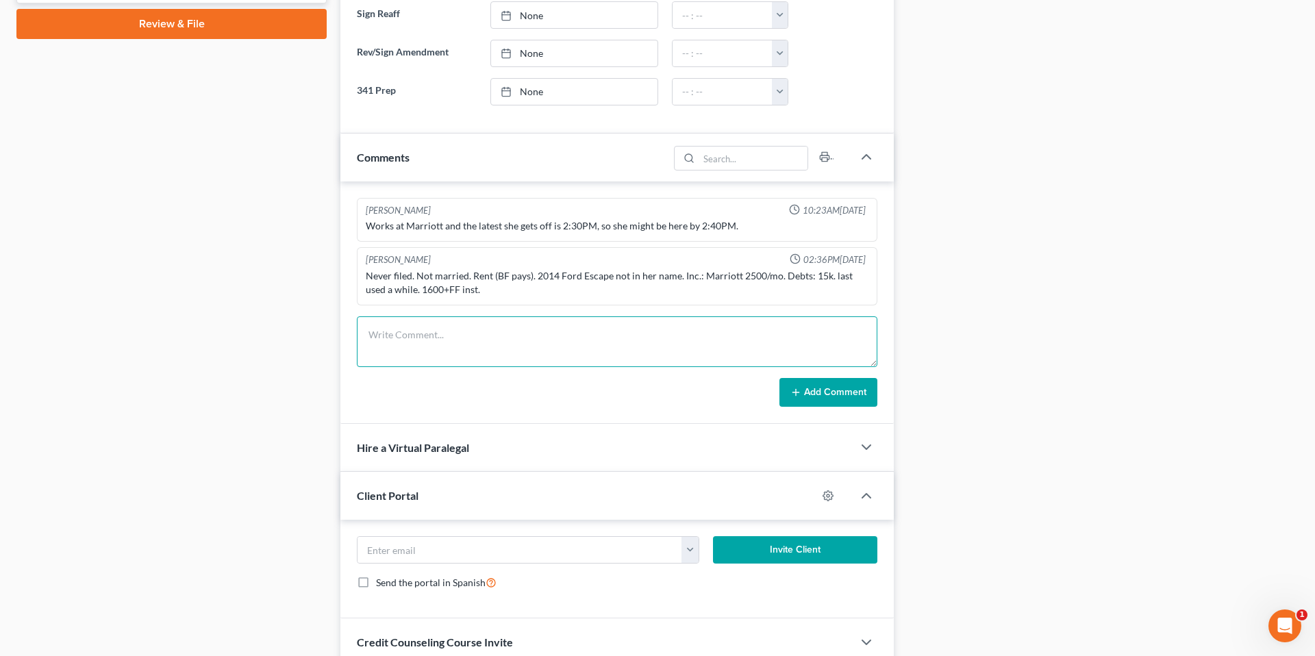
scroll to position [663, 0]
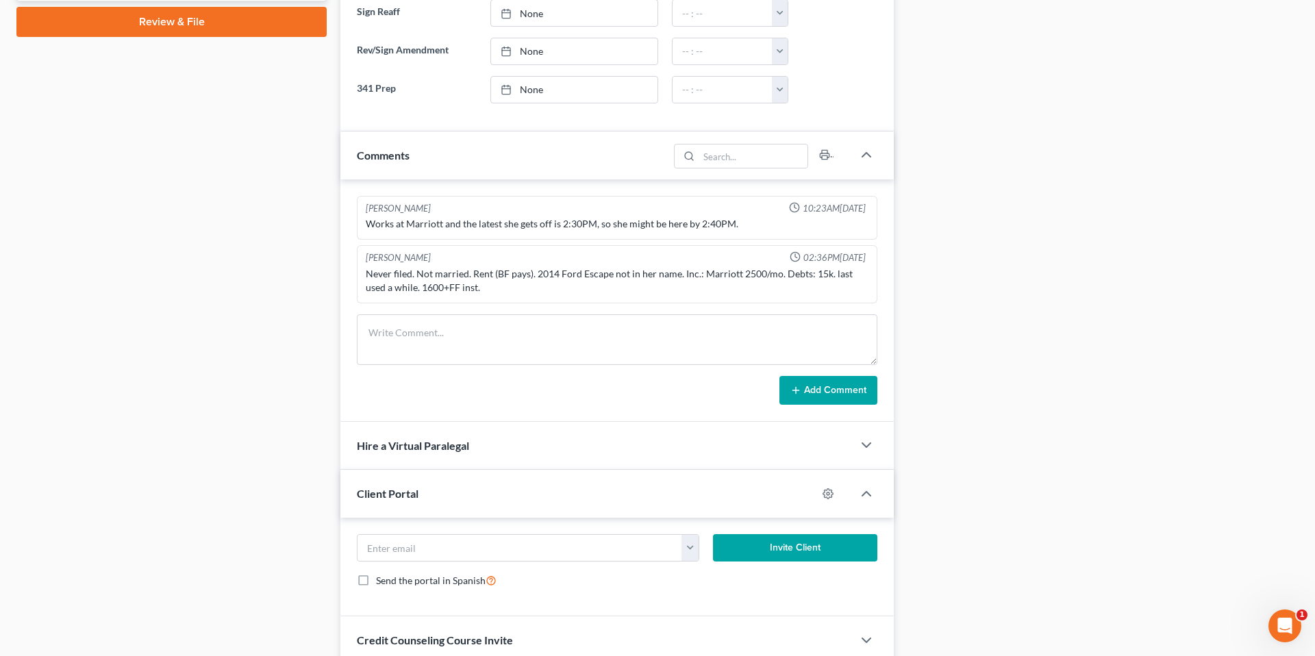
click at [331, 244] on div "Case Dashboard Payments Invoices Payments Payments Credit Report Client Profile" at bounding box center [172, 90] width 324 height 1245
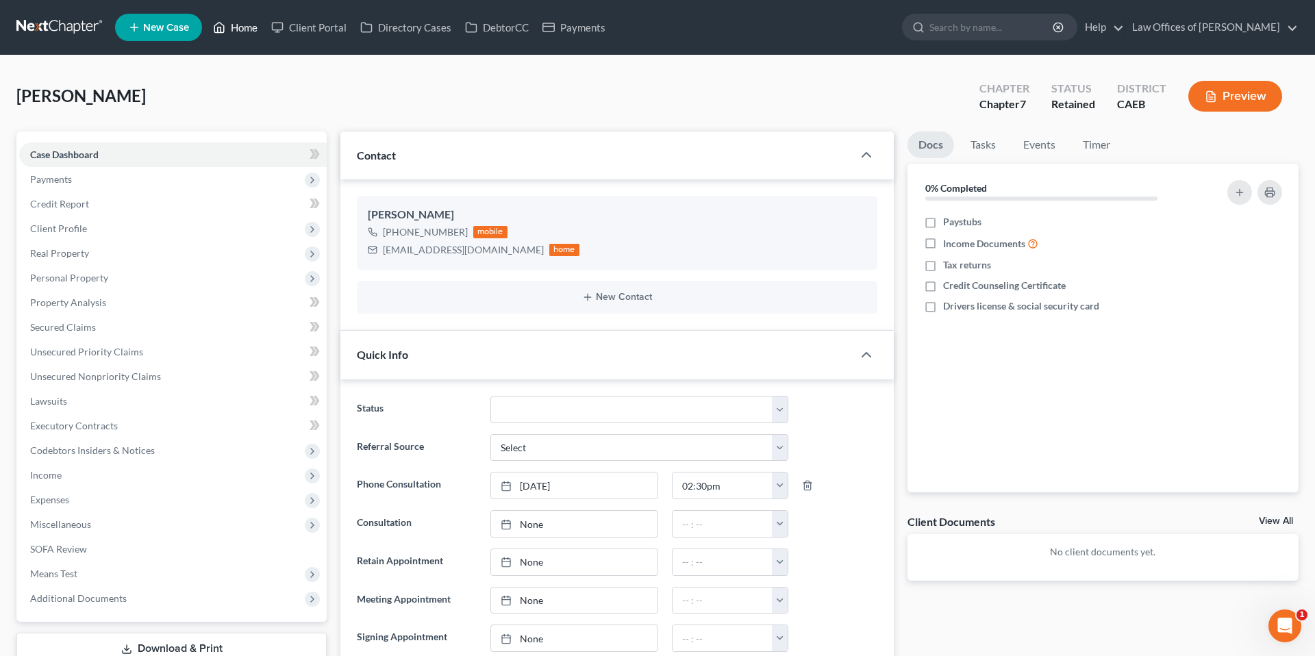
click at [238, 25] on link "Home" at bounding box center [235, 27] width 58 height 25
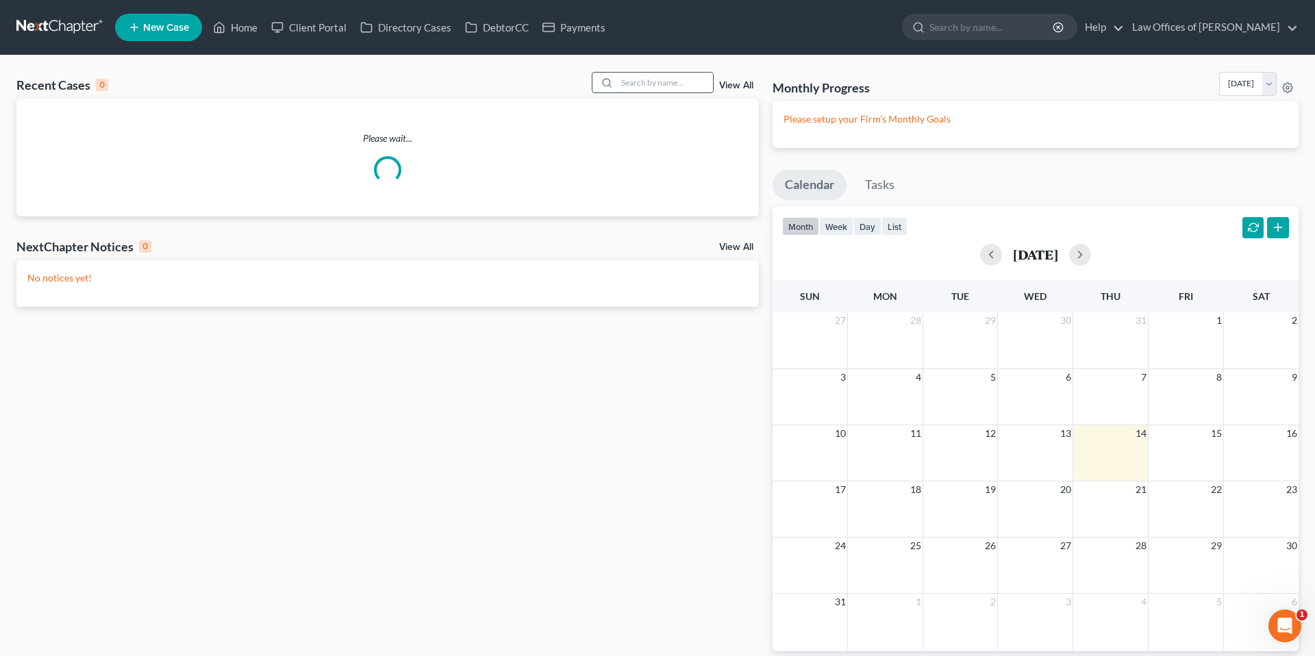
click at [662, 81] on input "search" at bounding box center [665, 83] width 96 height 20
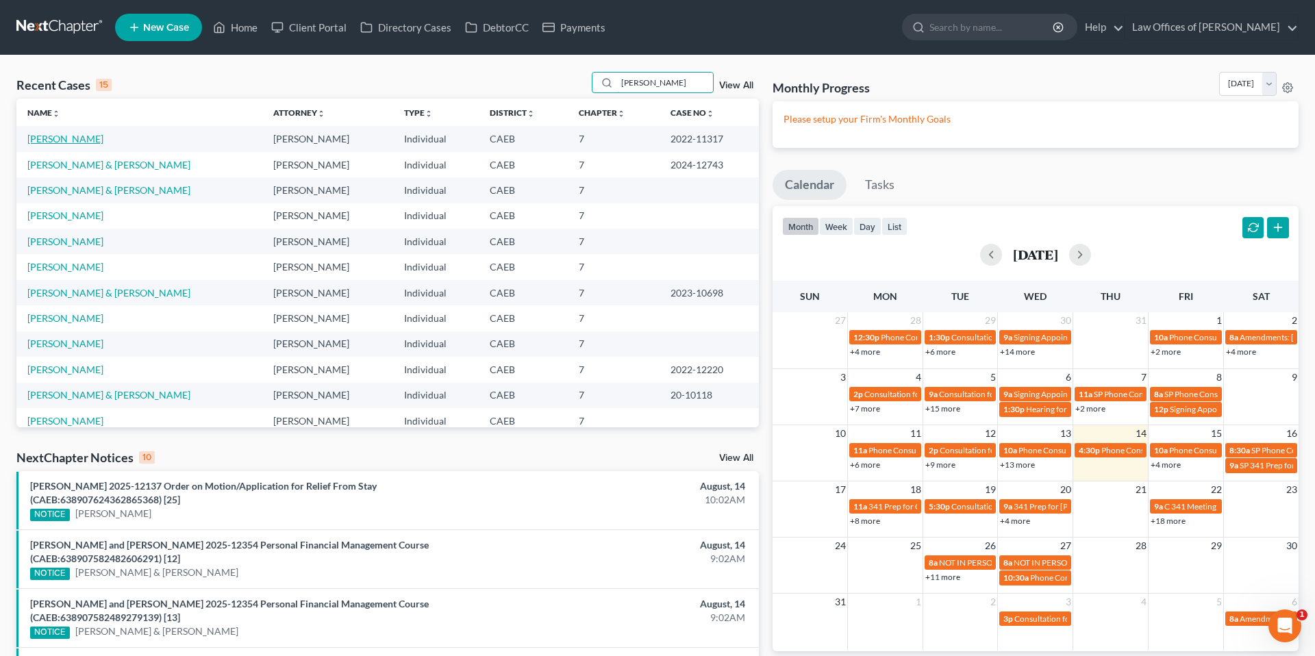
type input "[PERSON_NAME]"
click at [59, 138] on link "[PERSON_NAME]" at bounding box center [65, 139] width 76 height 12
select select "4"
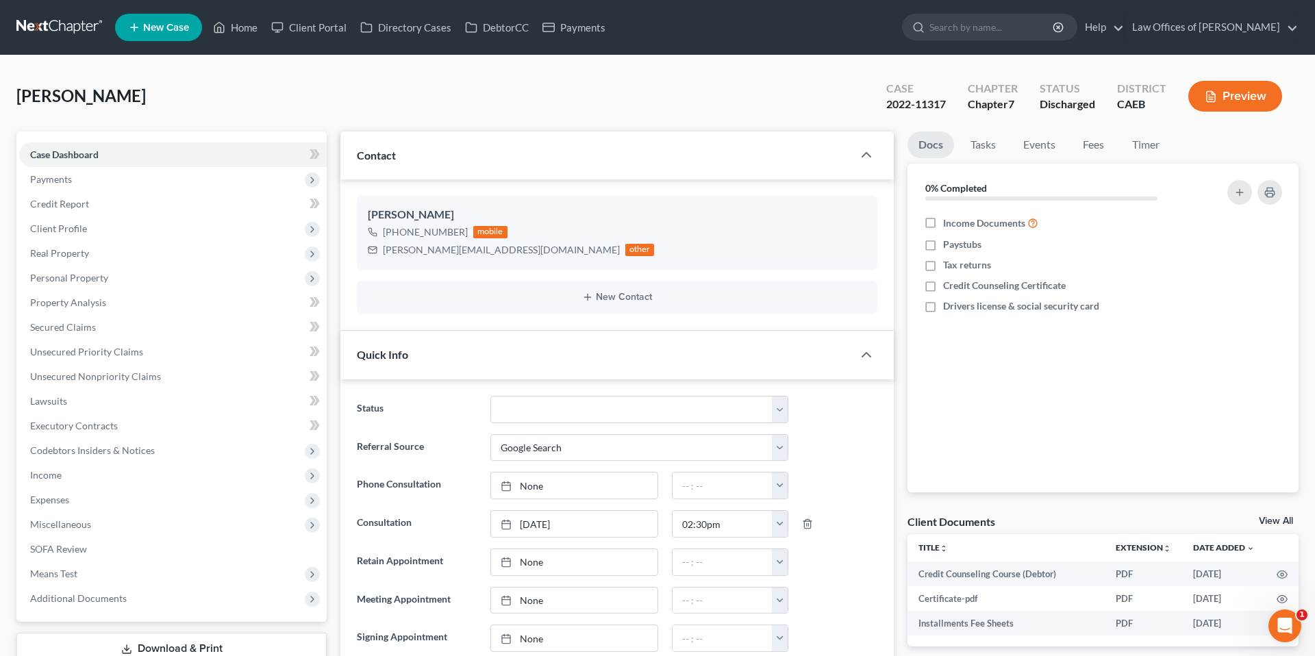
scroll to position [22916, 0]
click at [242, 22] on link "Home" at bounding box center [235, 27] width 58 height 25
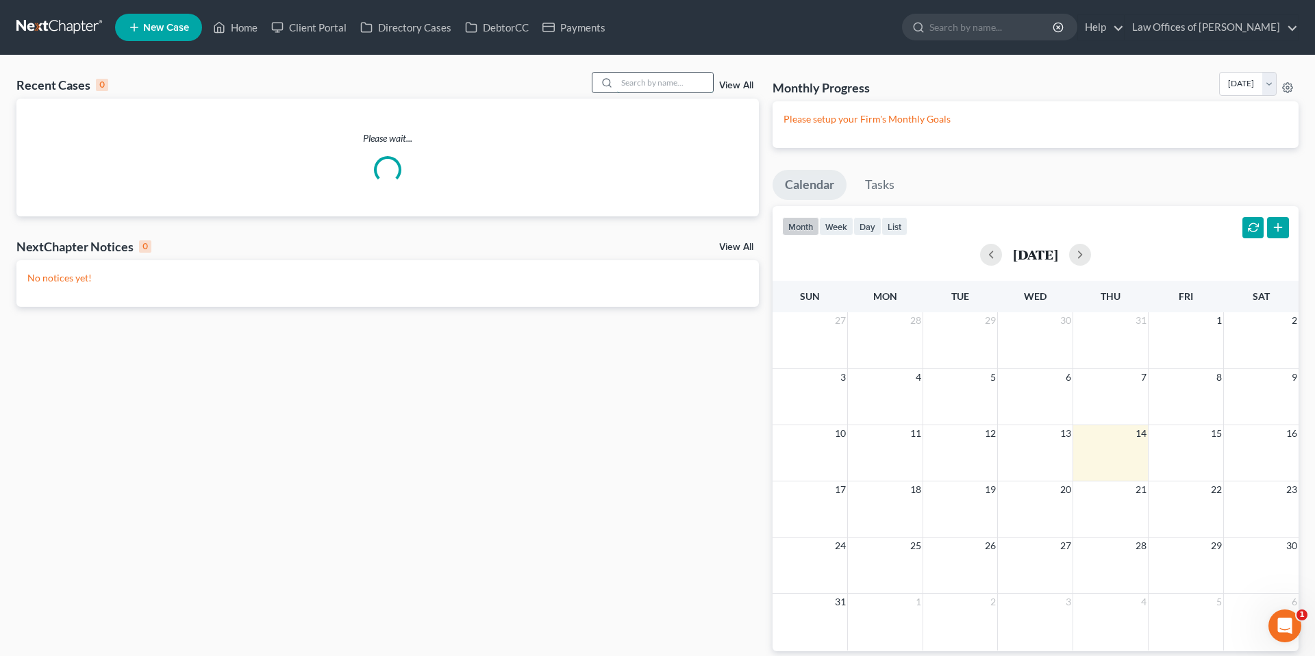
click at [670, 82] on input "search" at bounding box center [665, 83] width 96 height 20
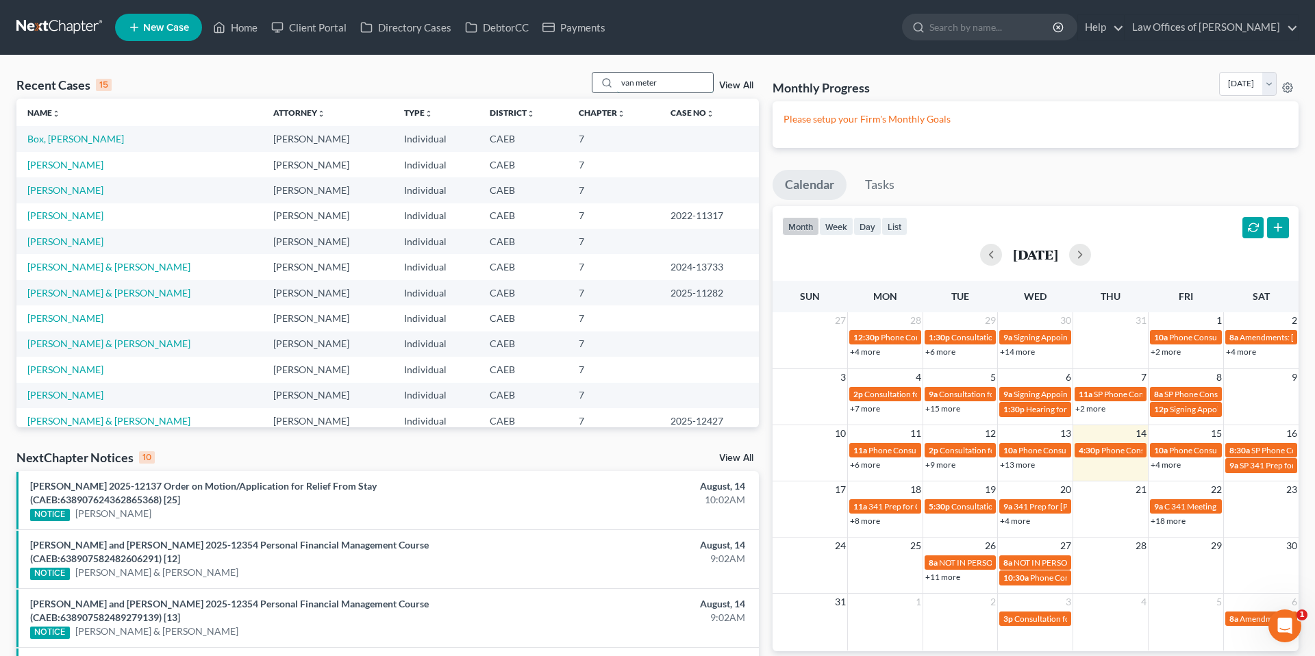
click at [683, 83] on input "van meter" at bounding box center [665, 83] width 96 height 20
type input "van meter"
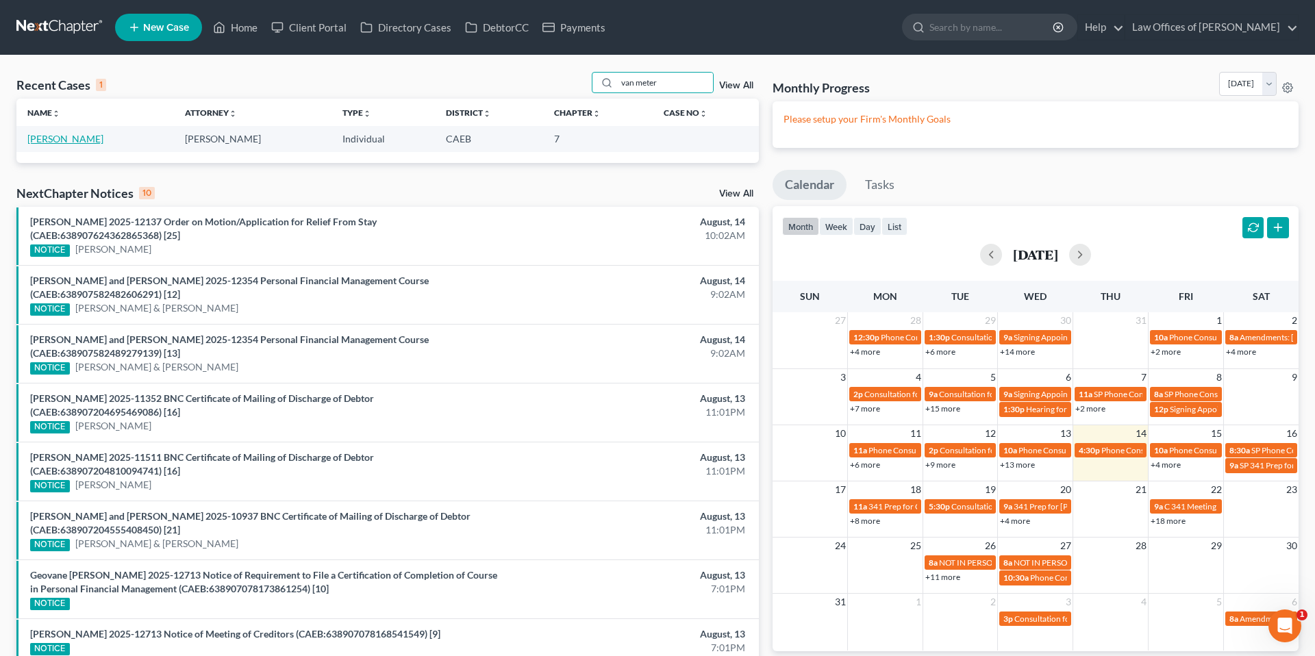
click at [82, 136] on link "[PERSON_NAME]" at bounding box center [65, 139] width 76 height 12
select select "10"
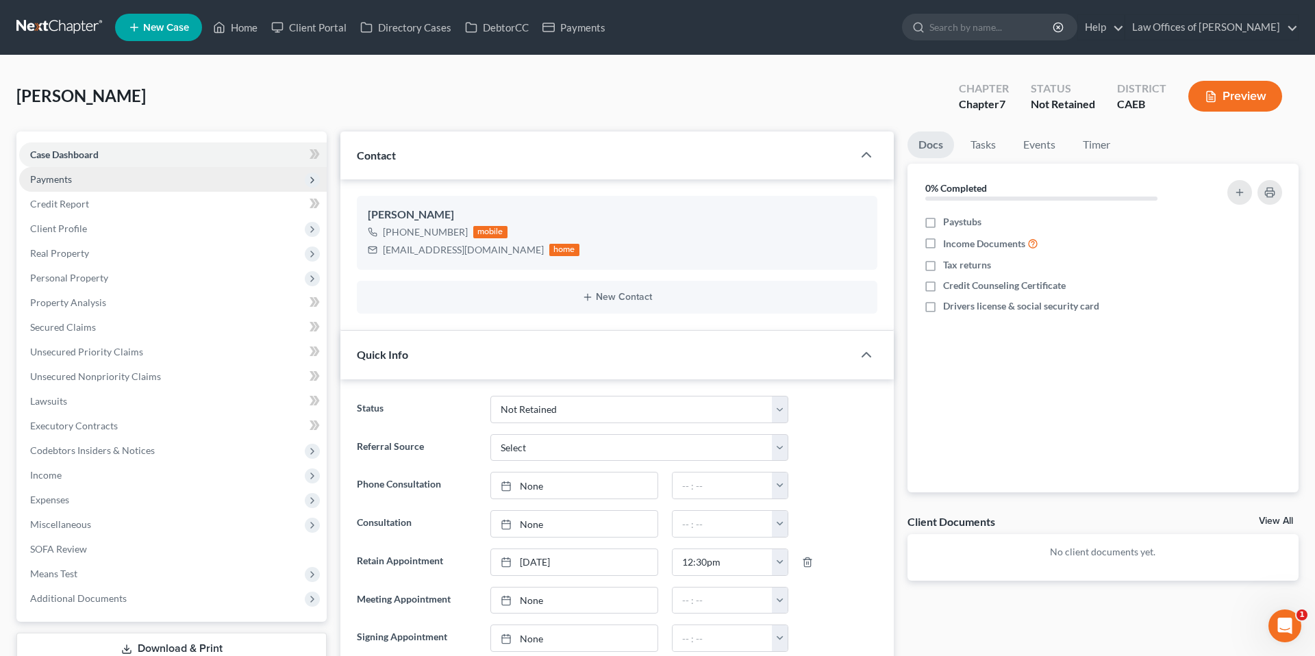
click at [50, 184] on span "Payments" at bounding box center [51, 179] width 42 height 12
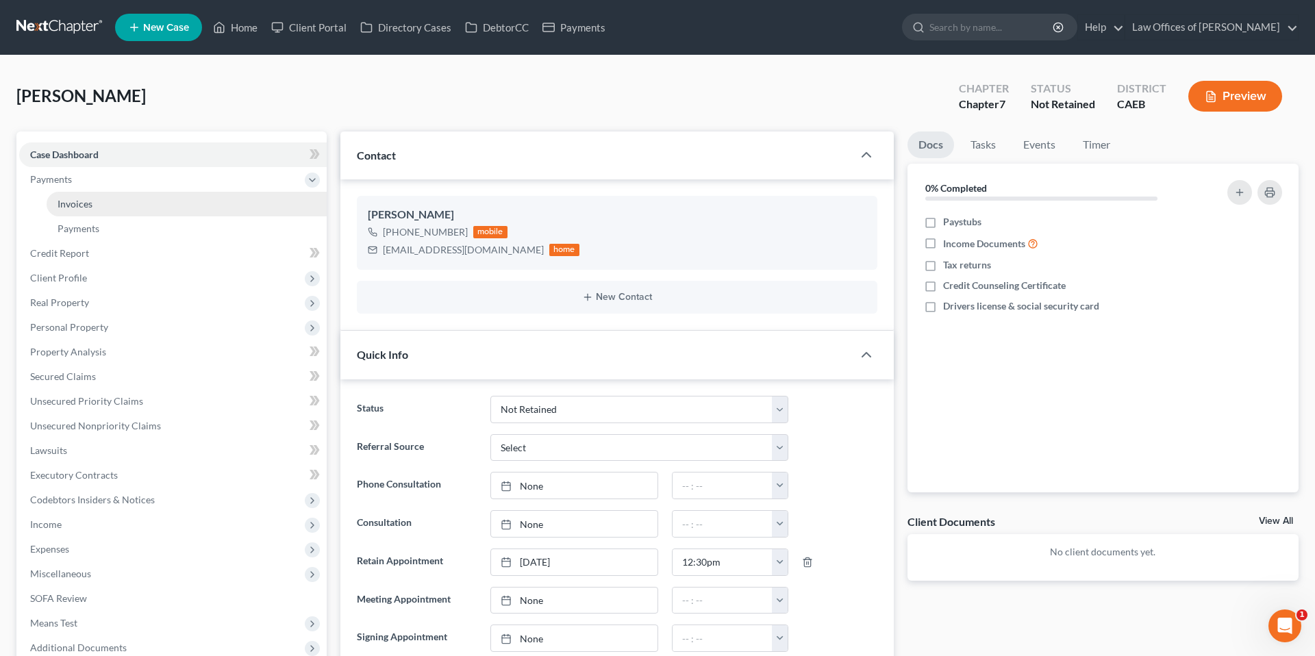
click at [116, 202] on link "Invoices" at bounding box center [187, 204] width 280 height 25
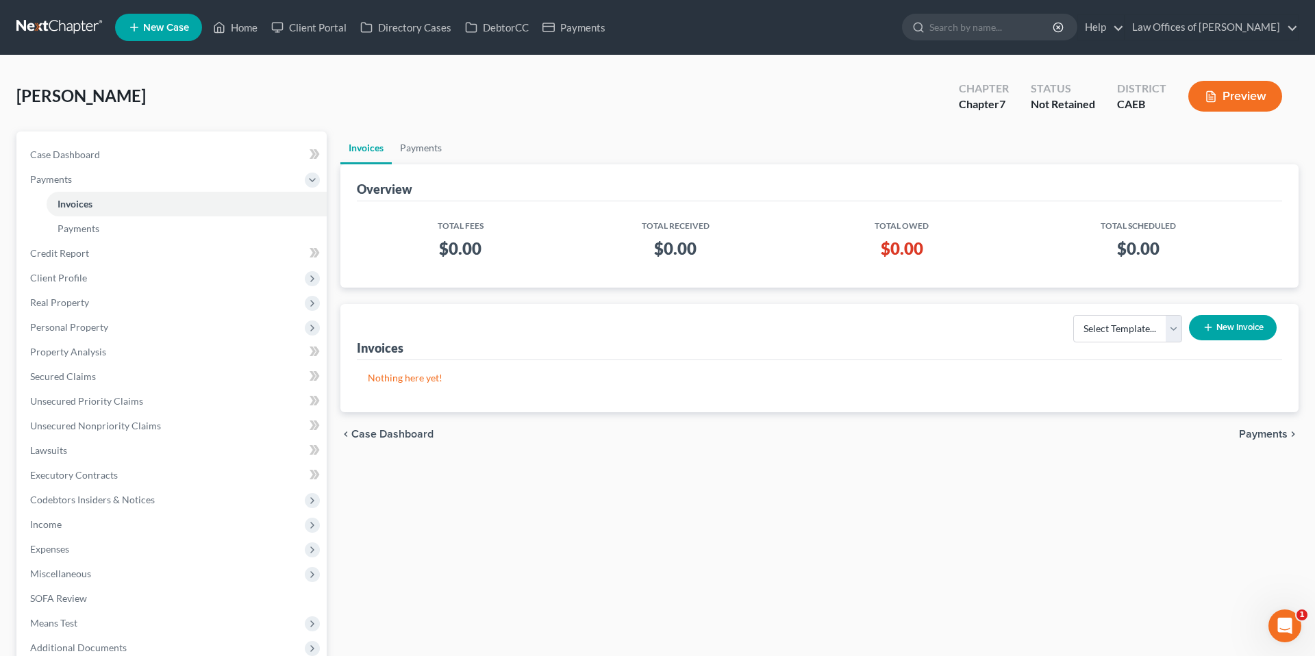
click at [1241, 321] on button "New Invoice" at bounding box center [1233, 327] width 88 height 25
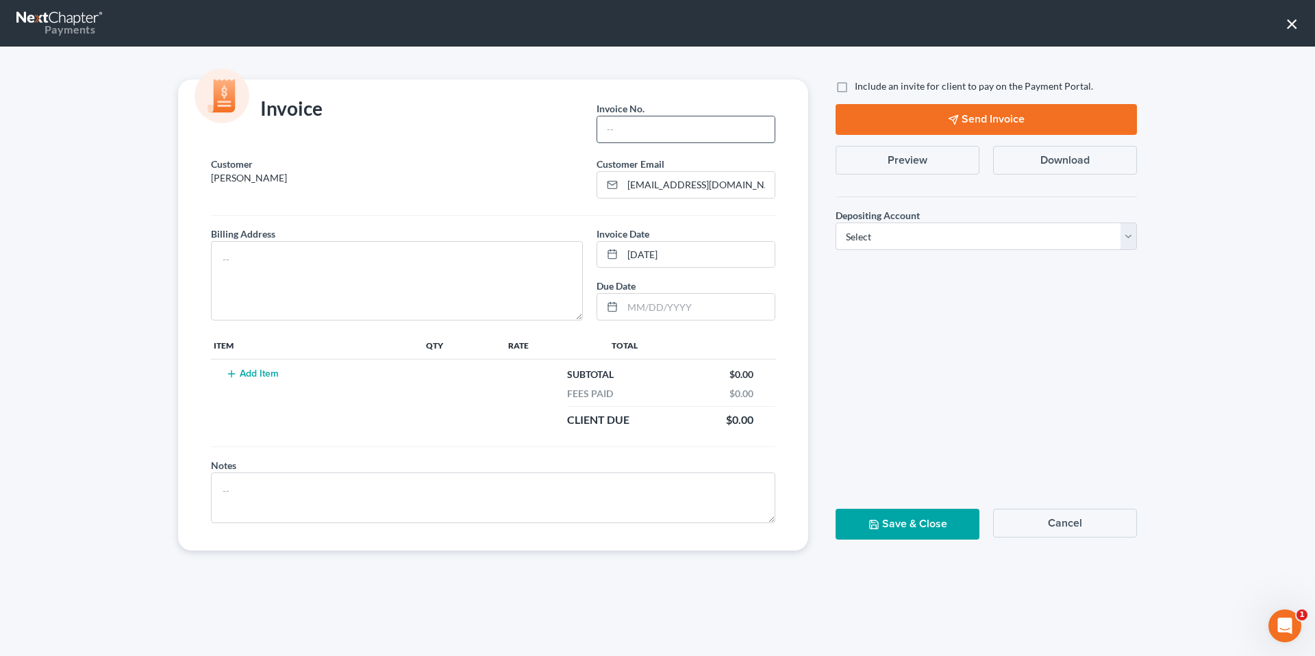
click at [612, 137] on input "text" at bounding box center [685, 129] width 177 height 26
type input "08142501"
click at [461, 253] on textarea at bounding box center [397, 280] width 372 height 79
type textarea "[STREET_ADDRESS]"
click at [262, 372] on button "Add Item" at bounding box center [252, 373] width 60 height 11
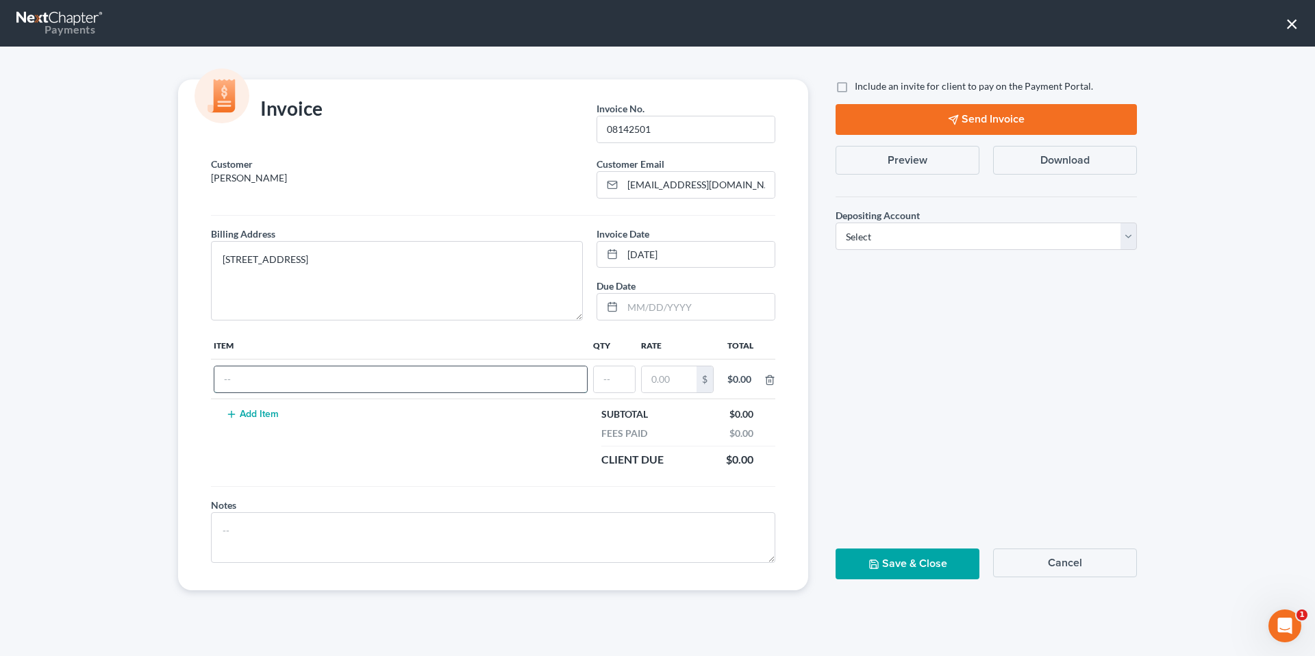
click at [300, 379] on input "text" at bounding box center [400, 379] width 372 height 26
type input "Attorneys Fee"
type input "1"
type input "1,800"
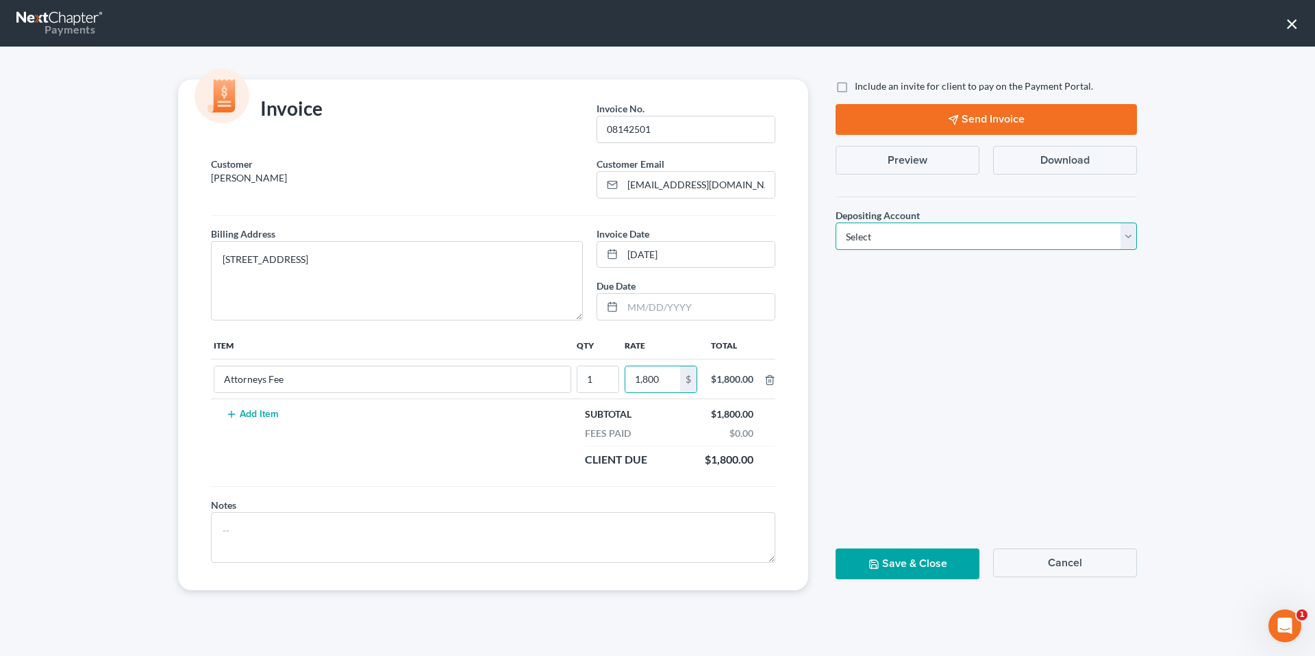
click at [980, 240] on select "Select Operation Trust" at bounding box center [985, 236] width 301 height 27
select select "0"
click at [655, 384] on input "1,800" at bounding box center [652, 379] width 55 height 26
type input "1,900"
click at [913, 227] on select "Select Operation Trust" at bounding box center [985, 236] width 301 height 27
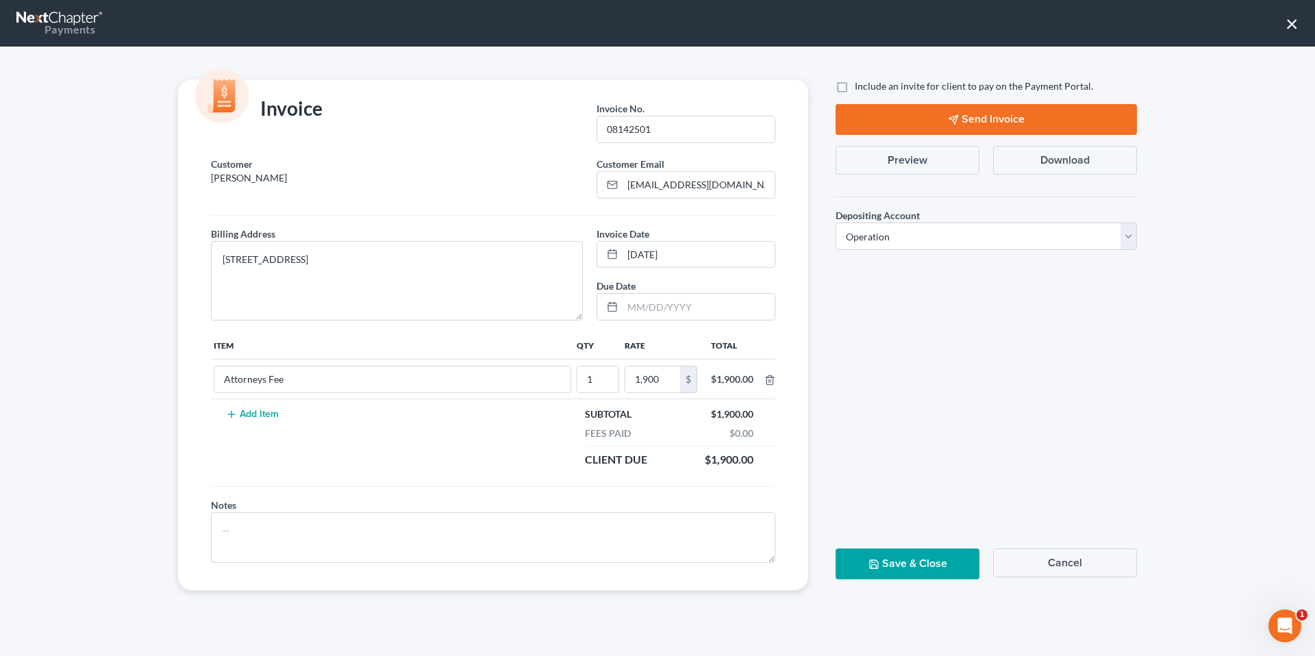
click at [899, 555] on button "Save & Close" at bounding box center [907, 563] width 144 height 31
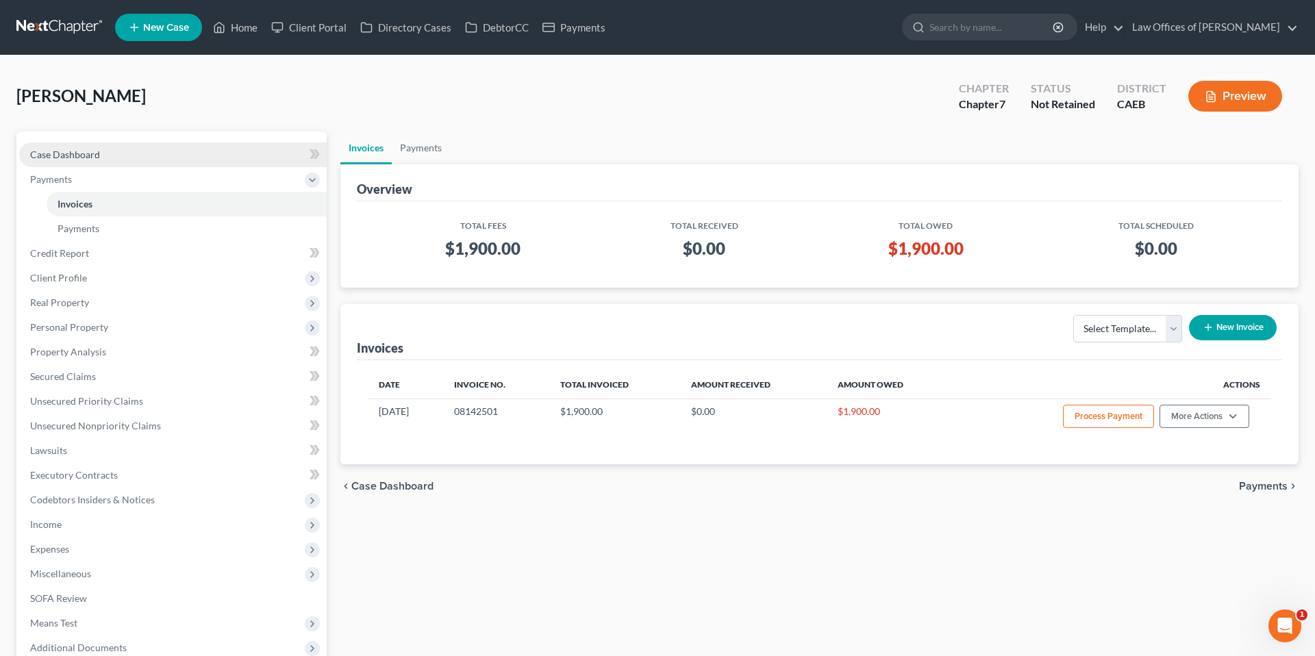
click at [137, 152] on link "Case Dashboard" at bounding box center [172, 154] width 307 height 25
select select "10"
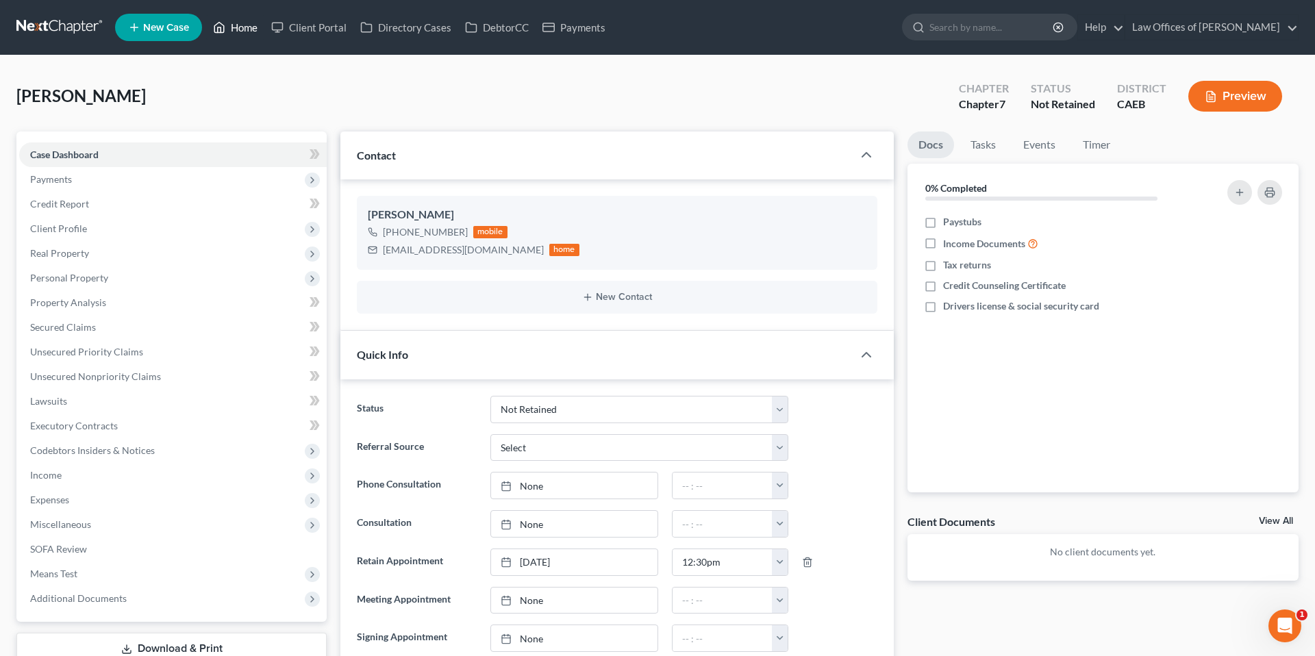
click at [237, 26] on link "Home" at bounding box center [235, 27] width 58 height 25
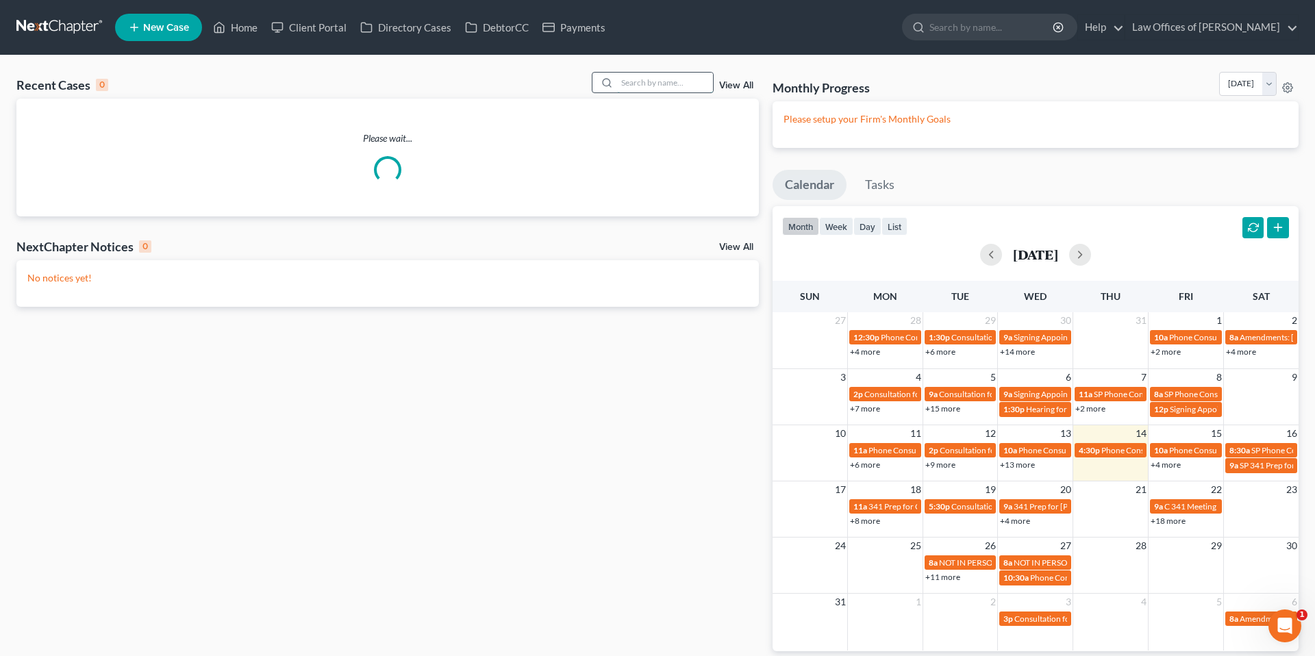
click at [650, 80] on input "search" at bounding box center [665, 83] width 96 height 20
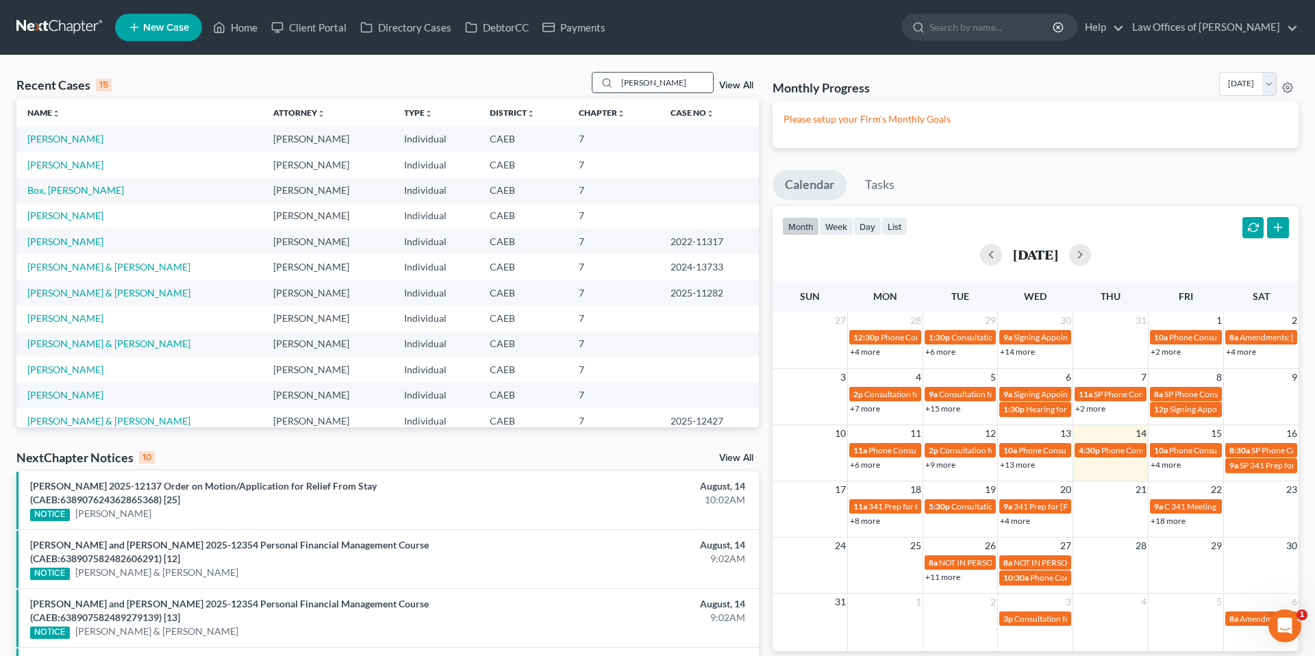
click at [689, 84] on input "[PERSON_NAME]" at bounding box center [665, 83] width 96 height 20
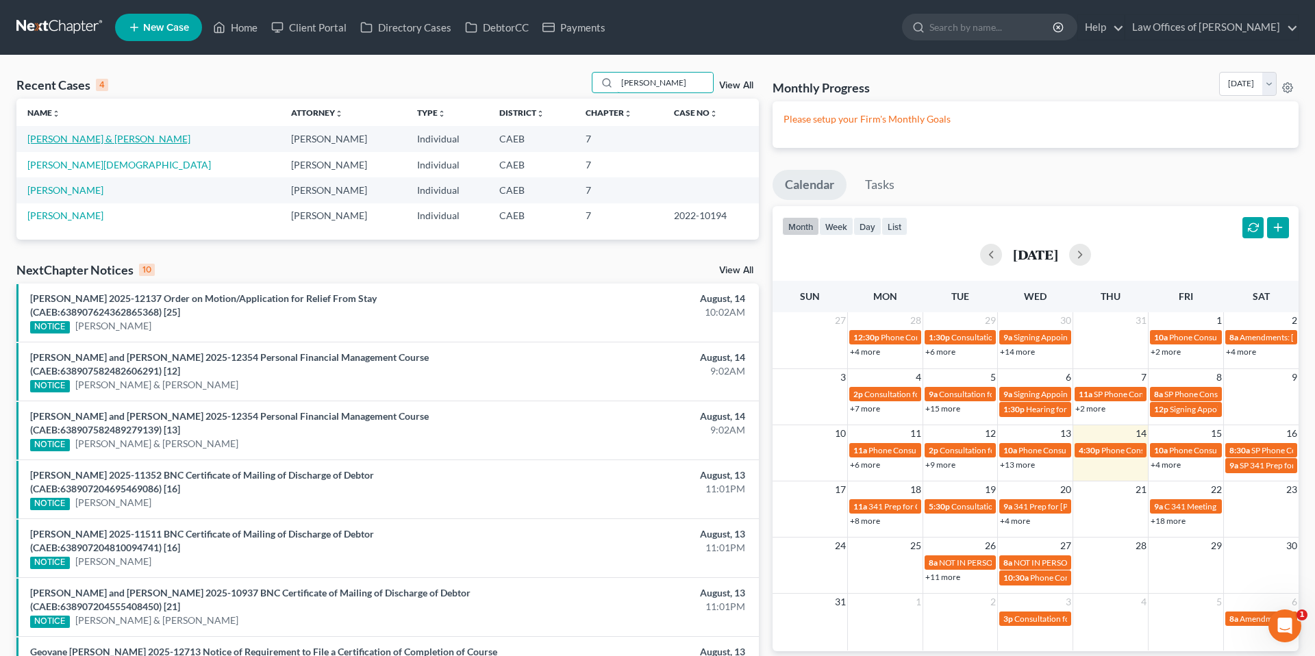
type input "[PERSON_NAME]"
click at [107, 138] on link "[PERSON_NAME] & [PERSON_NAME]" at bounding box center [108, 139] width 163 height 12
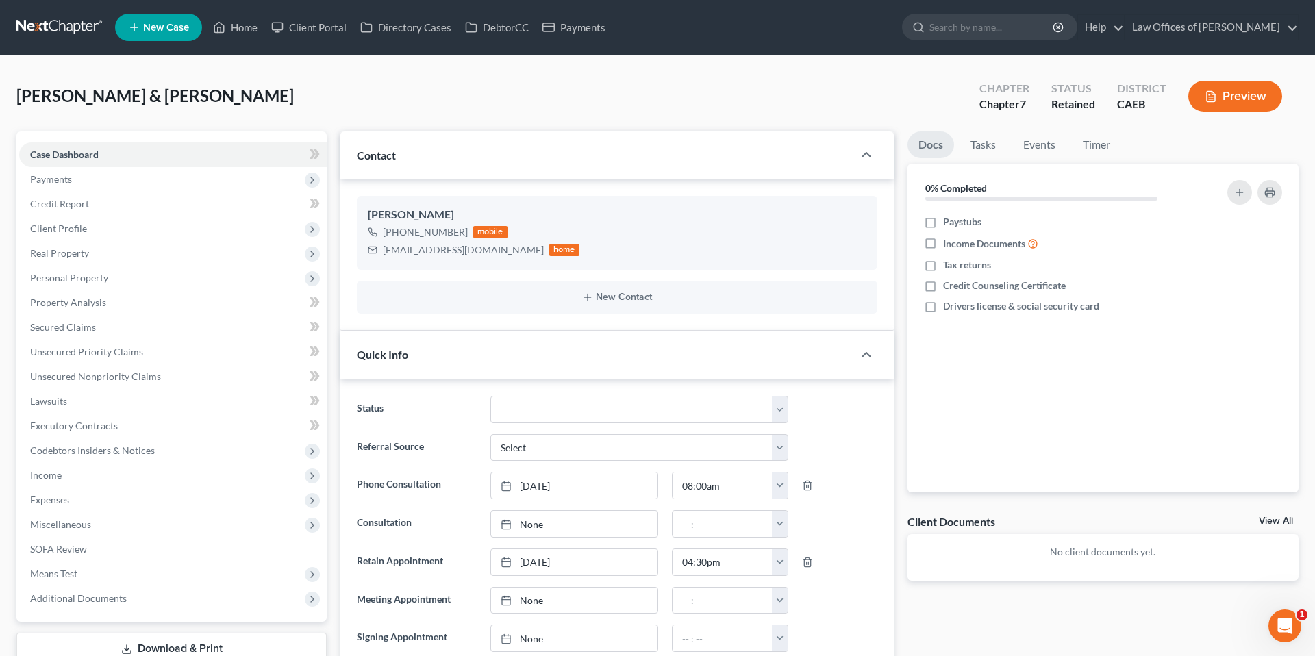
scroll to position [455, 0]
click at [69, 173] on span "Payments" at bounding box center [51, 179] width 42 height 12
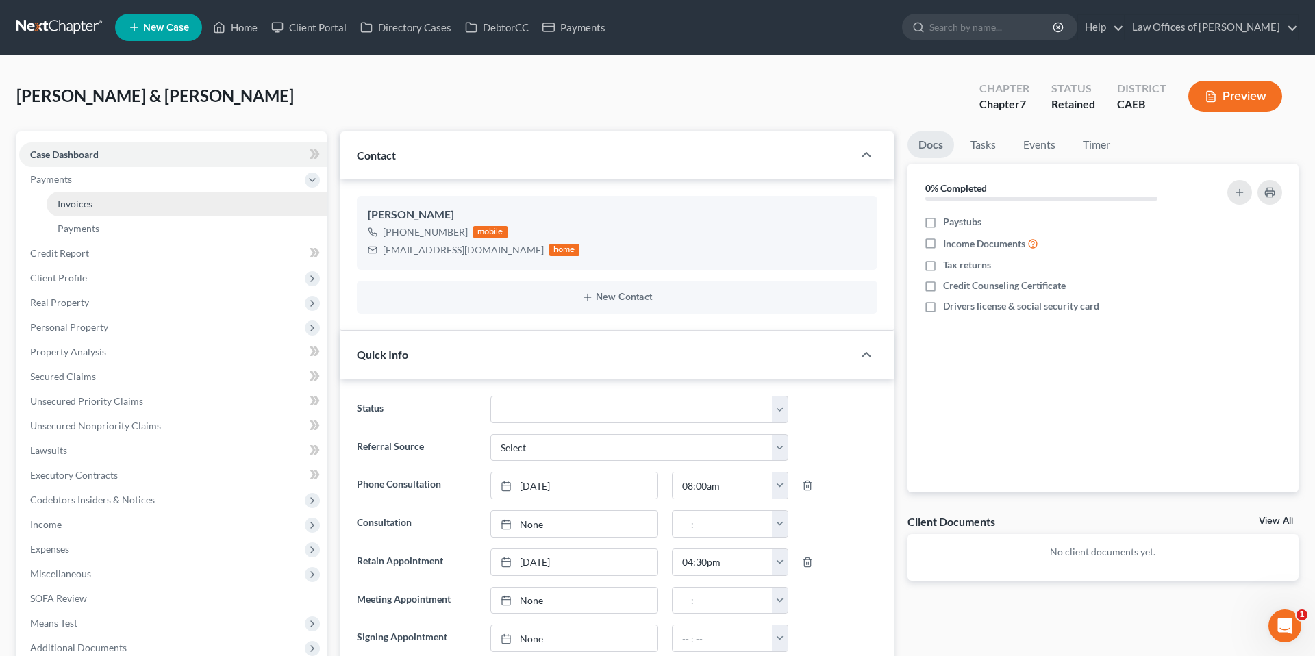
click at [94, 203] on link "Invoices" at bounding box center [187, 204] width 280 height 25
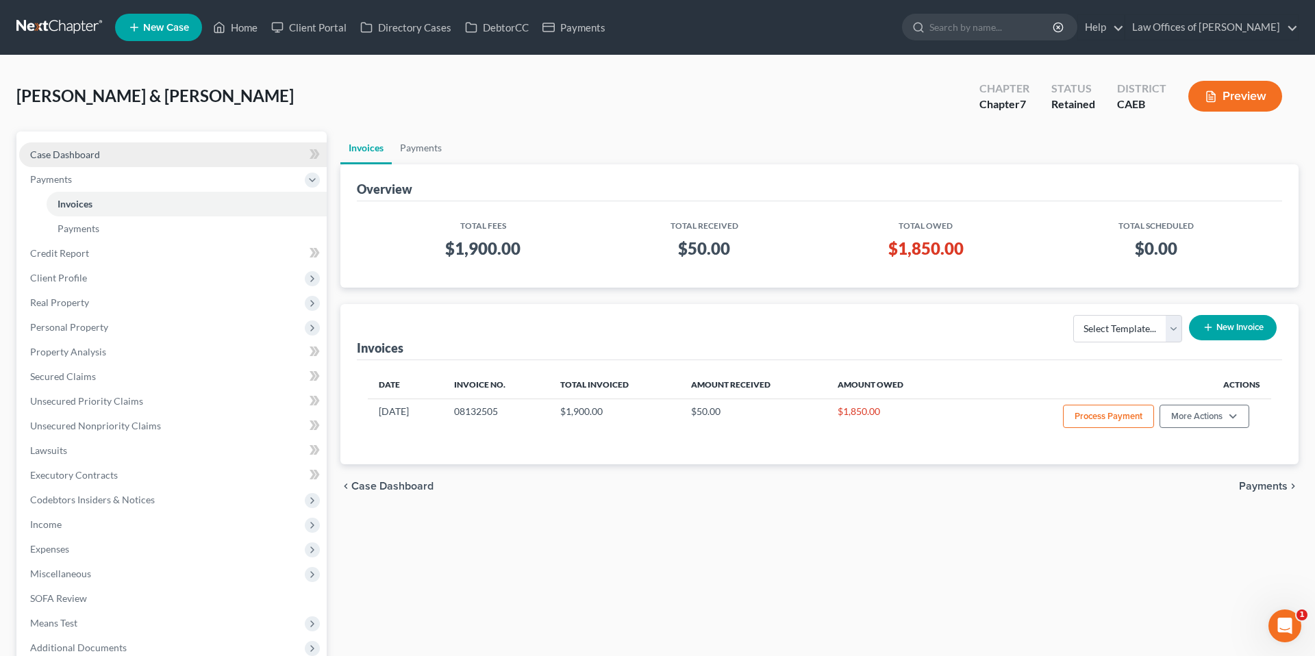
click at [84, 151] on span "Case Dashboard" at bounding box center [65, 155] width 70 height 12
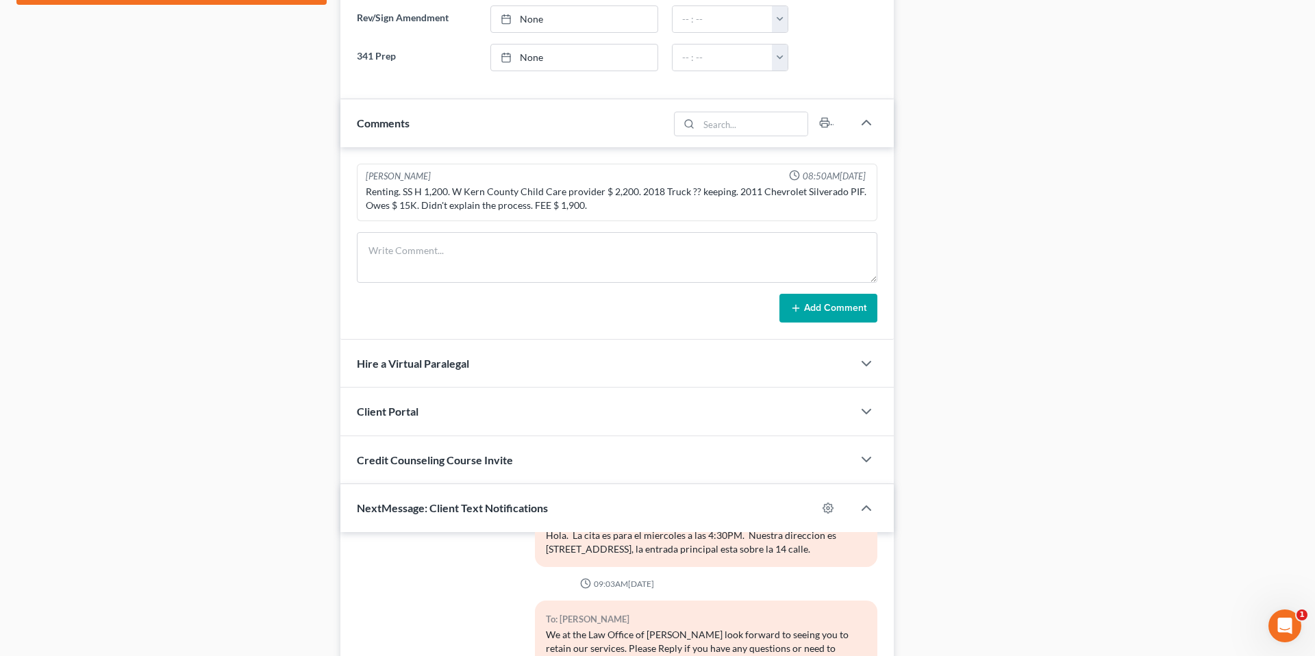
scroll to position [696, 0]
click at [303, 174] on div "Case Dashboard Payments Invoices Payments Payments Credit Report Client Profile" at bounding box center [172, 137] width 324 height 1404
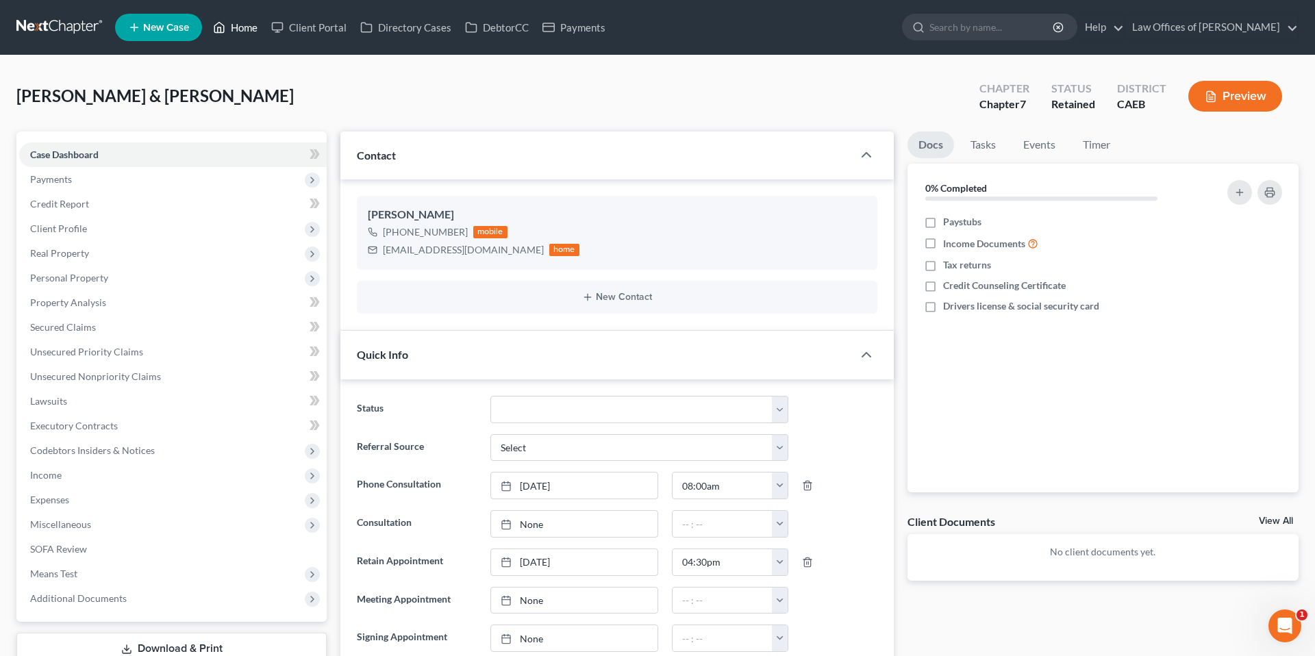
click at [237, 29] on link "Home" at bounding box center [235, 27] width 58 height 25
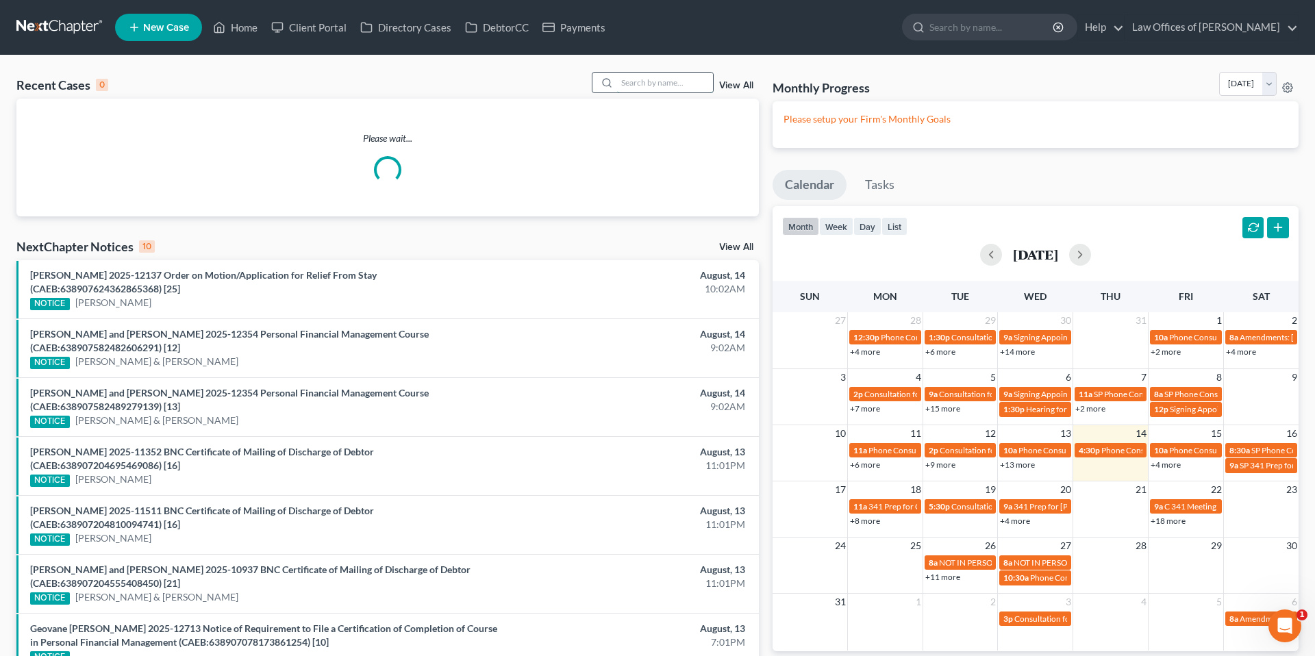
click at [672, 87] on input "search" at bounding box center [665, 83] width 96 height 20
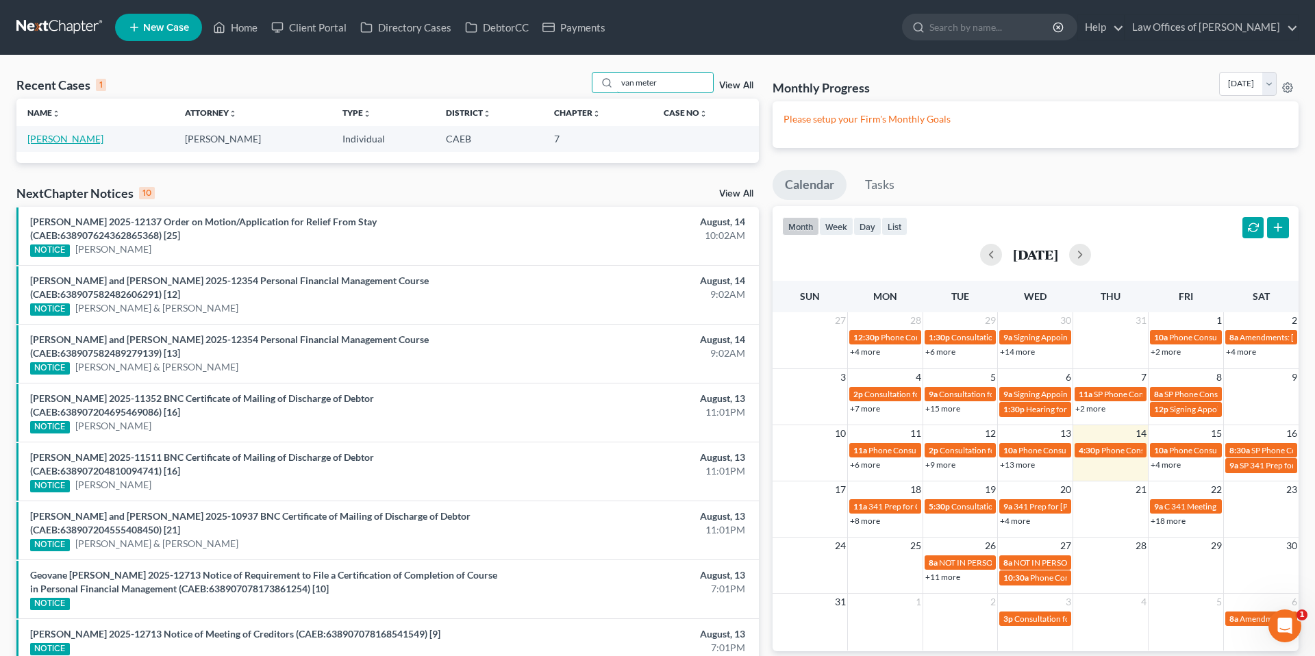
type input "van meter"
click at [80, 138] on link "[PERSON_NAME]" at bounding box center [65, 139] width 76 height 12
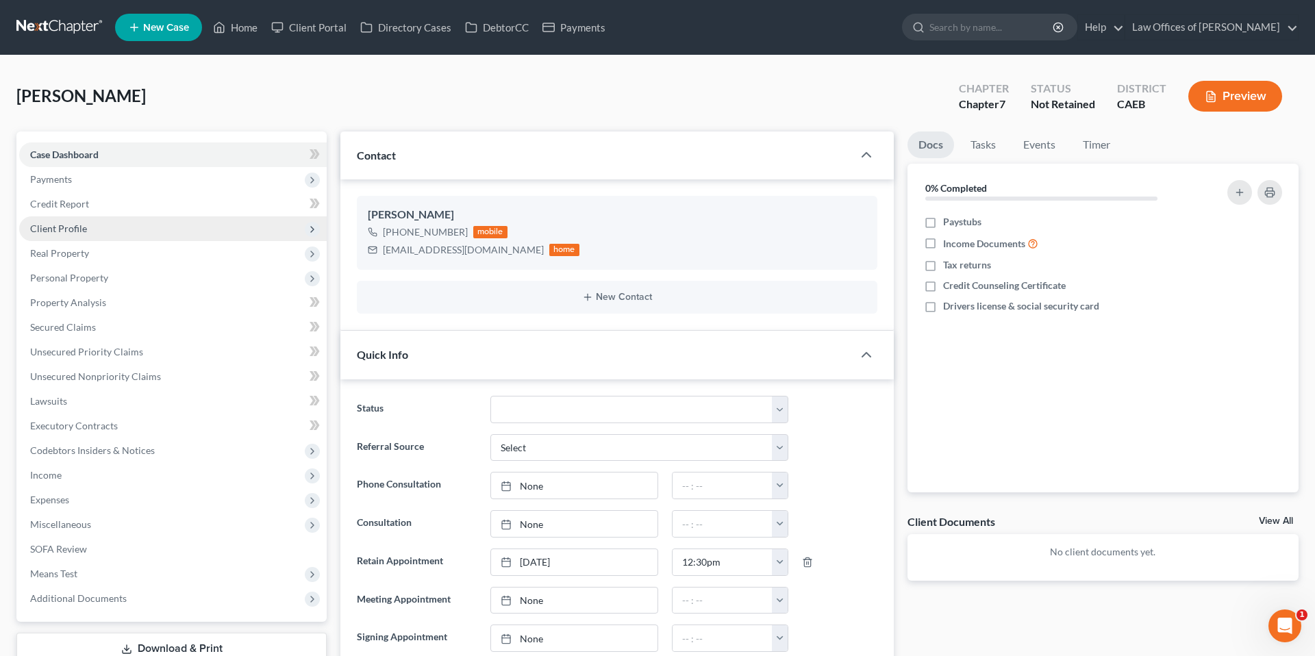
click at [82, 220] on span "Client Profile" at bounding box center [172, 228] width 307 height 25
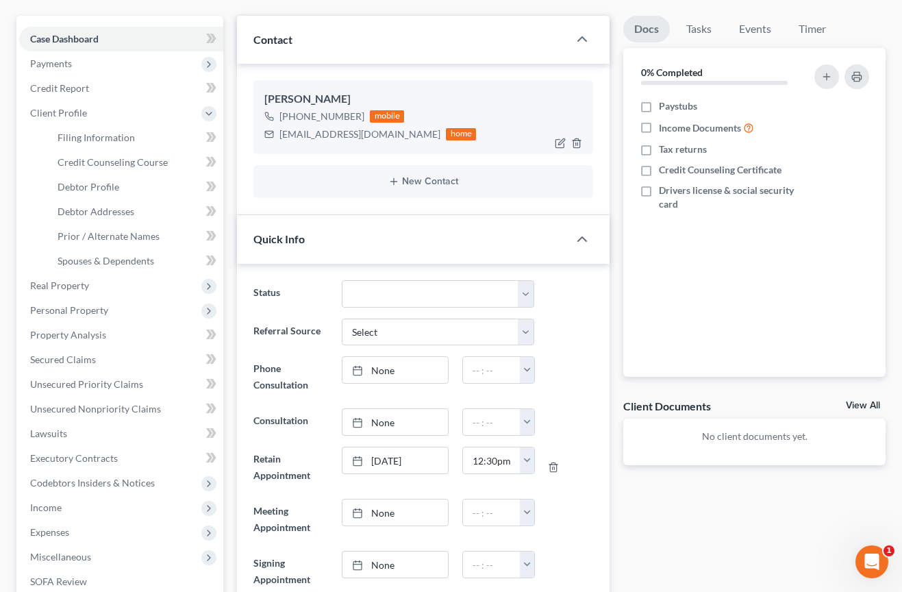
scroll to position [144, 0]
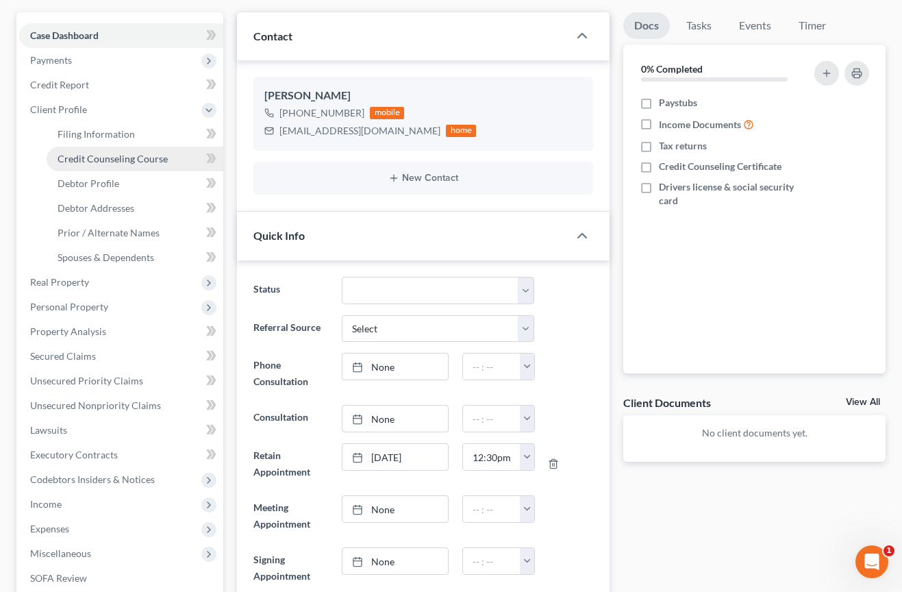
click at [139, 157] on span "Credit Counseling Course" at bounding box center [113, 159] width 110 height 12
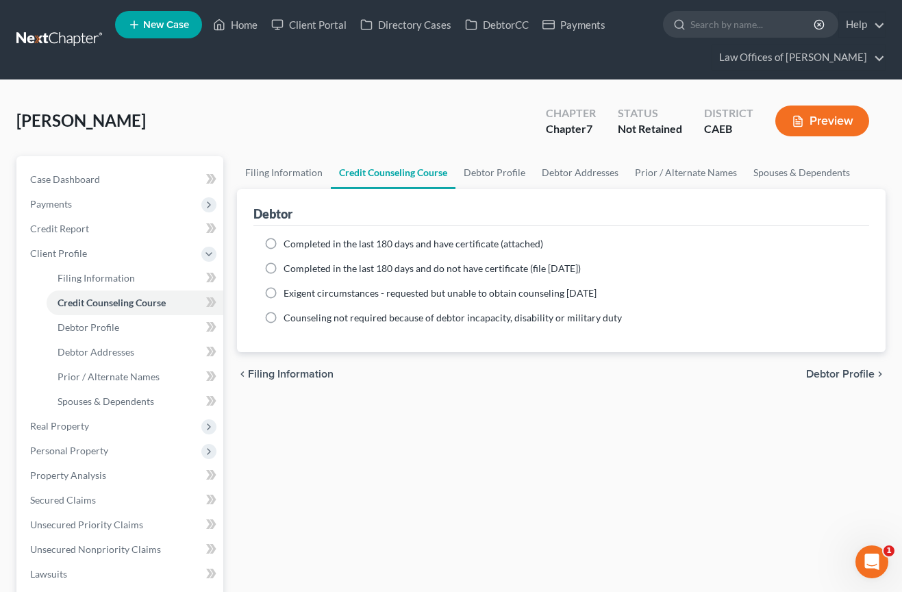
click at [307, 244] on span "Completed in the last 180 days and have certificate (attached)" at bounding box center [413, 244] width 260 height 12
click at [298, 244] on input "Completed in the last 180 days and have certificate (attached)" at bounding box center [293, 241] width 9 height 9
radio input "true"
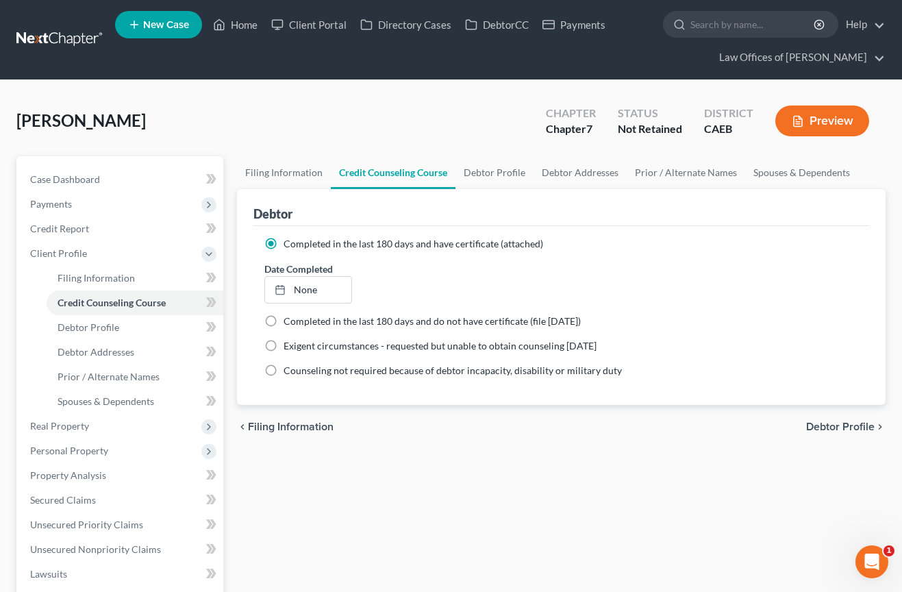
scroll to position [1, 0]
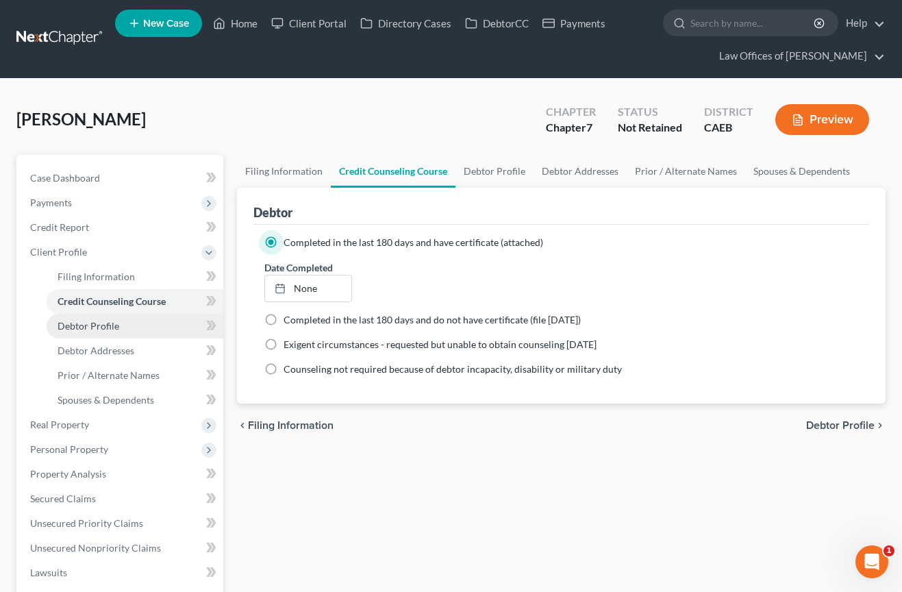
click at [125, 329] on link "Debtor Profile" at bounding box center [135, 326] width 177 height 25
select select "0"
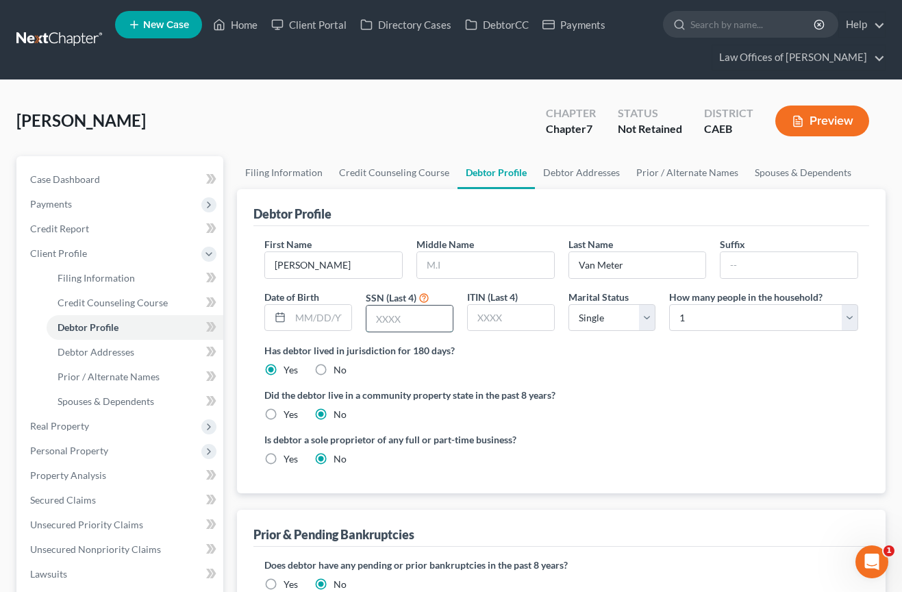
click at [396, 324] on input "text" at bounding box center [409, 318] width 86 height 26
type input "5032"
click at [363, 131] on div "[PERSON_NAME], [PERSON_NAME] Upgraded Chapter Chapter 7 Status Not Retained Dis…" at bounding box center [450, 127] width 869 height 60
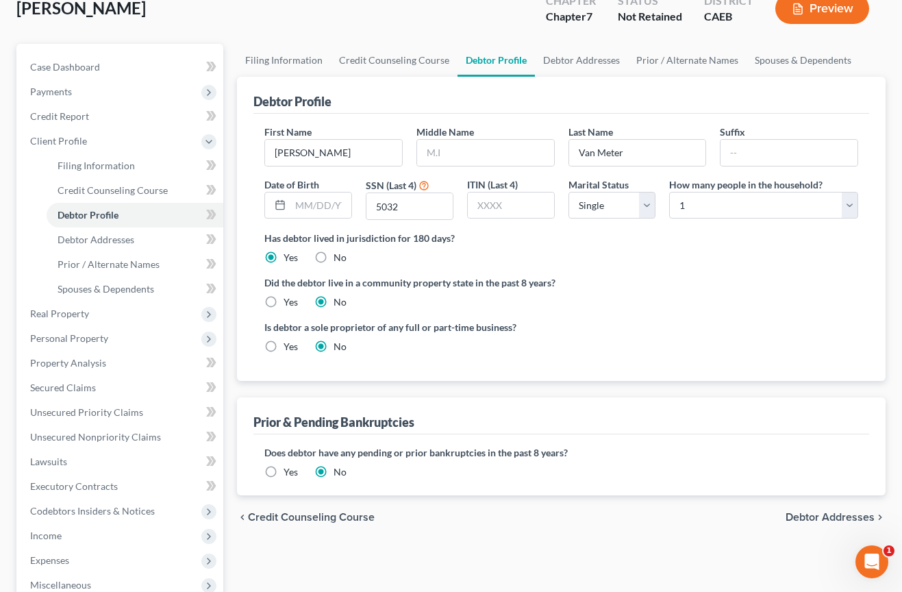
scroll to position [115, 0]
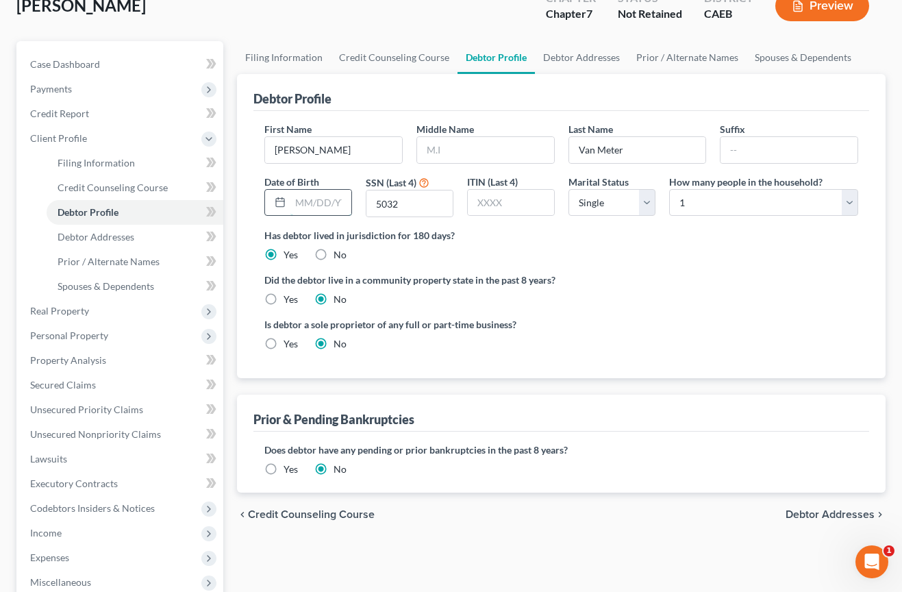
click at [307, 207] on input "text" at bounding box center [320, 203] width 61 height 26
type input "[DATE]"
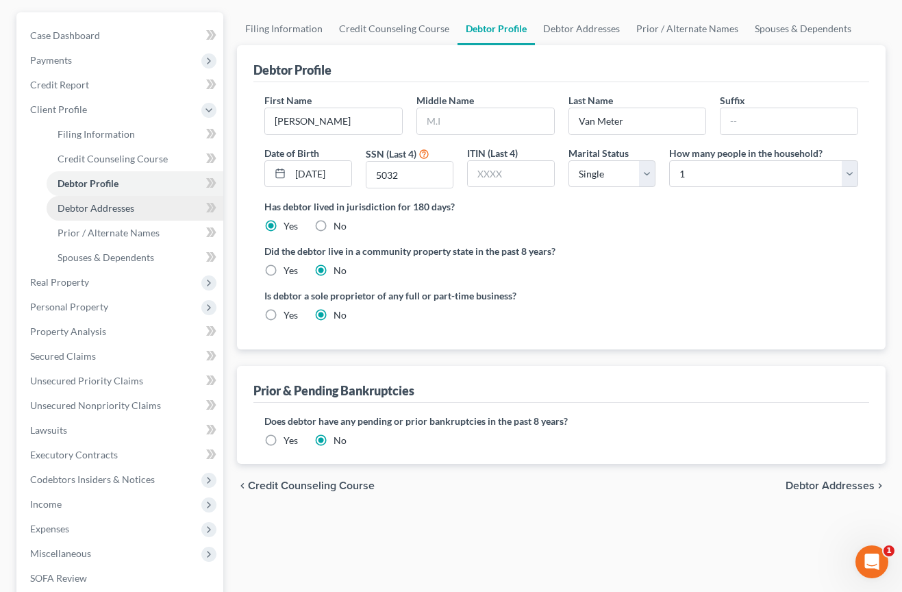
click at [114, 210] on span "Debtor Addresses" at bounding box center [96, 208] width 77 height 12
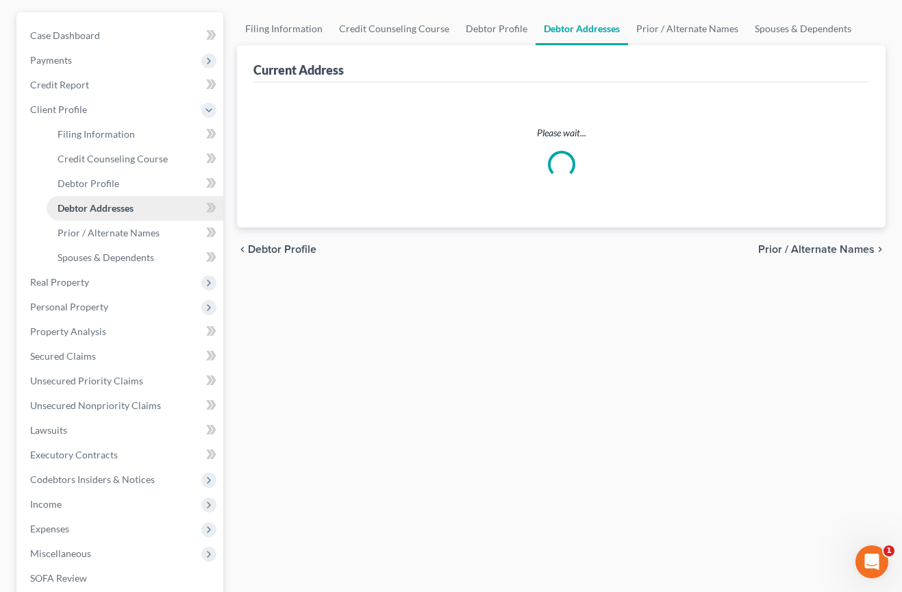
scroll to position [76, 0]
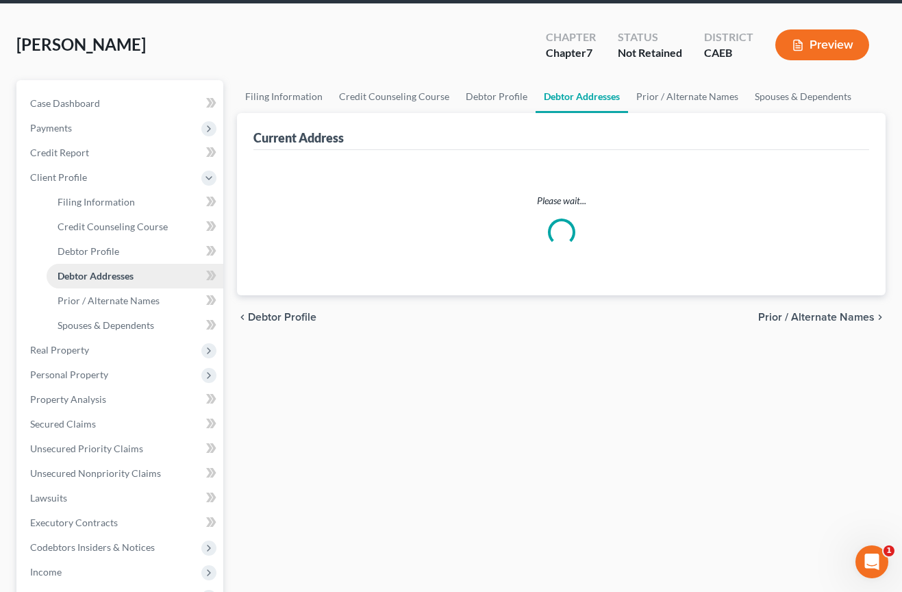
select select "0"
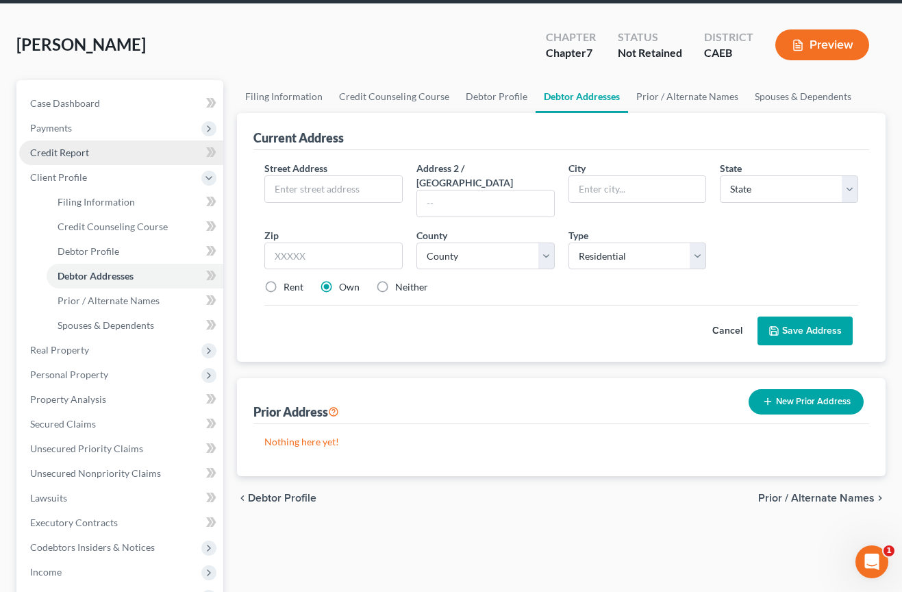
scroll to position [0, 0]
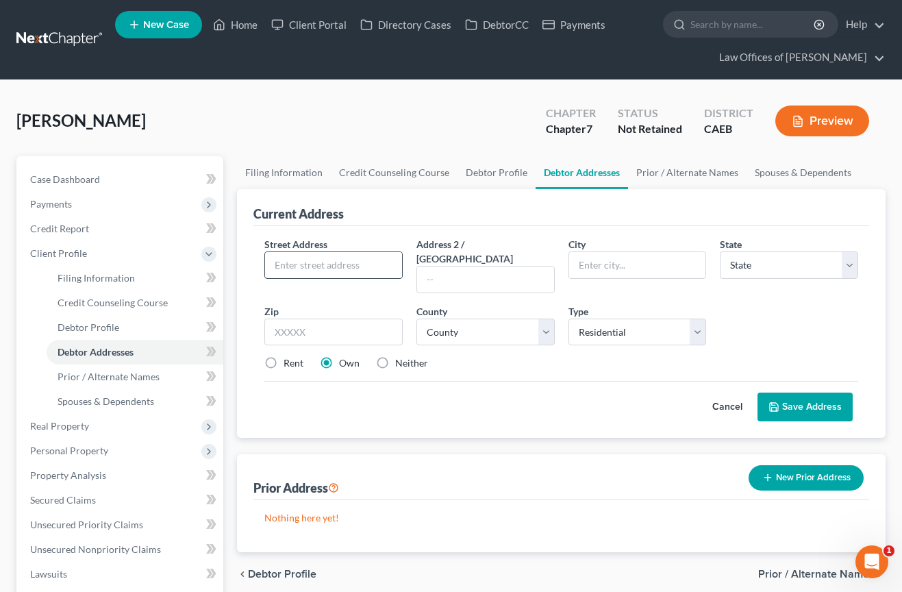
click at [355, 271] on input "text" at bounding box center [333, 265] width 137 height 26
type input "[STREET_ADDRESS]"
click at [744, 272] on select "State [US_STATE] AK AR AZ CA CO CT DE DC [GEOGRAPHIC_DATA] [GEOGRAPHIC_DATA] GU…" at bounding box center [789, 264] width 138 height 27
select select "4"
click at [627, 255] on input "text" at bounding box center [637, 265] width 137 height 26
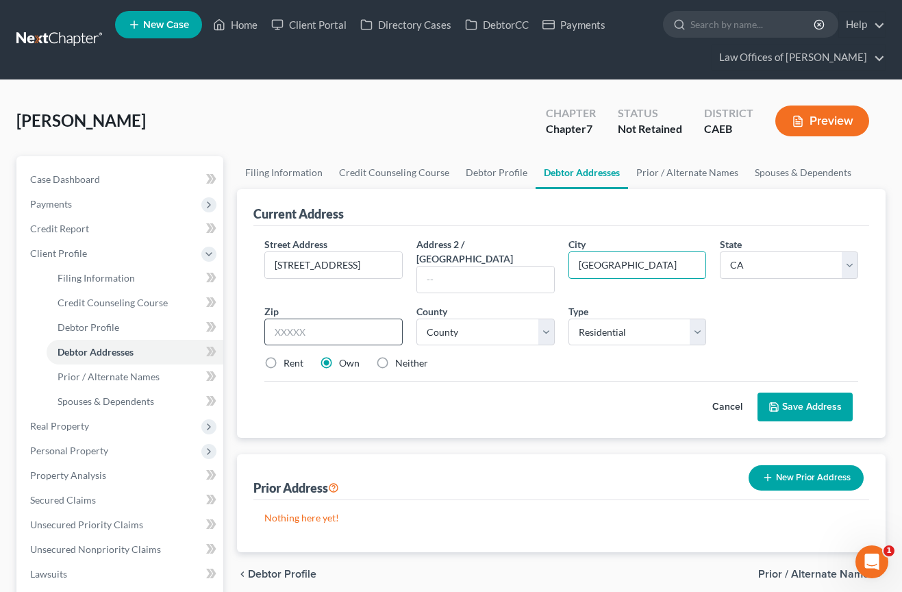
type input "[GEOGRAPHIC_DATA]"
click at [305, 318] on input "text" at bounding box center [333, 331] width 138 height 27
type input "93304"
click at [458, 318] on select "County [GEOGRAPHIC_DATA] [GEOGRAPHIC_DATA] [GEOGRAPHIC_DATA] [GEOGRAPHIC_DATA] …" at bounding box center [485, 331] width 138 height 27
select select "14"
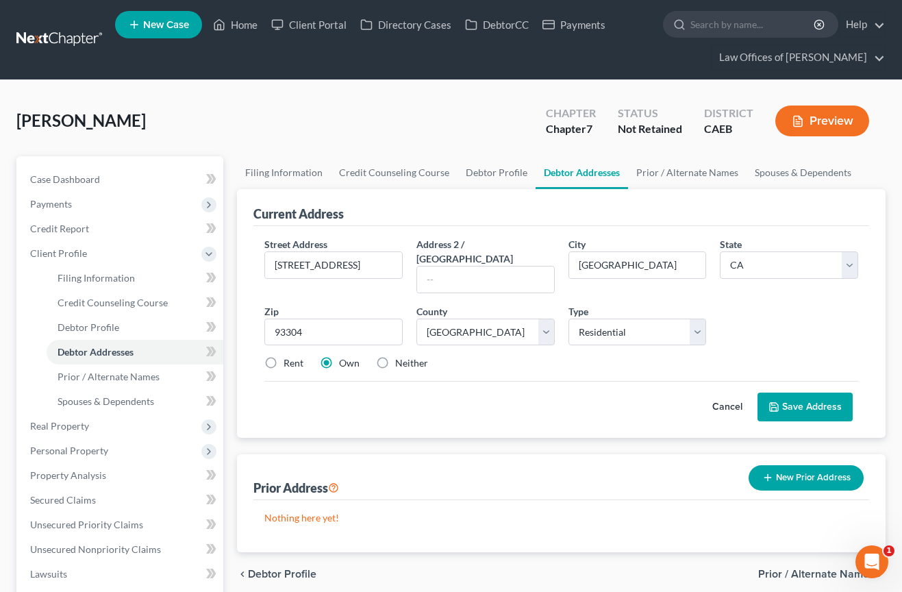
click at [293, 356] on label "Rent" at bounding box center [293, 363] width 20 height 14
click at [293, 356] on input "Rent" at bounding box center [293, 360] width 9 height 9
radio input "true"
click at [815, 392] on button "Save Address" at bounding box center [804, 406] width 95 height 29
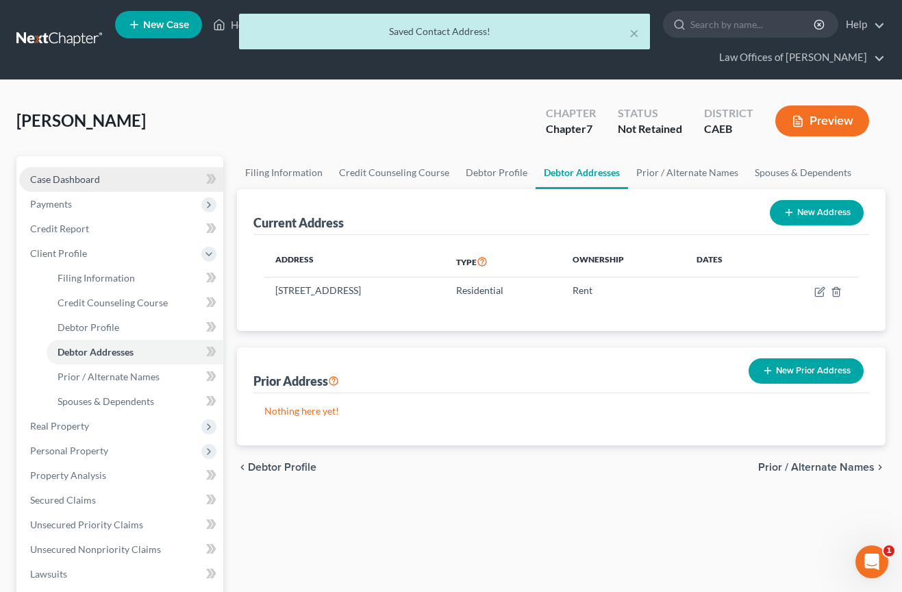
click at [48, 179] on span "Case Dashboard" at bounding box center [65, 179] width 70 height 12
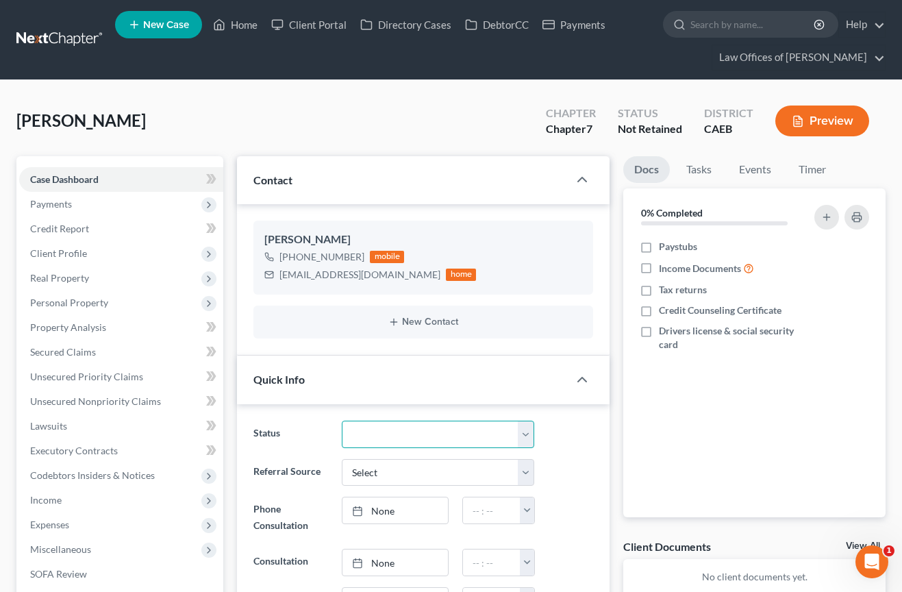
click at [386, 440] on select "Cancelled/Refund Closed Consultation Declined Discharged Filed Income Check In …" at bounding box center [438, 433] width 192 height 27
select select "11"
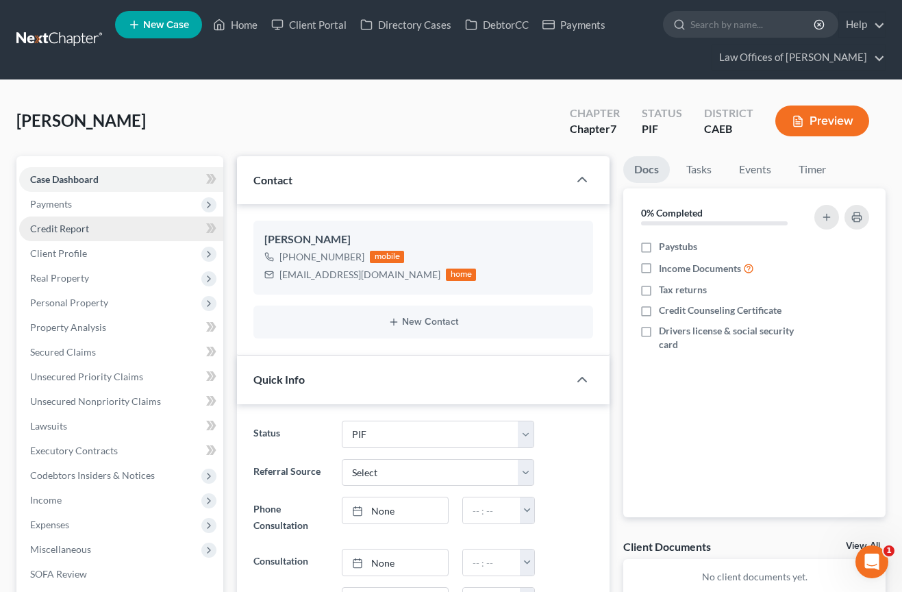
click at [82, 227] on span "Credit Report" at bounding box center [59, 229] width 59 height 12
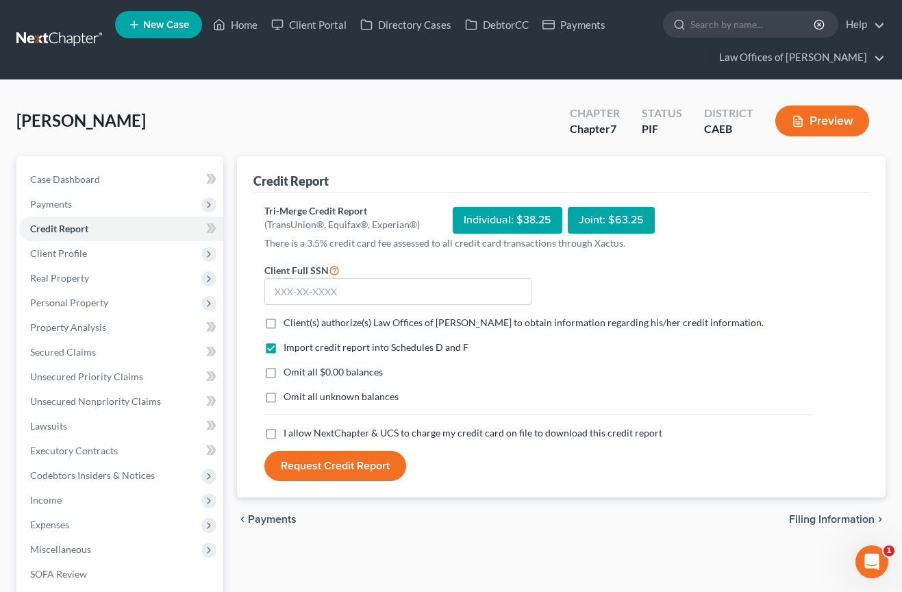
click at [283, 320] on label "Client(s) authorize(s) Law Offices of [PERSON_NAME] to obtain information regar…" at bounding box center [523, 323] width 480 height 14
click at [289, 320] on input "Client(s) authorize(s) Law Offices of [PERSON_NAME] to obtain information regar…" at bounding box center [293, 320] width 9 height 9
checkbox input "true"
click at [283, 372] on label "Omit all $0.00 balances" at bounding box center [332, 372] width 99 height 14
click at [289, 372] on input "Omit all $0.00 balances" at bounding box center [293, 369] width 9 height 9
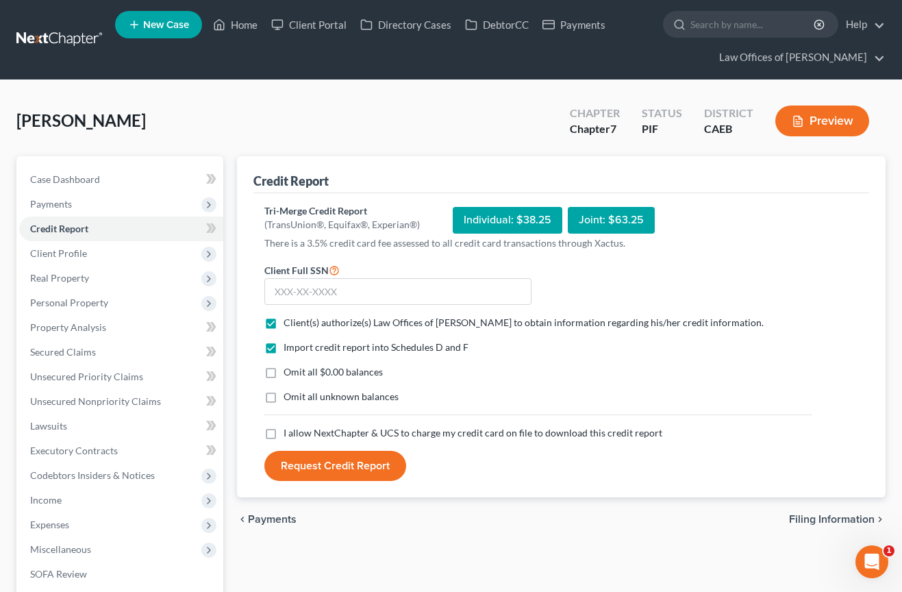
checkbox input "true"
click at [283, 431] on label "I allow NextChapter & UCS to charge my credit card on file to download this cre…" at bounding box center [472, 433] width 379 height 14
click at [289, 431] on input "I allow NextChapter & UCS to charge my credit card on file to download this cre…" at bounding box center [293, 430] width 9 height 9
checkbox input "true"
click at [325, 299] on input "text" at bounding box center [397, 291] width 267 height 27
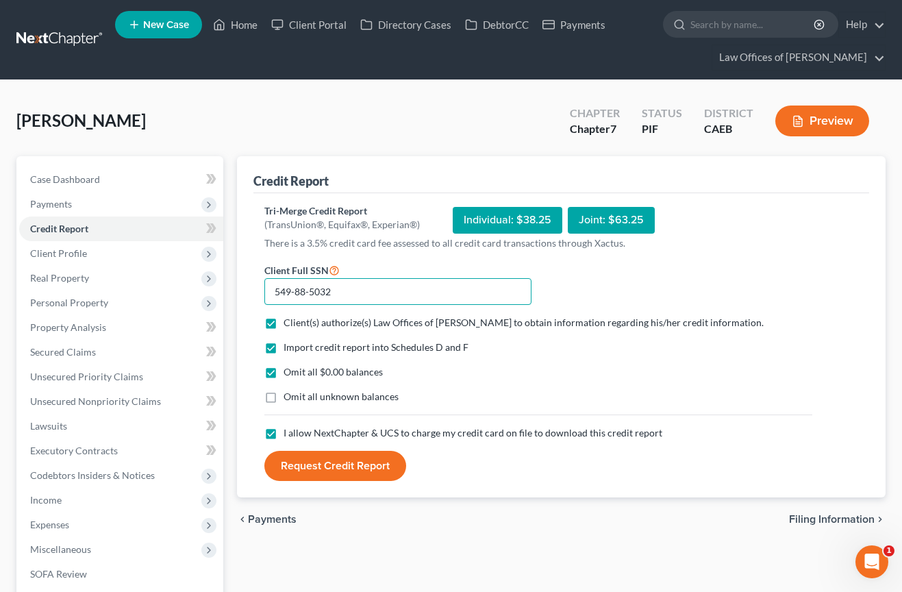
type input "549-88-5032"
click at [340, 464] on button "Request Credit Report" at bounding box center [335, 466] width 142 height 30
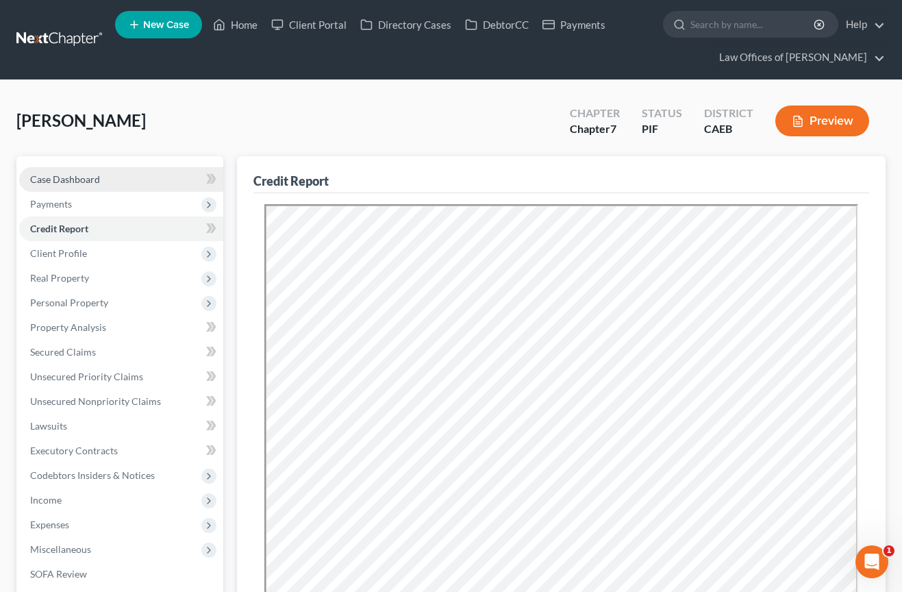
click at [91, 175] on span "Case Dashboard" at bounding box center [65, 179] width 70 height 12
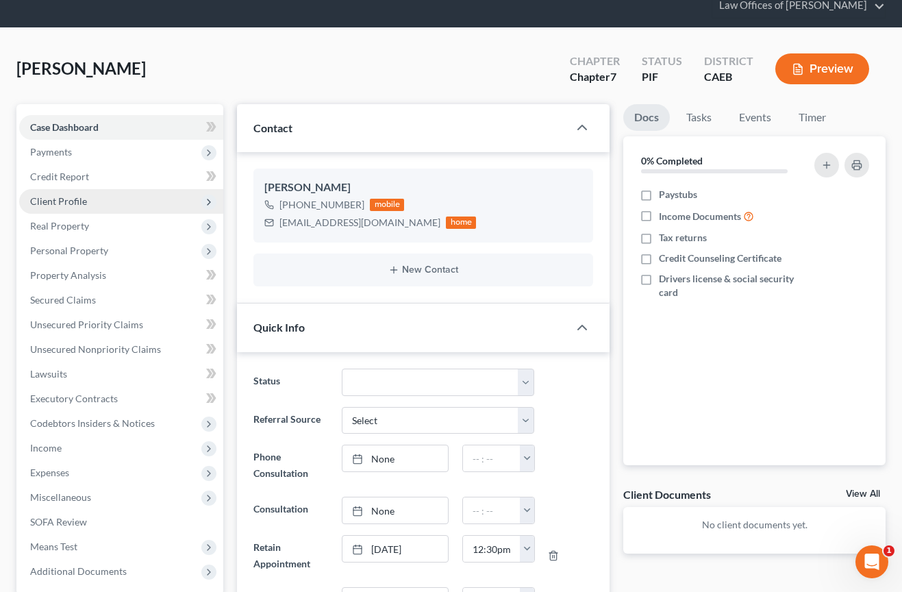
scroll to position [50, 0]
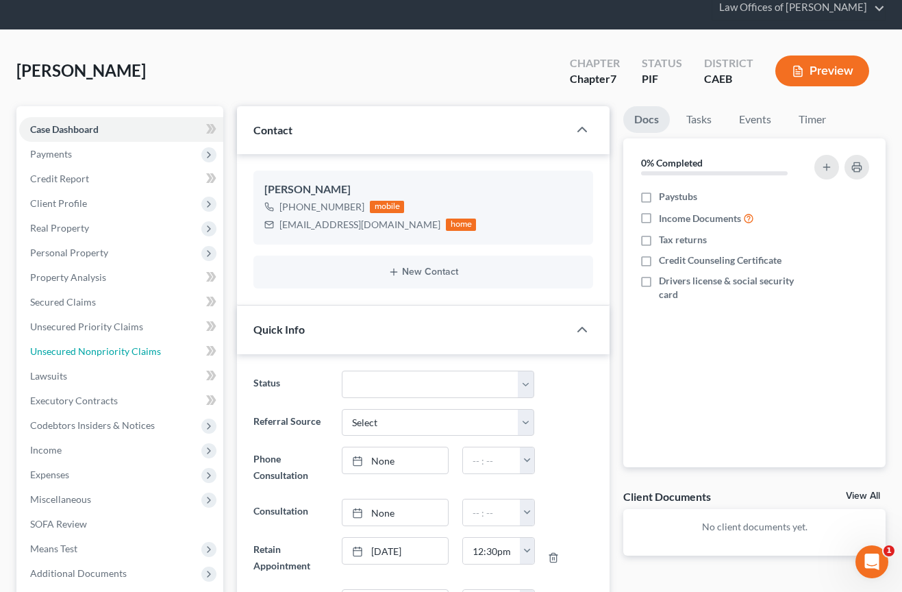
drag, startPoint x: 97, startPoint y: 350, endPoint x: 841, endPoint y: 129, distance: 775.6
click at [97, 350] on span "Unsecured Nonpriority Claims" at bounding box center [95, 351] width 131 height 12
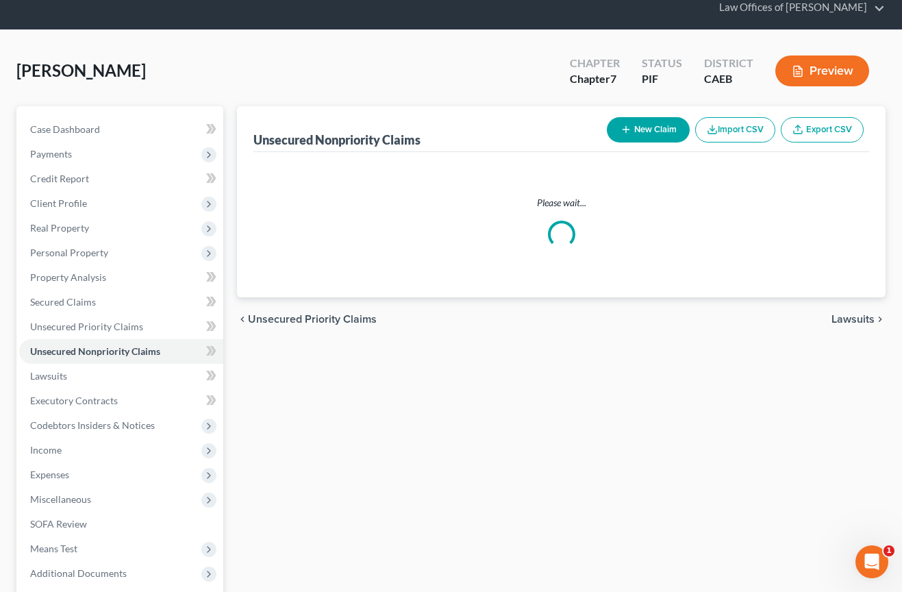
click at [837, 86] on button "Preview" at bounding box center [822, 70] width 94 height 31
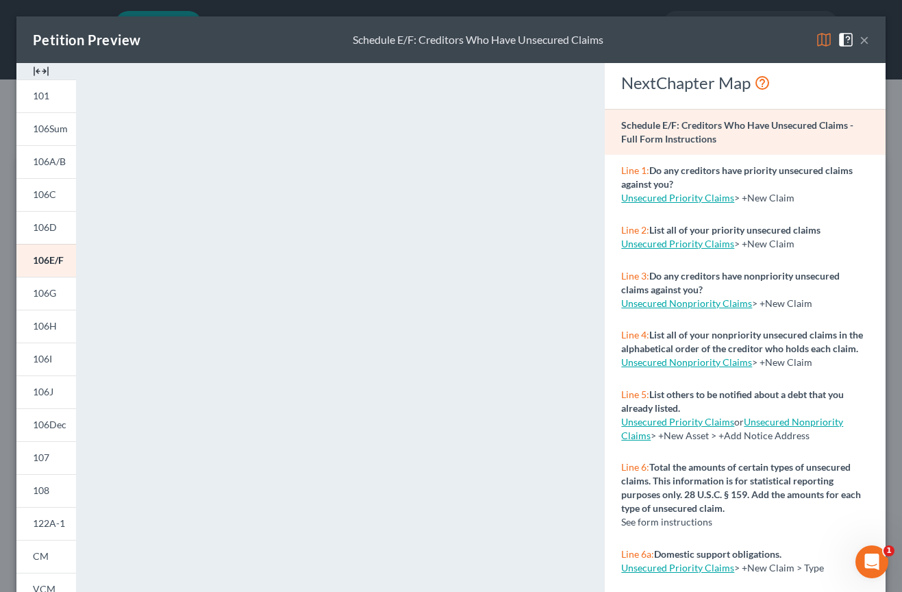
click at [863, 36] on button "×" at bounding box center [864, 39] width 10 height 16
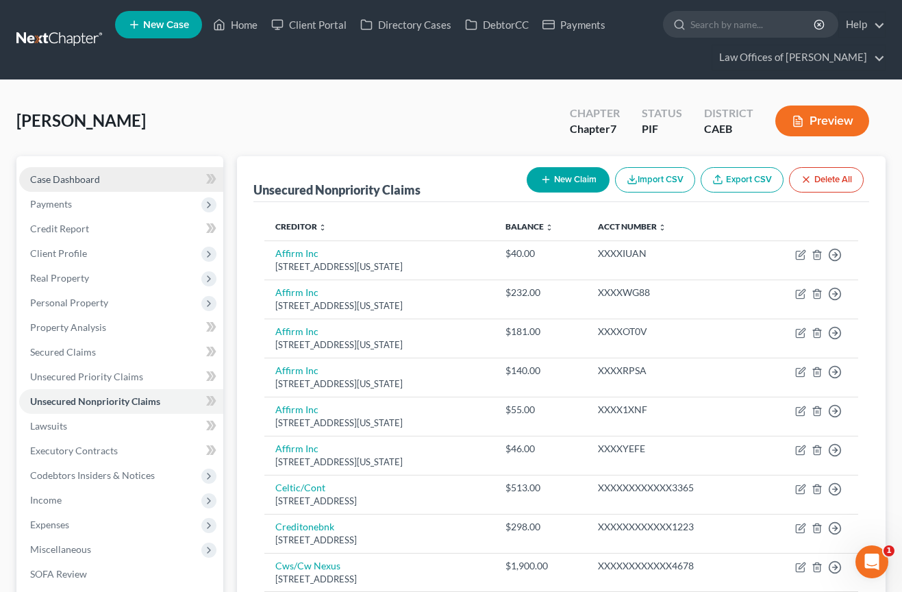
click at [118, 172] on link "Case Dashboard" at bounding box center [121, 179] width 204 height 25
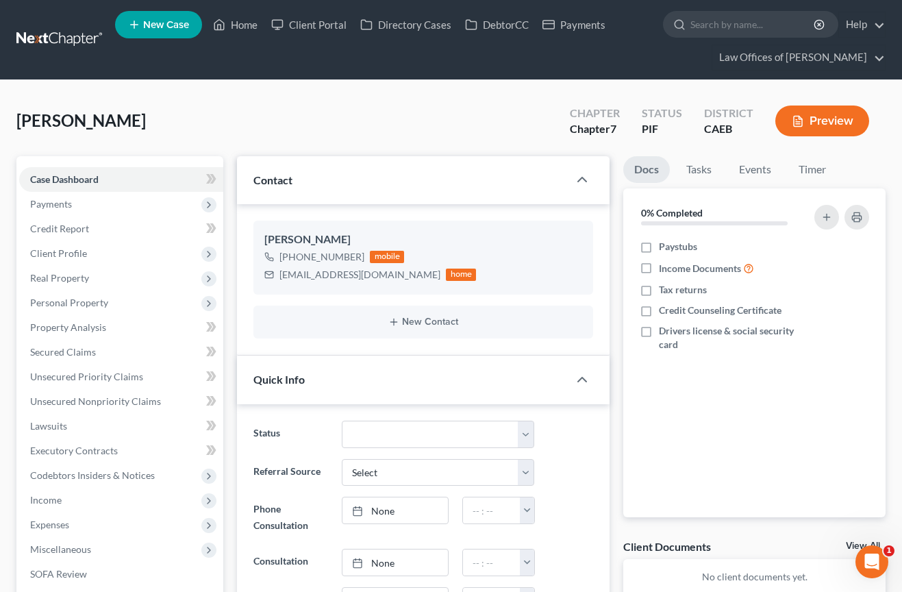
scroll to position [46, 0]
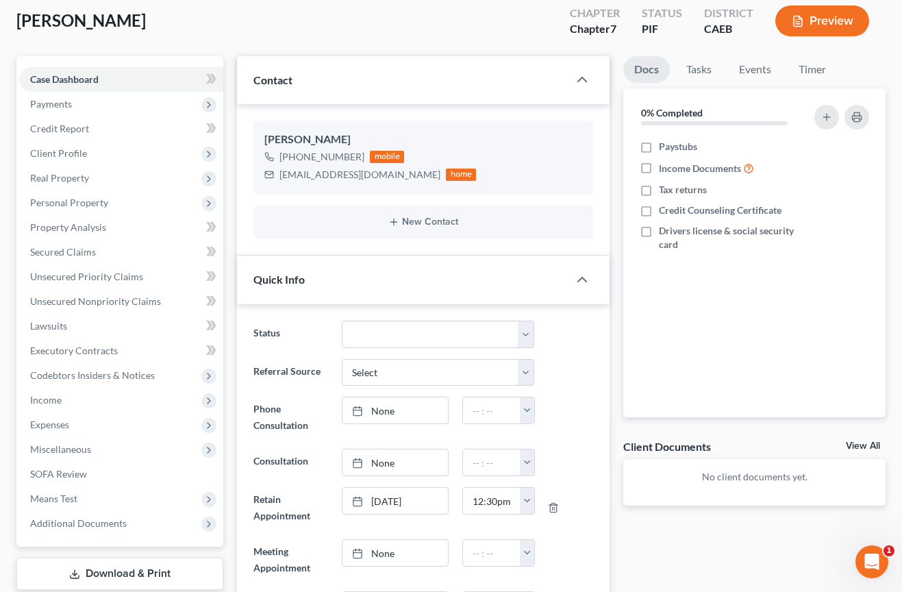
scroll to position [101, 0]
click at [55, 95] on span "Payments" at bounding box center [121, 103] width 204 height 25
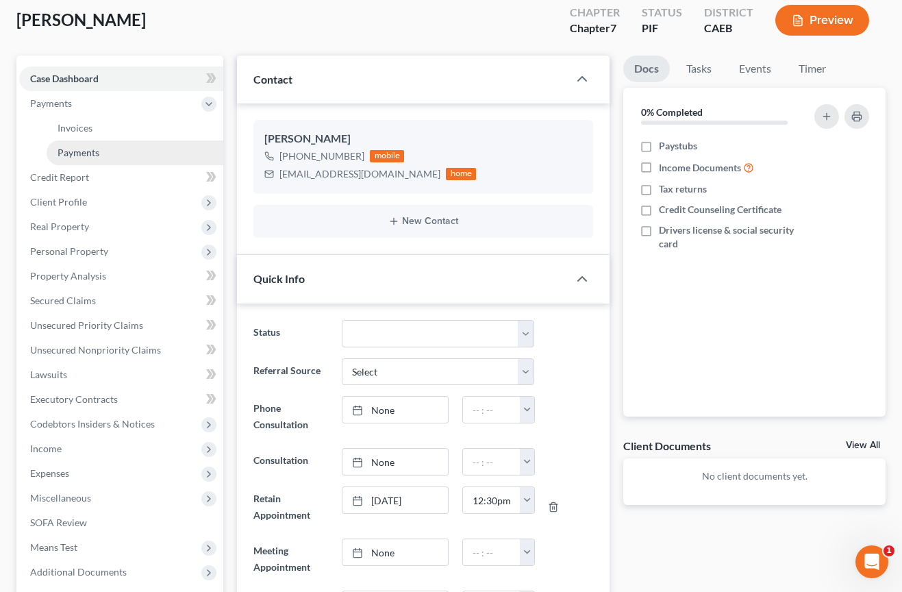
click at [86, 149] on span "Payments" at bounding box center [79, 153] width 42 height 12
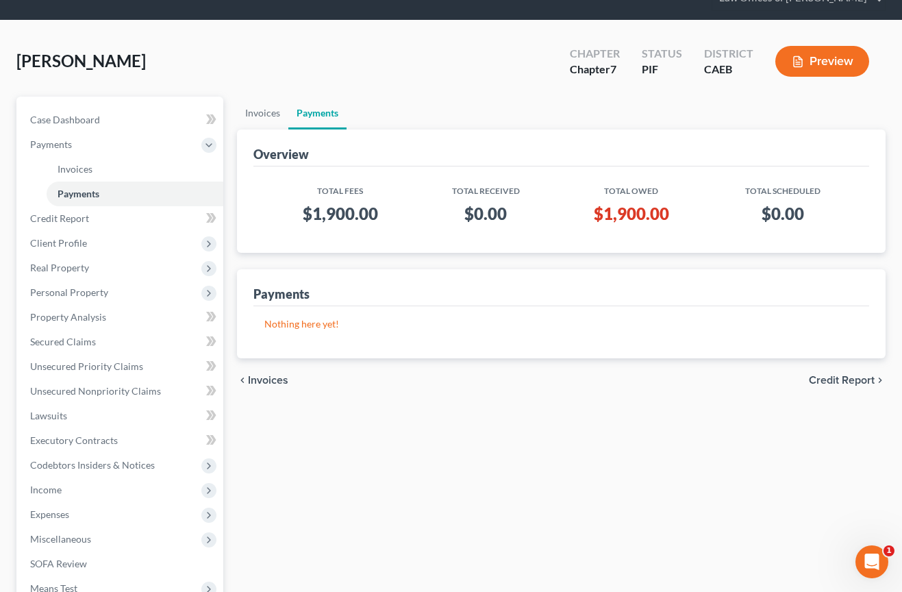
scroll to position [62, 0]
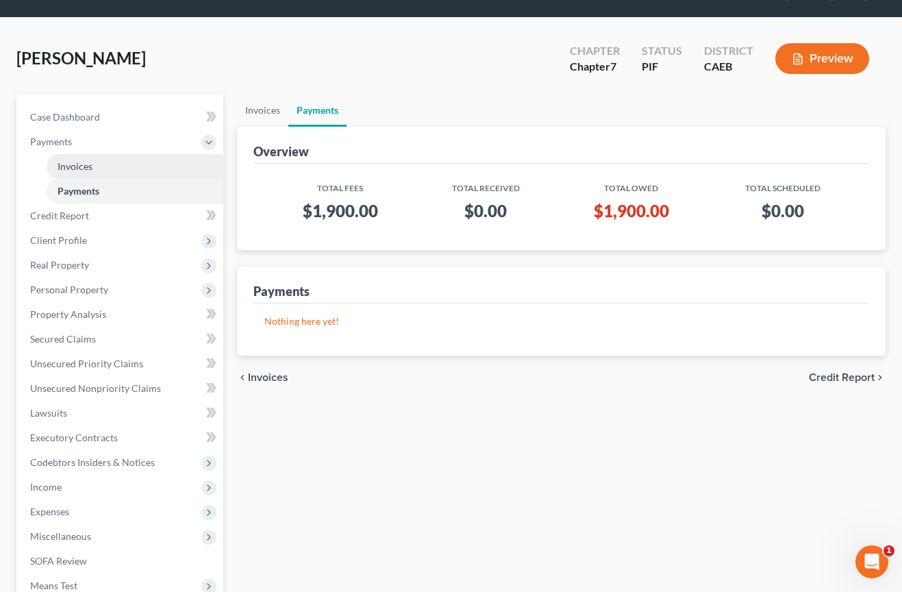
click at [90, 171] on span "Invoices" at bounding box center [75, 166] width 35 height 12
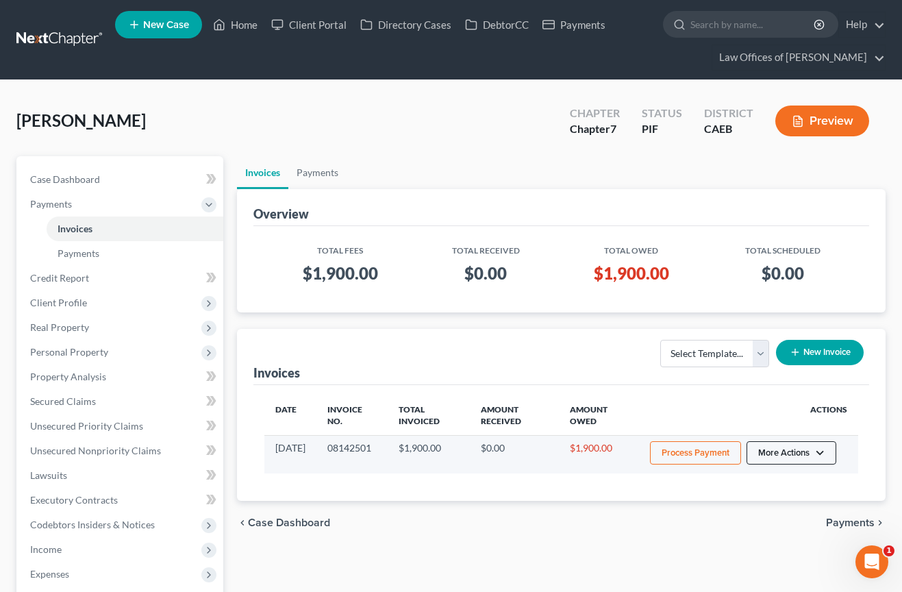
click at [809, 458] on button "More Actions" at bounding box center [791, 452] width 90 height 23
click at [808, 508] on link "Record Cash or Check Payment" at bounding box center [810, 504] width 160 height 23
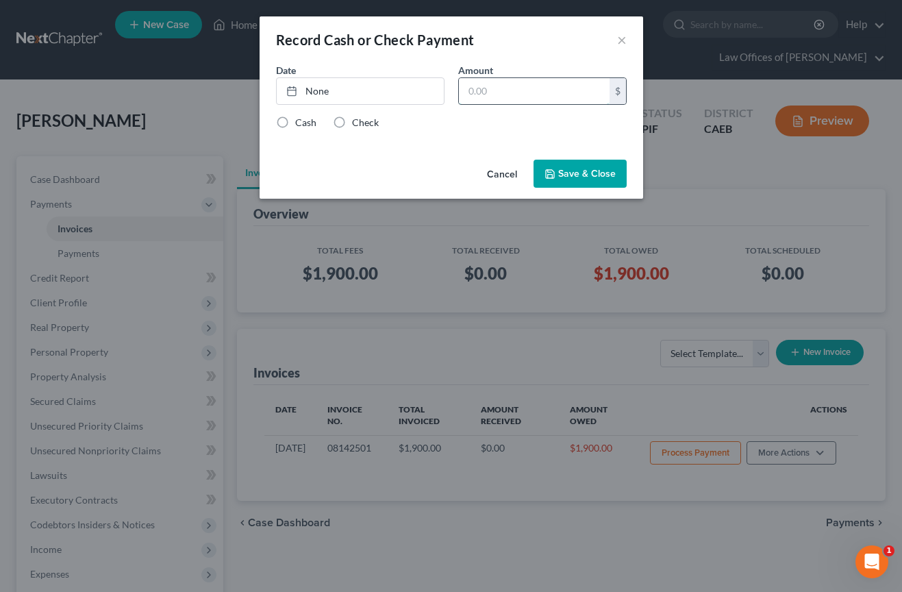
click at [508, 97] on input "text" at bounding box center [534, 91] width 151 height 26
type input "1,900"
click at [407, 90] on link "[DATE]" at bounding box center [360, 91] width 167 height 26
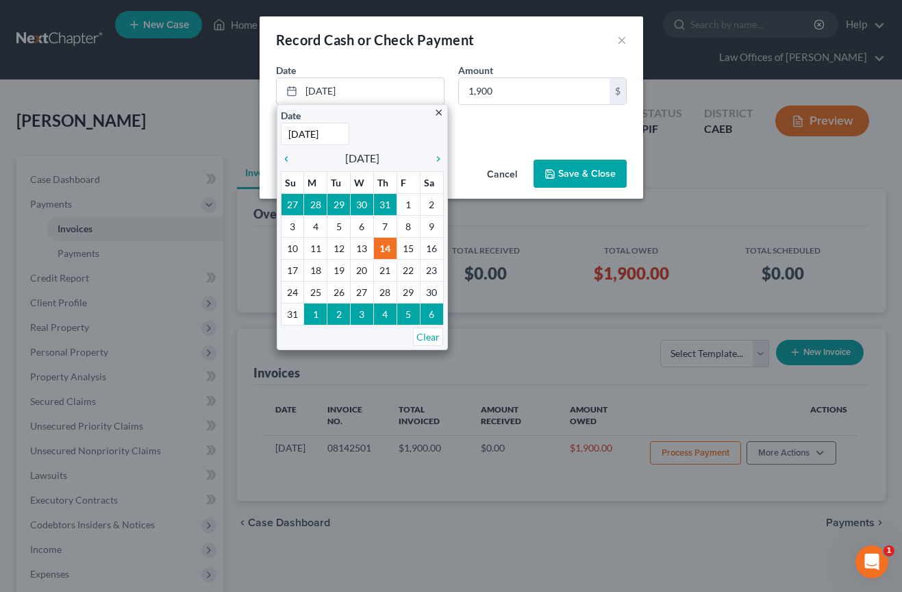
click at [446, 100] on div "Date [DATE] close Date [DATE] Time 12:00 AM chevron_left [DATE] chevron_right S…" at bounding box center [360, 84] width 182 height 42
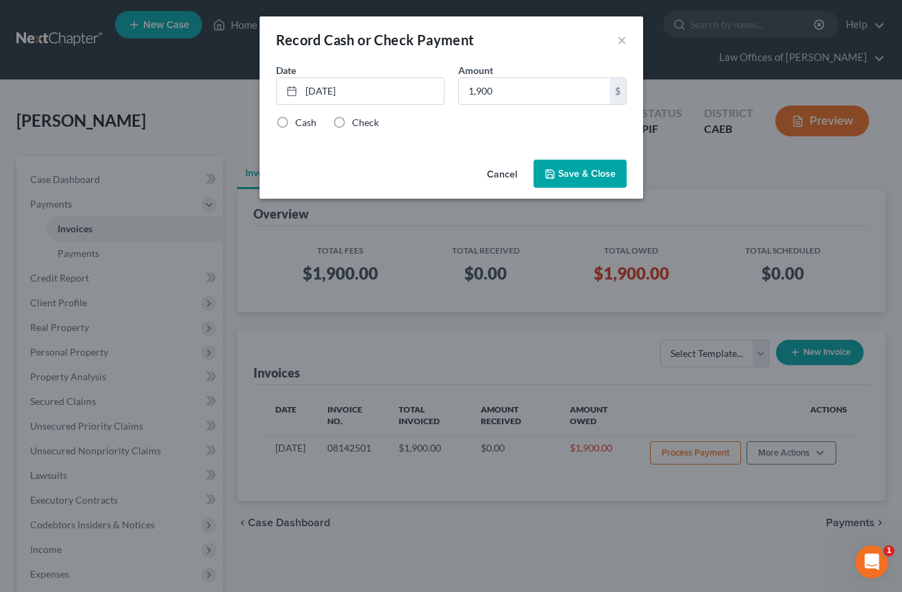
click at [352, 123] on label "Check" at bounding box center [365, 123] width 27 height 14
click at [357, 123] on input "Check" at bounding box center [361, 120] width 9 height 9
radio input "true"
click at [607, 176] on button "Save & Close" at bounding box center [579, 174] width 93 height 29
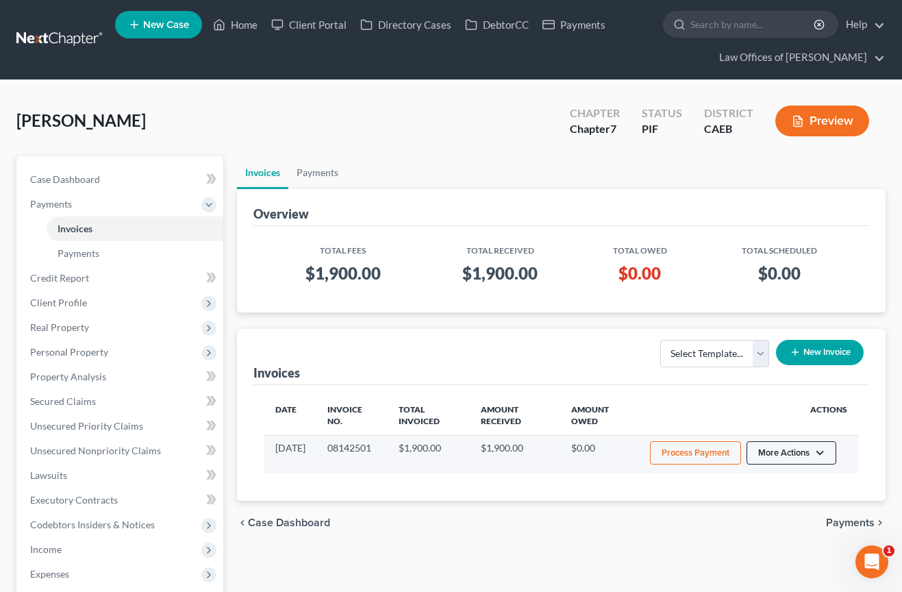
click at [810, 453] on button "More Actions" at bounding box center [791, 452] width 90 height 23
click at [762, 481] on link "View/Edit" at bounding box center [810, 481] width 160 height 23
select select "0"
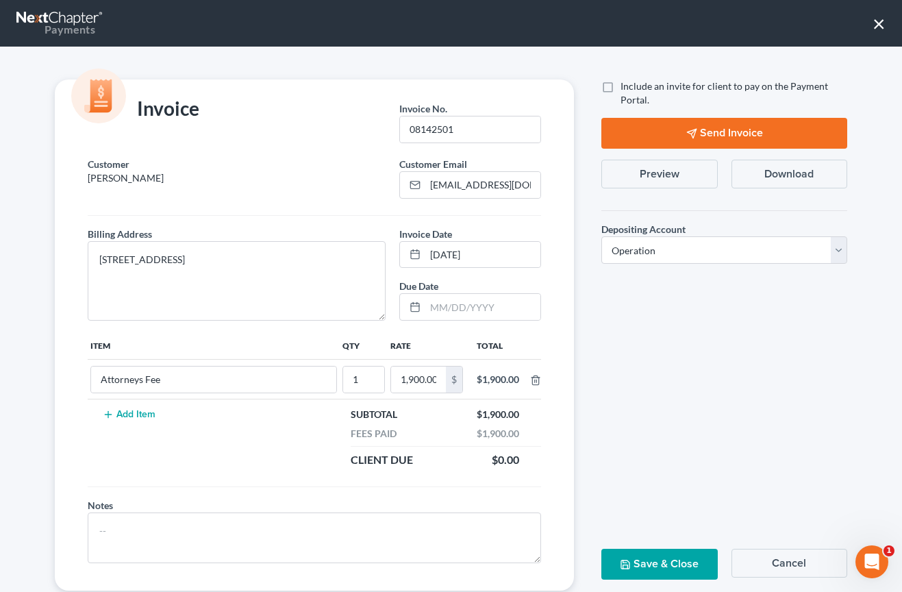
click at [664, 176] on button "Preview" at bounding box center [659, 174] width 116 height 29
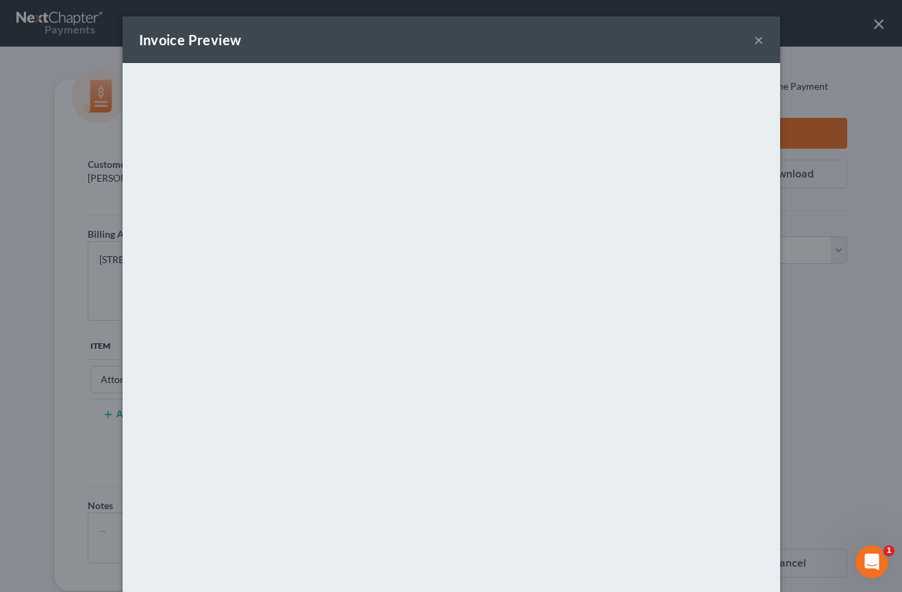
click at [762, 40] on button "×" at bounding box center [759, 39] width 10 height 16
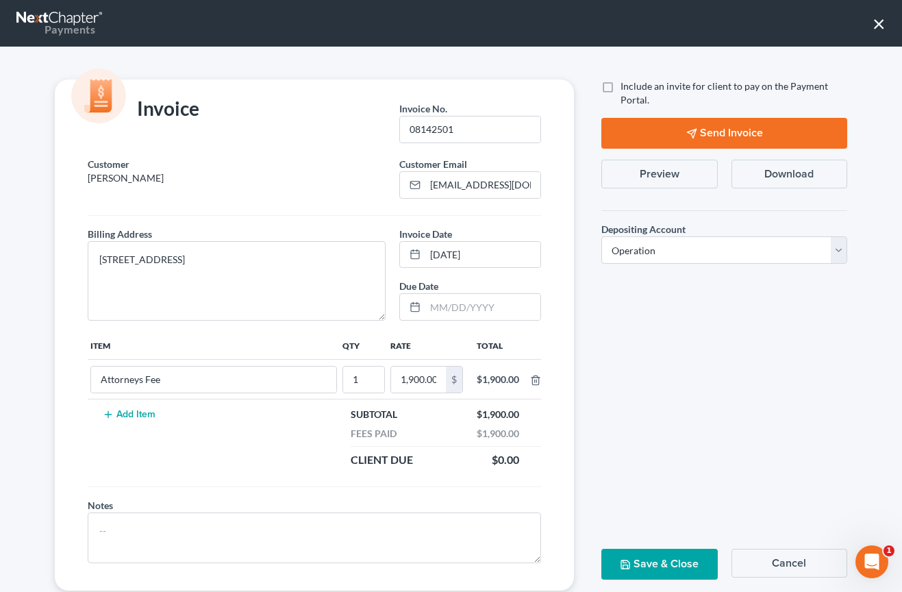
click at [883, 24] on button "×" at bounding box center [878, 23] width 13 height 22
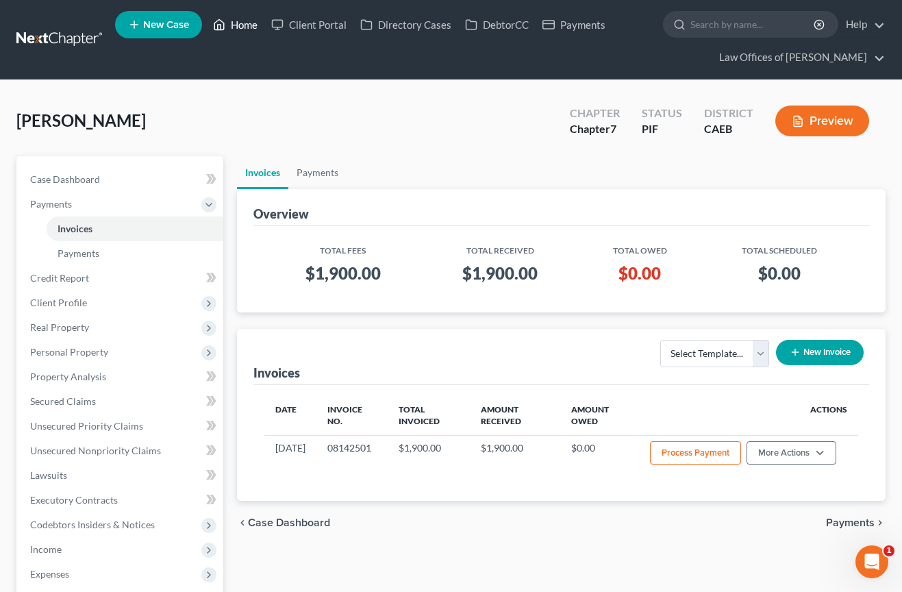
click at [229, 16] on link "Home" at bounding box center [235, 24] width 58 height 25
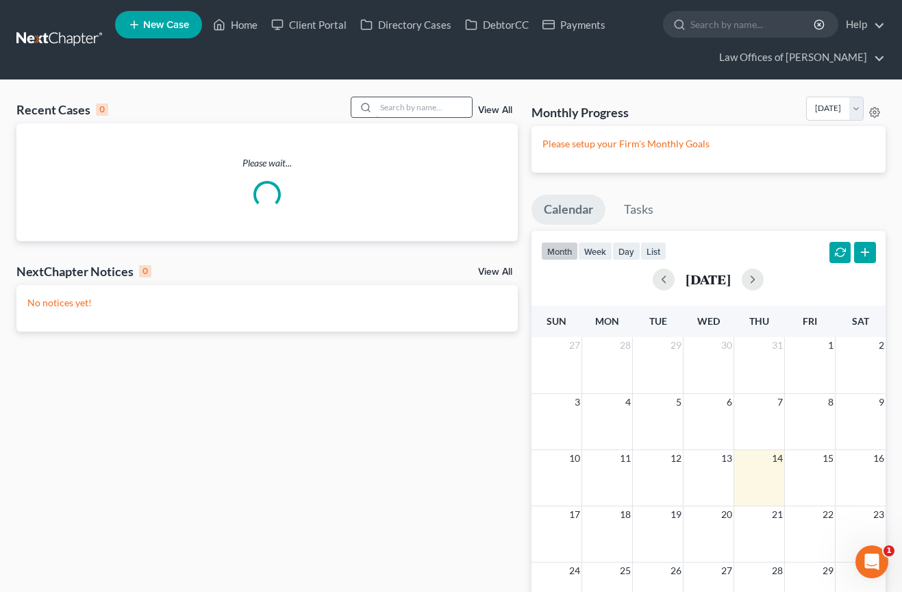
click at [399, 105] on input "search" at bounding box center [424, 107] width 96 height 20
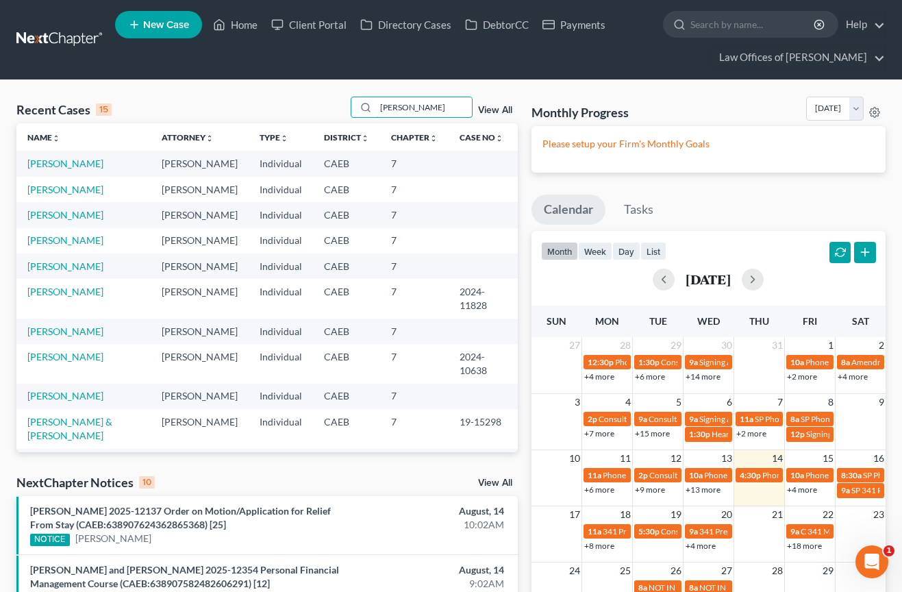
type input "[PERSON_NAME]"
click at [78, 165] on link "[PERSON_NAME]" at bounding box center [65, 163] width 76 height 12
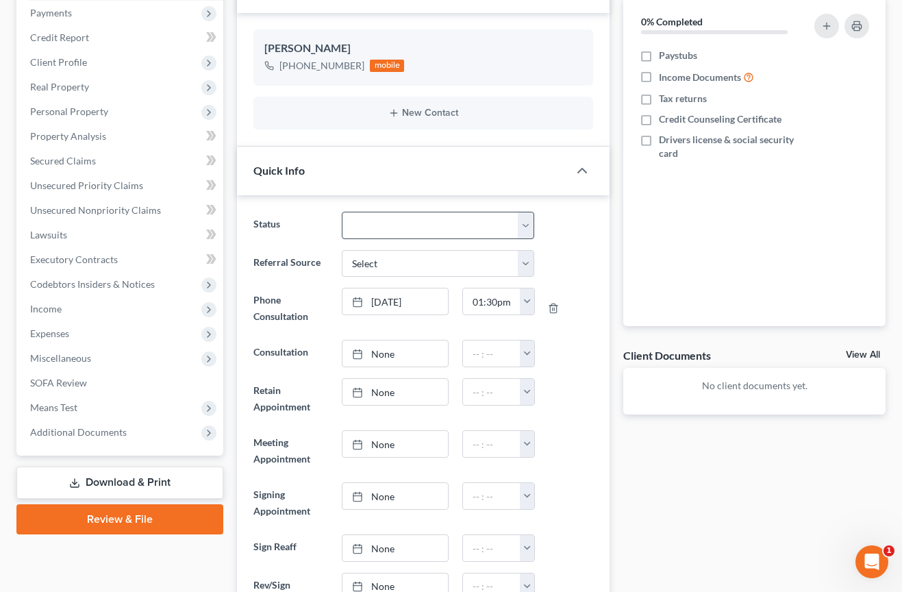
scroll to position [195, 0]
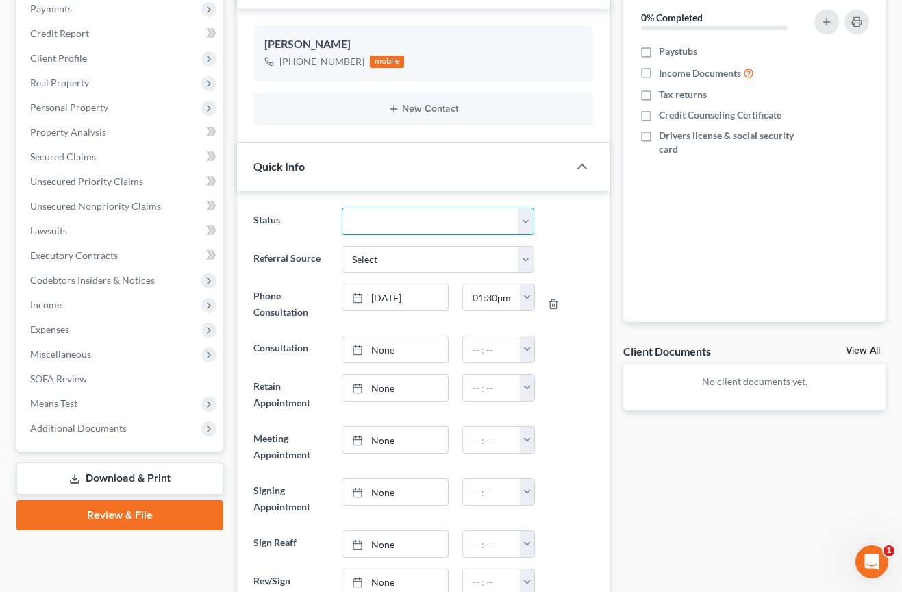
click at [390, 228] on select "Cancelled/Refund Closed Consultation Declined Discharged Filed Income Check In …" at bounding box center [438, 220] width 192 height 27
select select "14"
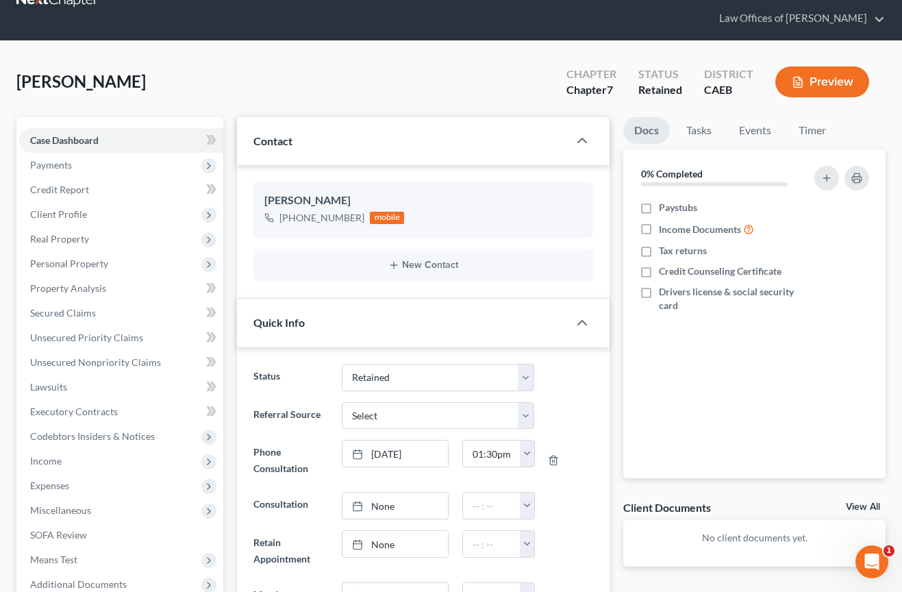
scroll to position [0, 0]
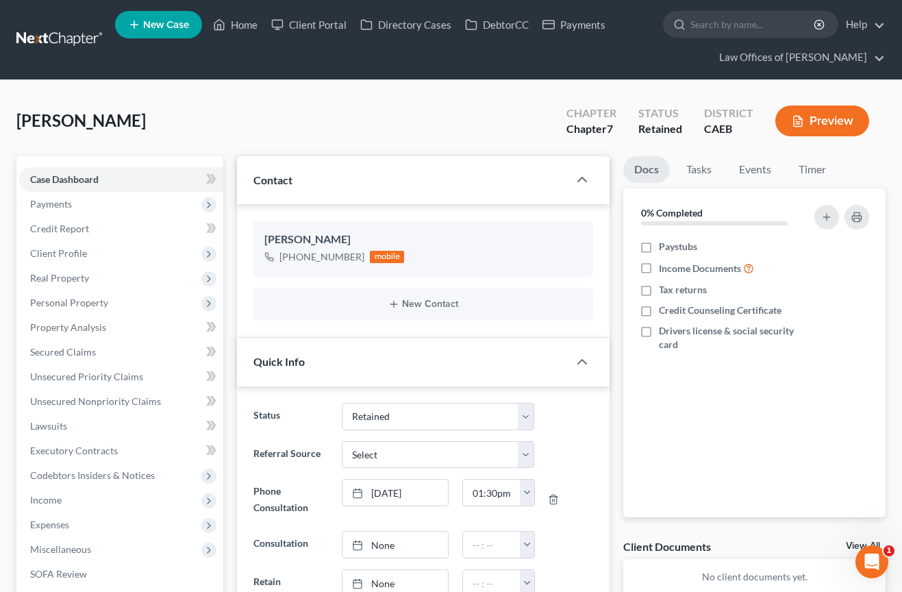
click at [116, 182] on link "Case Dashboard" at bounding box center [121, 179] width 204 height 25
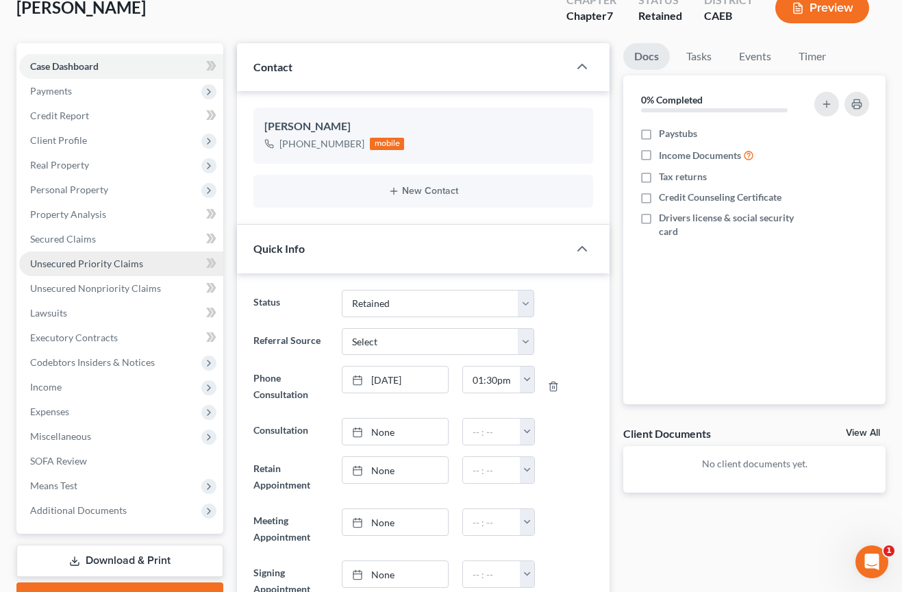
scroll to position [114, 0]
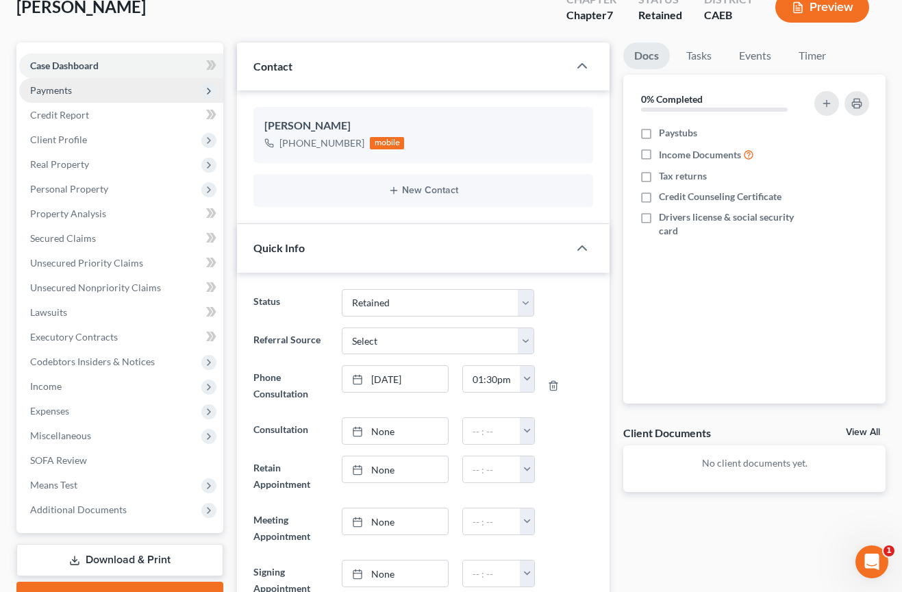
click at [75, 97] on span "Payments" at bounding box center [121, 90] width 204 height 25
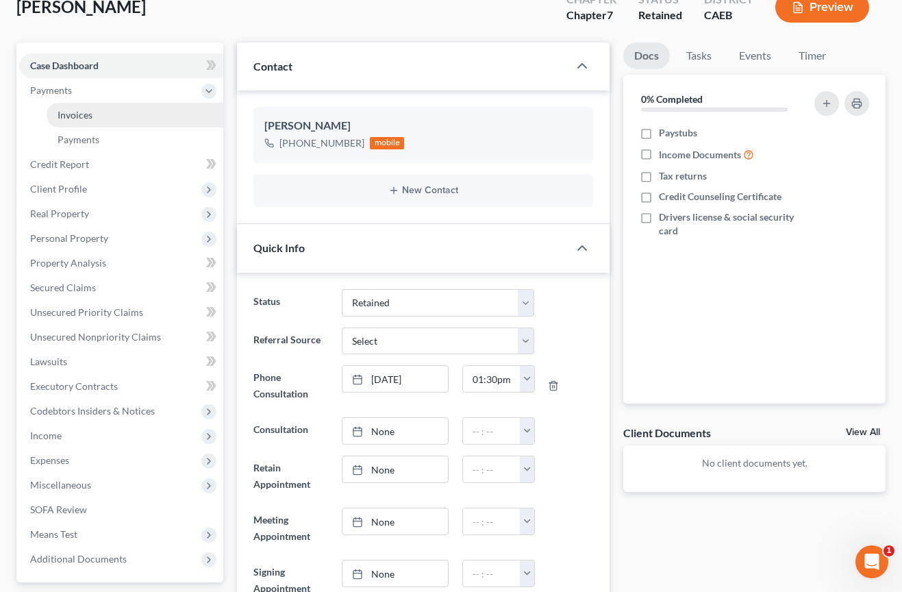
click at [96, 115] on link "Invoices" at bounding box center [135, 115] width 177 height 25
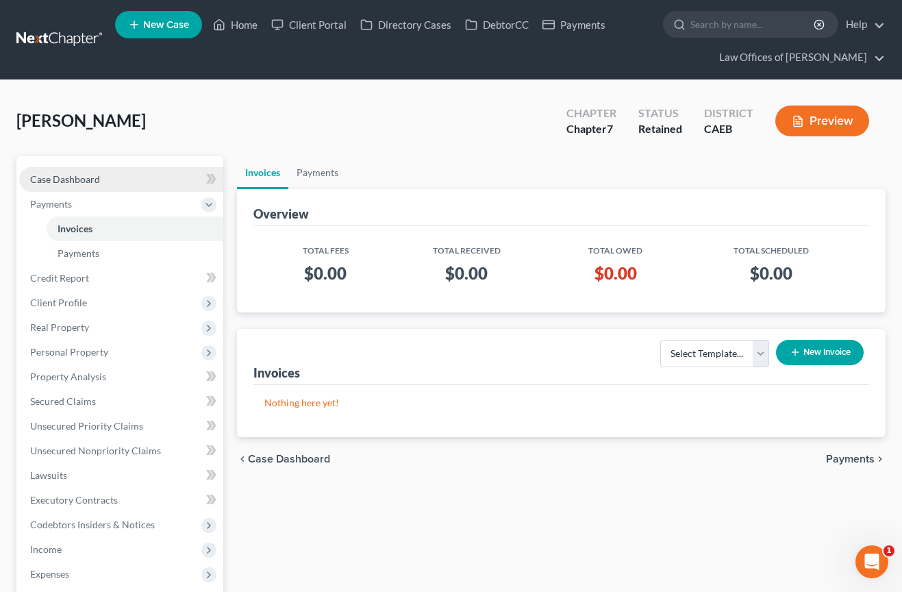
click at [72, 187] on link "Case Dashboard" at bounding box center [121, 179] width 204 height 25
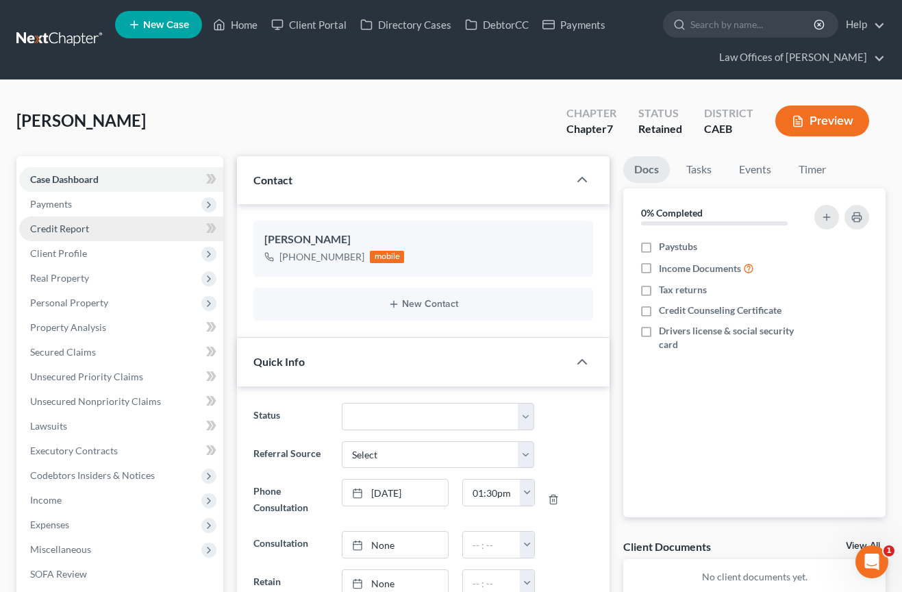
click at [53, 200] on span "Payments" at bounding box center [51, 204] width 42 height 12
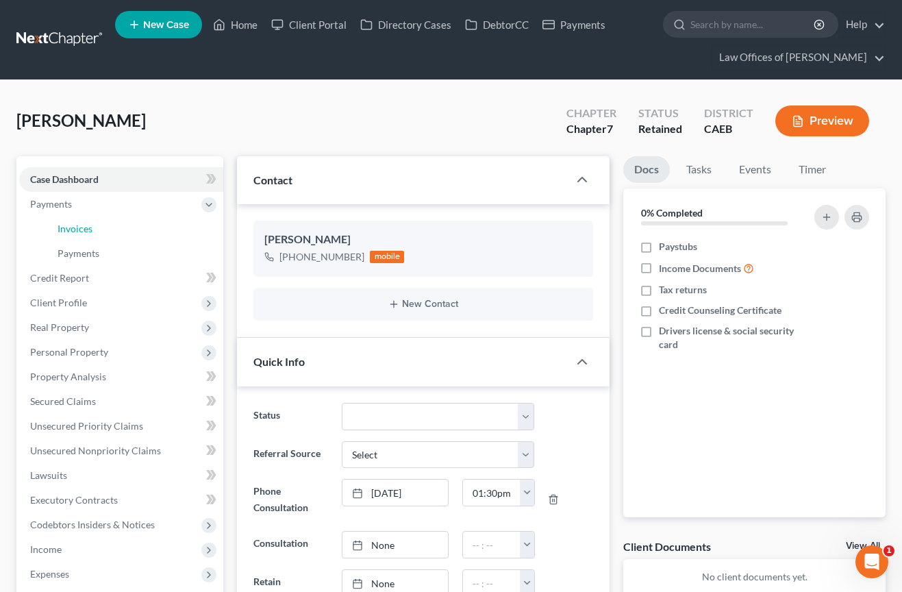
click at [73, 224] on span "Invoices" at bounding box center [75, 229] width 35 height 12
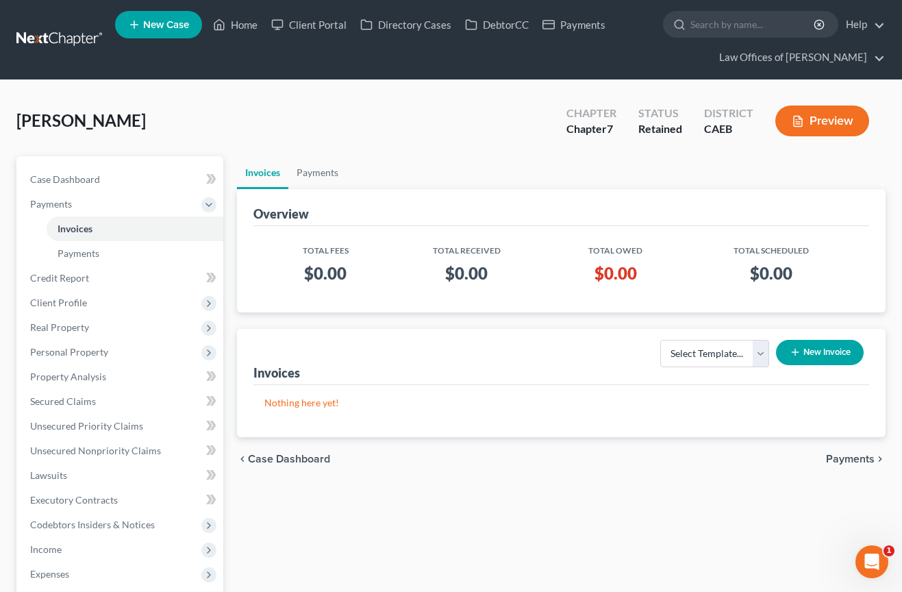
click at [822, 346] on button "New Invoice" at bounding box center [820, 352] width 88 height 25
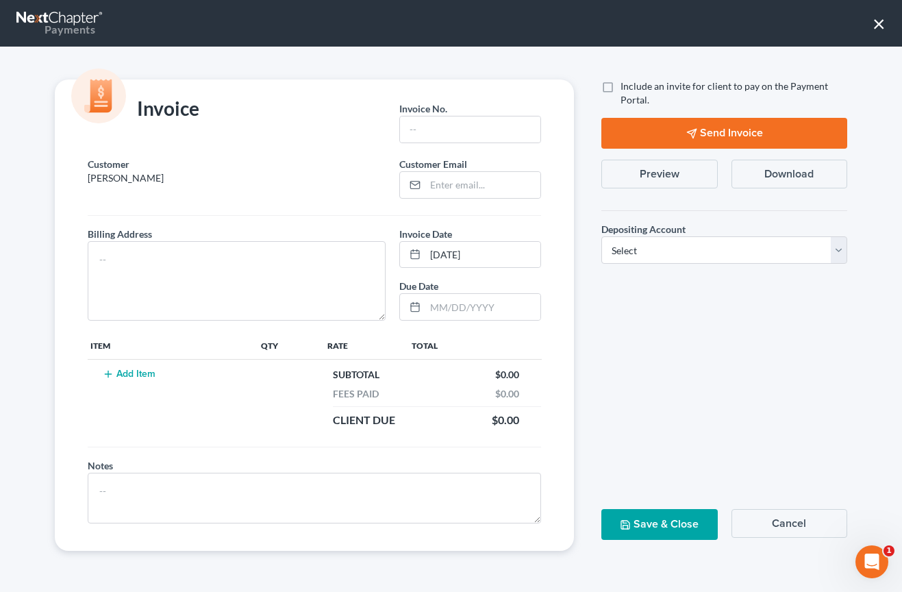
click at [876, 27] on button "×" at bounding box center [878, 23] width 13 height 22
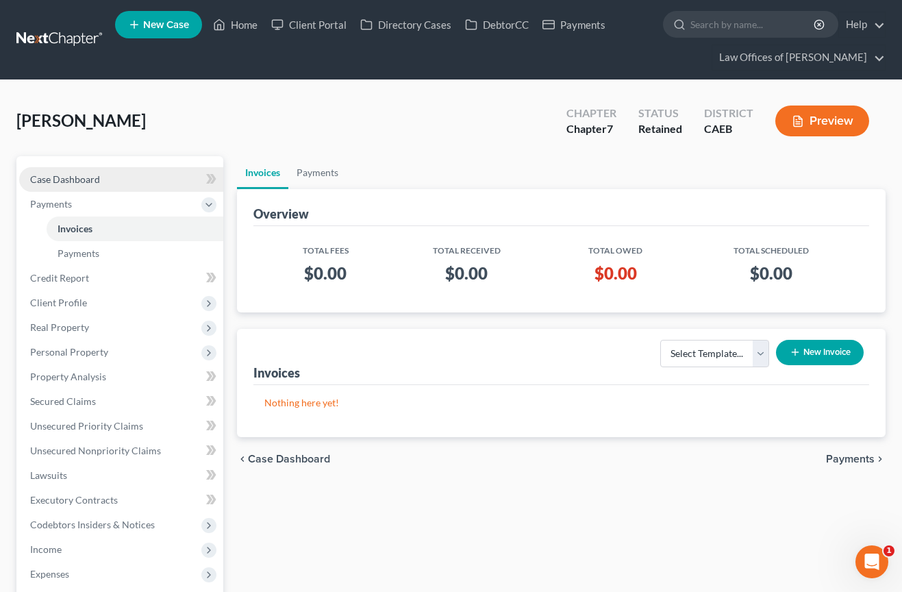
click at [68, 183] on span "Case Dashboard" at bounding box center [65, 179] width 70 height 12
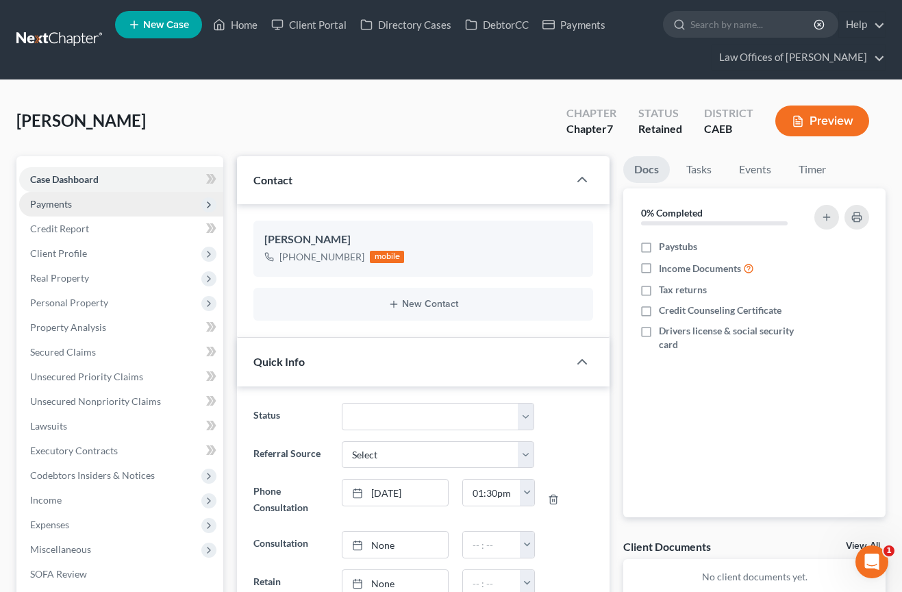
scroll to position [96, 0]
click at [94, 207] on span "Payments" at bounding box center [121, 204] width 204 height 25
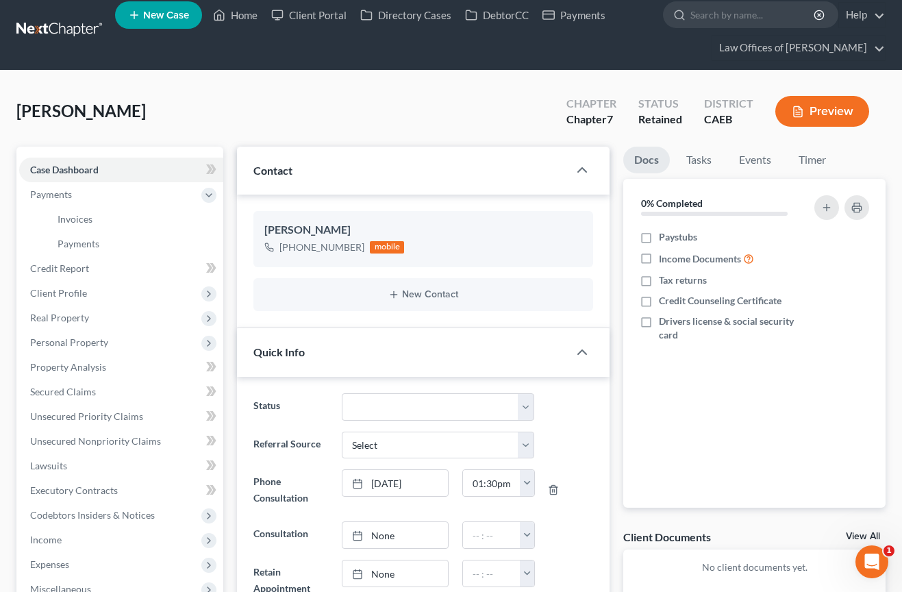
scroll to position [0, 0]
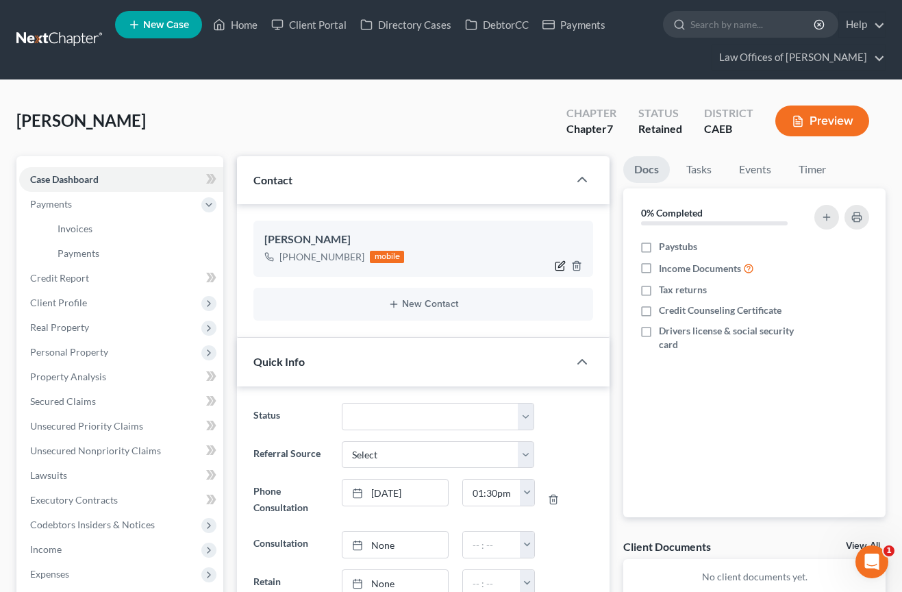
click at [562, 265] on icon "button" at bounding box center [560, 265] width 11 height 11
select select "0"
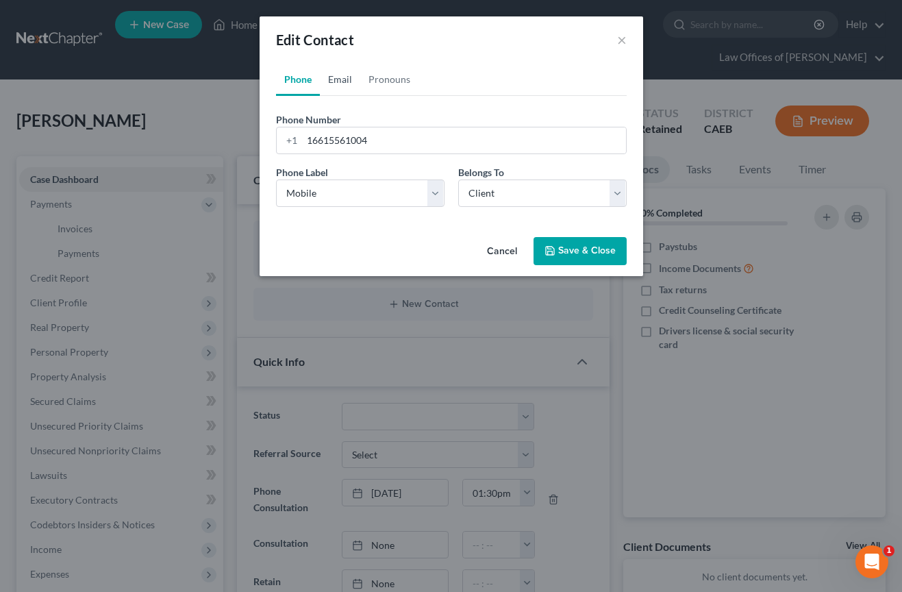
click at [342, 93] on link "Email" at bounding box center [340, 79] width 40 height 33
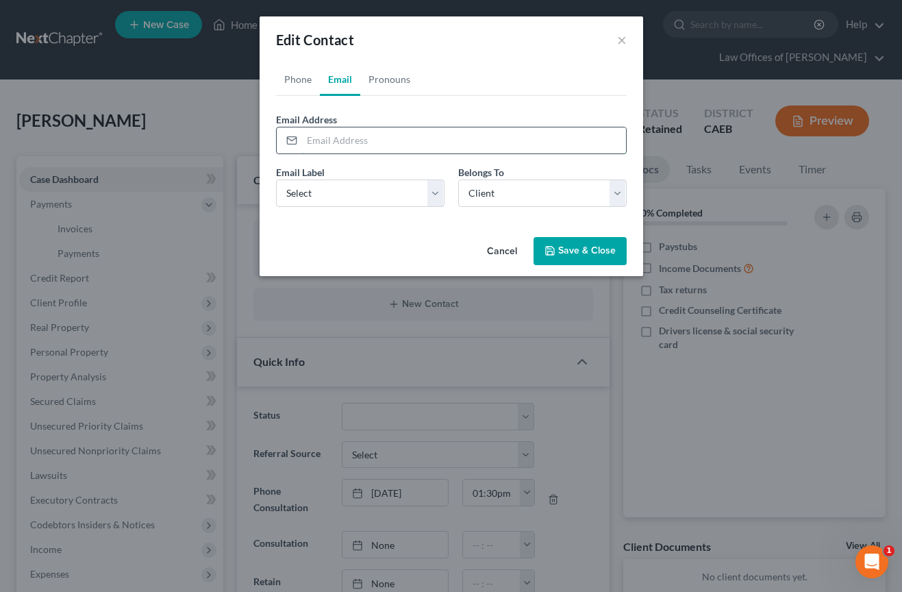
click at [357, 140] on input "email" at bounding box center [464, 140] width 324 height 26
click at [461, 138] on input "email" at bounding box center [464, 140] width 324 height 26
click at [373, 149] on input "email" at bounding box center [464, 140] width 324 height 26
type input "[DOMAIN_NAME][EMAIL_ADDRESS][DOMAIN_NAME]"
click at [372, 192] on select "Select Home Work Other" at bounding box center [360, 192] width 168 height 27
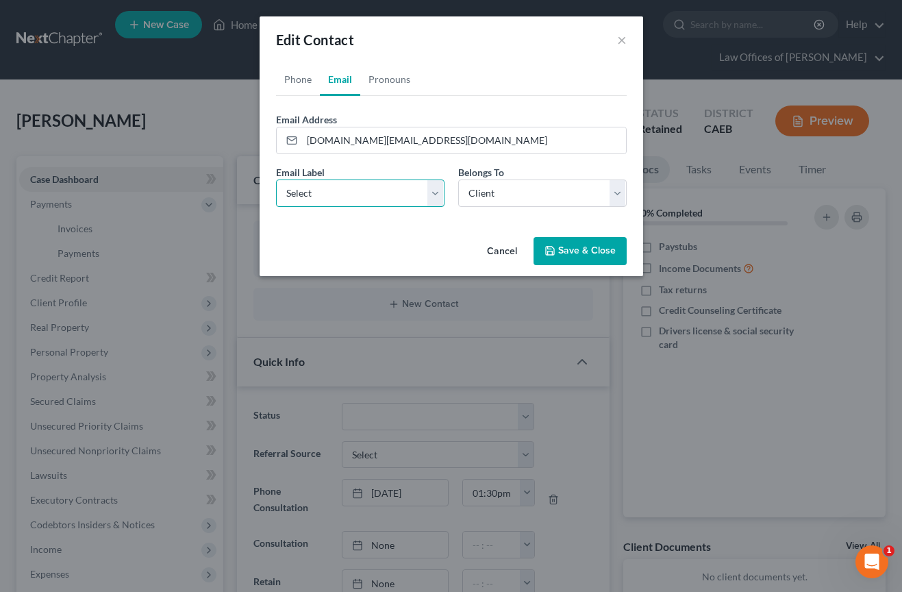
select select "0"
click at [479, 199] on select "Select Client Other" at bounding box center [542, 192] width 168 height 27
click at [567, 258] on button "Save & Close" at bounding box center [579, 251] width 93 height 29
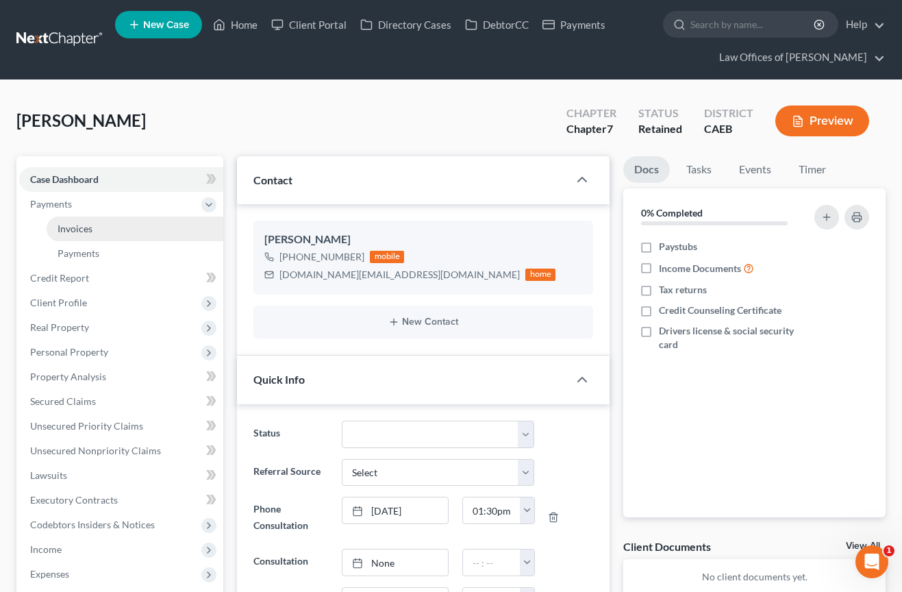
click at [102, 219] on link "Invoices" at bounding box center [135, 228] width 177 height 25
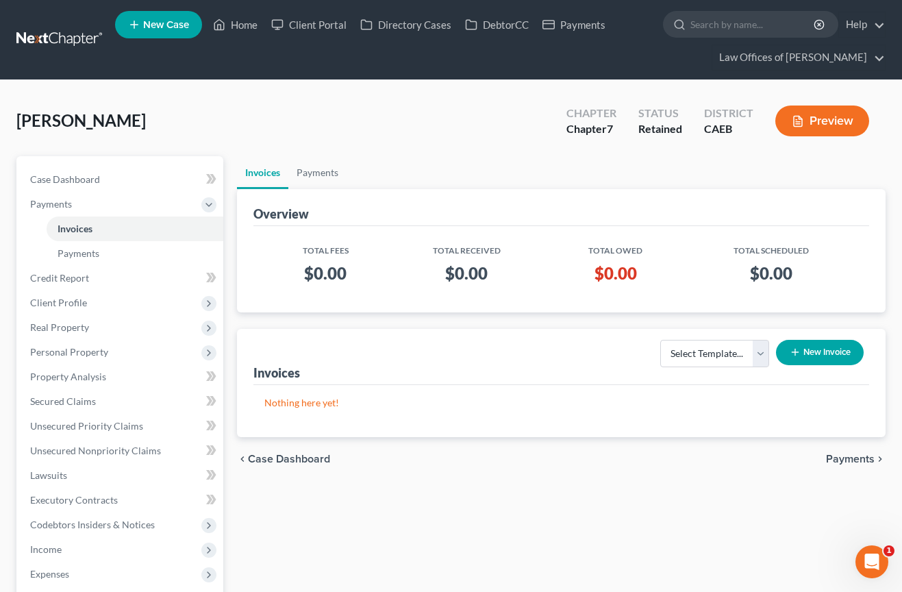
click at [829, 354] on button "New Invoice" at bounding box center [820, 352] width 88 height 25
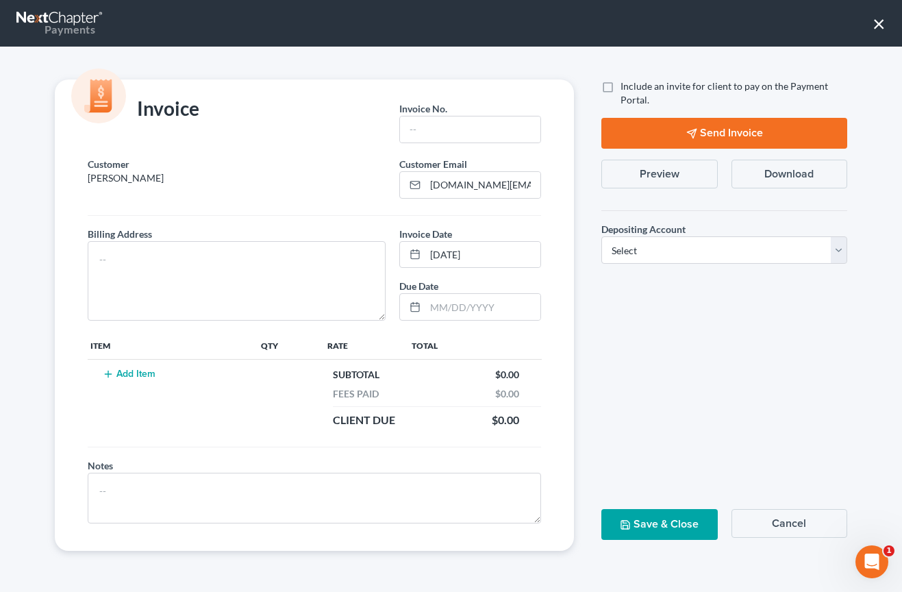
click at [138, 373] on button "Add Item" at bounding box center [129, 373] width 60 height 11
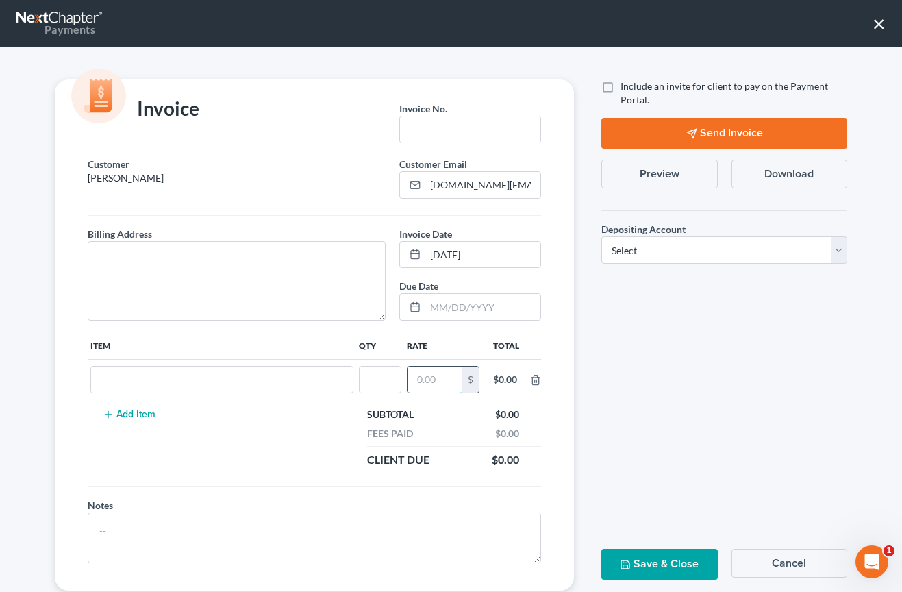
click at [440, 380] on input "text" at bounding box center [434, 379] width 55 height 26
type input "2,000"
click at [375, 391] on input "text" at bounding box center [379, 379] width 41 height 26
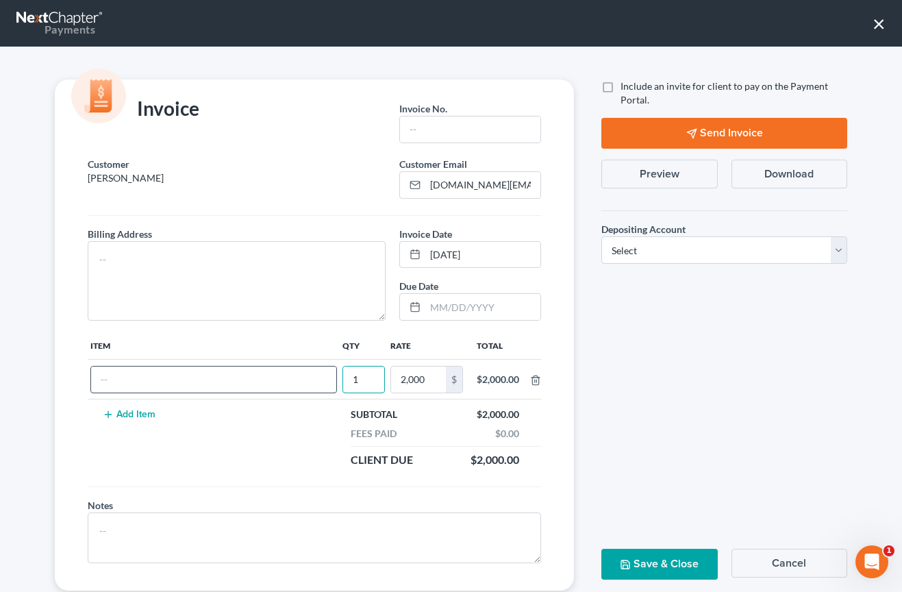
type input "1"
click at [250, 385] on input "text" at bounding box center [213, 379] width 245 height 26
type input "Attorneys Fee"
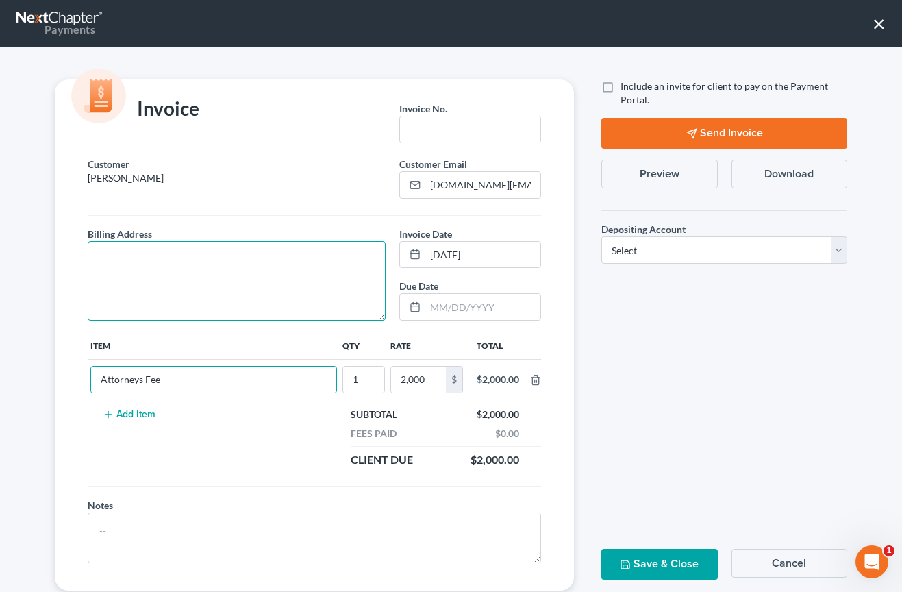
click at [264, 284] on textarea at bounding box center [237, 280] width 298 height 79
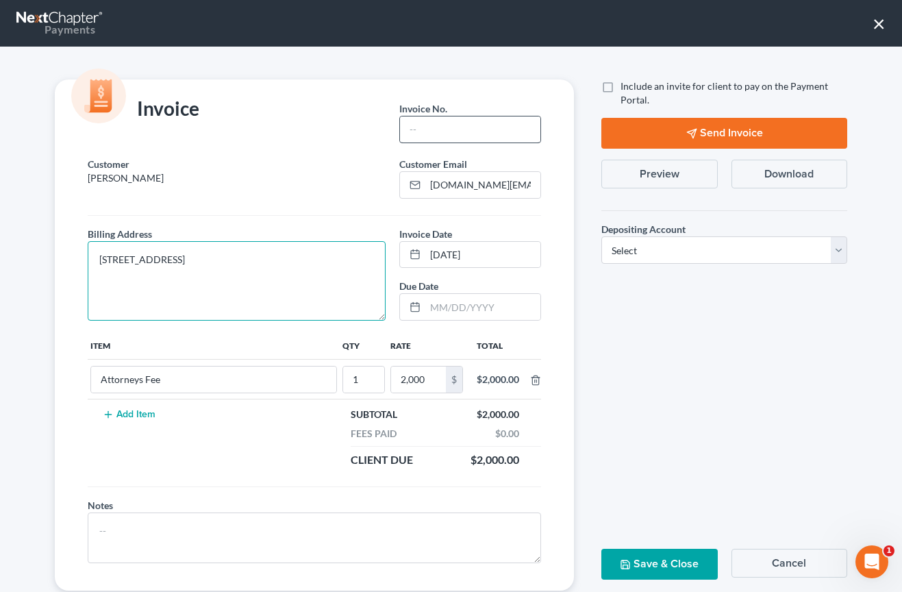
type textarea "[STREET_ADDRESS]"
click at [444, 129] on input "text" at bounding box center [470, 129] width 140 height 26
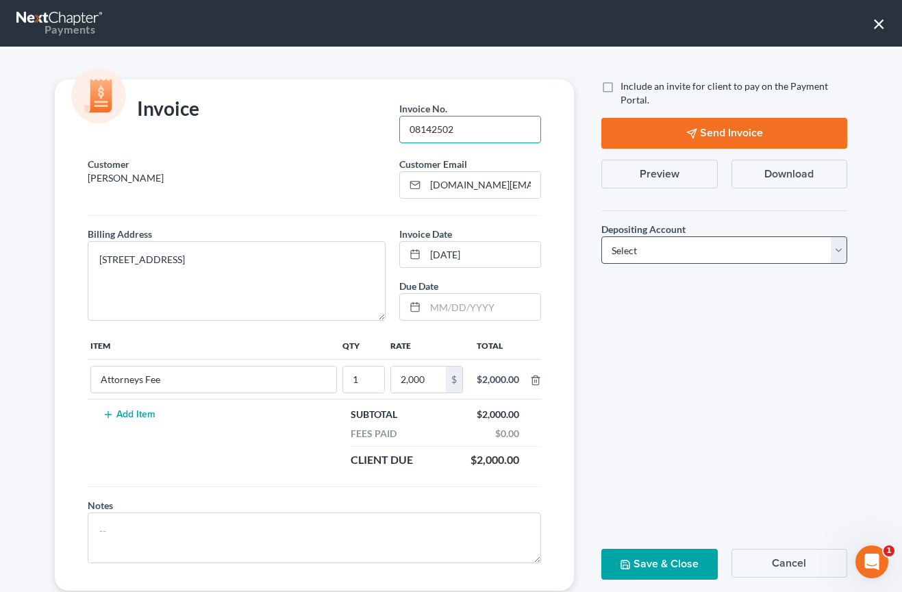
type input "08142502"
click at [716, 260] on select "Select Operation Trust" at bounding box center [724, 249] width 246 height 27
select select "0"
click at [678, 566] on button "Save & Close" at bounding box center [659, 563] width 116 height 31
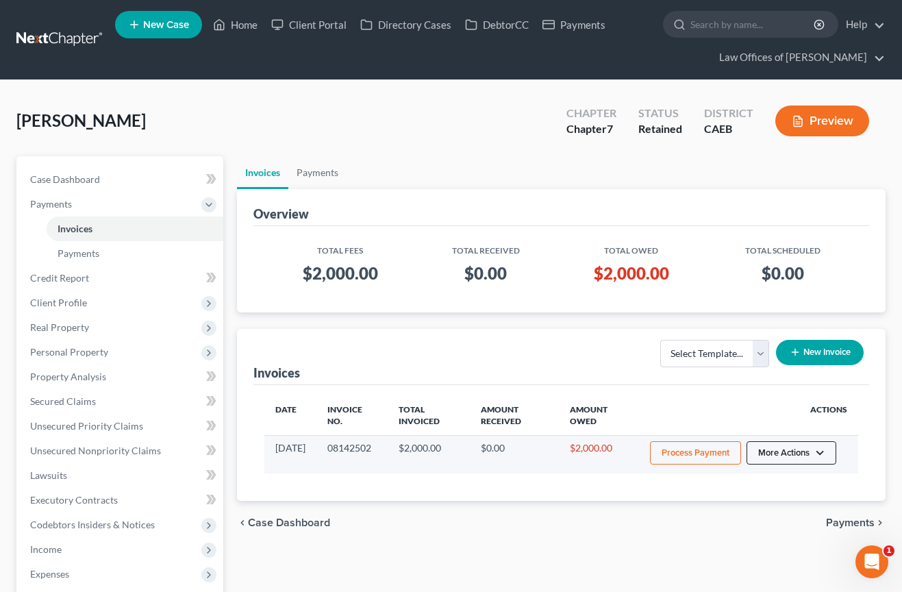
click at [787, 446] on button "More Actions" at bounding box center [791, 452] width 90 height 23
click at [781, 505] on link "Record Cash or Check Payment" at bounding box center [810, 504] width 160 height 23
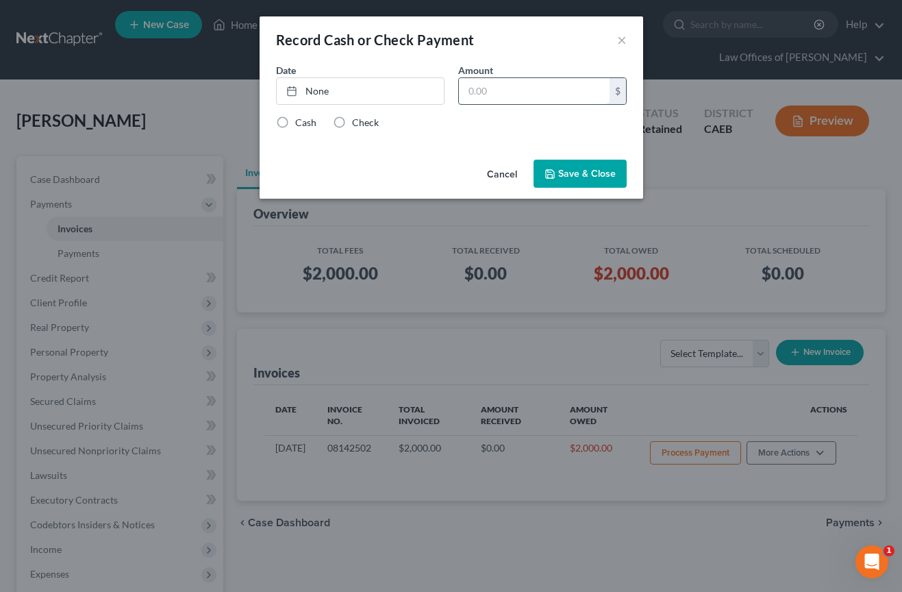
click at [549, 97] on input "text" at bounding box center [534, 91] width 151 height 26
type input "250"
click at [394, 92] on link "[DATE]" at bounding box center [360, 91] width 167 height 26
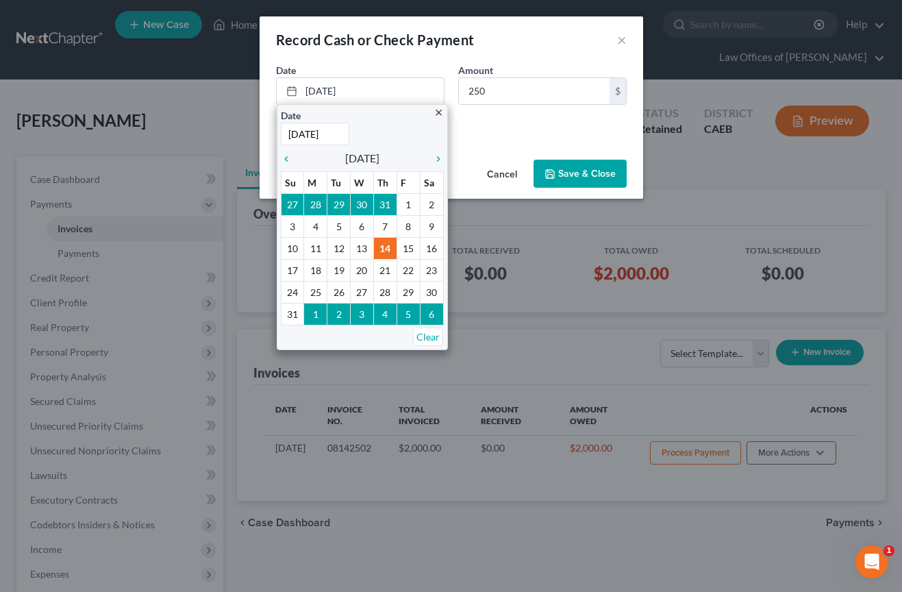
click at [525, 125] on div "Cash Check" at bounding box center [451, 123] width 351 height 14
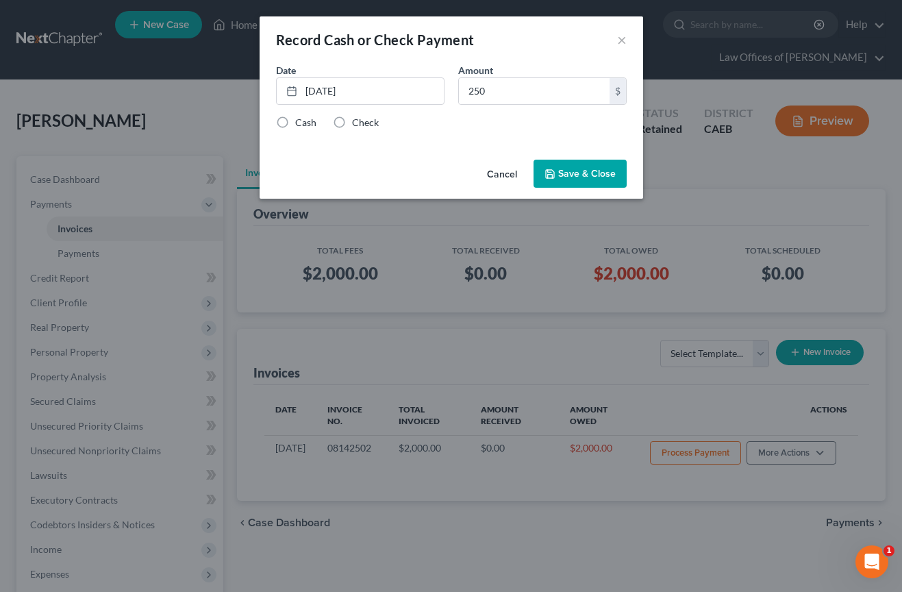
click at [358, 125] on label "Check" at bounding box center [365, 123] width 27 height 14
click at [358, 125] on input "Check" at bounding box center [361, 120] width 9 height 9
radio input "true"
click at [579, 169] on button "Save & Close" at bounding box center [579, 174] width 93 height 29
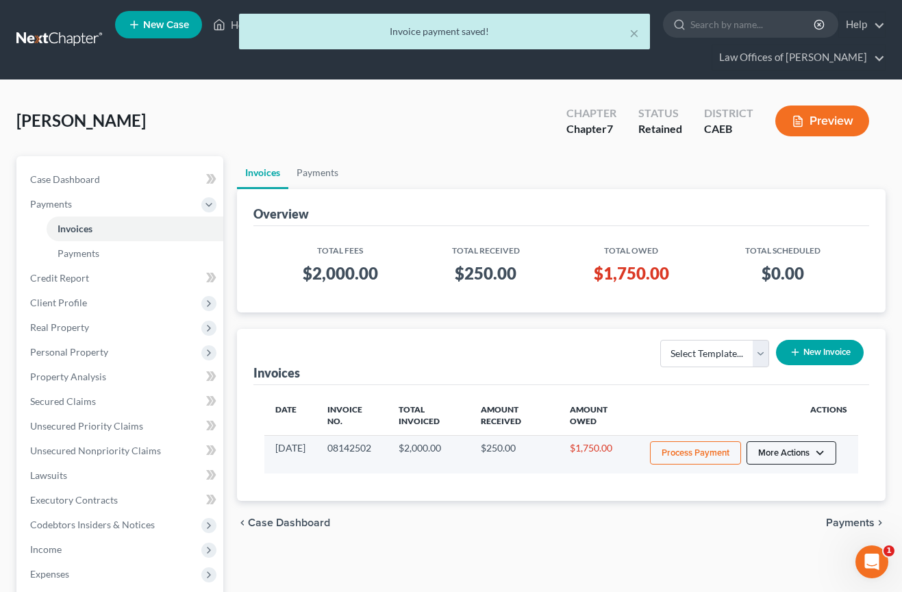
click at [814, 454] on button "More Actions" at bounding box center [791, 452] width 90 height 23
click at [761, 487] on link "View/Edit" at bounding box center [810, 481] width 160 height 23
select select "0"
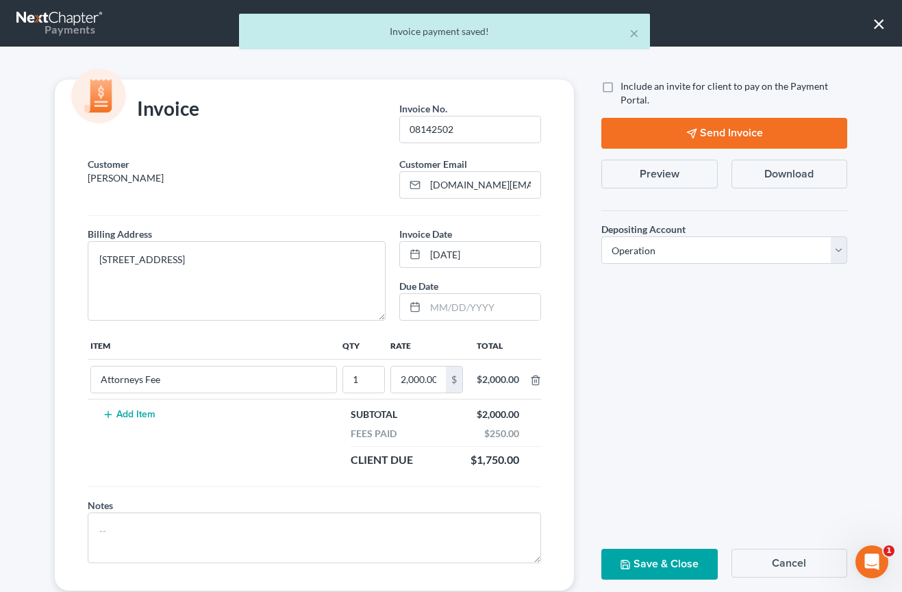
click at [670, 177] on button "Preview" at bounding box center [659, 174] width 116 height 29
